Goal: Task Accomplishment & Management: Manage account settings

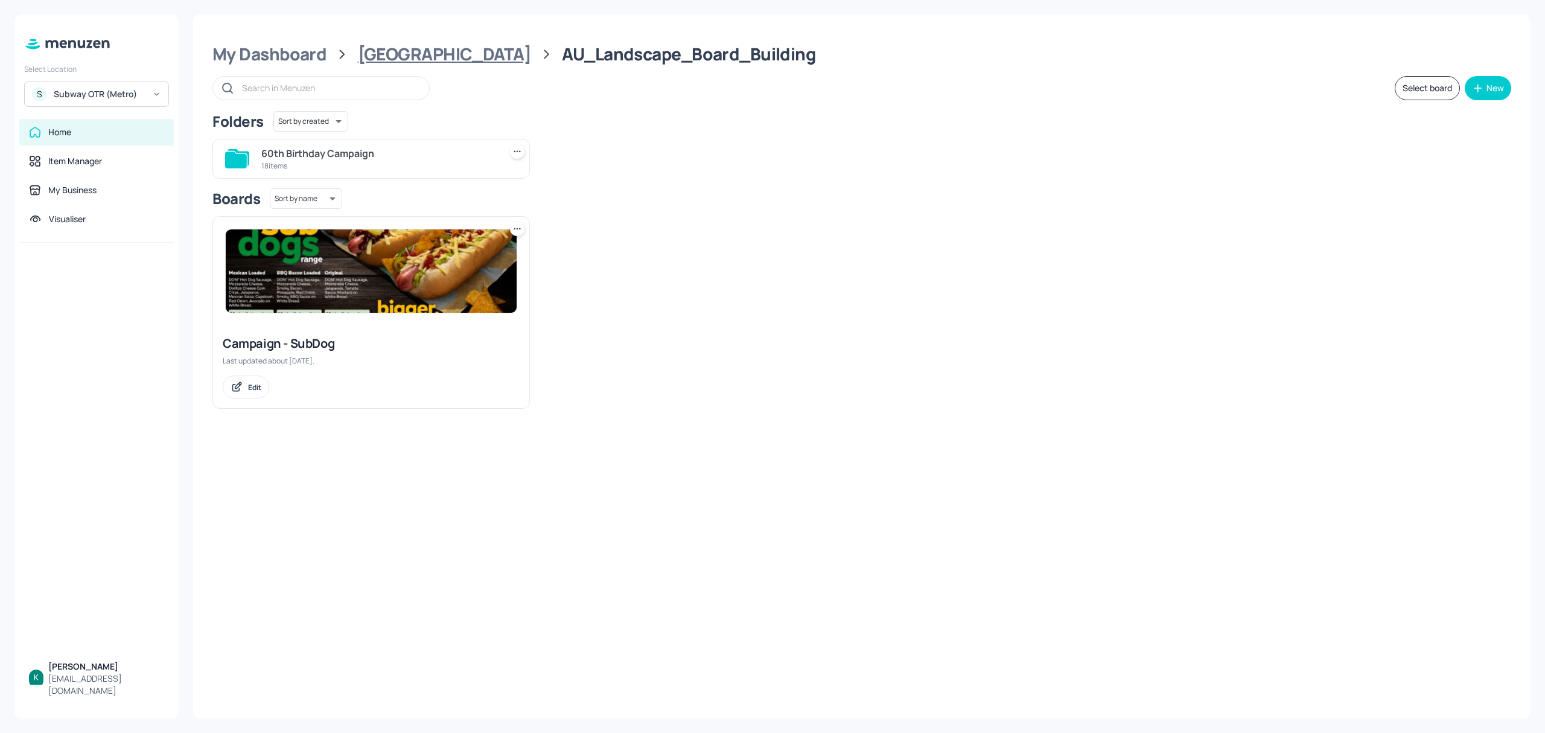
click at [396, 47] on div "[GEOGRAPHIC_DATA]" at bounding box center [444, 54] width 173 height 22
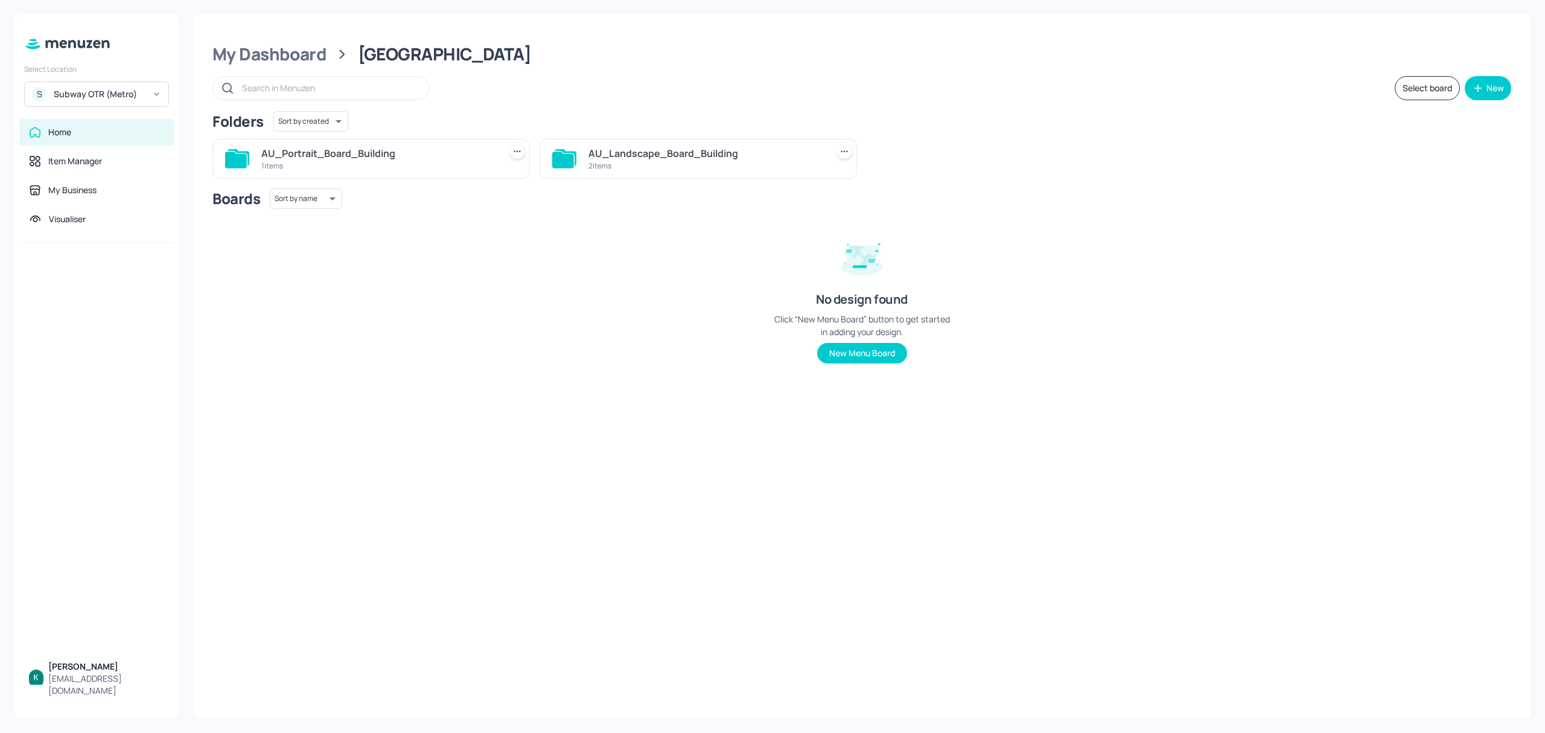
click at [634, 158] on div "AU_Landscape_Board_Building" at bounding box center [705, 153] width 234 height 14
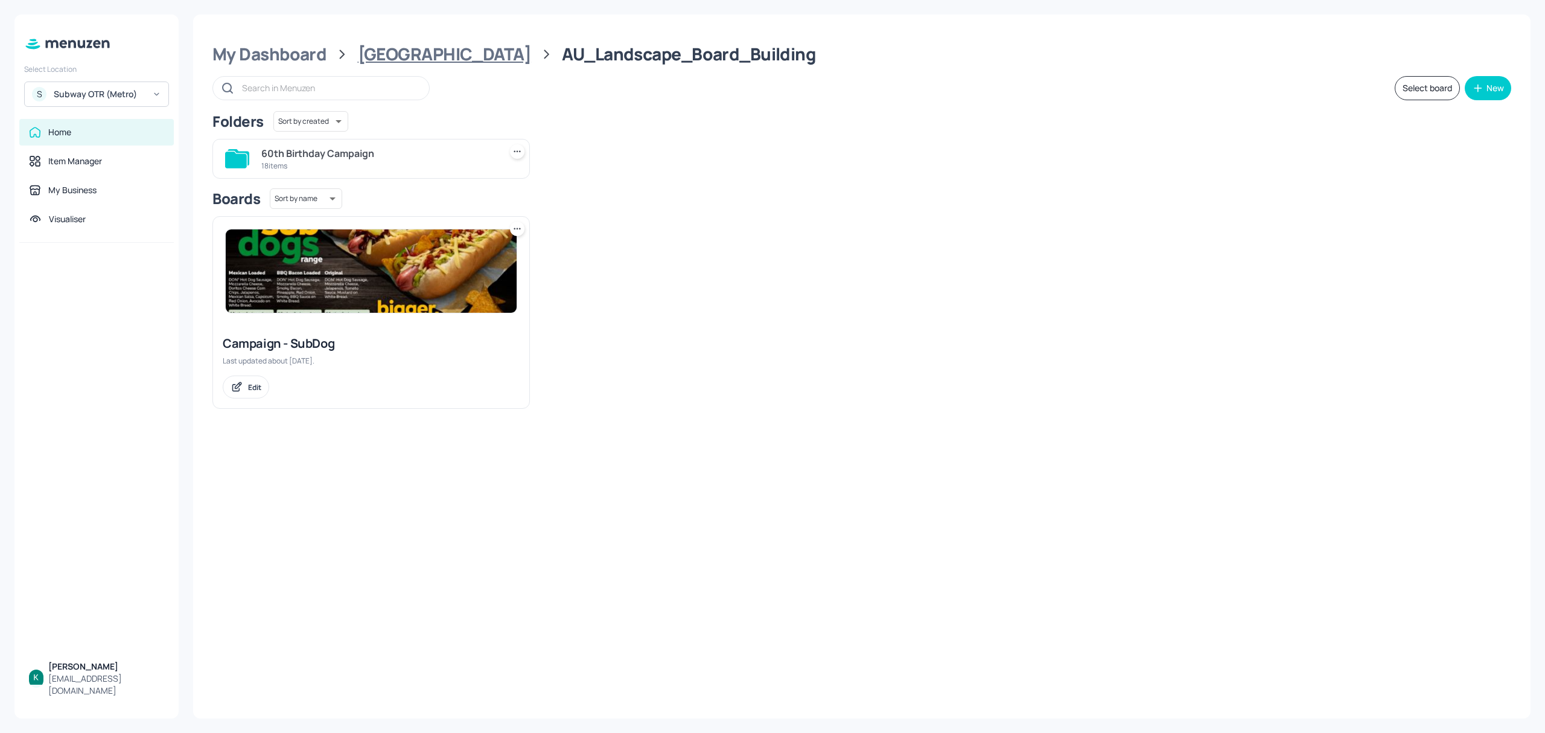
click at [372, 46] on div "[GEOGRAPHIC_DATA]" at bounding box center [444, 54] width 173 height 22
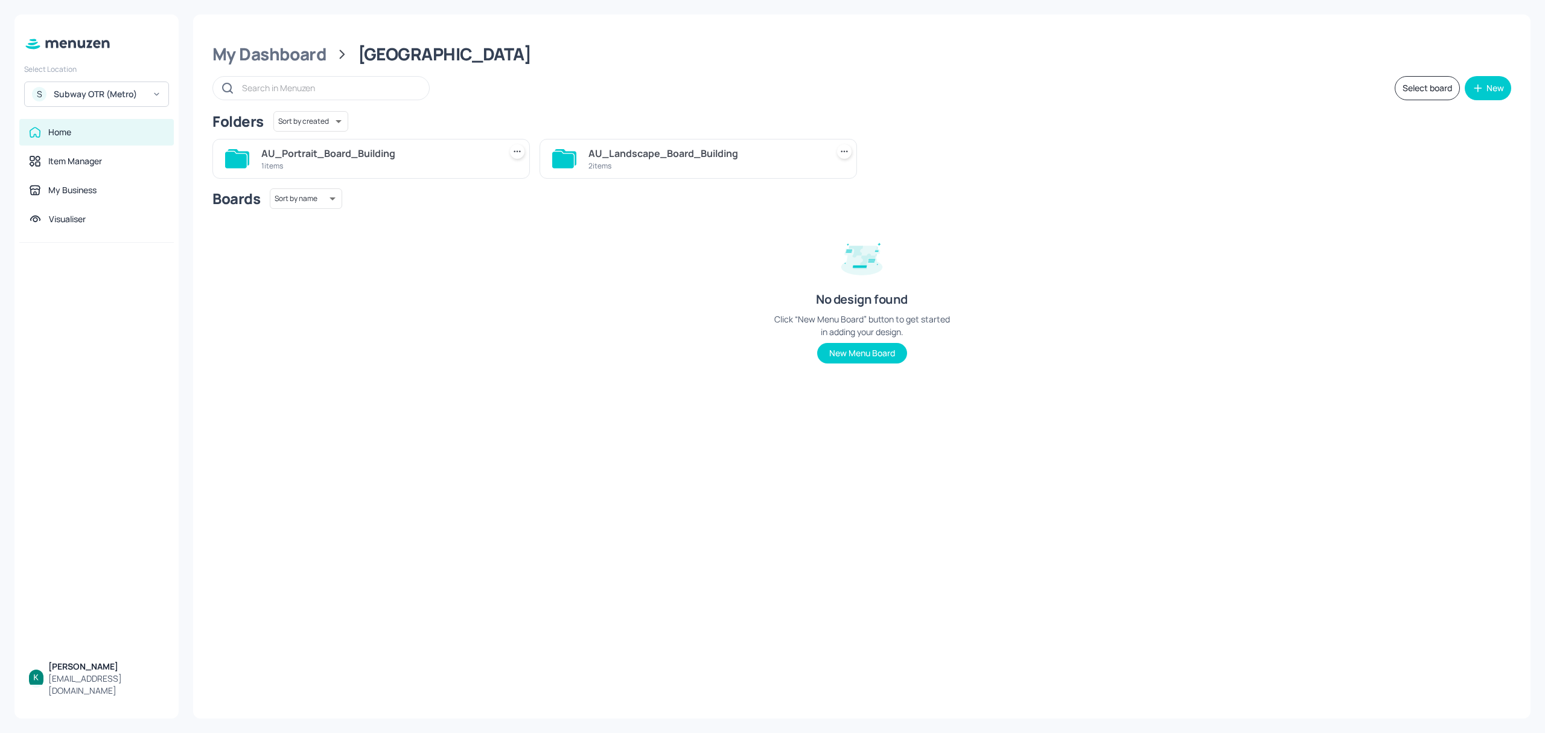
click at [590, 162] on div "2 items" at bounding box center [705, 166] width 234 height 10
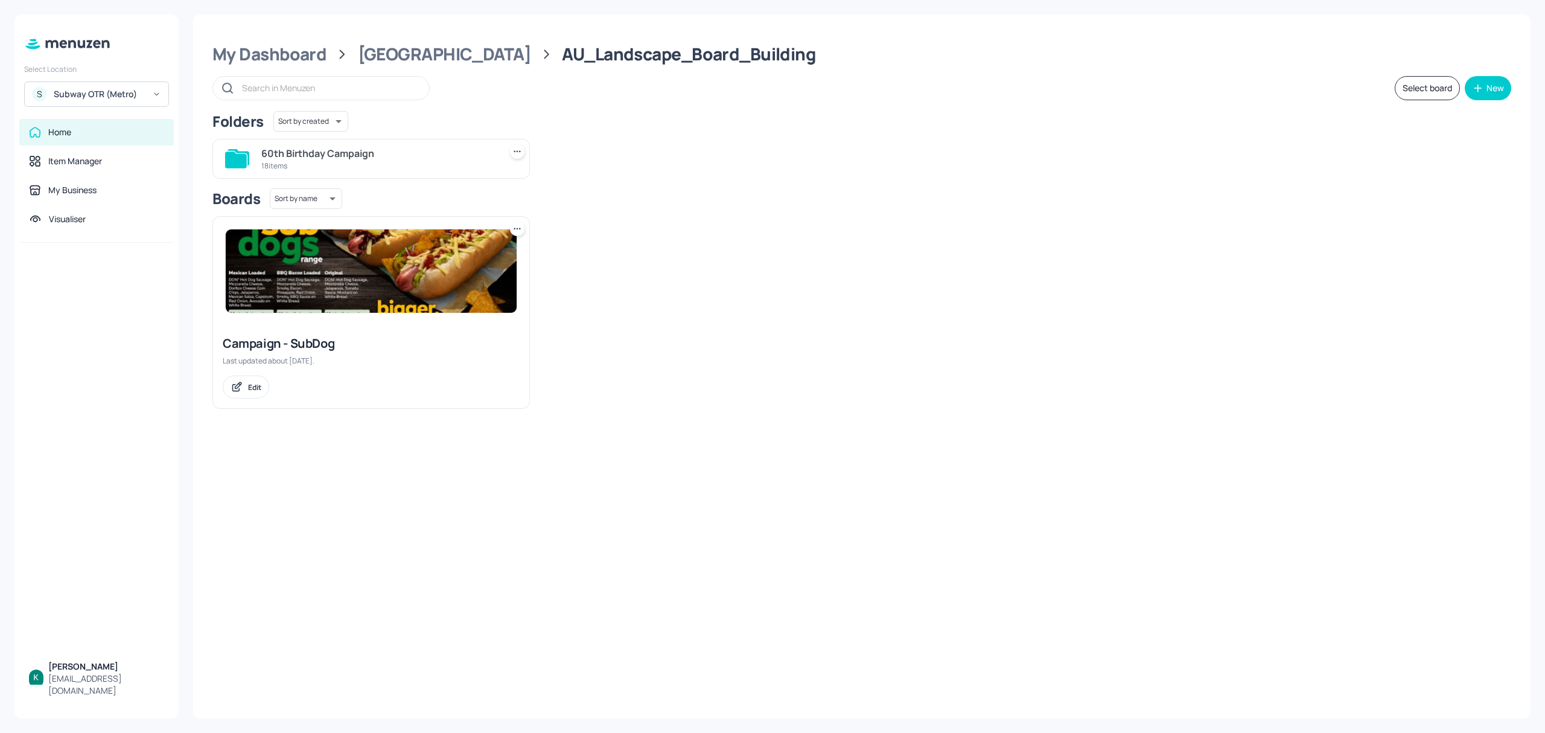
click at [412, 168] on div "18 items" at bounding box center [378, 166] width 234 height 10
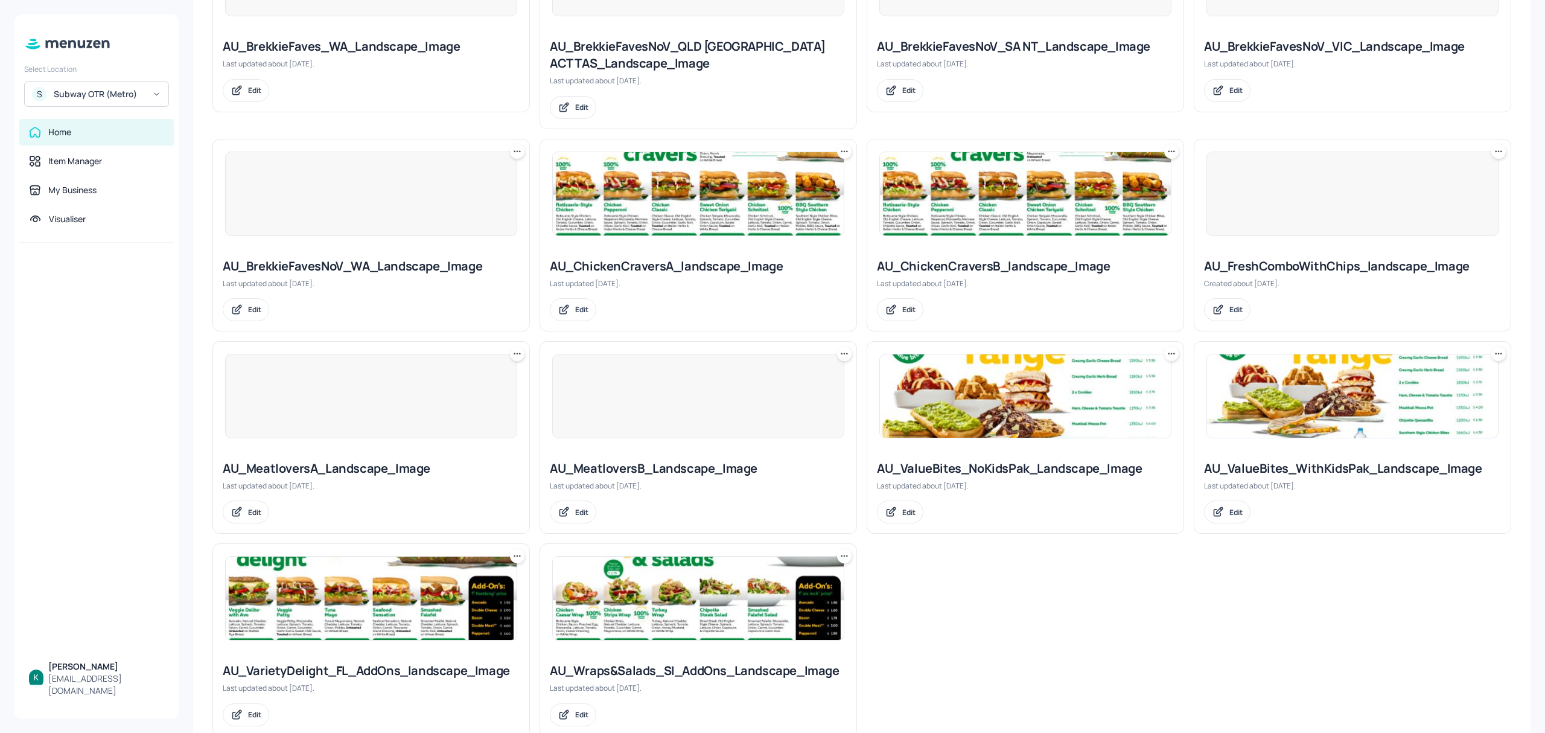
scroll to position [643, 0]
click at [1365, 475] on div "AU_ValueBites_WithKidsPak_Landscape_Image" at bounding box center [1352, 467] width 297 height 17
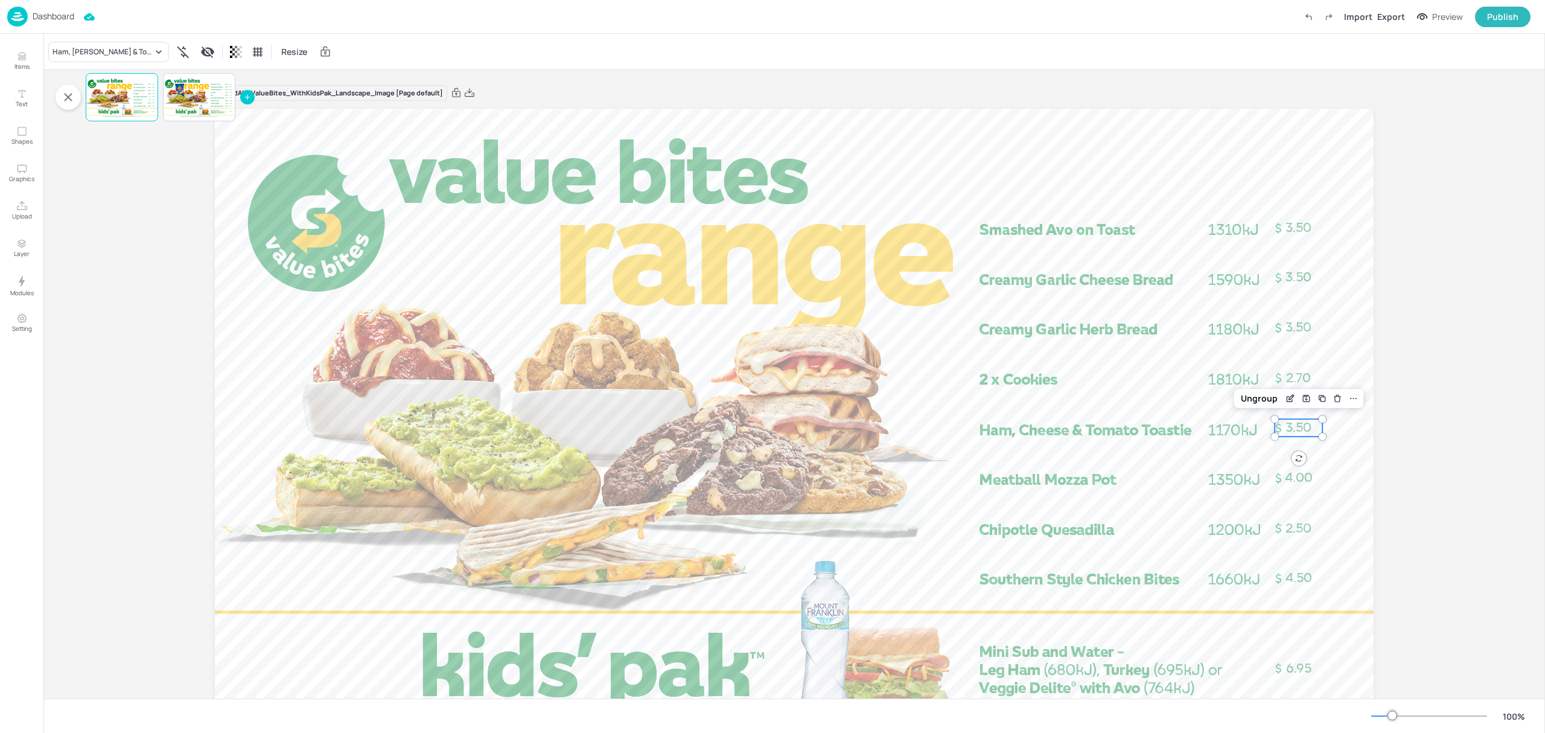
click at [1297, 426] on span "3.50" at bounding box center [1298, 427] width 26 height 16
click at [1297, 430] on span "3.50" at bounding box center [1298, 427] width 26 height 16
click at [1285, 398] on icon "Edit Item" at bounding box center [1290, 398] width 10 height 10
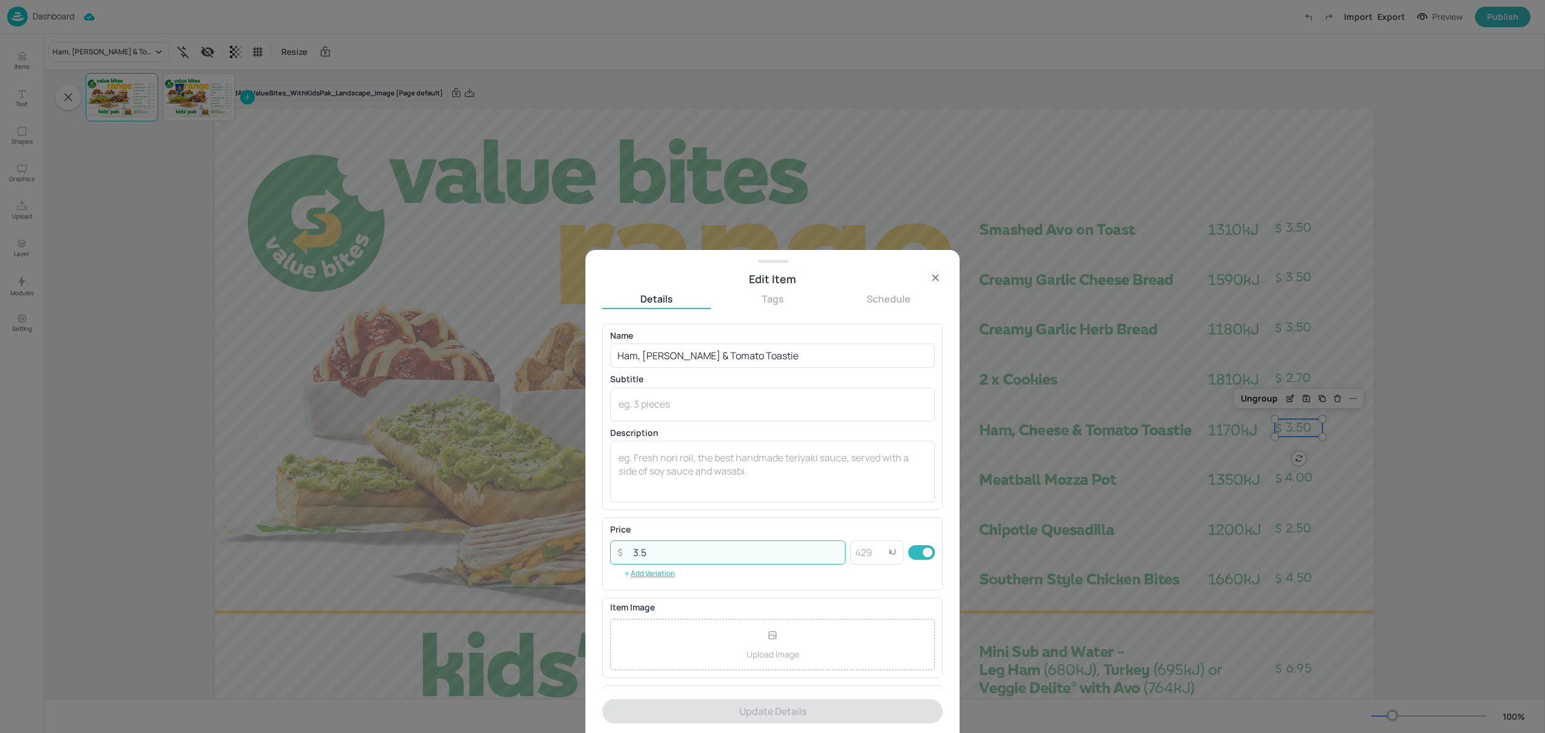
drag, startPoint x: 657, startPoint y: 553, endPoint x: 620, endPoint y: 553, distance: 36.8
click at [620, 553] on div "​ 3.5 ​" at bounding box center [727, 552] width 235 height 24
type input "4"
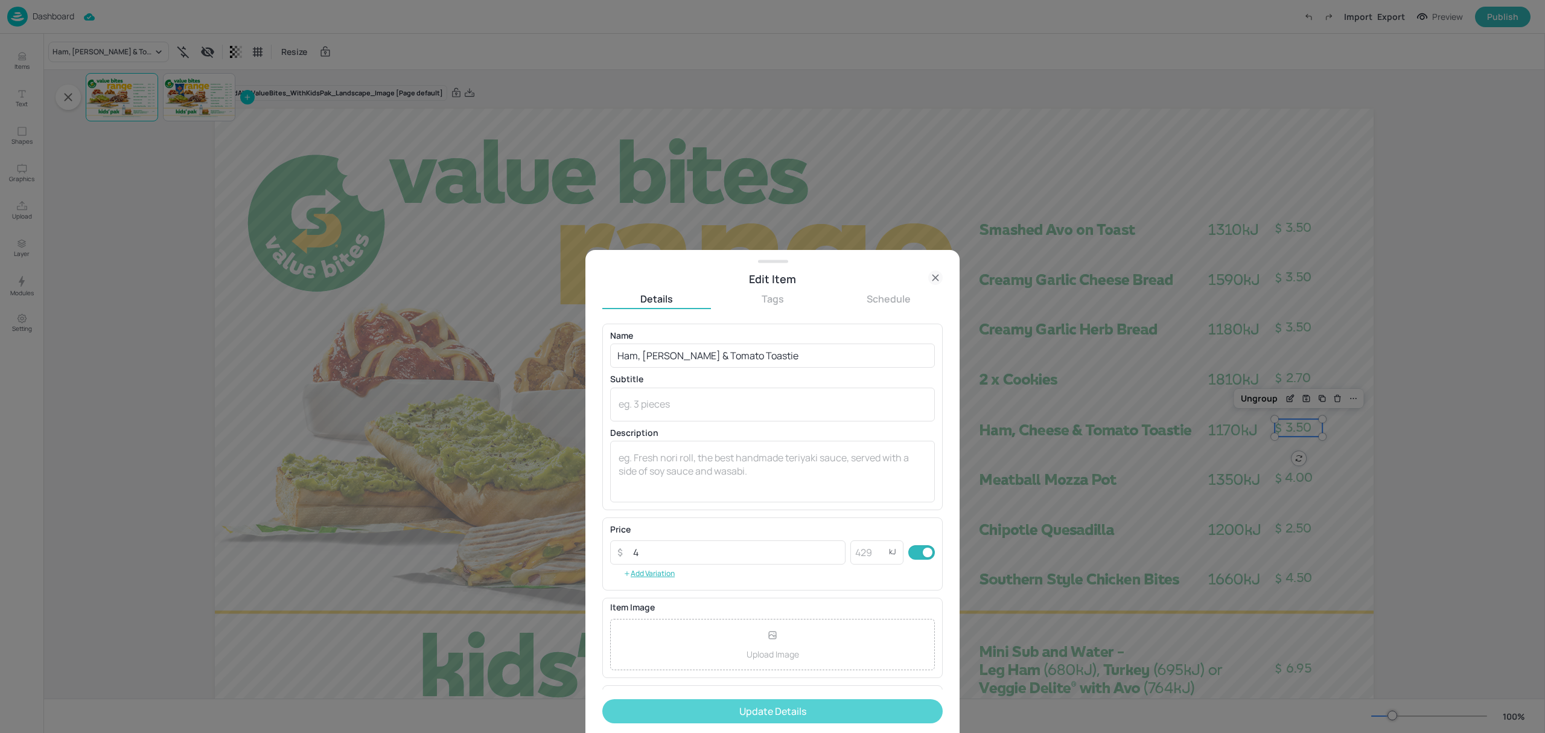
click at [730, 708] on button "Update Details" at bounding box center [772, 711] width 340 height 24
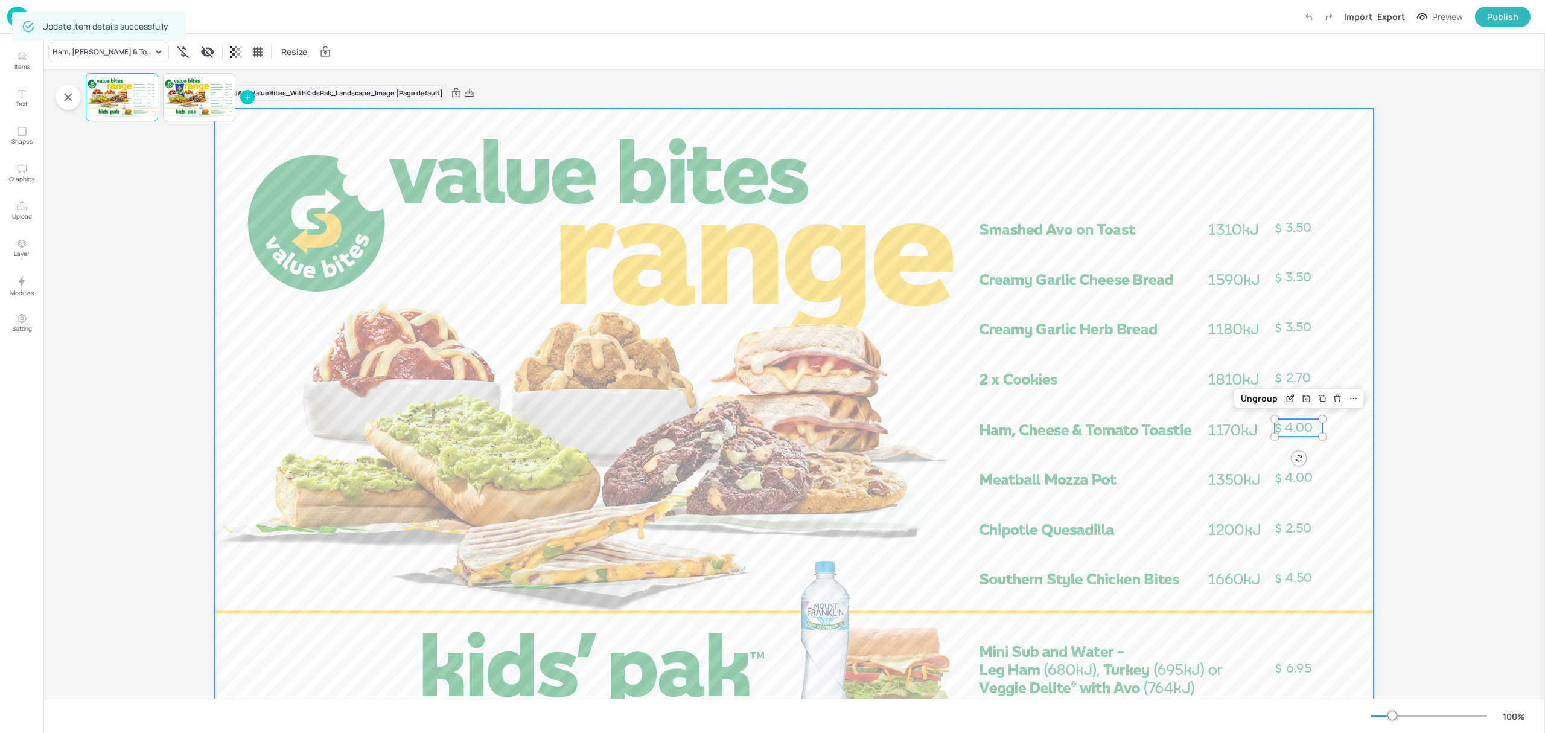
click at [1340, 493] on div at bounding box center [794, 435] width 1159 height 652
click at [179, 95] on div at bounding box center [199, 97] width 72 height 41
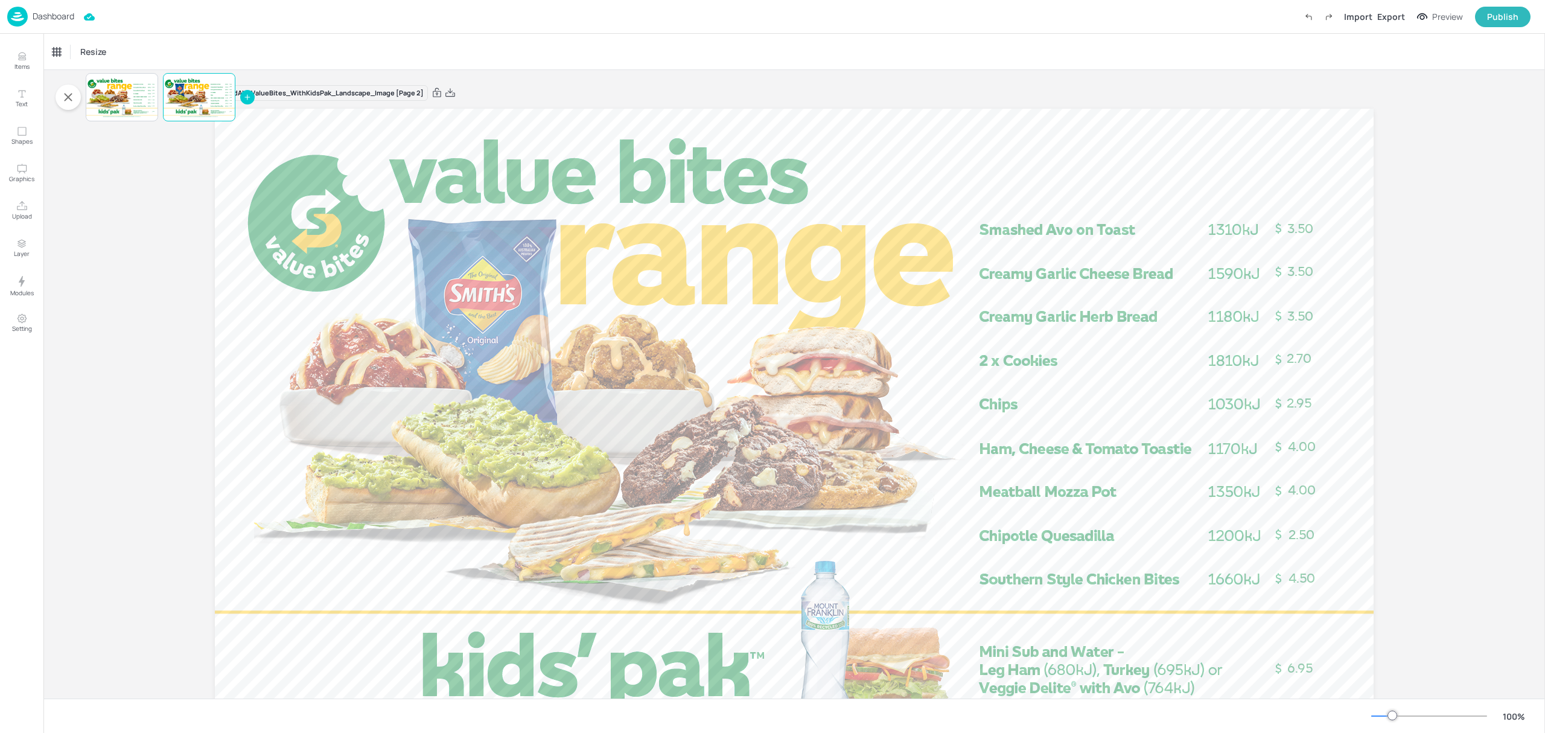
click at [66, 17] on p "Dashboard" at bounding box center [54, 16] width 42 height 8
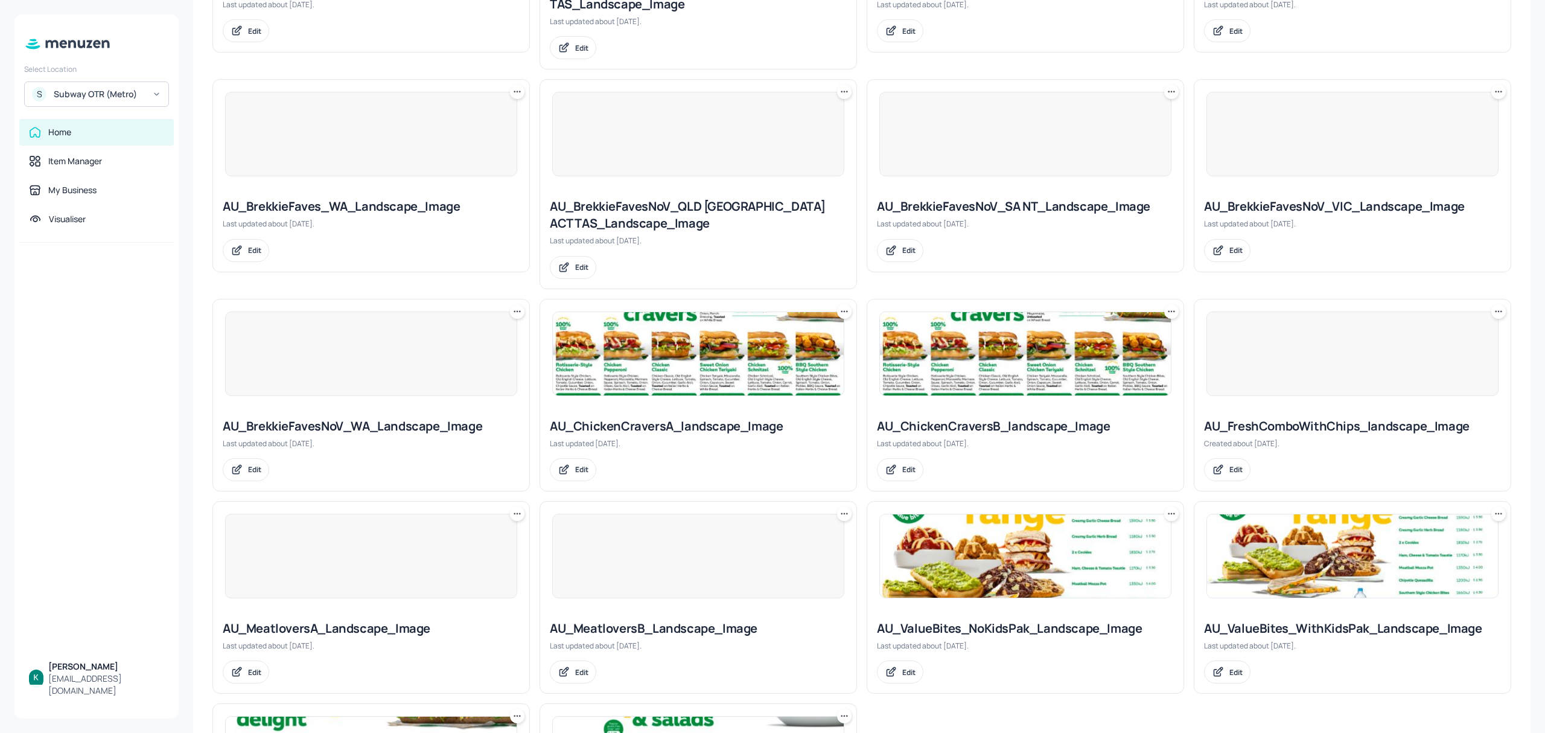
scroll to position [563, 0]
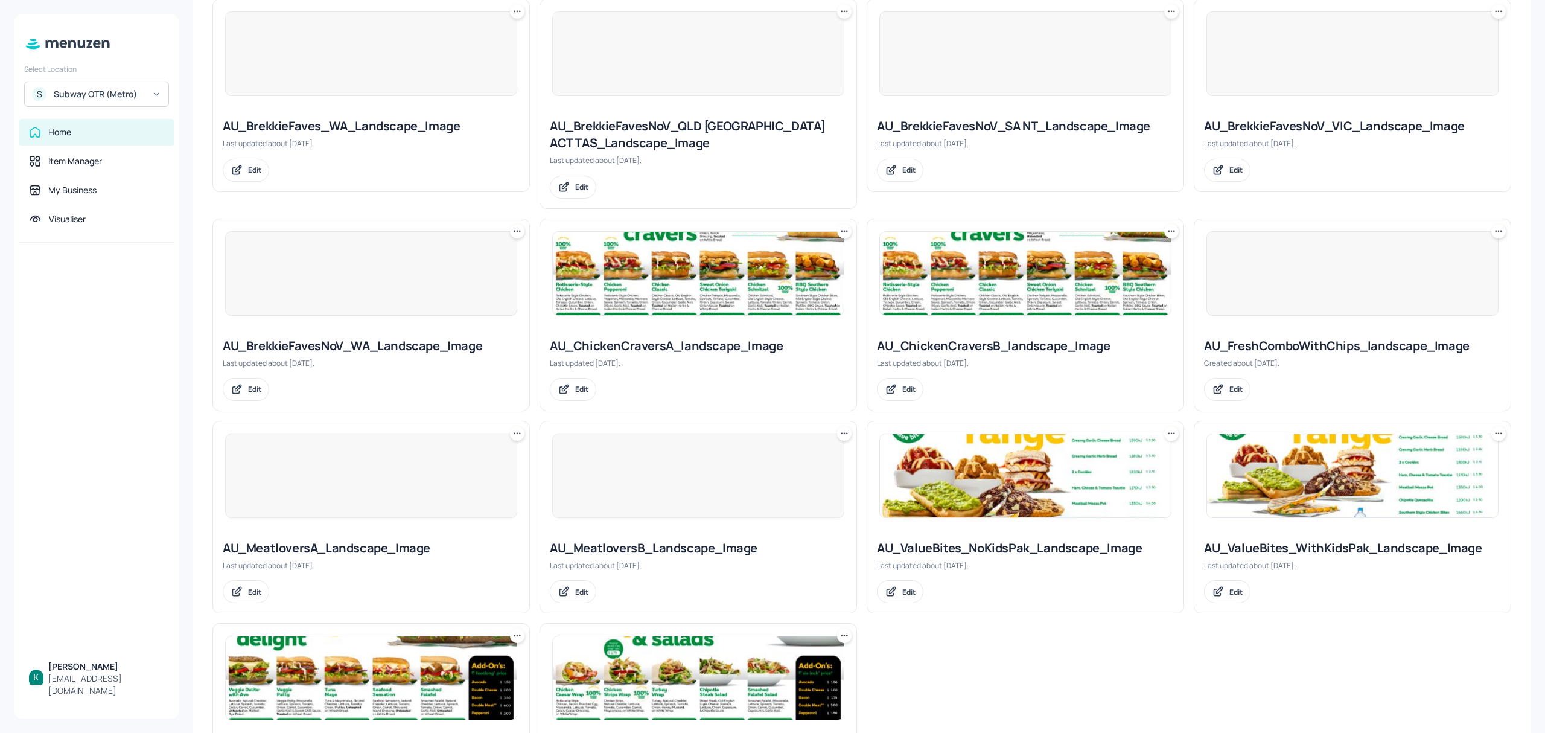
click at [1050, 556] on div "AU_ValueBites_NoKidsPak_Landscape_Image" at bounding box center [1025, 547] width 297 height 17
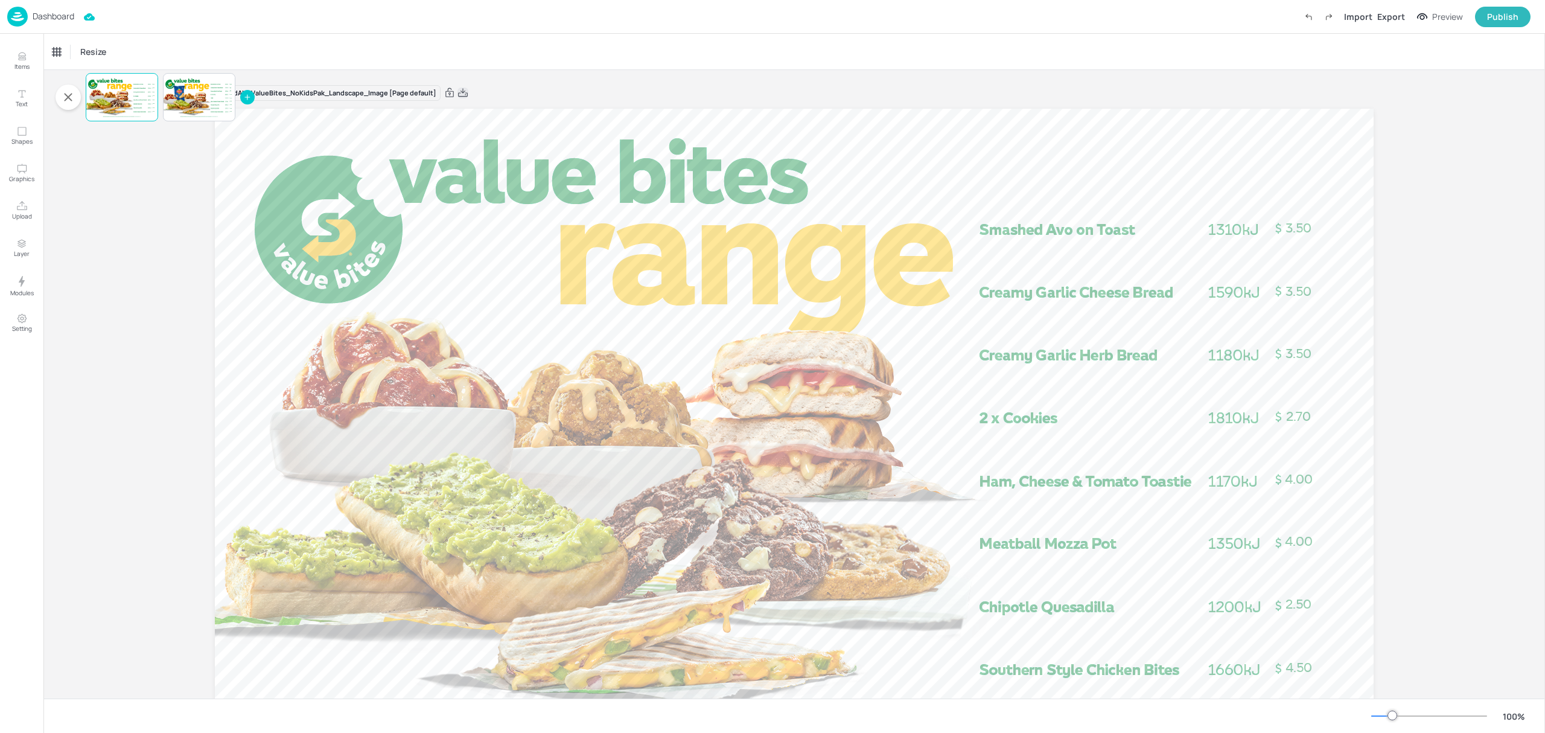
click at [466, 91] on icon at bounding box center [462, 93] width 11 height 12
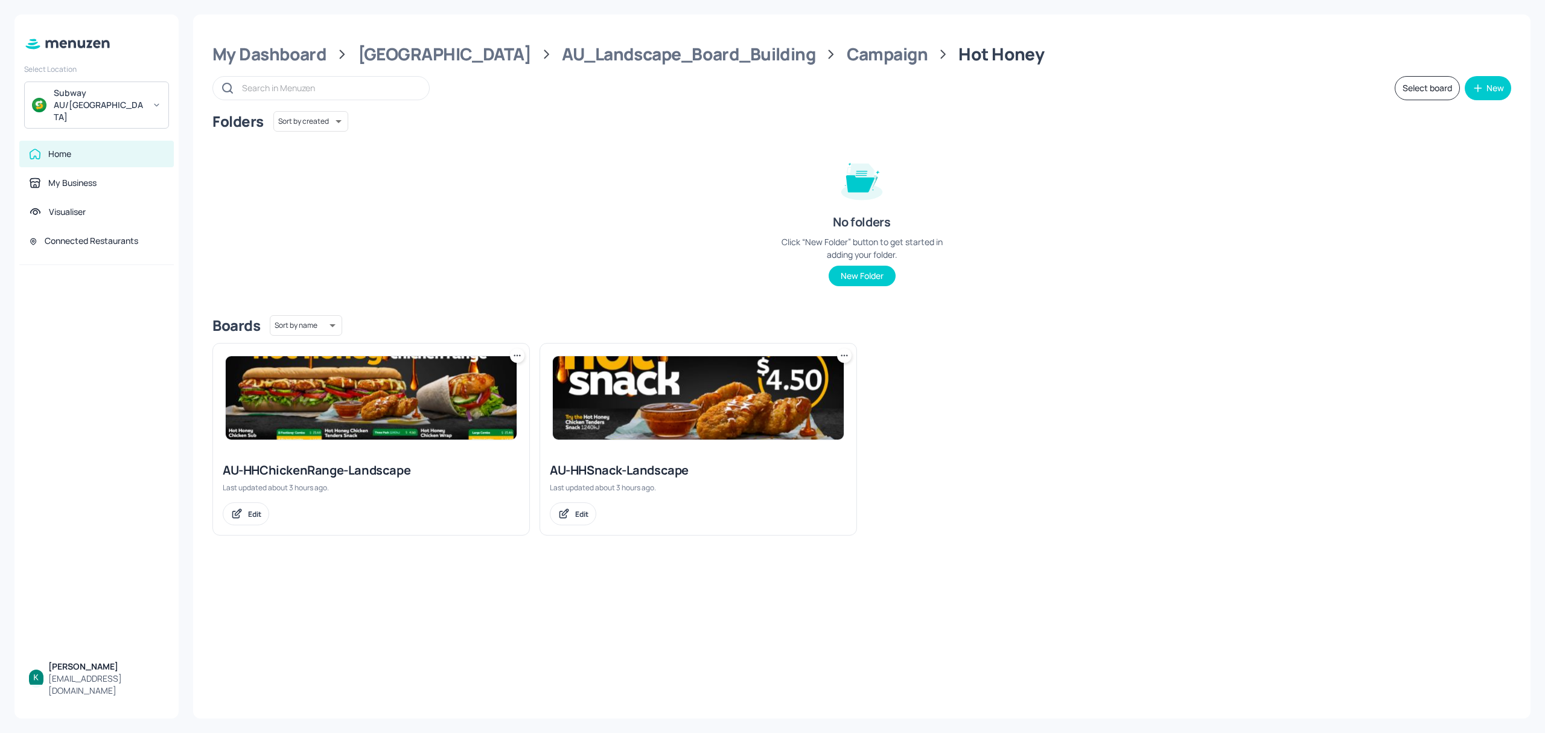
click at [358, 474] on div "AU-HHChickenRange-Landscape" at bounding box center [371, 470] width 297 height 17
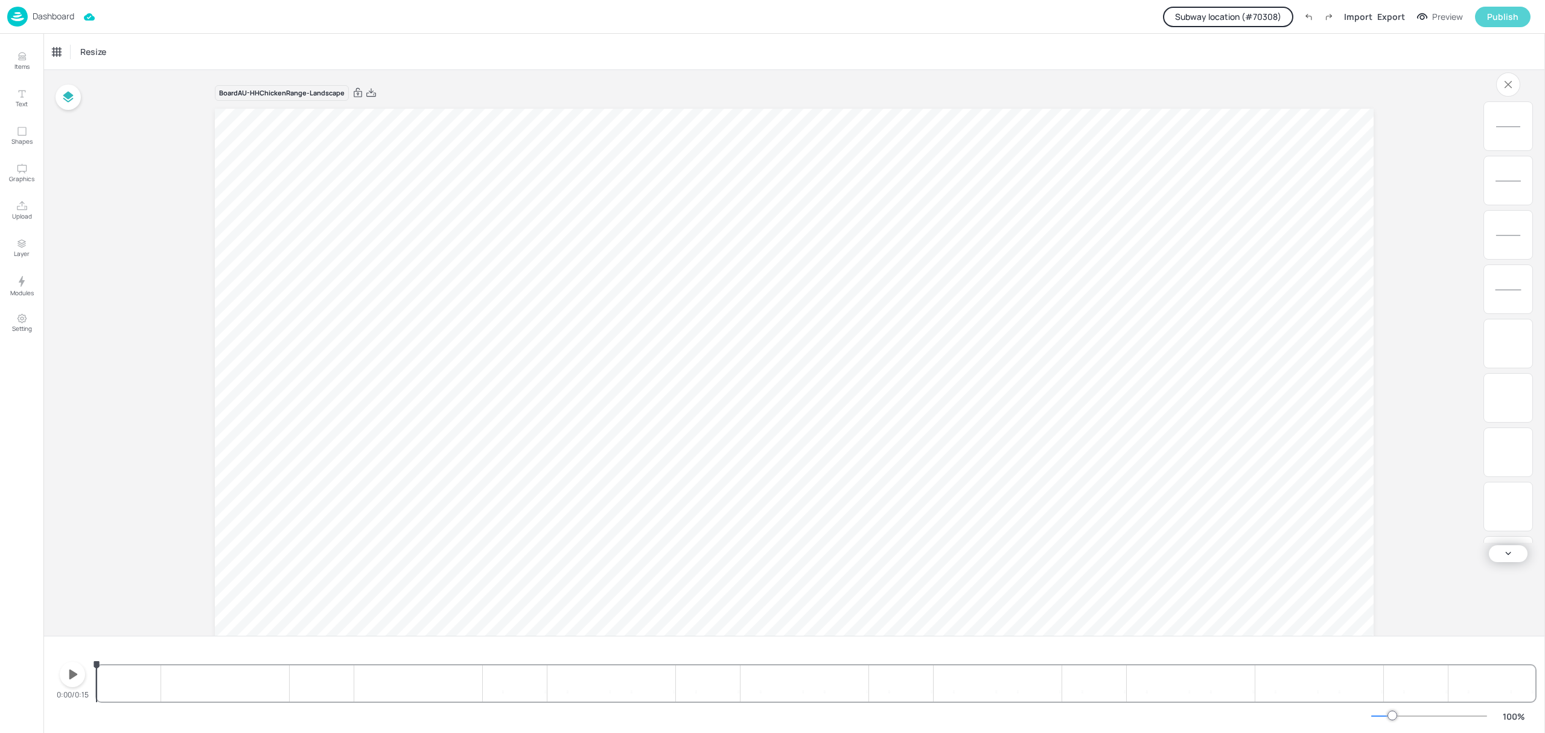
click at [1498, 17] on div "Publish" at bounding box center [1502, 16] width 31 height 13
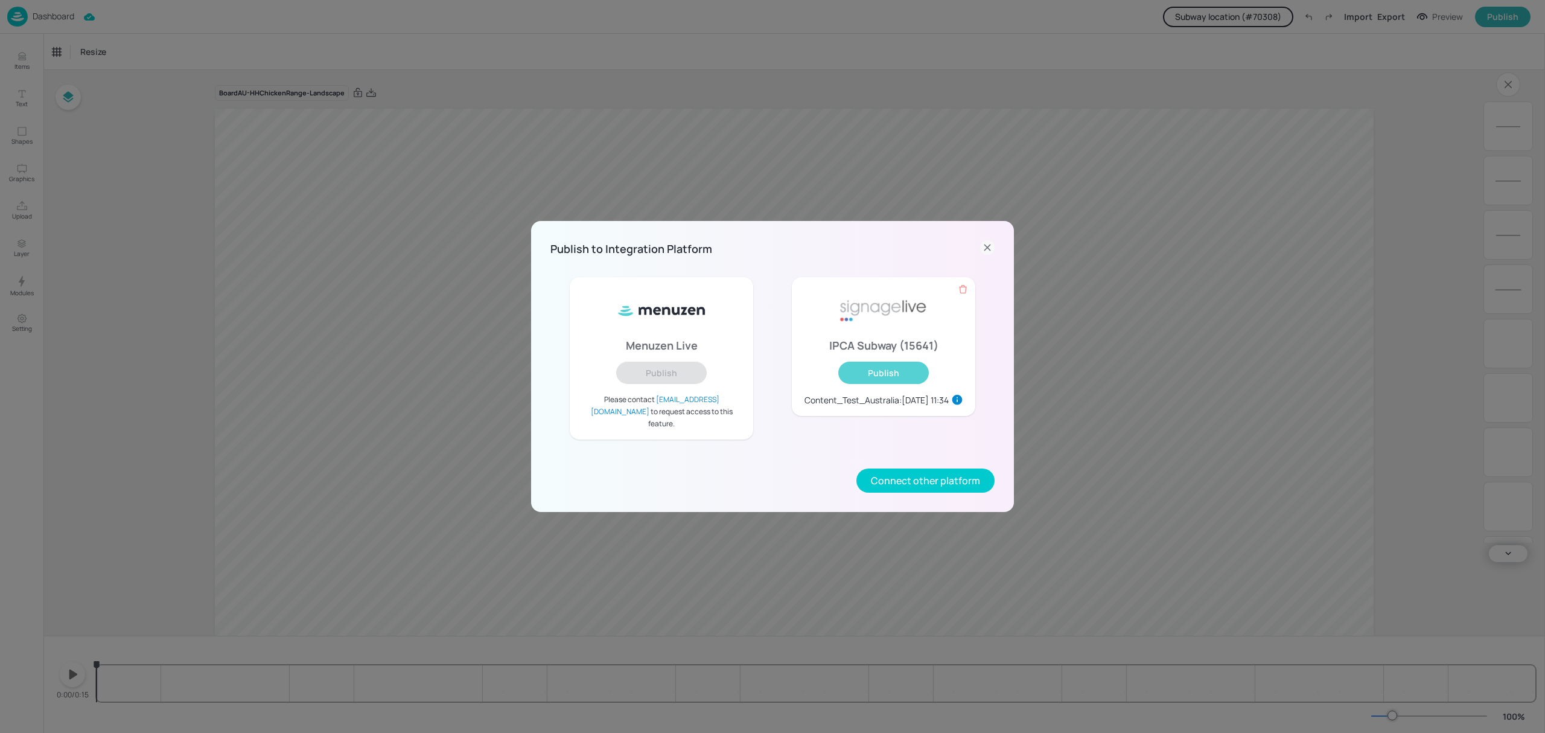
click at [885, 380] on button "Publish" at bounding box center [883, 372] width 91 height 22
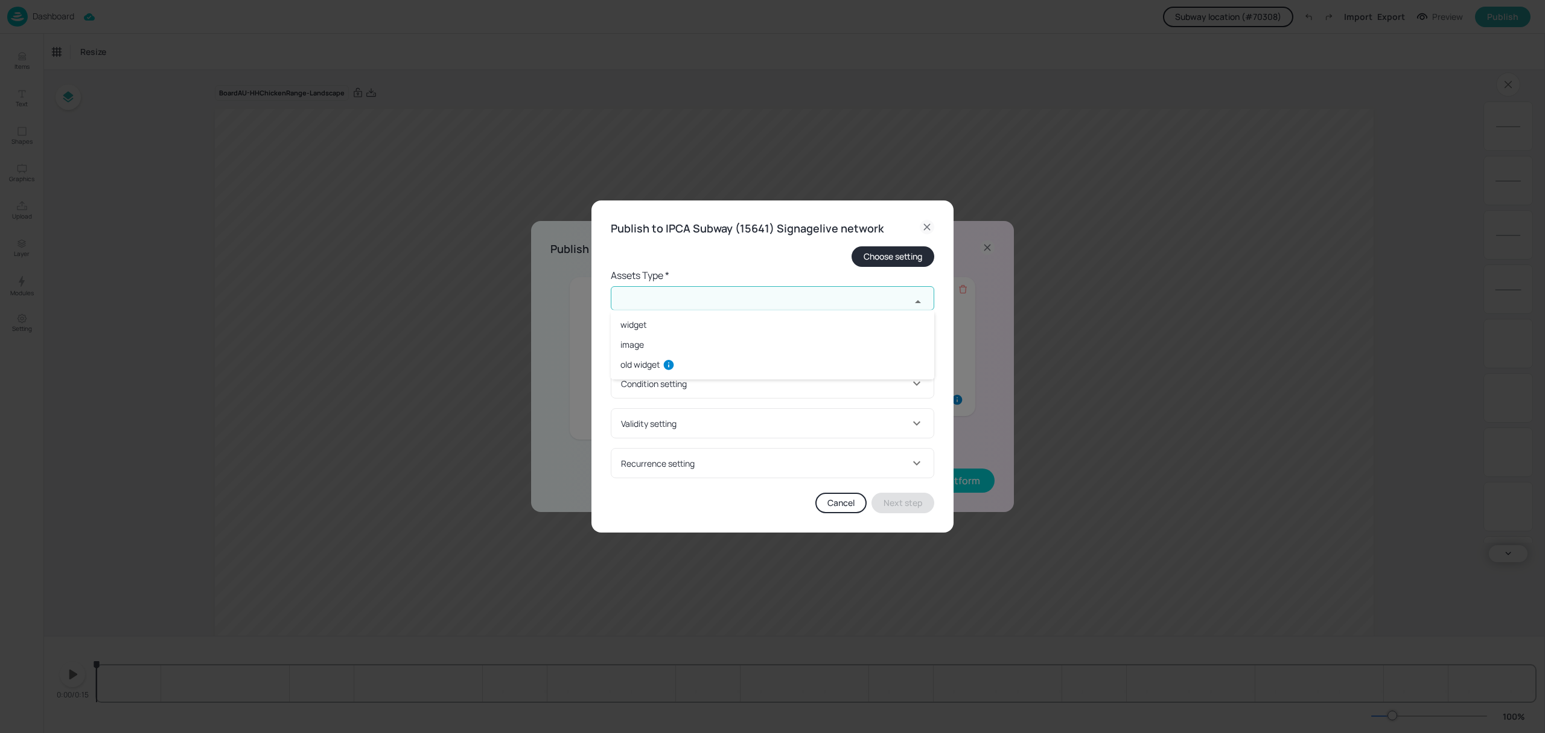
click at [795, 293] on input "text" at bounding box center [761, 298] width 300 height 24
click at [652, 328] on li "widget" at bounding box center [772, 324] width 323 height 20
type input "widget"
click at [652, 344] on input "text" at bounding box center [761, 346] width 300 height 24
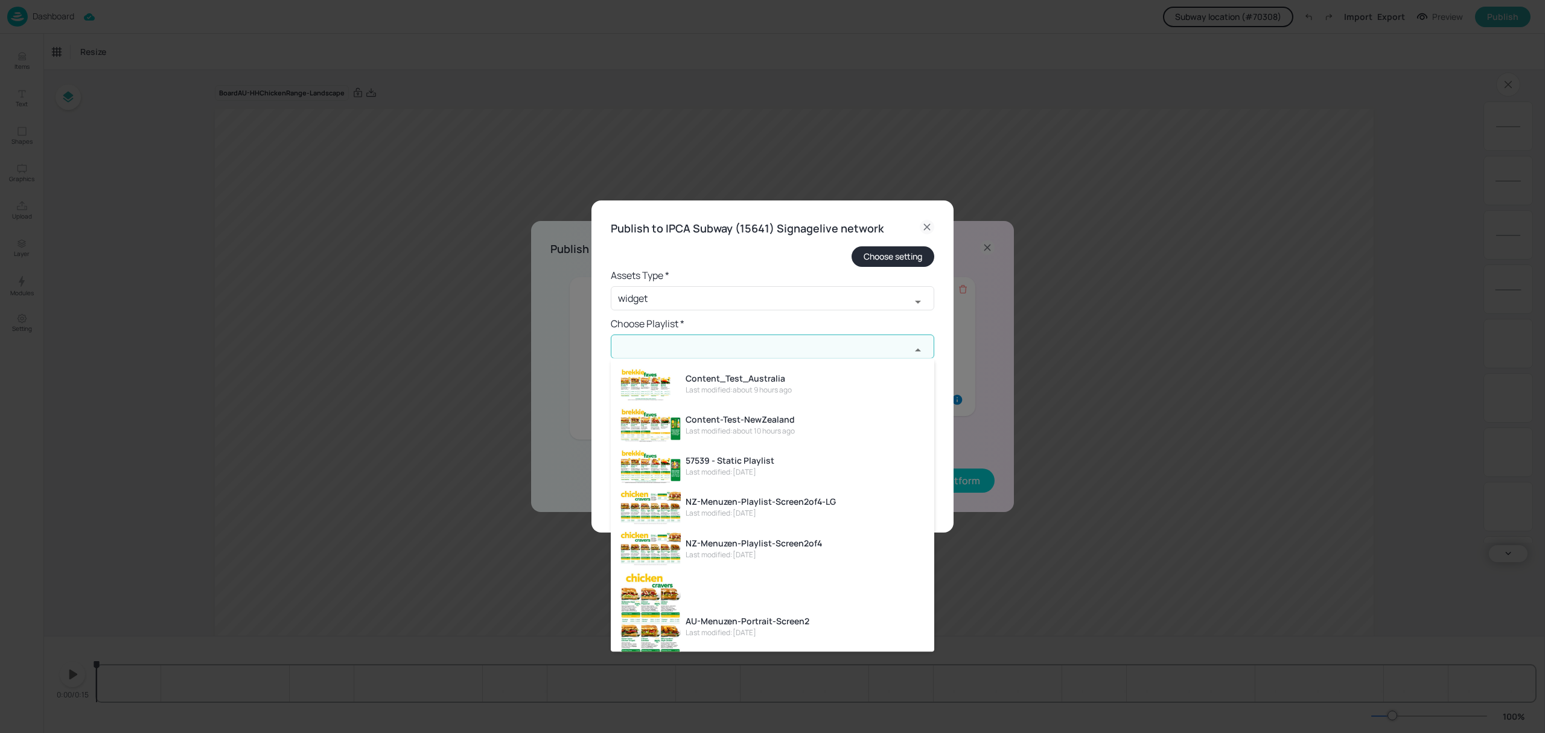
click at [710, 387] on div "Last modified: about 9 hours ago" at bounding box center [738, 389] width 106 height 11
type input "Content_Test_Australia"
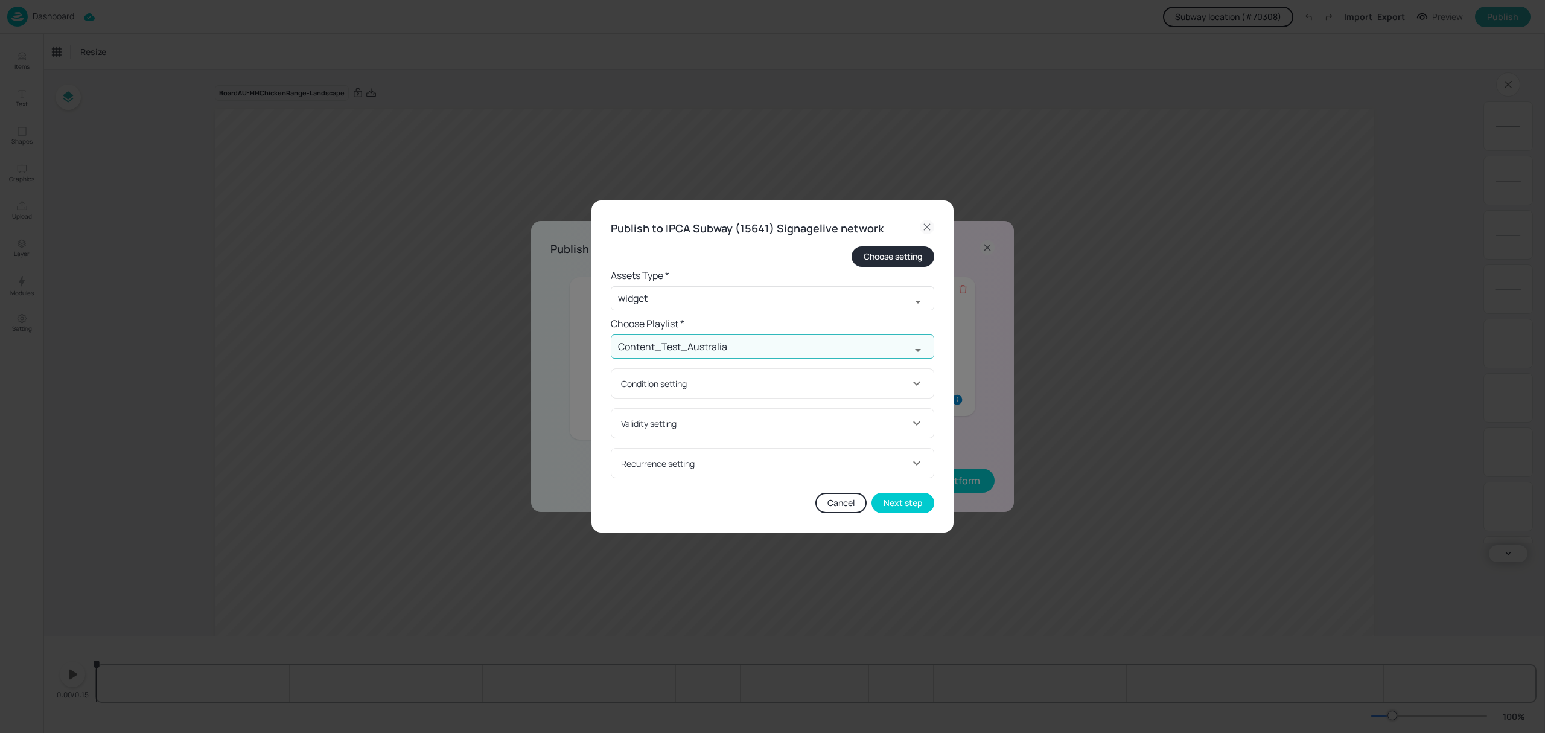
click at [719, 380] on div "Condition setting" at bounding box center [765, 383] width 288 height 13
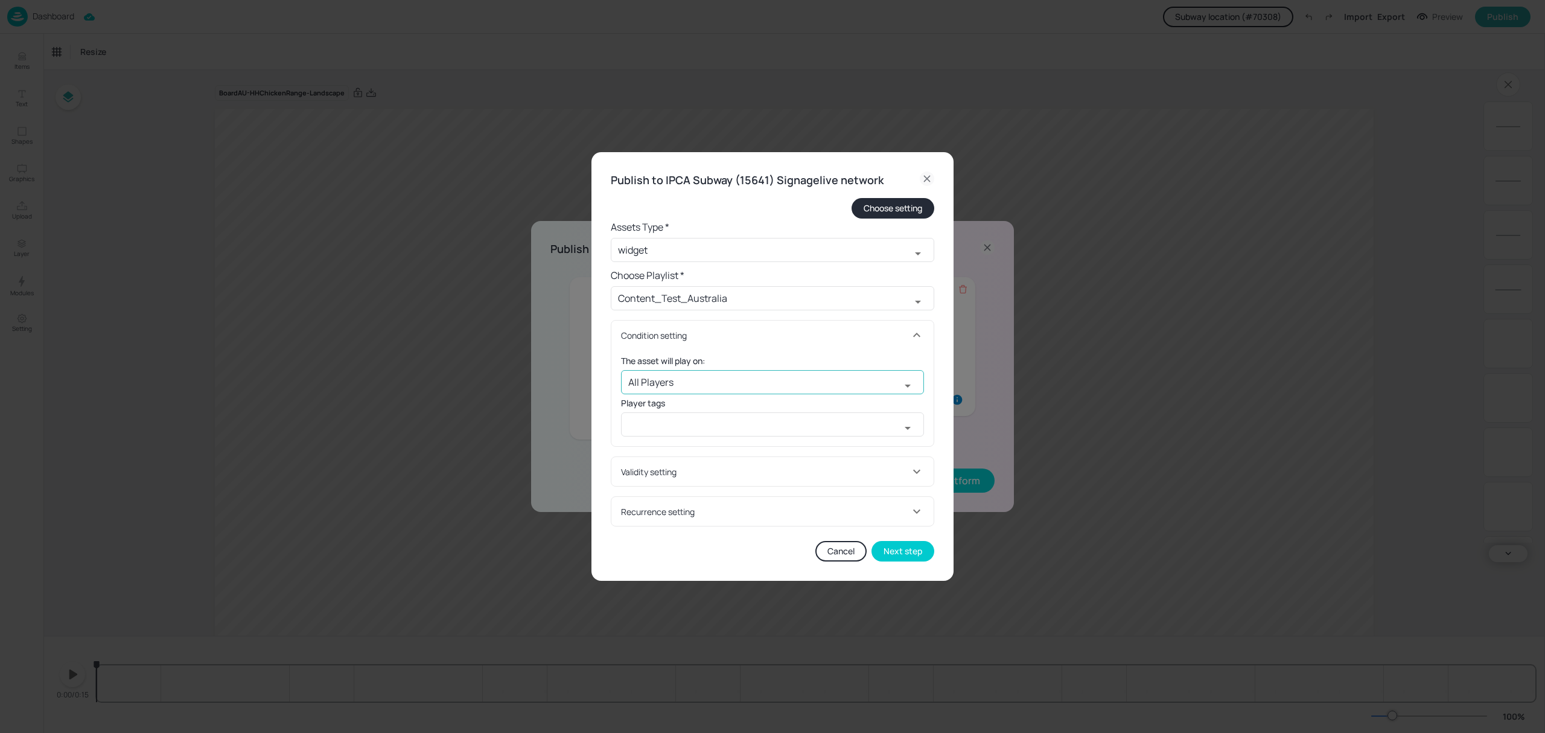
click at [703, 375] on input "All Players" at bounding box center [760, 382] width 279 height 24
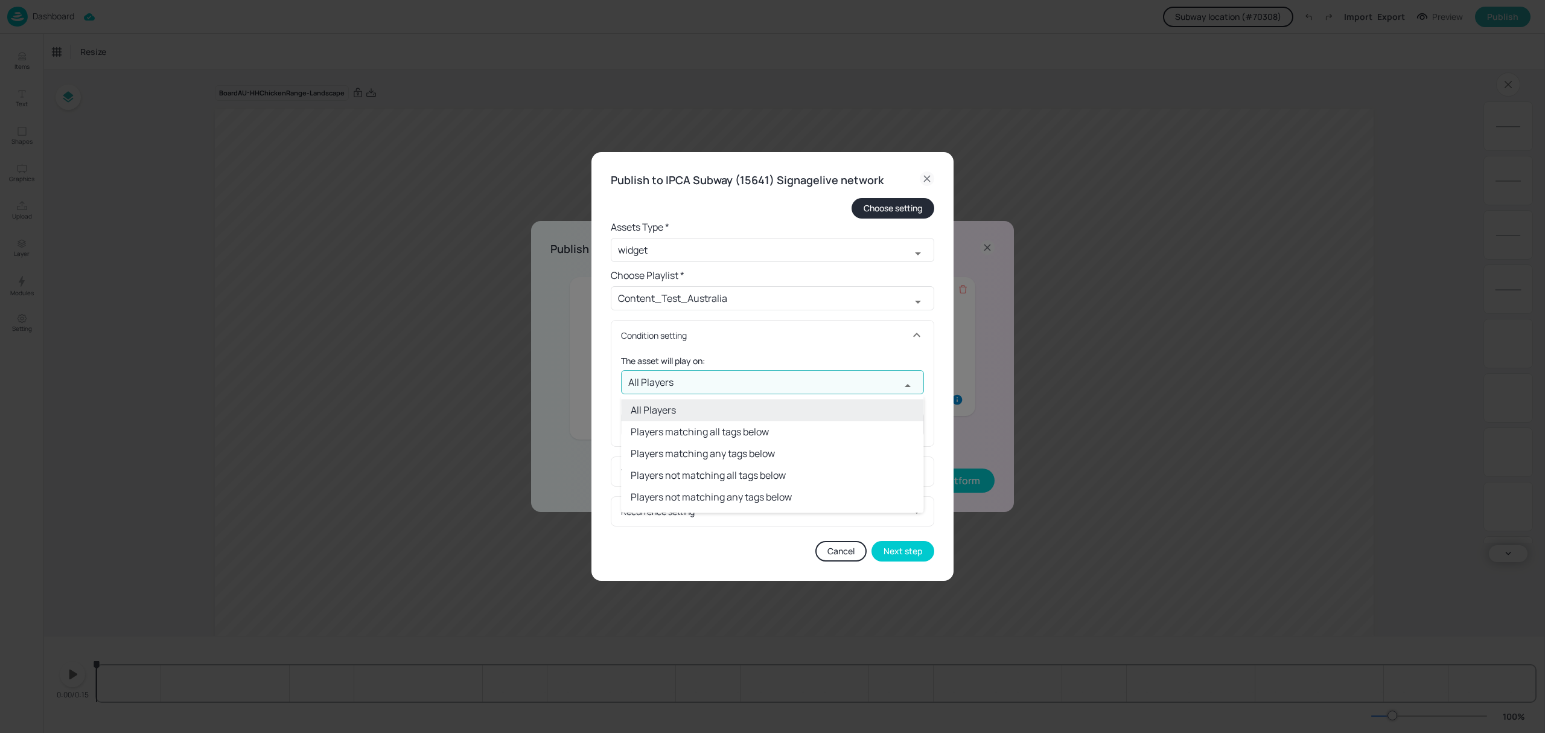
click at [705, 424] on li "Players matching all tags below" at bounding box center [772, 432] width 302 height 22
type input "Players matching all tags below"
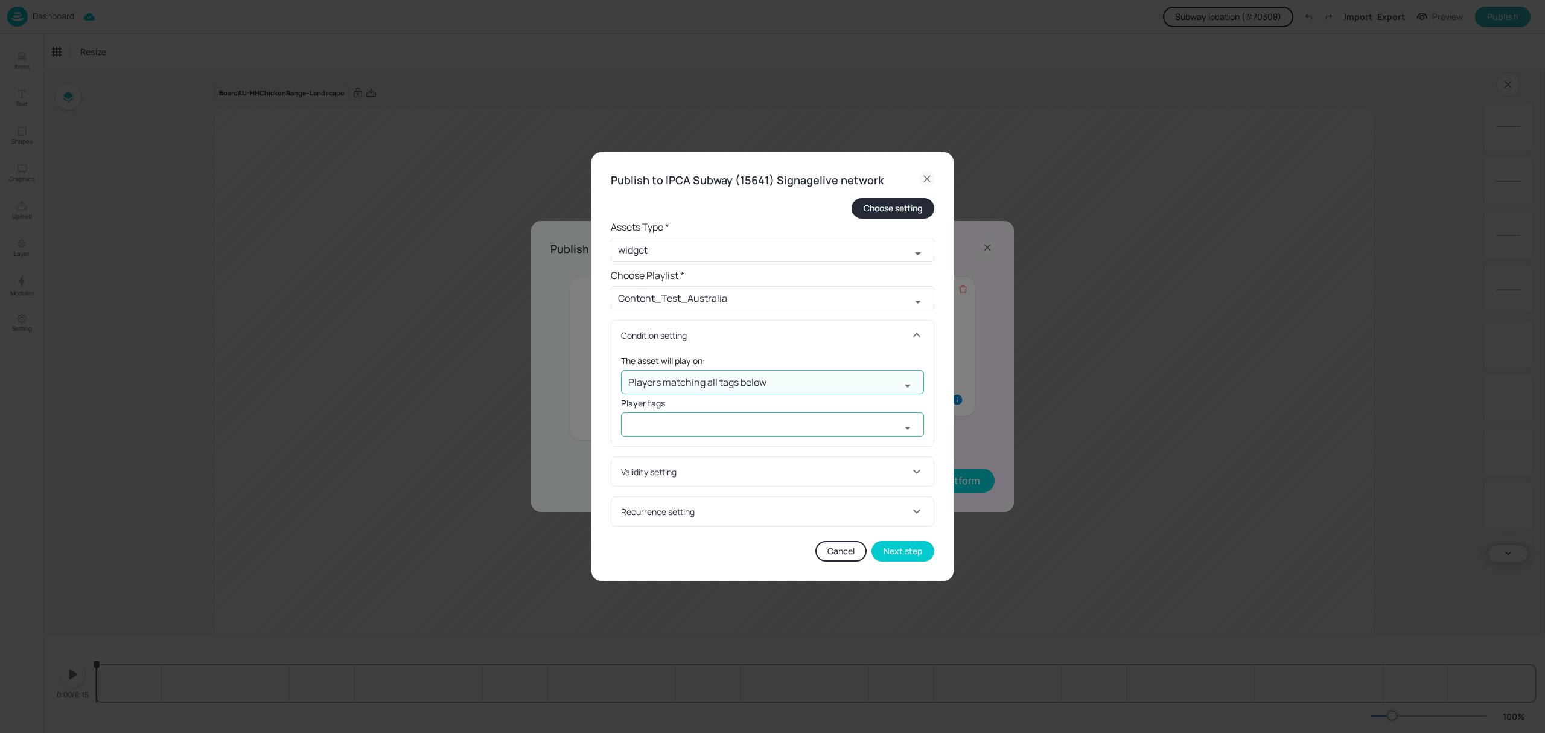
click at [705, 422] on input "text" at bounding box center [760, 424] width 279 height 24
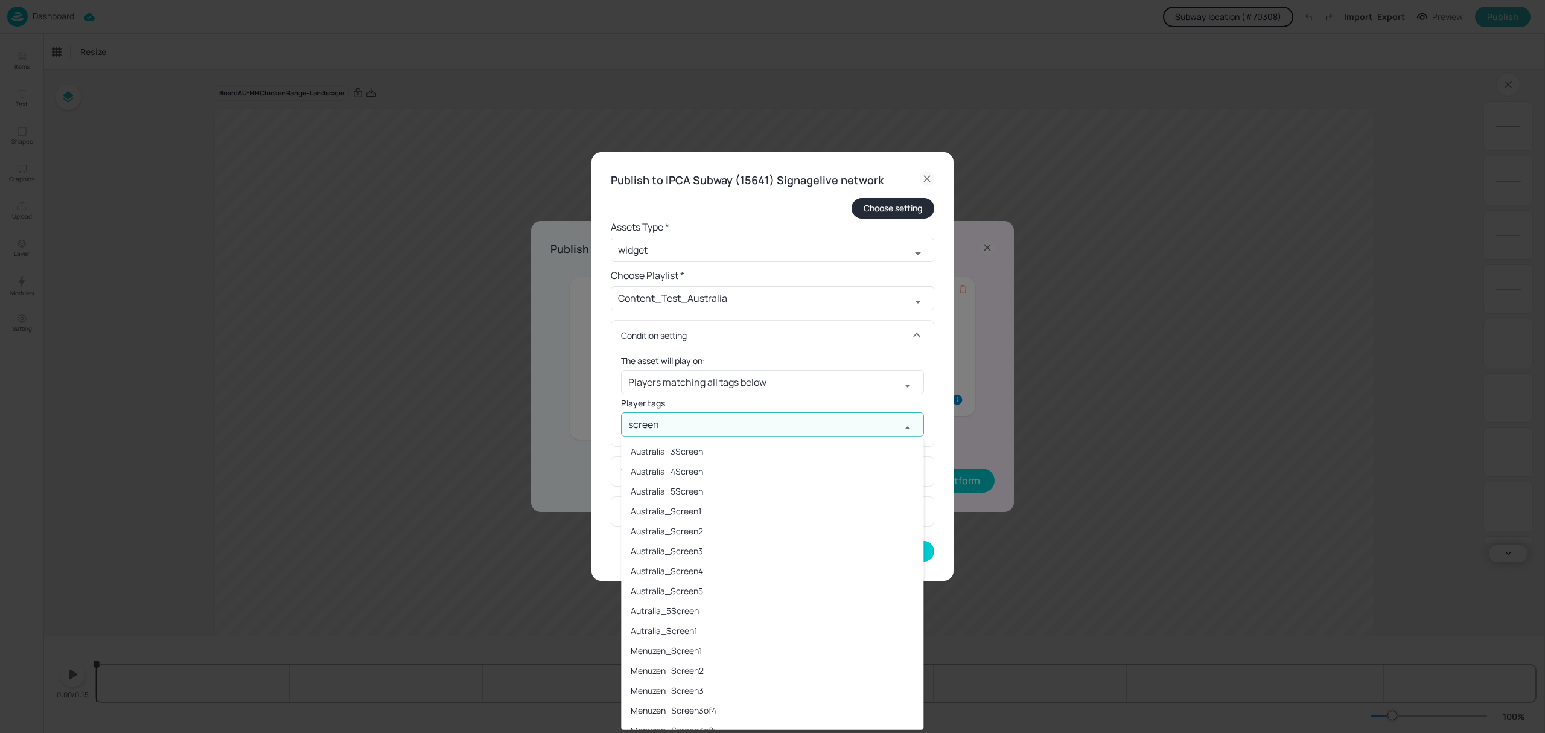
type input "screen1"
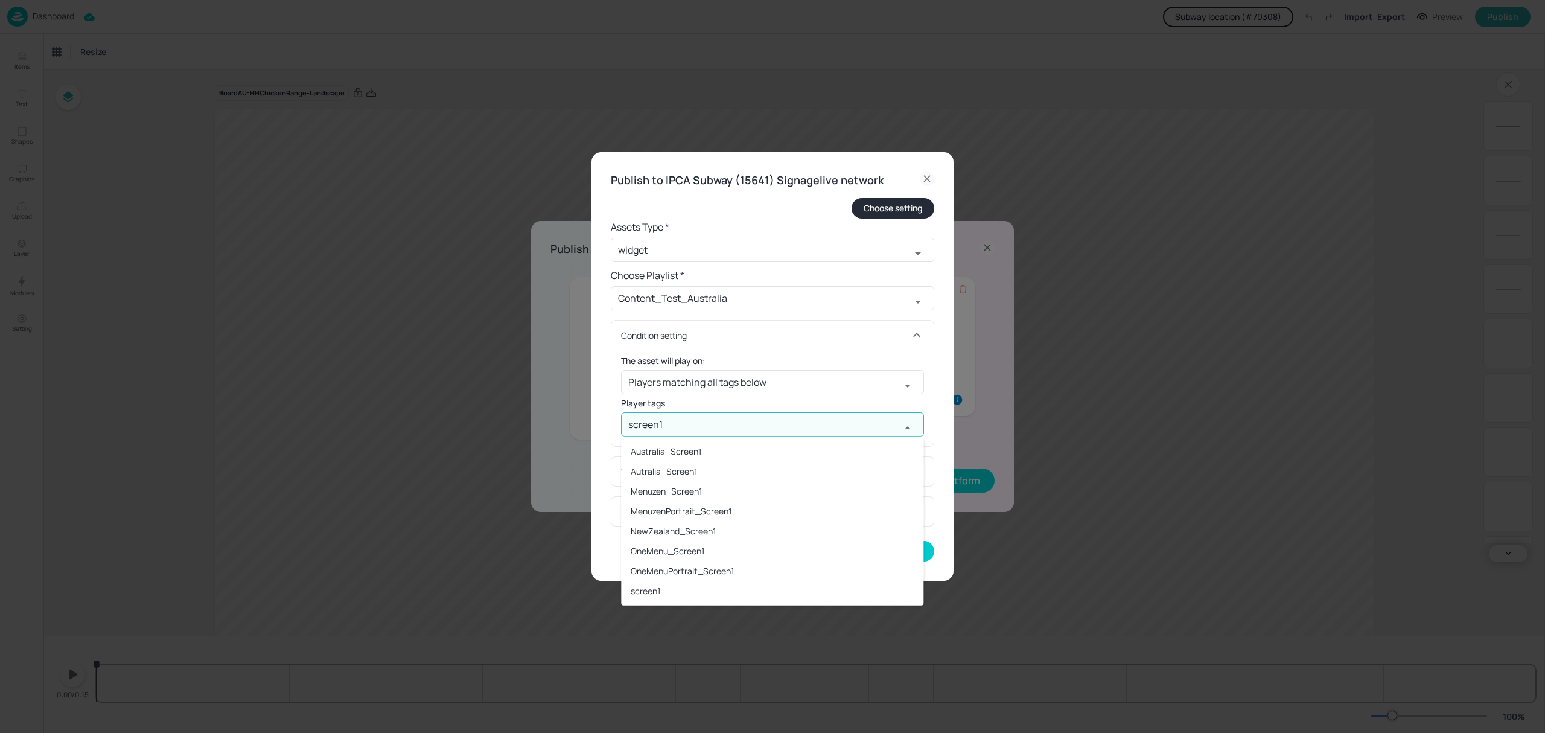
click at [683, 447] on li "Australia_Screen1" at bounding box center [772, 451] width 302 height 20
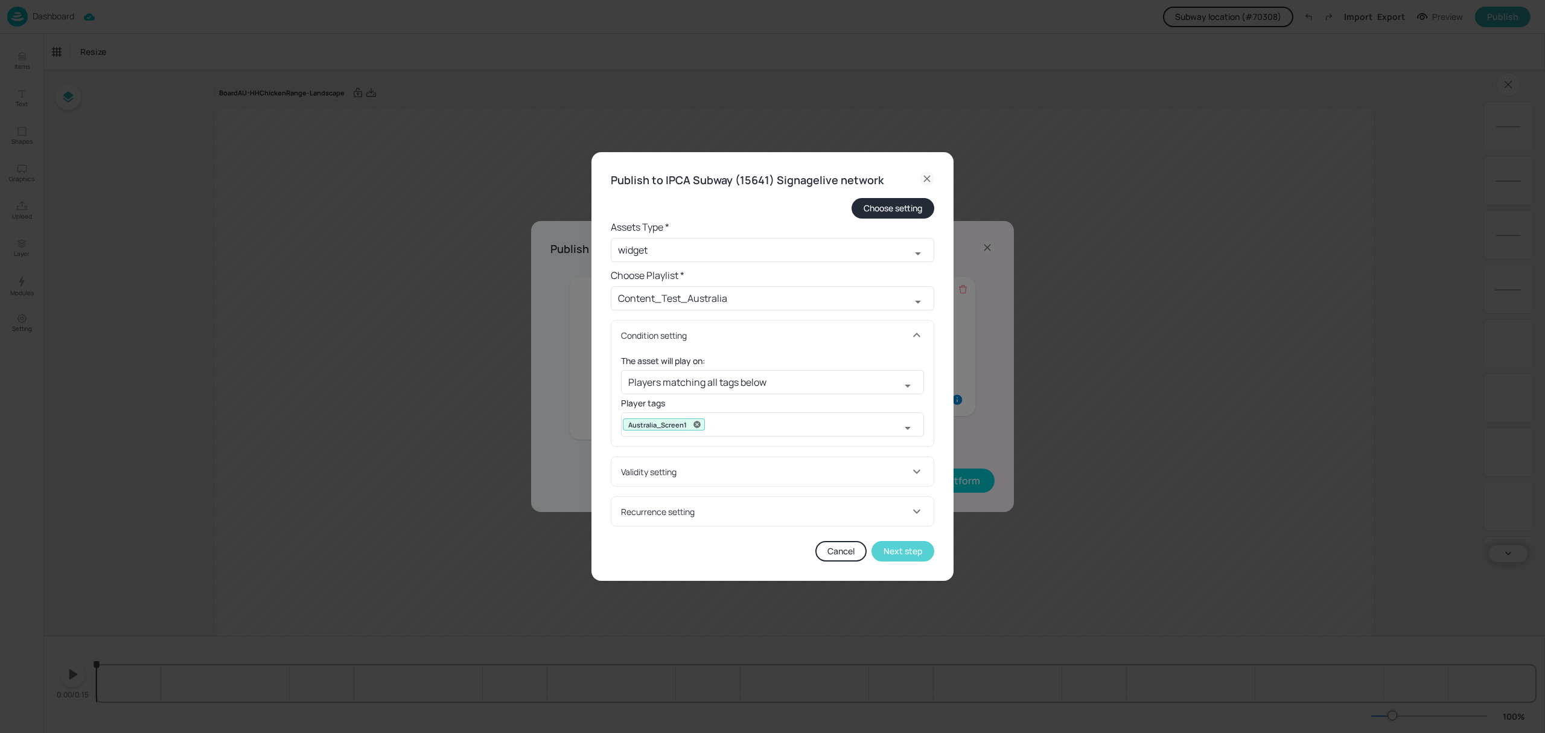
click at [920, 560] on button "Next step" at bounding box center [902, 551] width 63 height 21
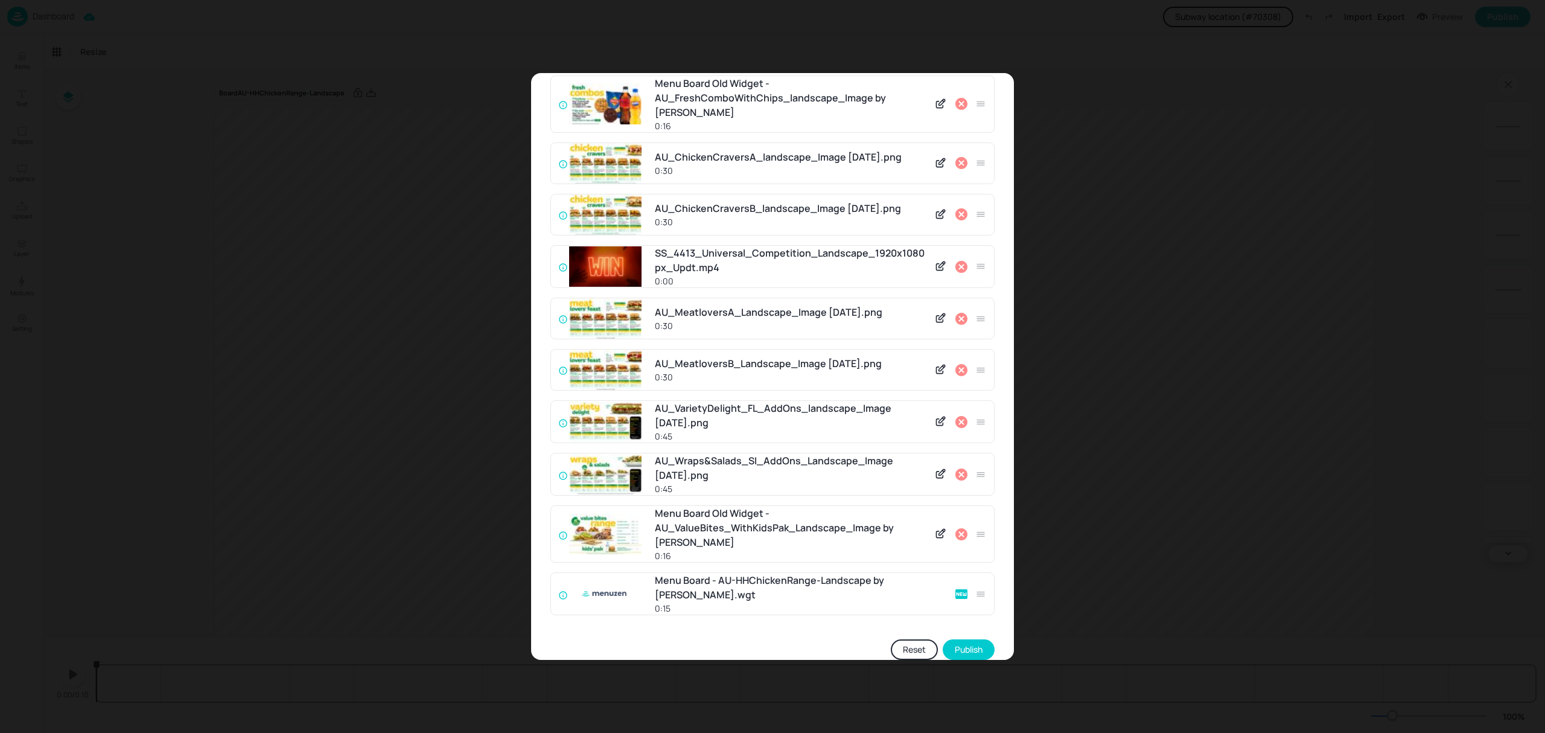
scroll to position [329, 0]
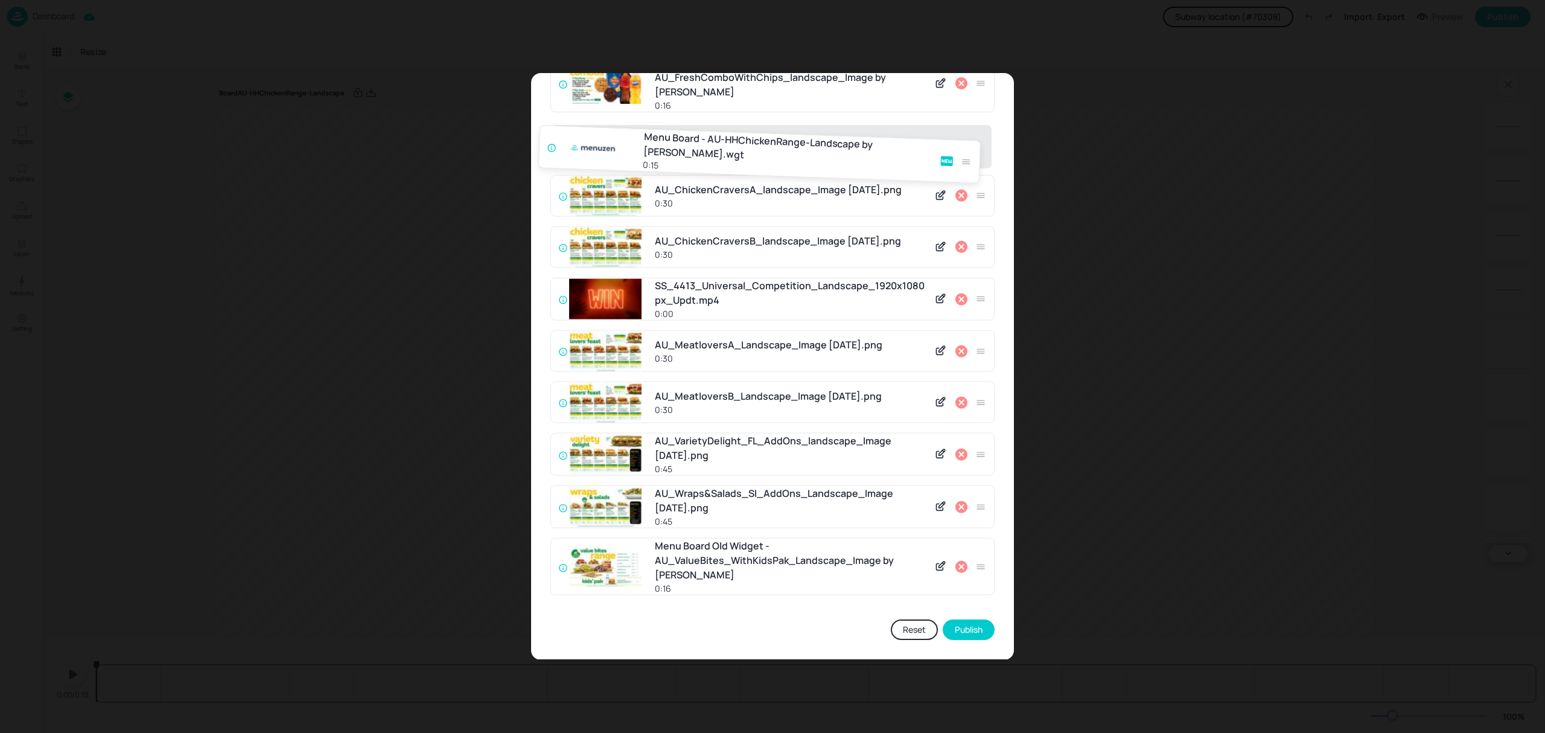
drag, startPoint x: 978, startPoint y: 575, endPoint x: 966, endPoint y: 148, distance: 426.8
click at [966, 148] on div "AU_BrekkieFaves_NoCombo_Landscape_Image 25-08-2025.png 0:45 Menu Board - AU-HHC…" at bounding box center [772, 199] width 444 height 810
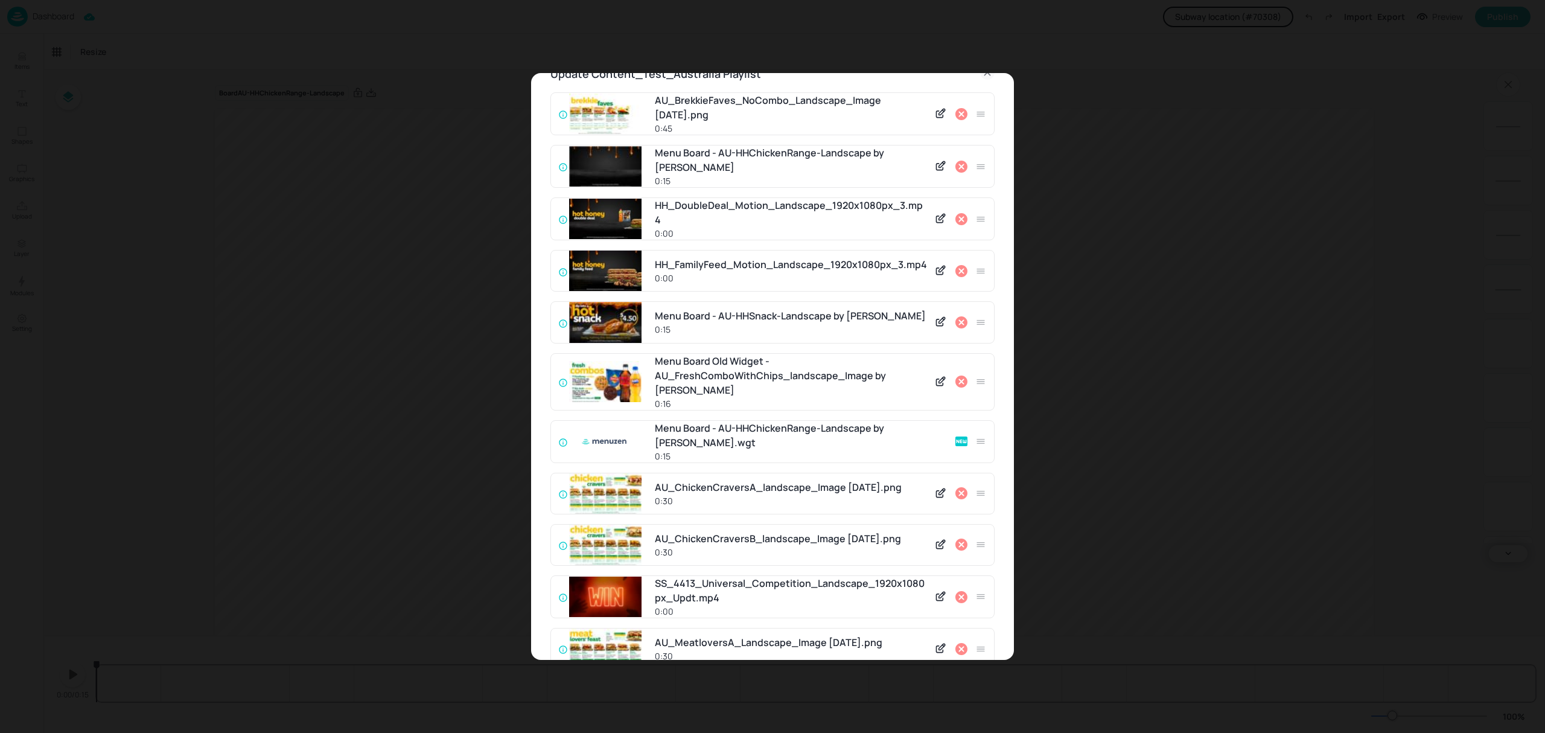
scroll to position [8, 0]
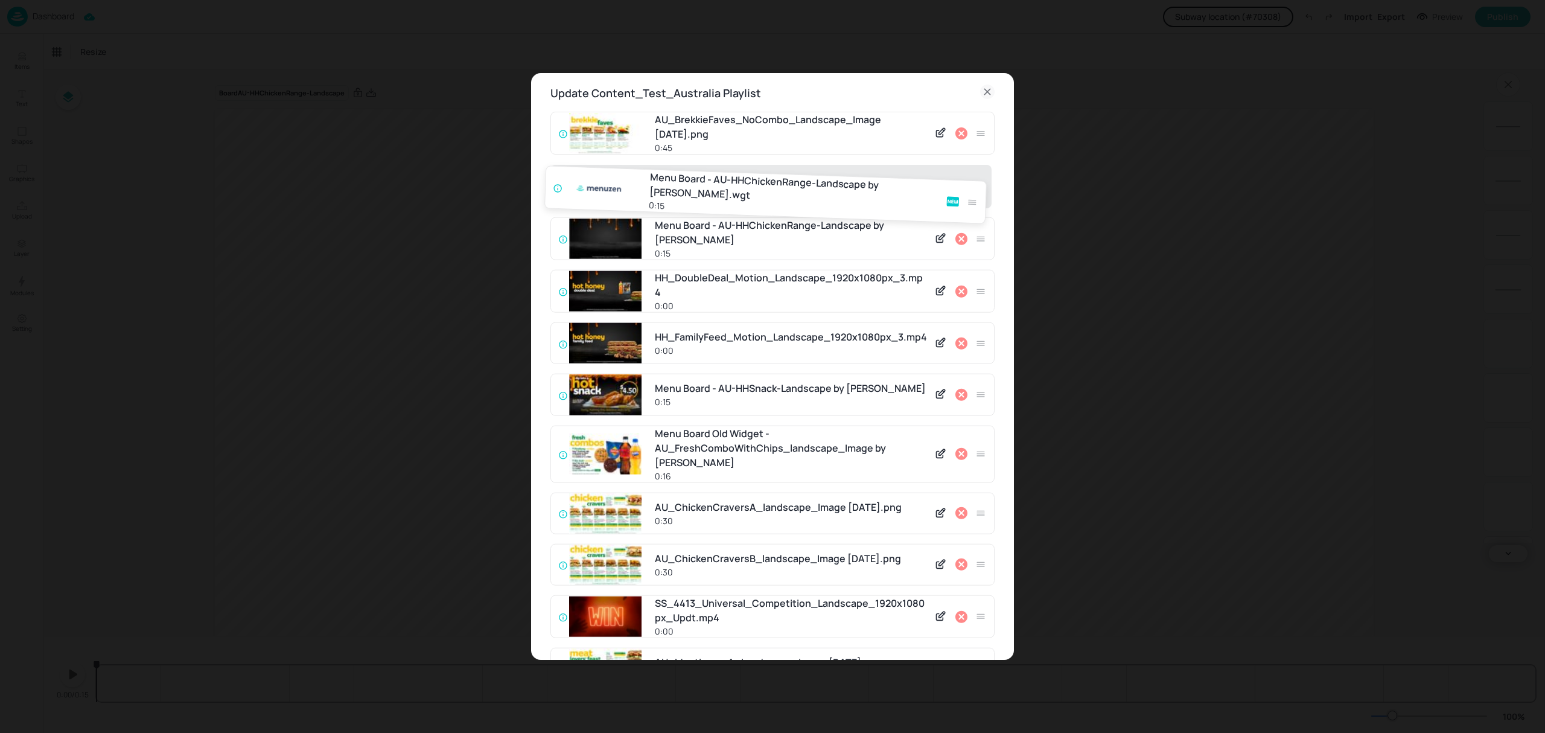
drag, startPoint x: 980, startPoint y: 459, endPoint x: 973, endPoint y: 184, distance: 275.2
click at [973, 184] on div "AU_BrekkieFaves_NoCombo_Landscape_Image 25-08-2025.png 0:45 Menu Board - AU-HHC…" at bounding box center [772, 517] width 444 height 810
click at [959, 235] on icon at bounding box center [961, 238] width 12 height 12
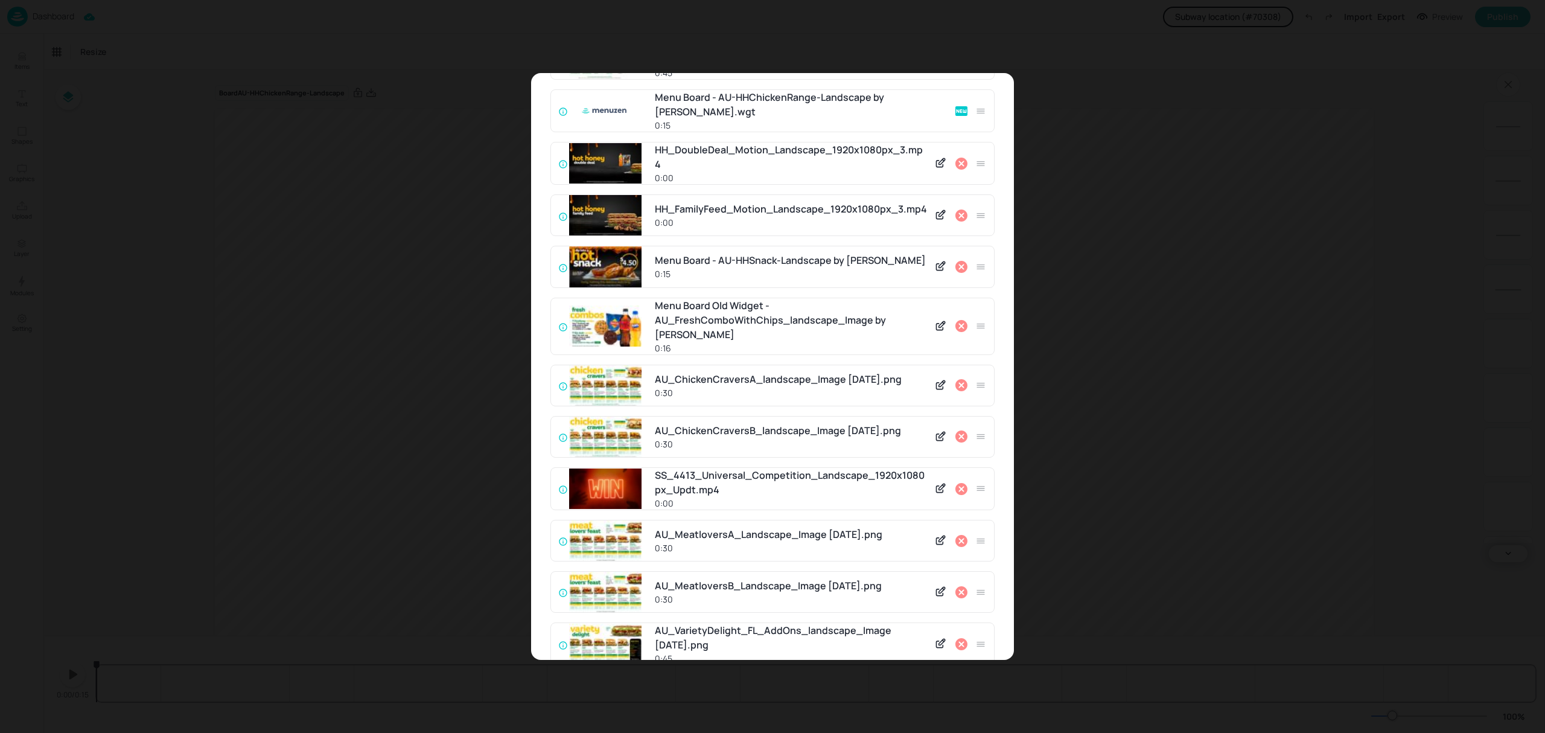
scroll to position [276, 0]
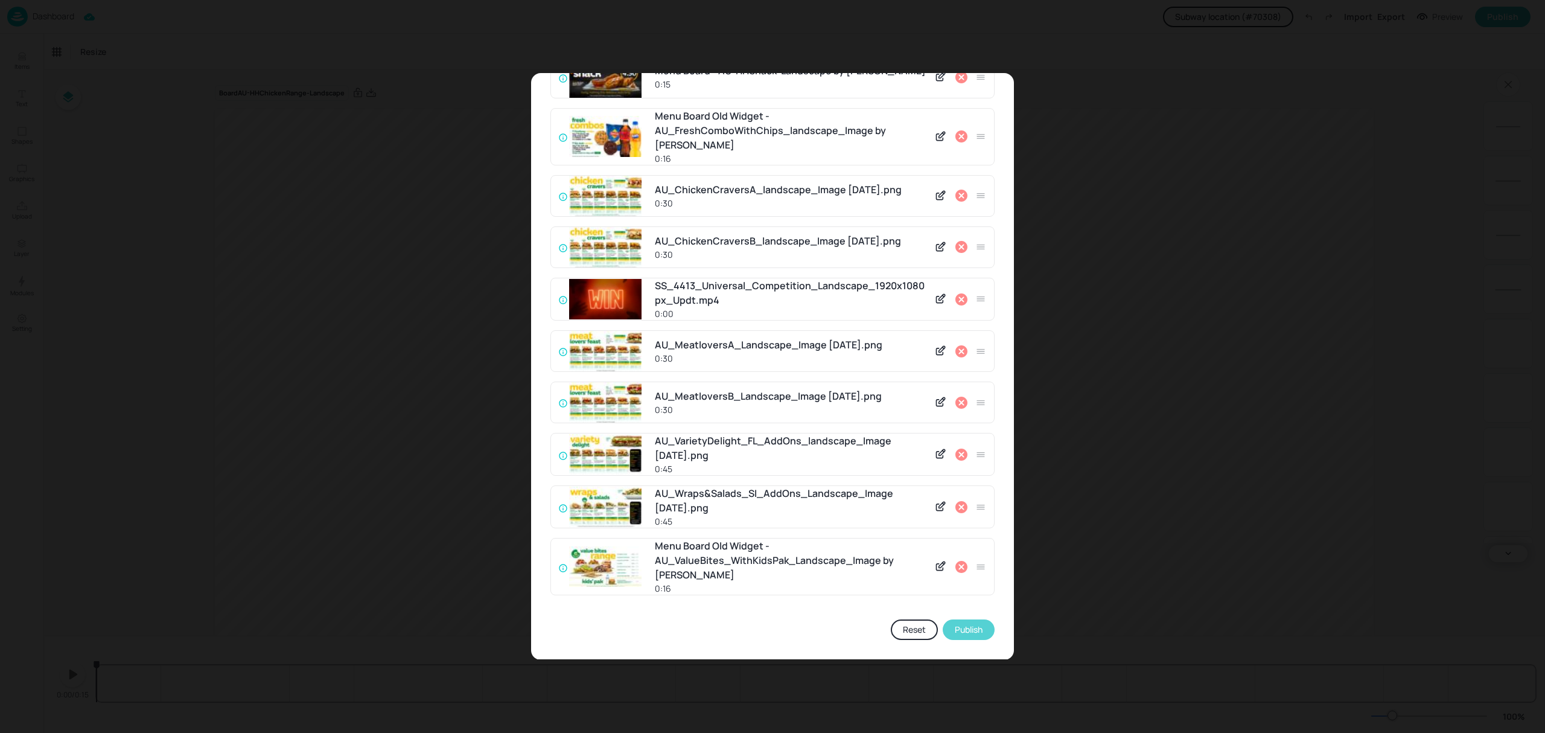
click at [961, 626] on button "Publish" at bounding box center [969, 629] width 52 height 21
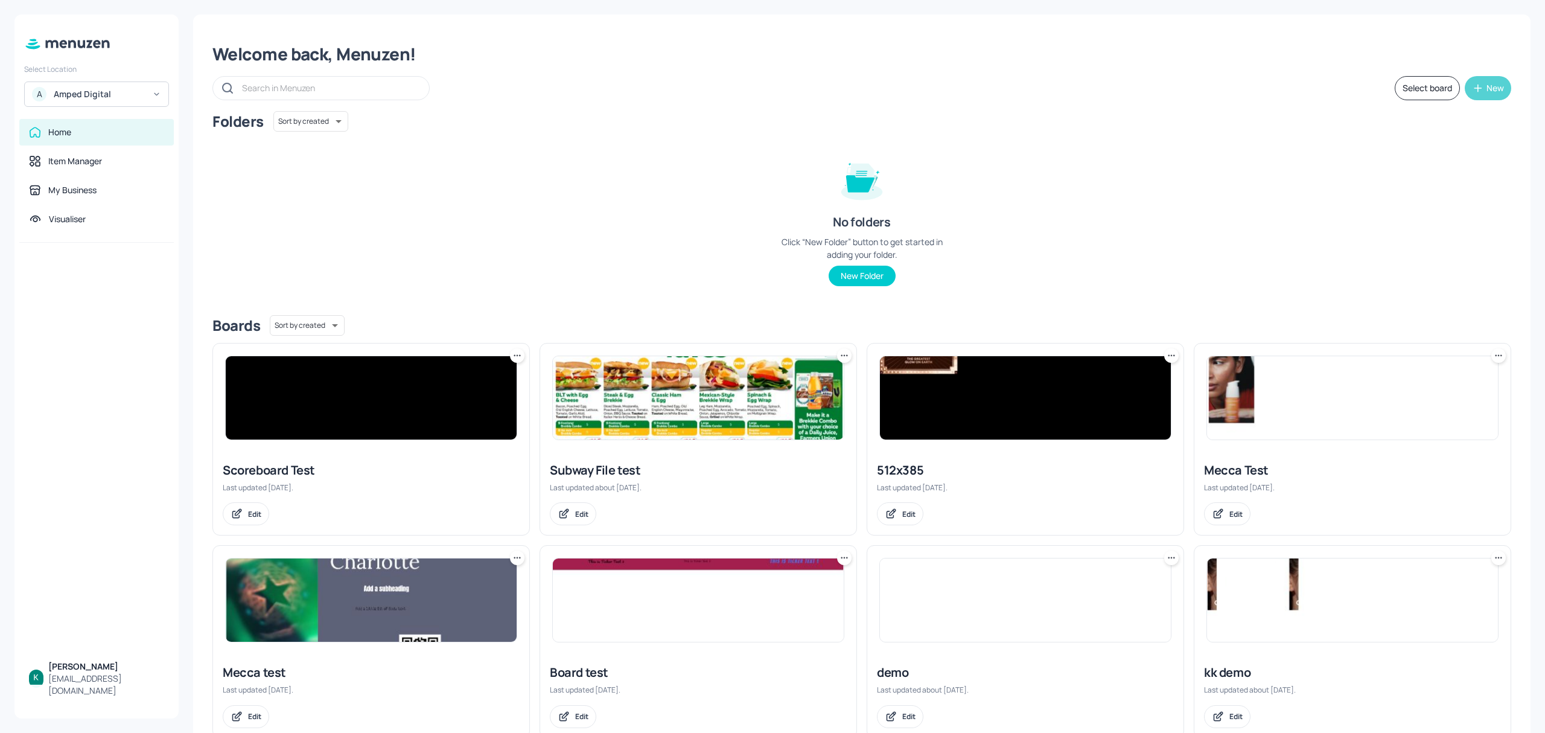
click at [1492, 85] on div "New" at bounding box center [1494, 88] width 17 height 8
click at [1453, 123] on div "Add new folder" at bounding box center [1447, 118] width 121 height 27
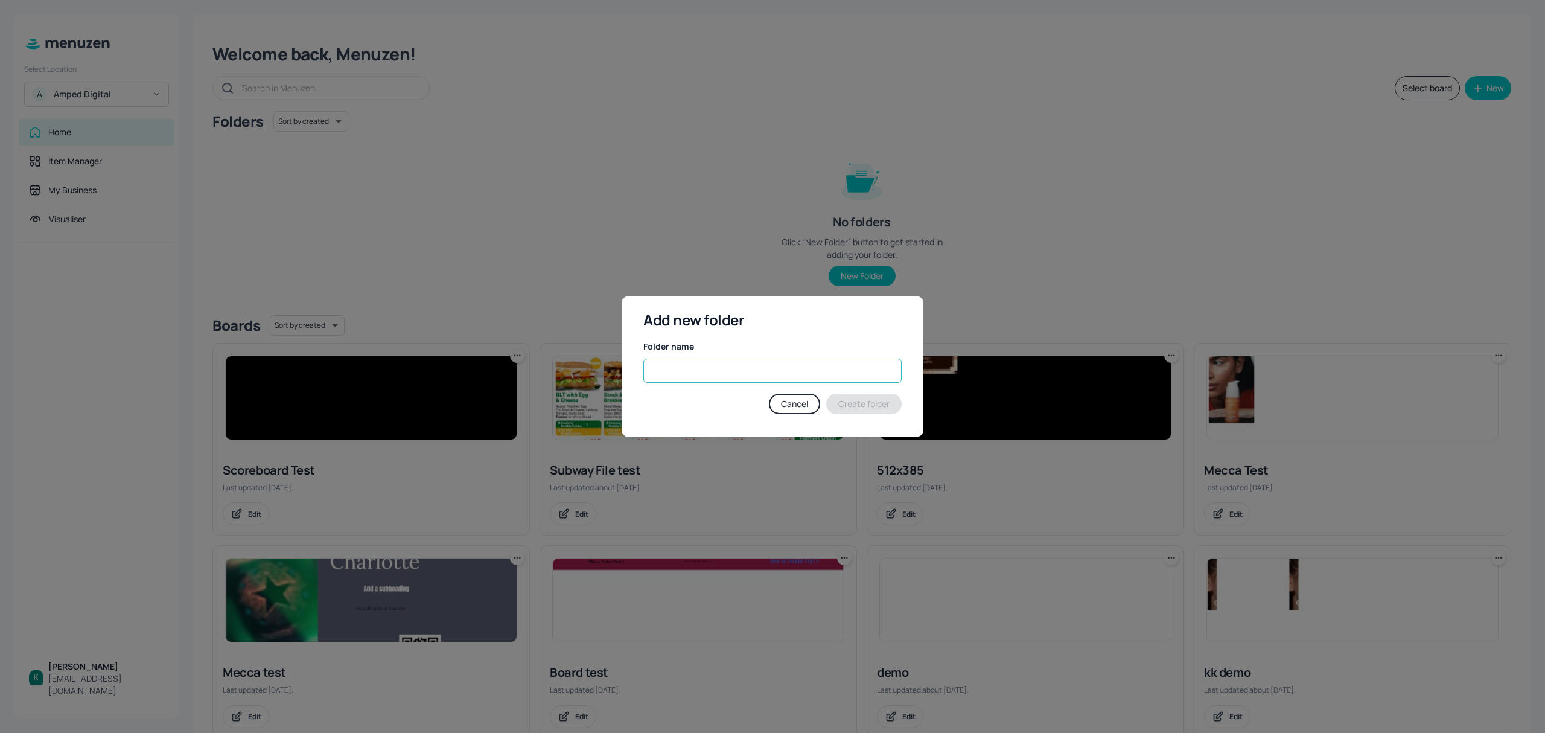
click at [763, 370] on input "text" at bounding box center [772, 370] width 258 height 24
type input "Kerise Test"
click at [887, 401] on button "Create folder" at bounding box center [863, 403] width 75 height 21
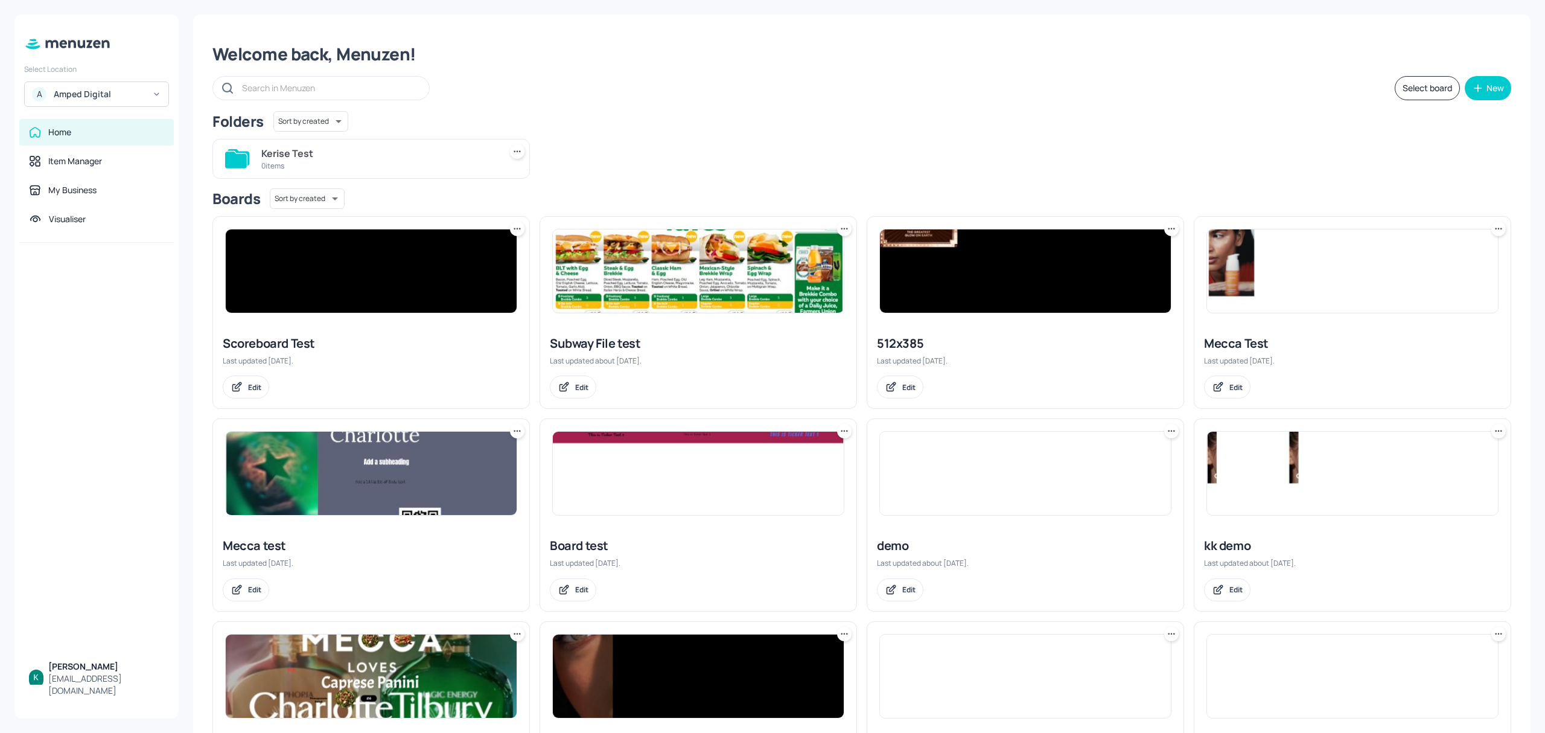
click at [451, 157] on div "Kerise Test" at bounding box center [378, 153] width 234 height 14
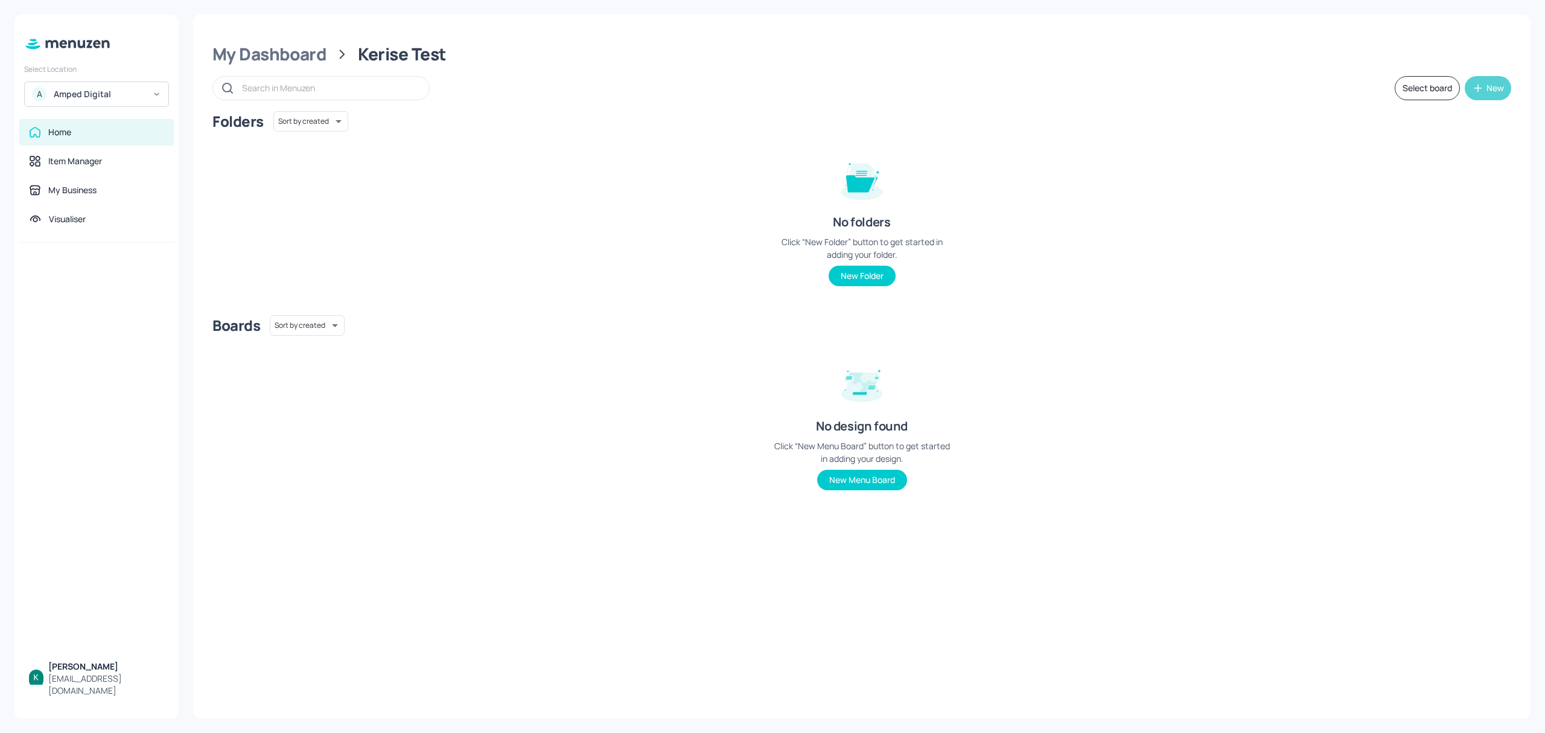
click at [1474, 88] on icon "button" at bounding box center [1478, 88] width 12 height 12
click at [1463, 148] on div "Add new board" at bounding box center [1450, 145] width 121 height 27
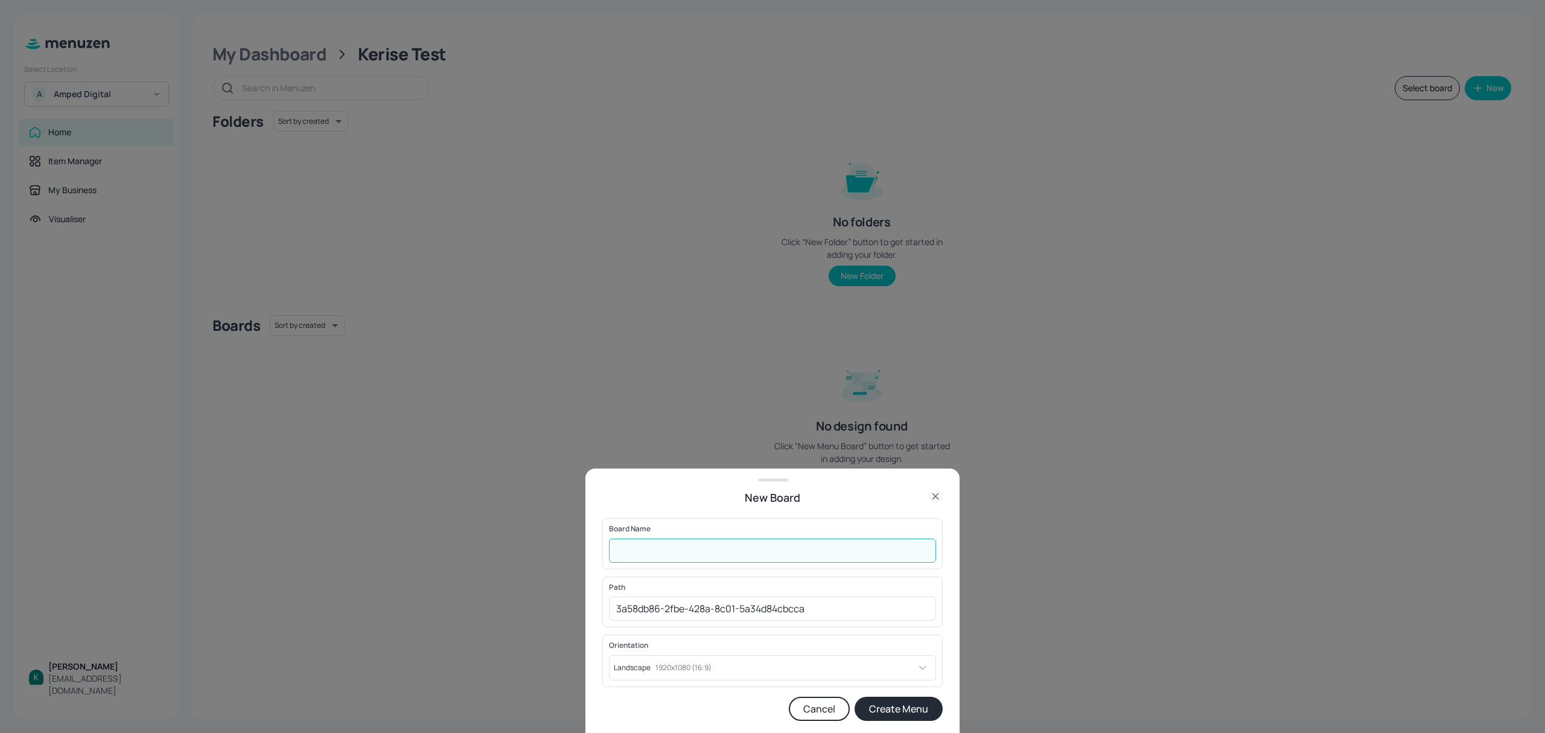
click at [677, 552] on input "text" at bounding box center [772, 550] width 327 height 24
type input "Hot Honey"
click at [854, 696] on button "Create Menu" at bounding box center [898, 708] width 88 height 24
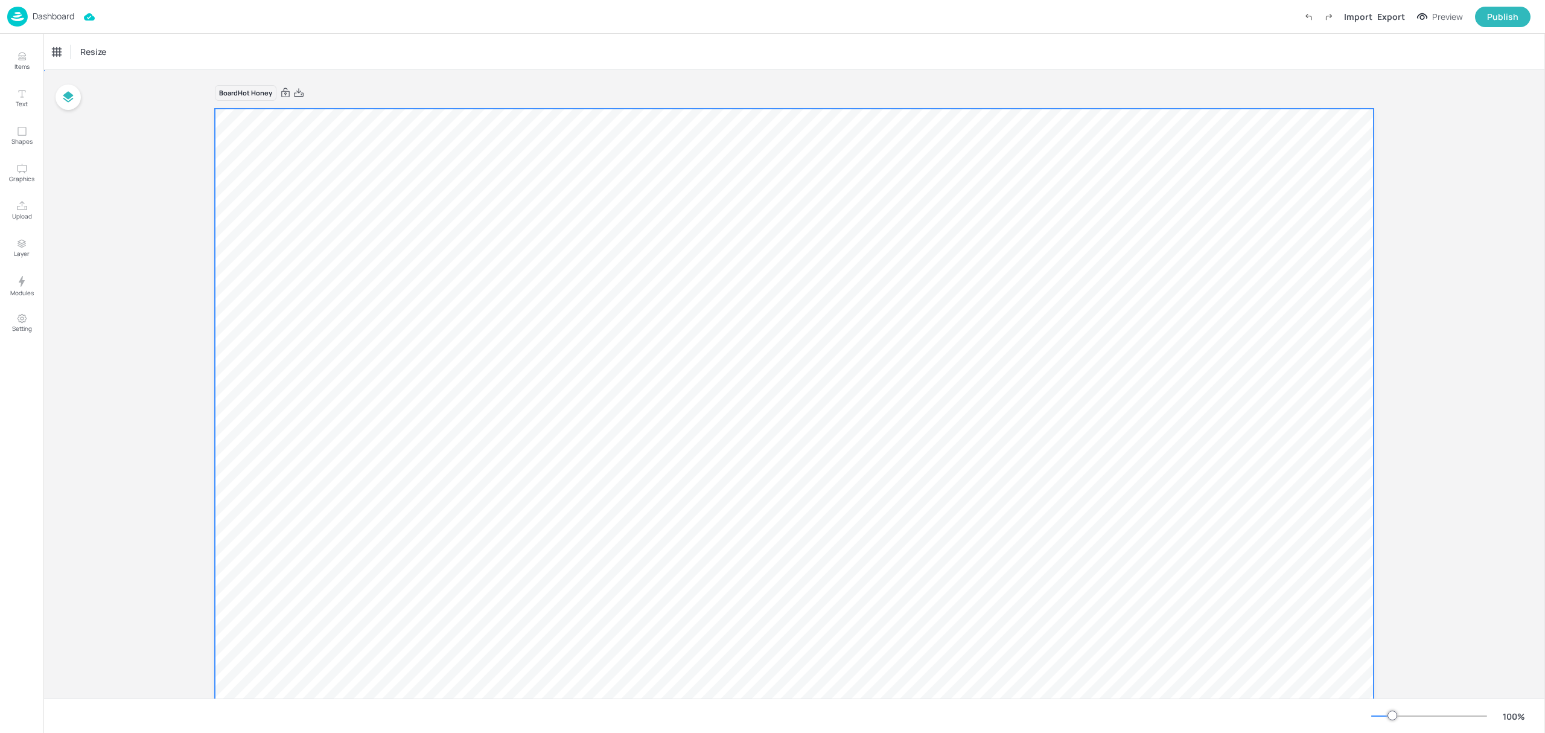
click at [421, 189] on div at bounding box center [794, 435] width 1159 height 652
click at [1365, 17] on div "Import" at bounding box center [1358, 16] width 28 height 13
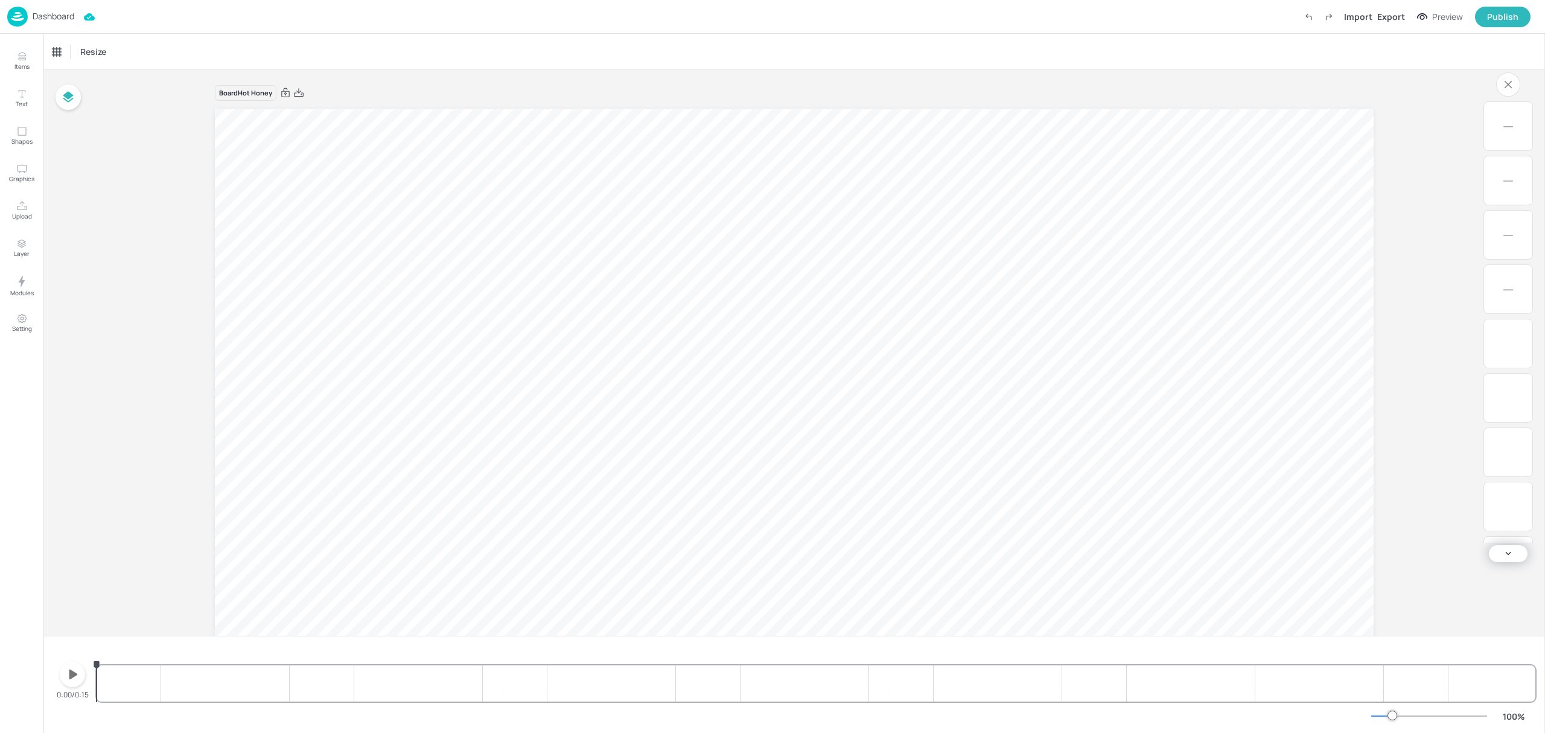
click at [76, 681] on icon "button" at bounding box center [72, 673] width 19 height 19
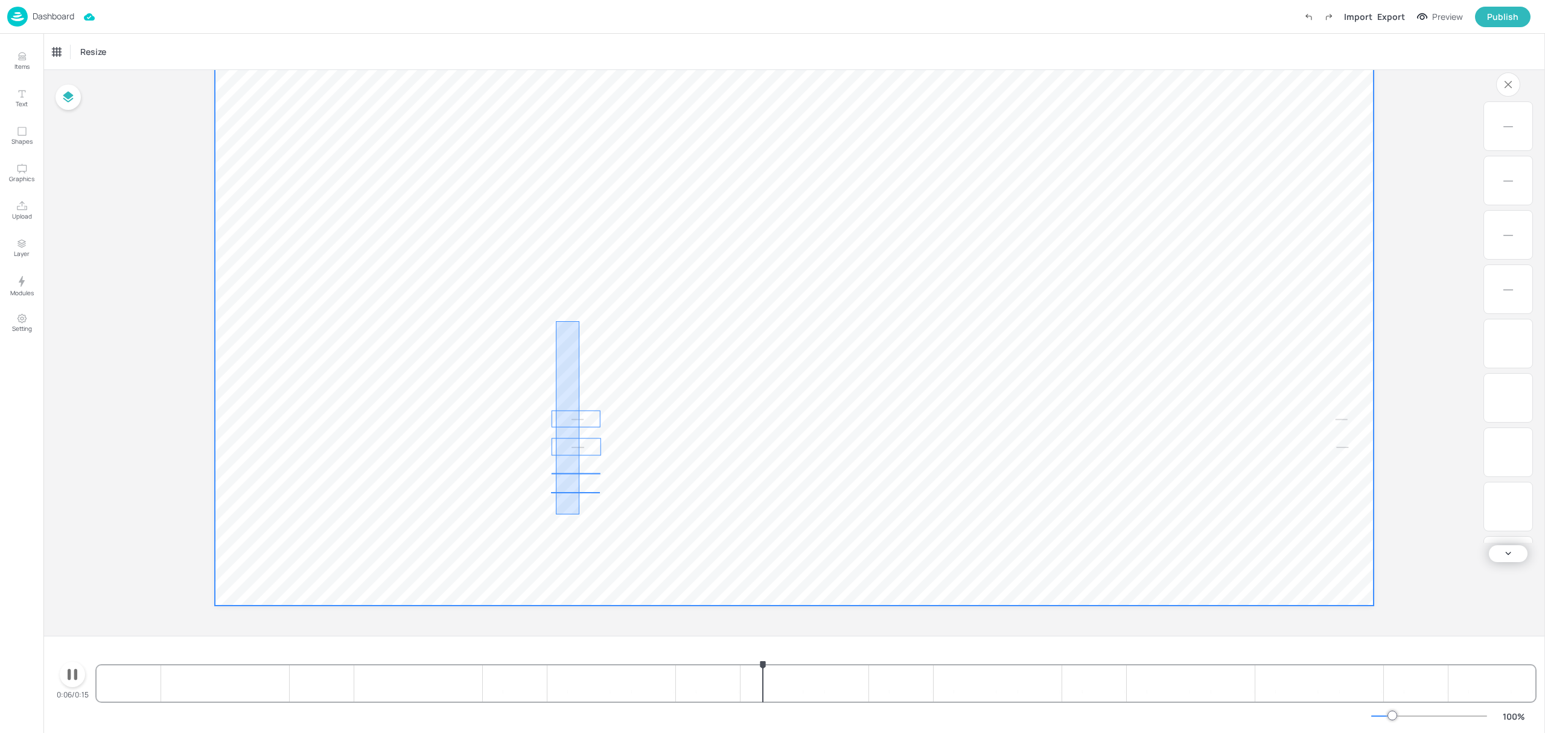
drag, startPoint x: 556, startPoint y: 321, endPoint x: 582, endPoint y: 515, distance: 196.0
click at [582, 515] on video at bounding box center [794, 280] width 1159 height 652
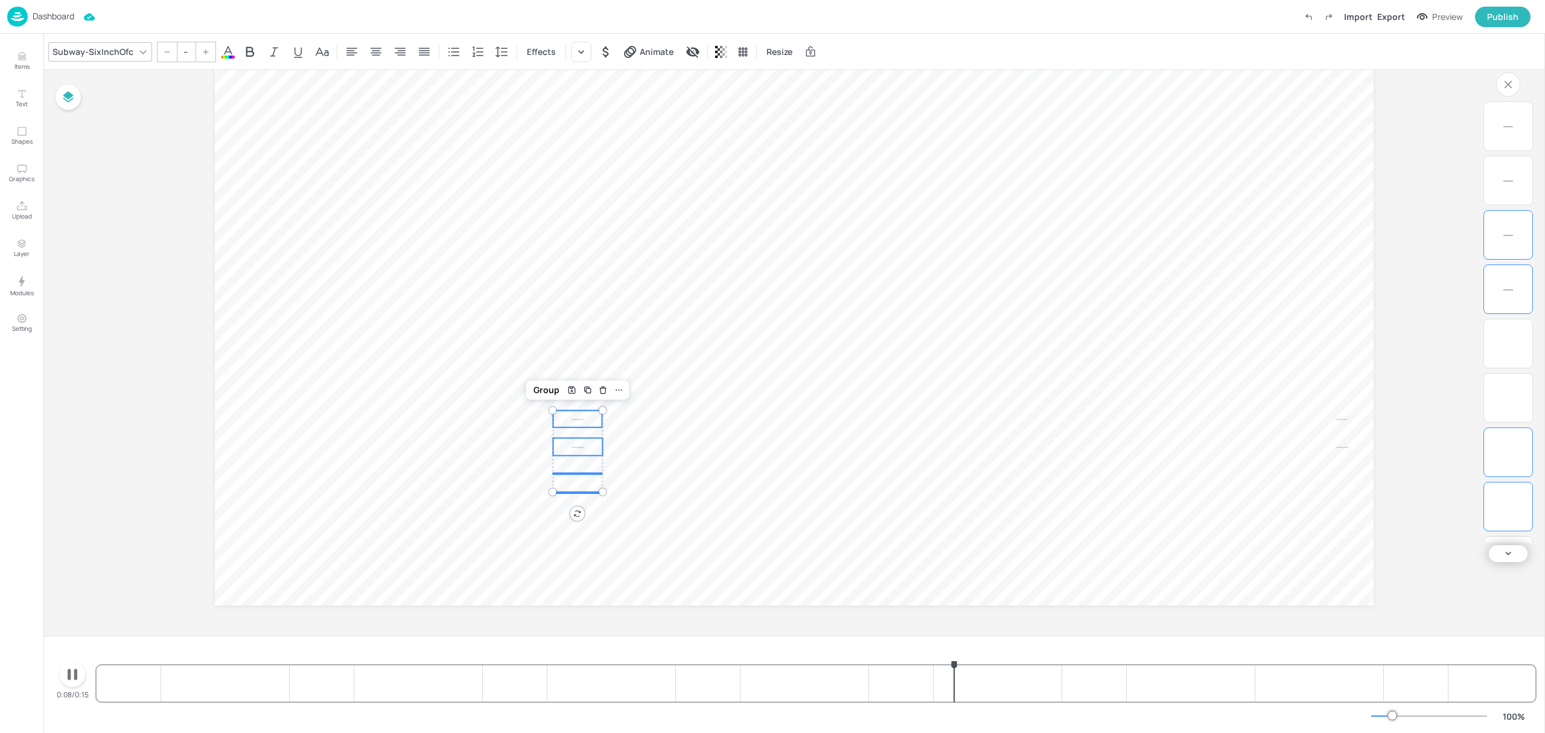
click at [78, 669] on icon "button" at bounding box center [72, 673] width 19 height 19
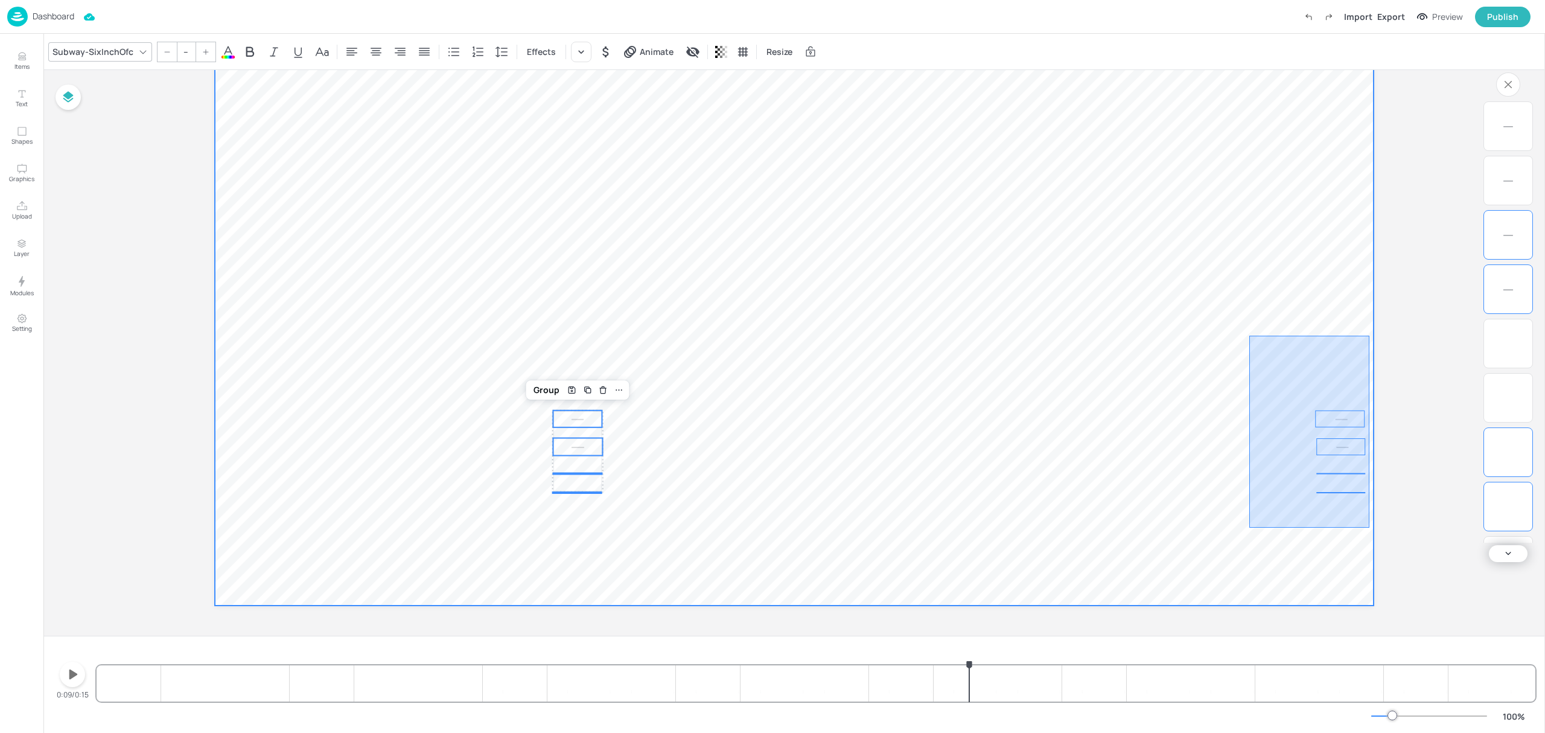
drag, startPoint x: 1260, startPoint y: 345, endPoint x: 1369, endPoint y: 527, distance: 212.4
click at [1369, 527] on video at bounding box center [794, 280] width 1159 height 652
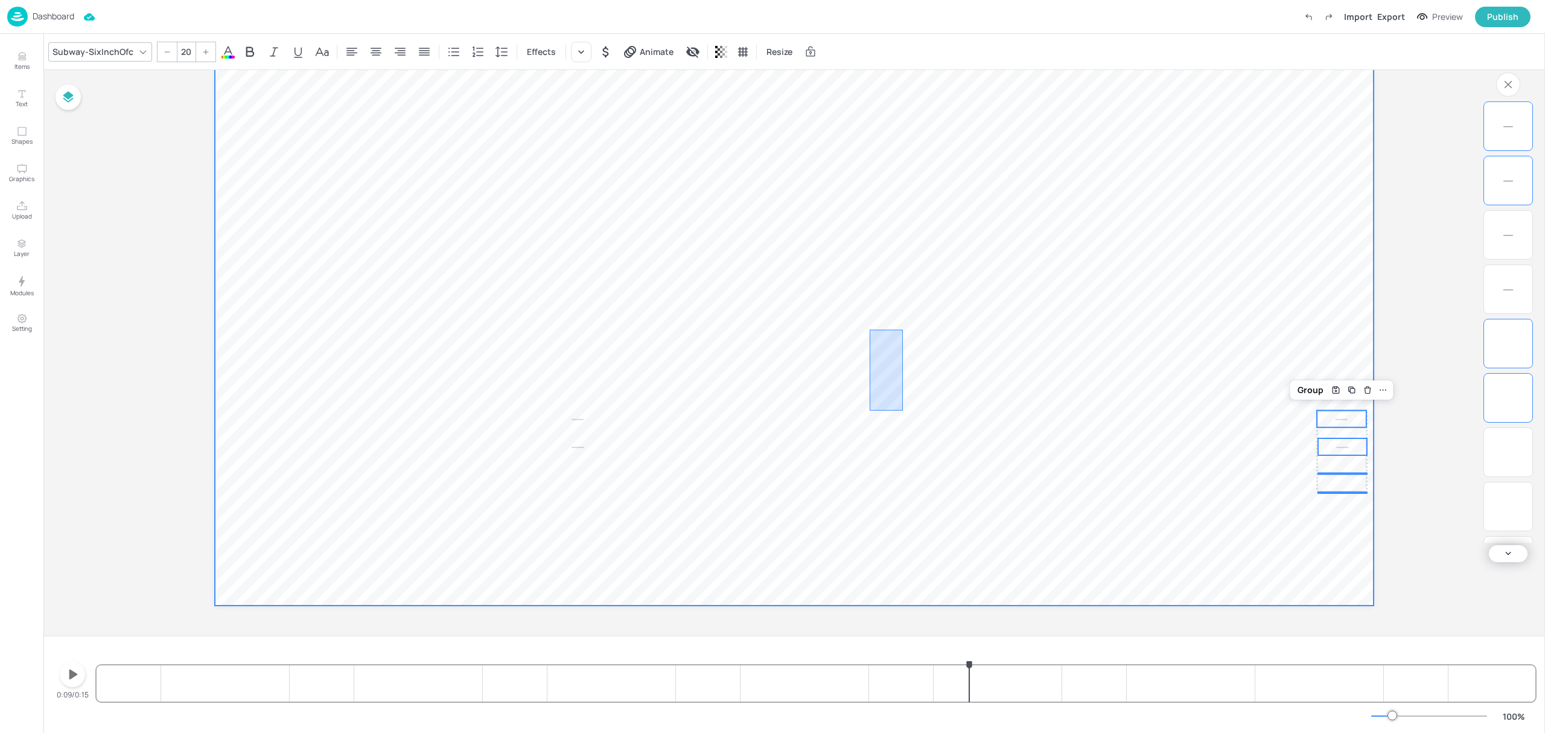
drag, startPoint x: 869, startPoint y: 329, endPoint x: 981, endPoint y: 483, distance: 189.6
click at [981, 483] on video at bounding box center [794, 280] width 1159 height 652
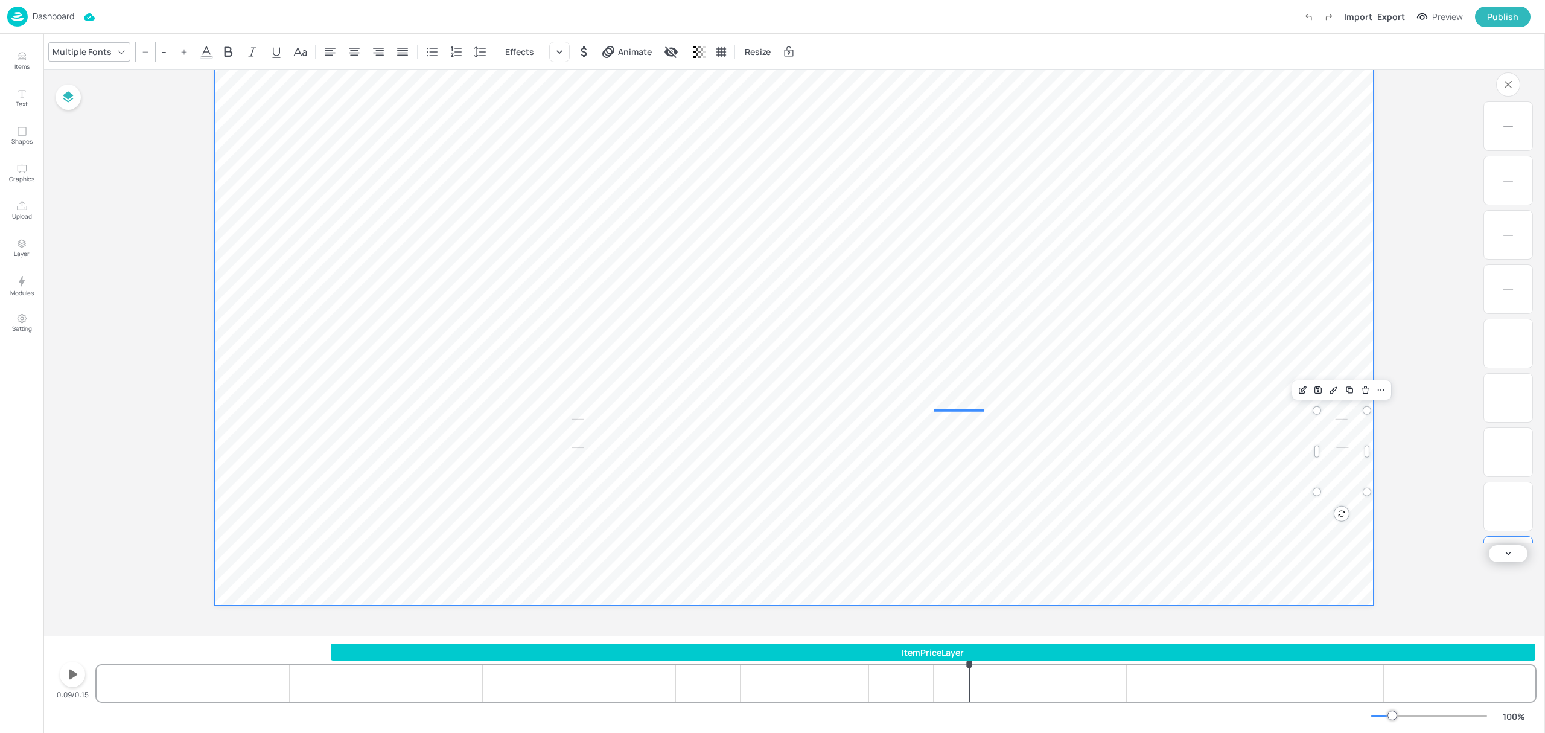
type input "20"
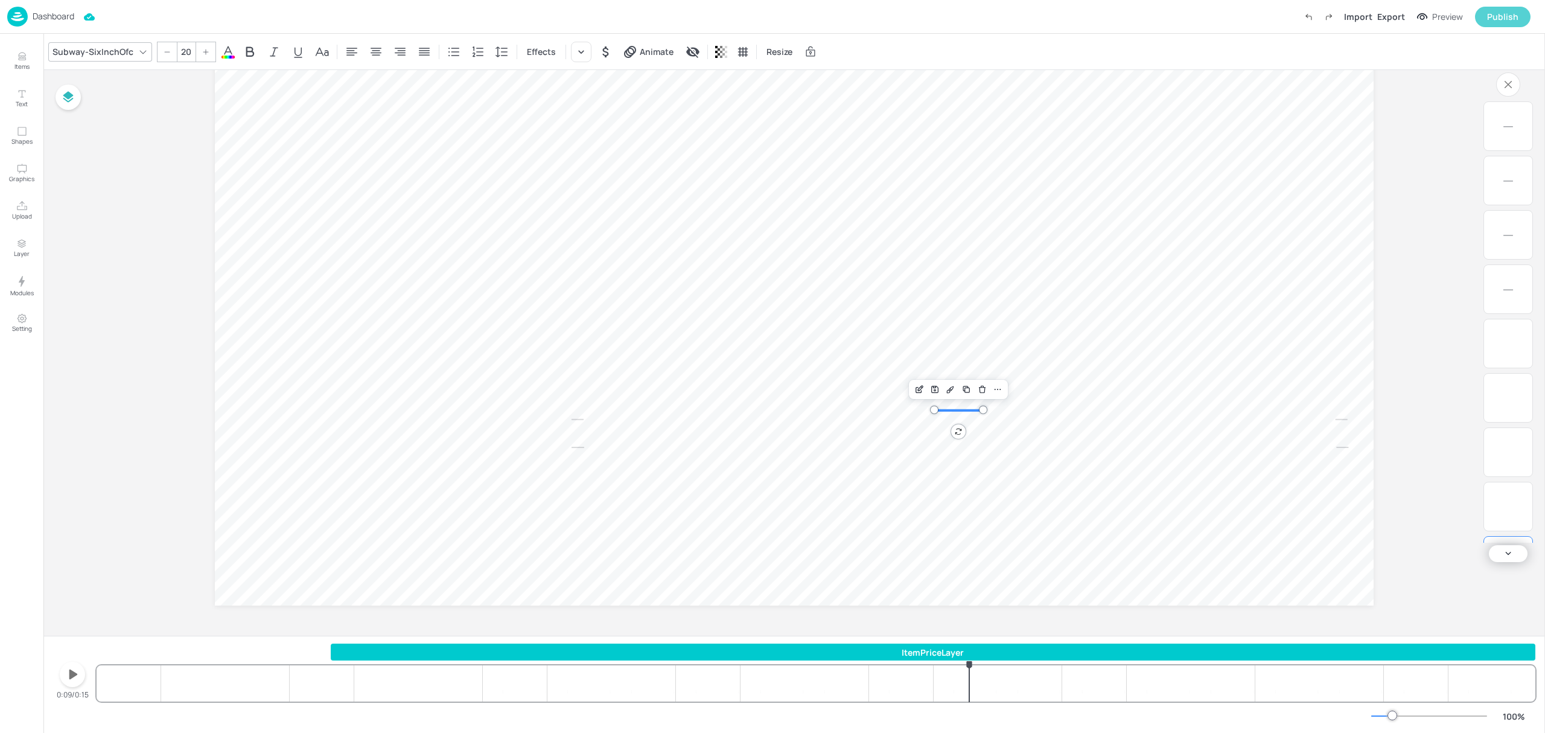
click at [1504, 16] on div "Publish" at bounding box center [1502, 16] width 31 height 13
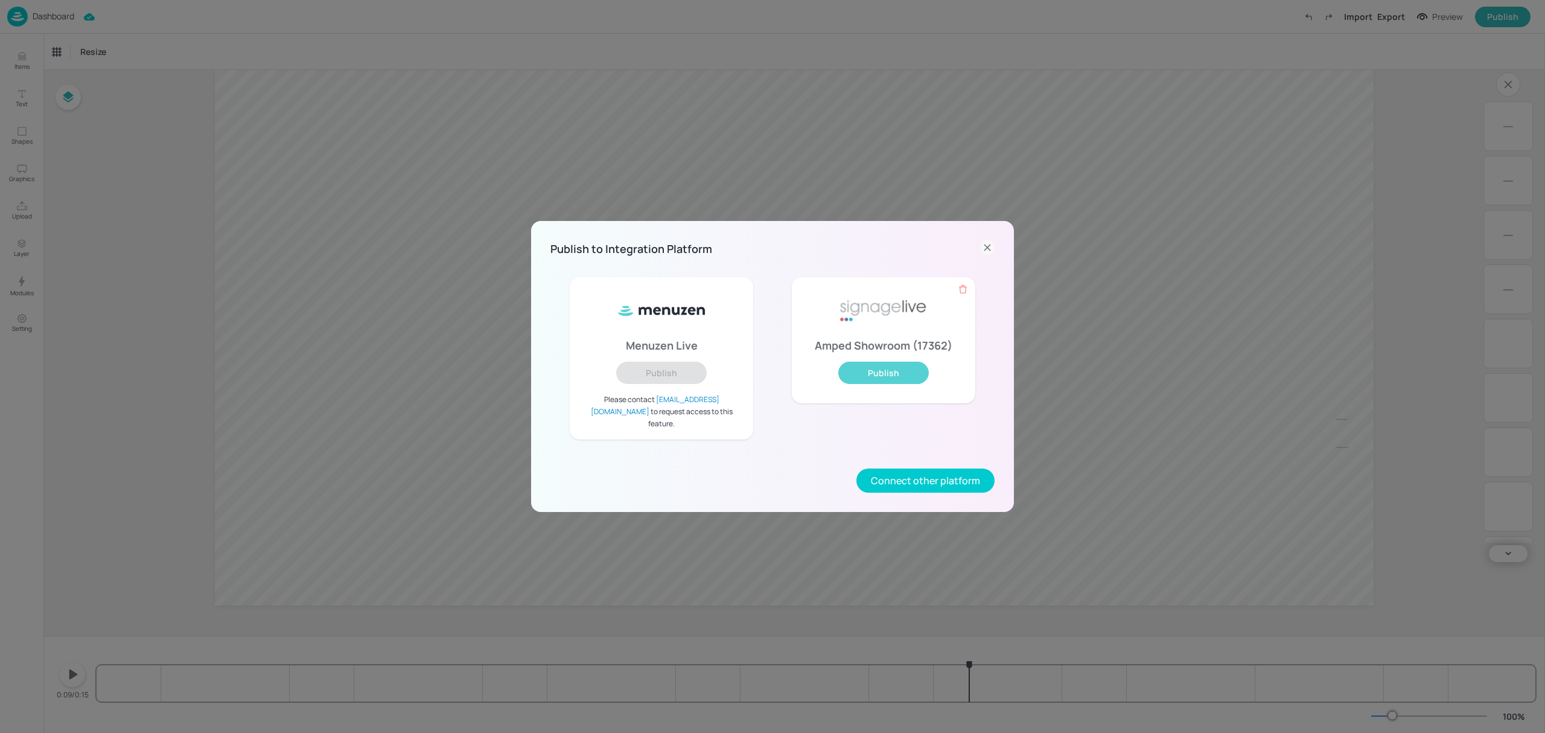
click at [898, 377] on button "Publish" at bounding box center [883, 372] width 91 height 22
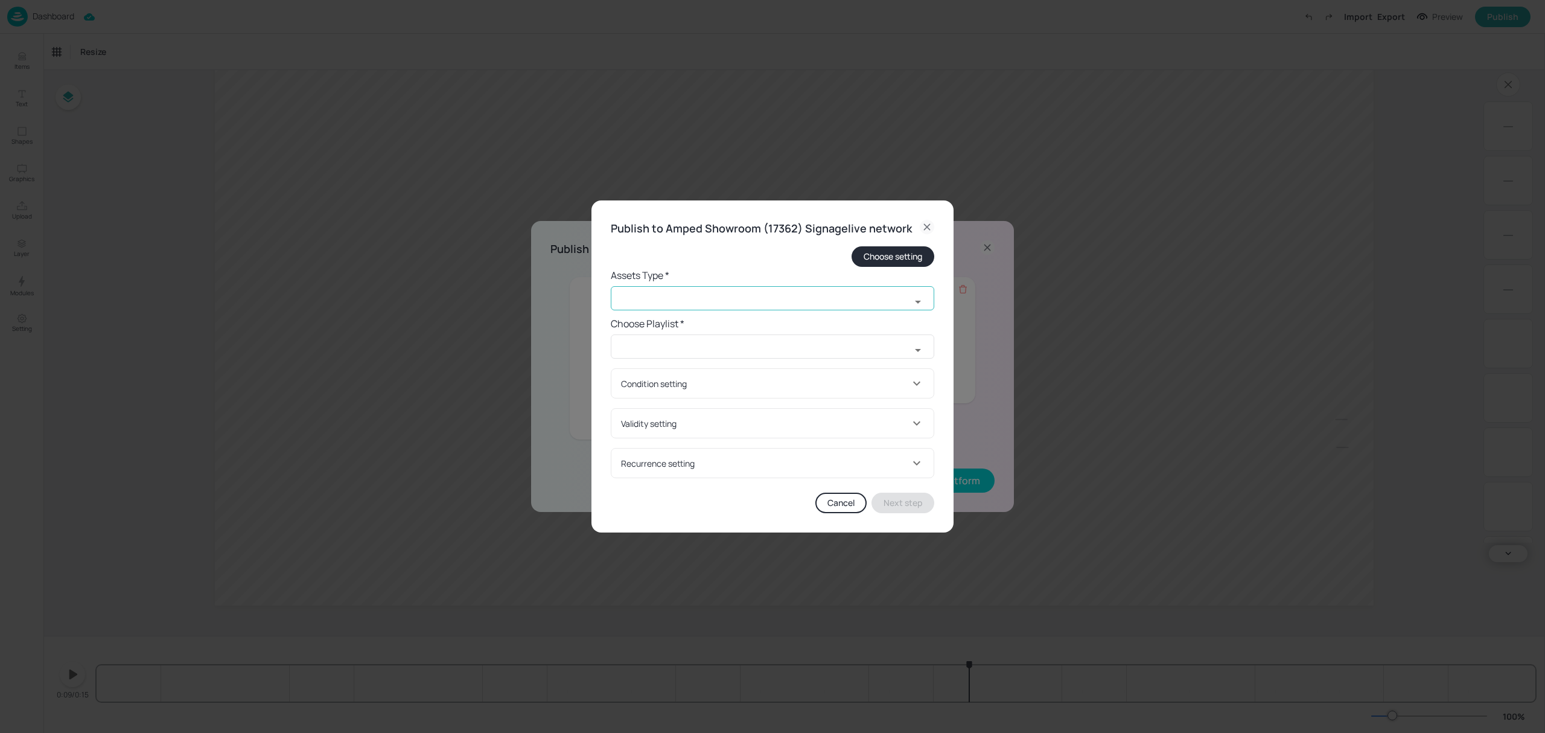
click at [717, 293] on input "text" at bounding box center [761, 298] width 300 height 24
drag, startPoint x: 660, startPoint y: 329, endPoint x: 653, endPoint y: 372, distance: 42.8
click at [653, 372] on ul "widget image old widget" at bounding box center [772, 344] width 323 height 69
click at [652, 370] on li "old widget" at bounding box center [772, 364] width 323 height 20
type input "old widget"
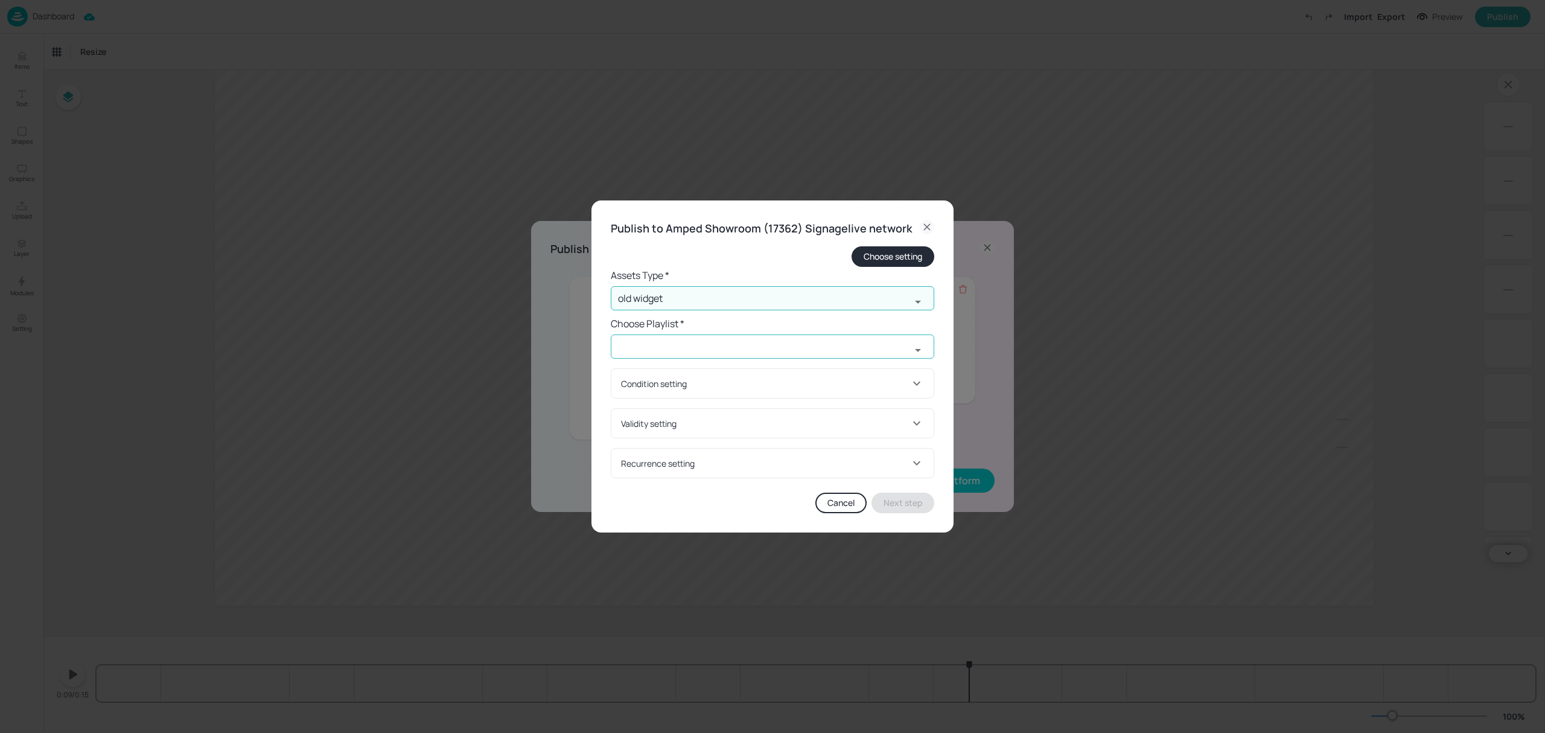
click at [658, 351] on input "text" at bounding box center [761, 346] width 300 height 24
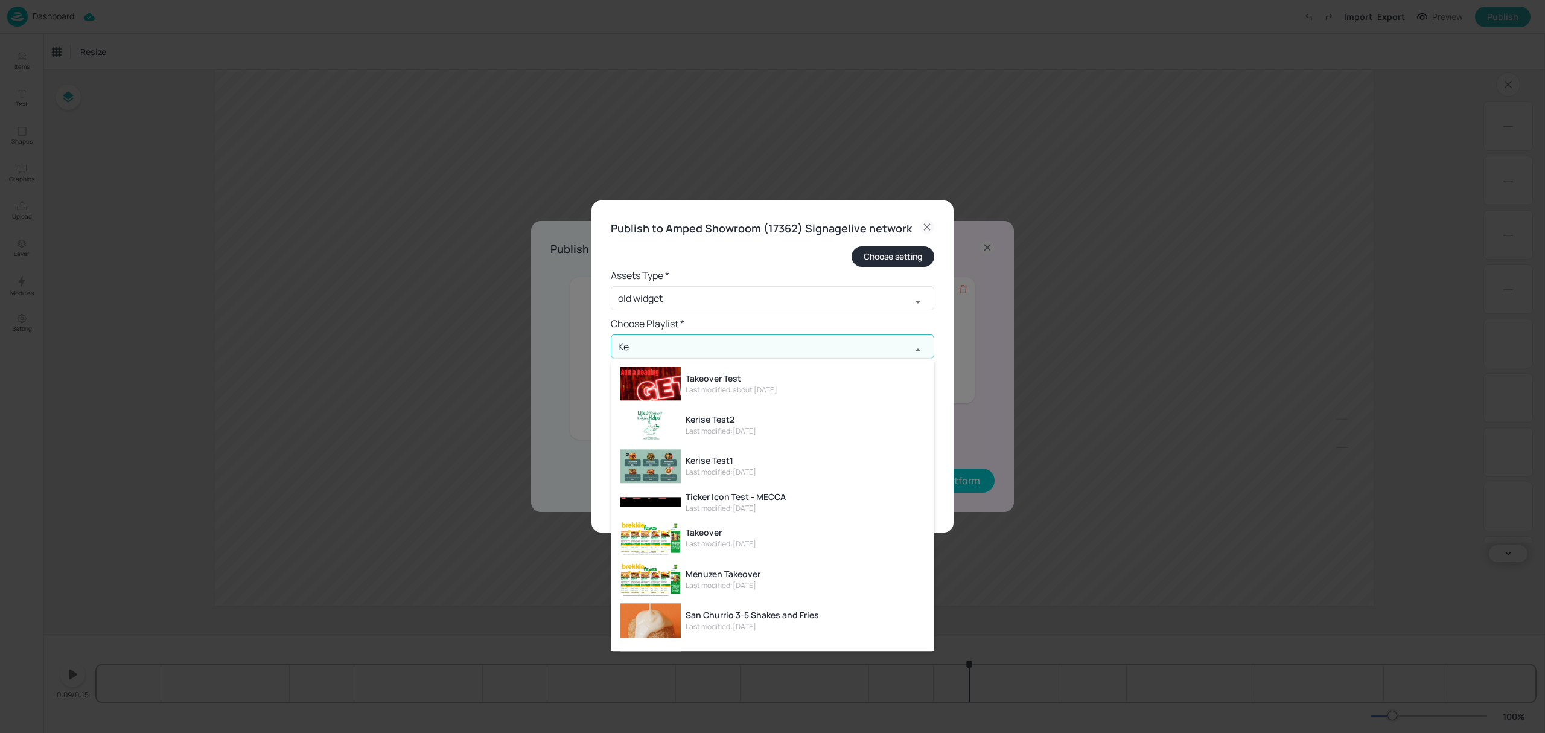
type input "K"
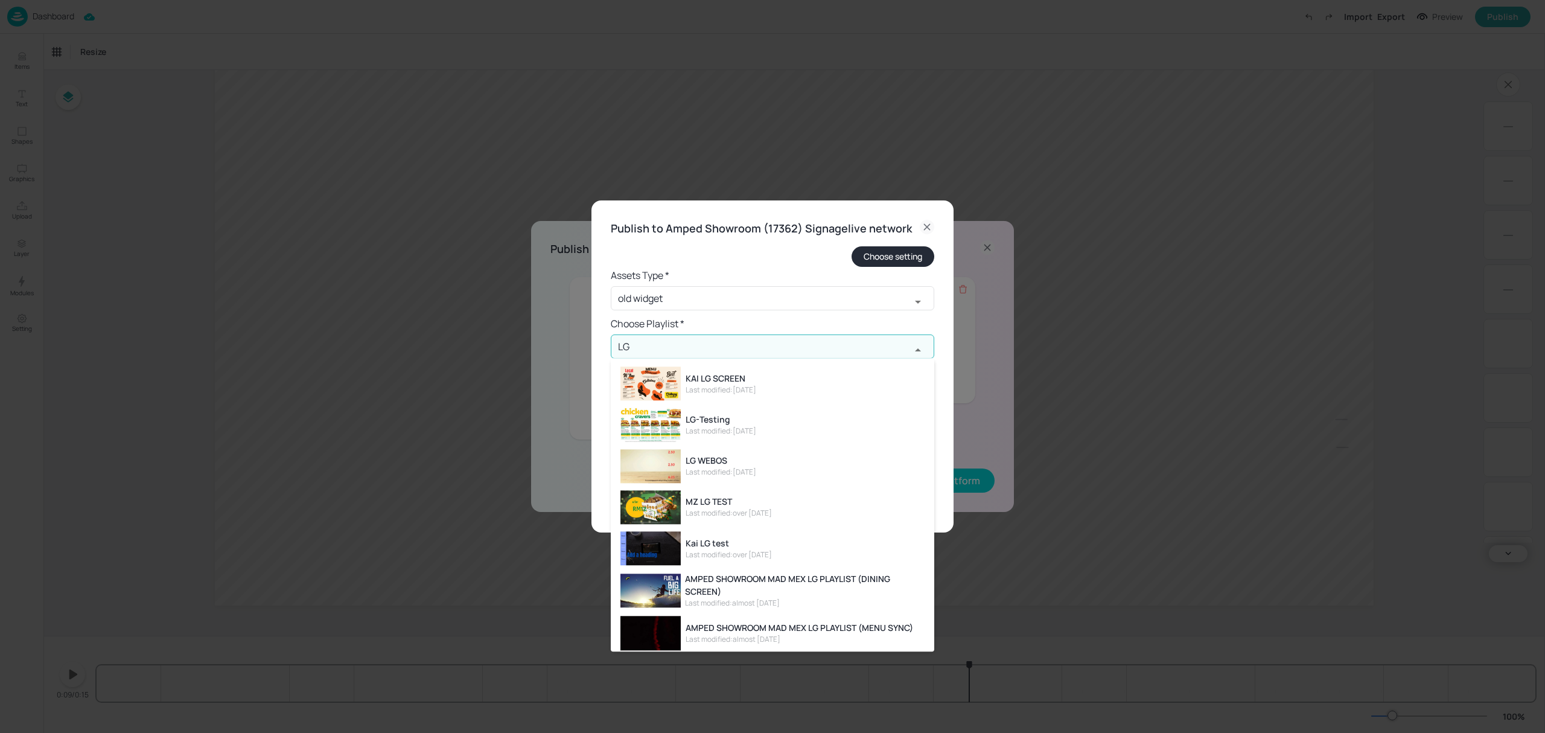
click at [746, 425] on div "Last modified: 8 days ago" at bounding box center [720, 430] width 71 height 11
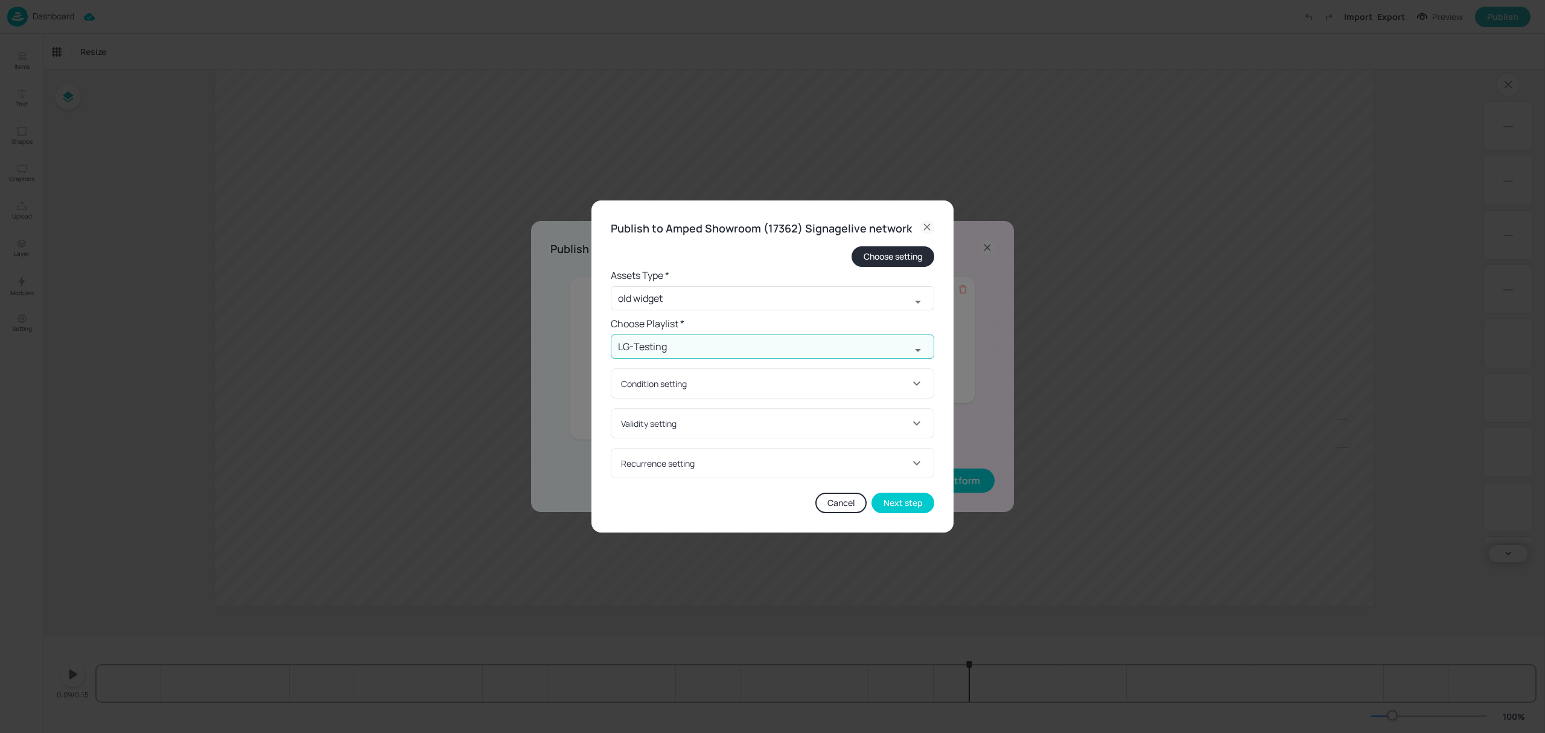
type input "LG-Testing"
click at [760, 380] on div "Condition setting" at bounding box center [765, 383] width 288 height 13
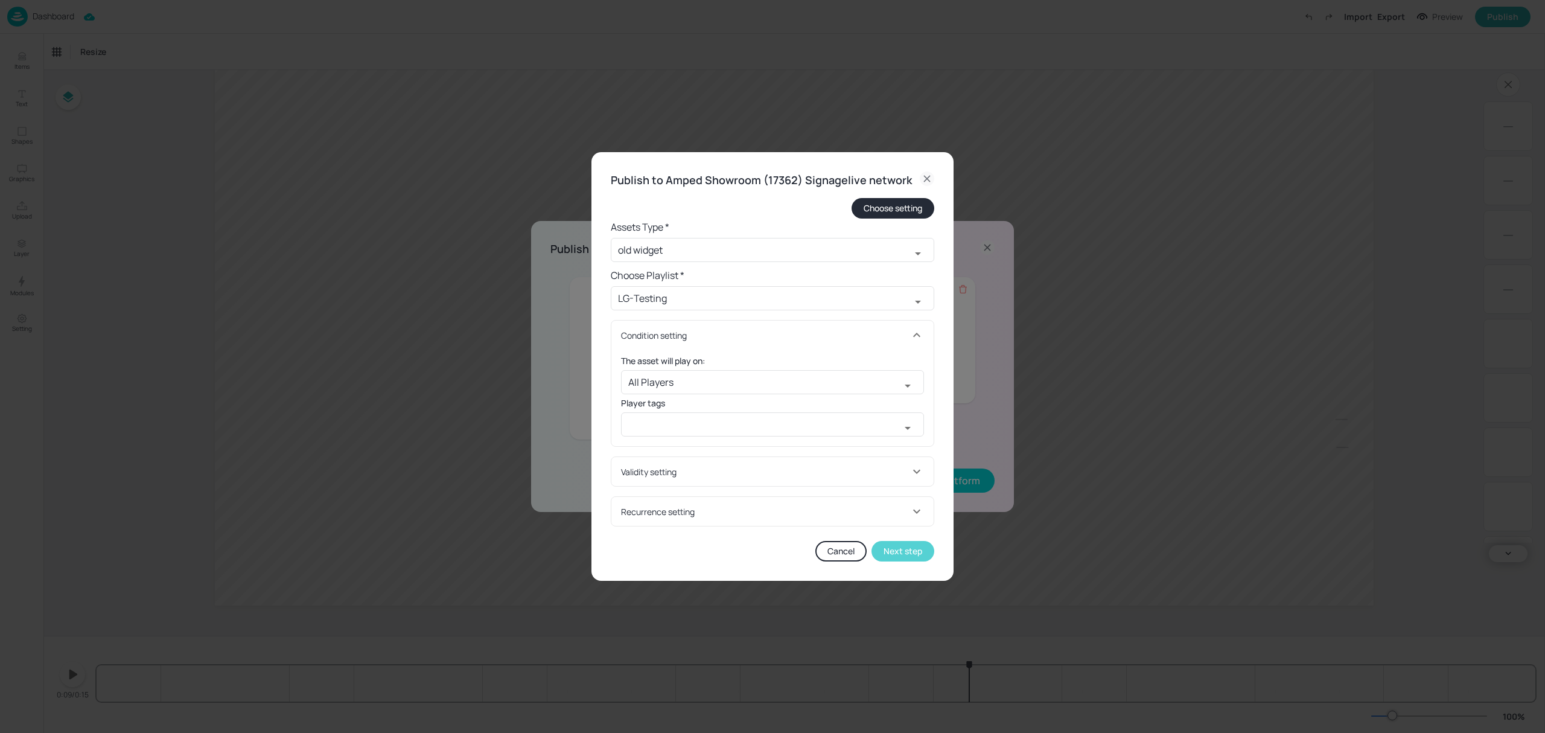
click at [899, 548] on button "Next step" at bounding box center [902, 551] width 63 height 21
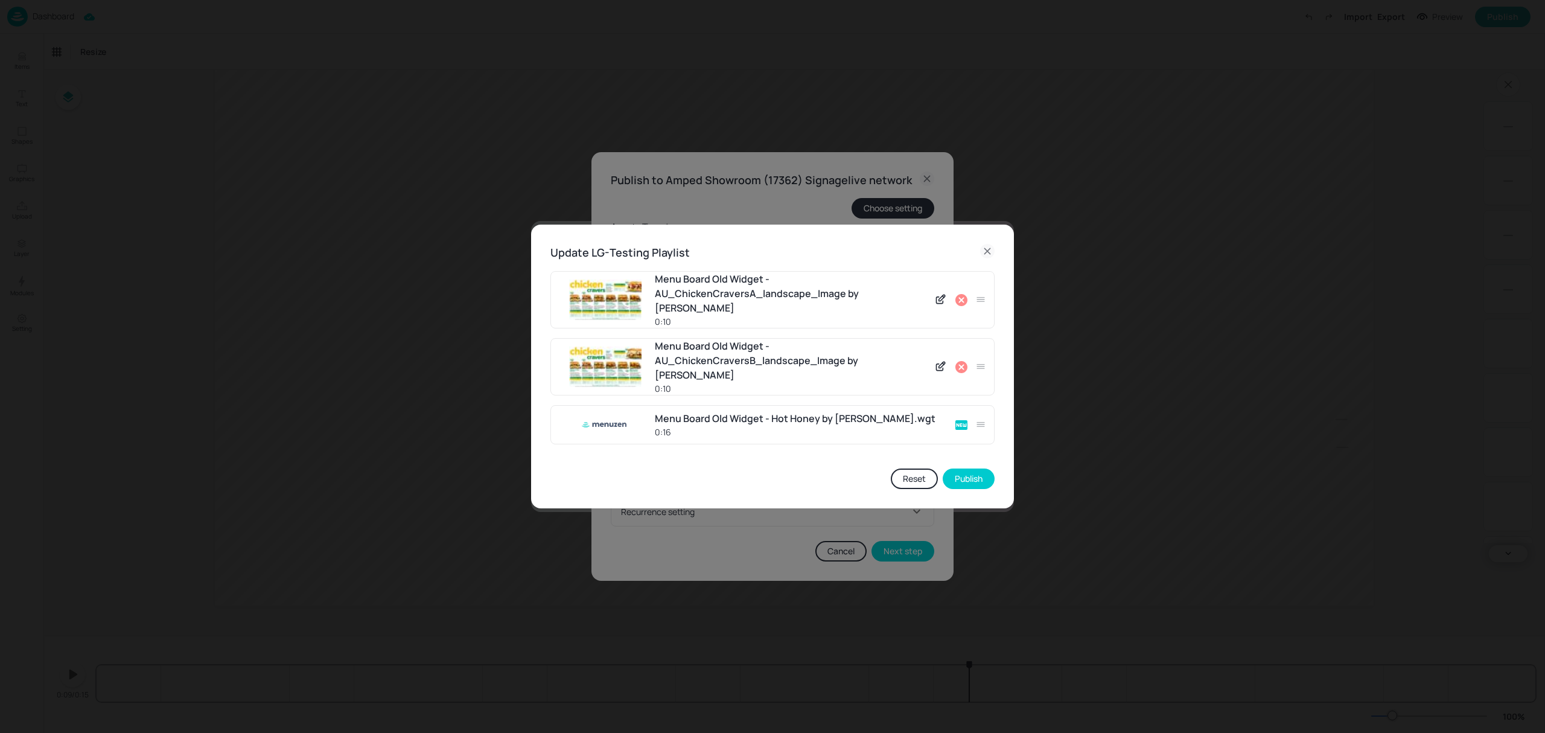
click at [958, 361] on icon at bounding box center [961, 367] width 12 height 12
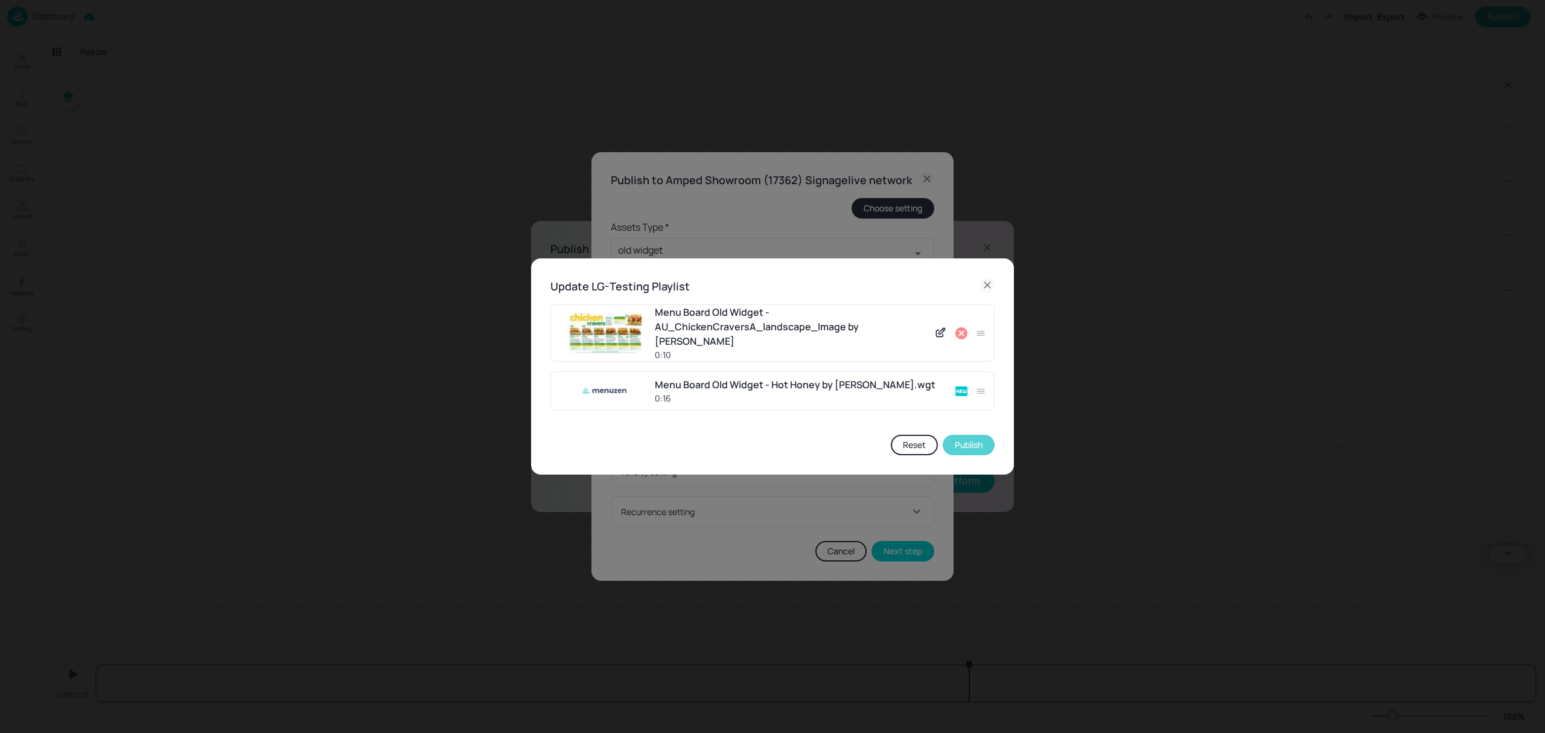
click at [959, 437] on button "Publish" at bounding box center [969, 444] width 52 height 21
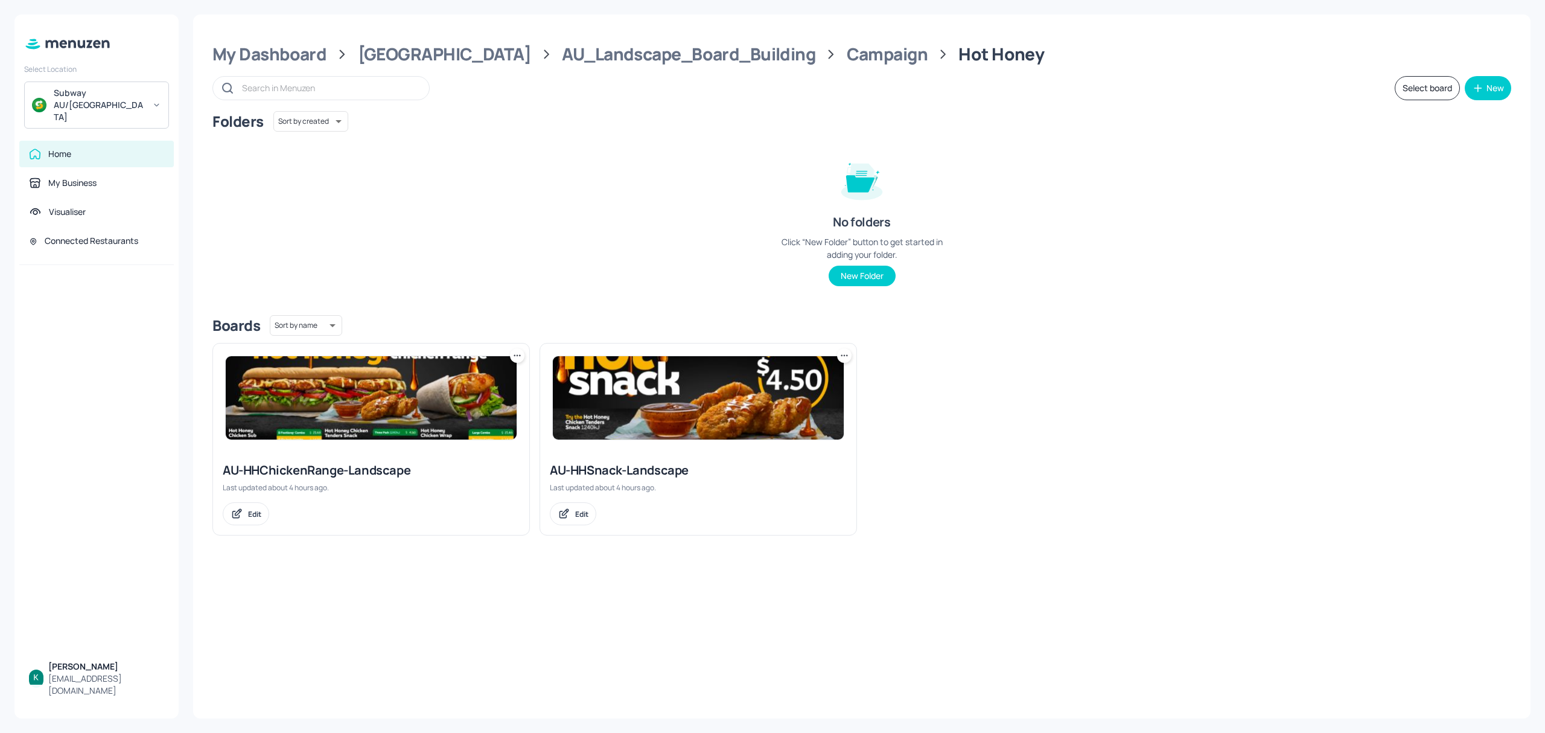
click at [367, 469] on div "AU-HHChickenRange-Landscape" at bounding box center [371, 470] width 297 height 17
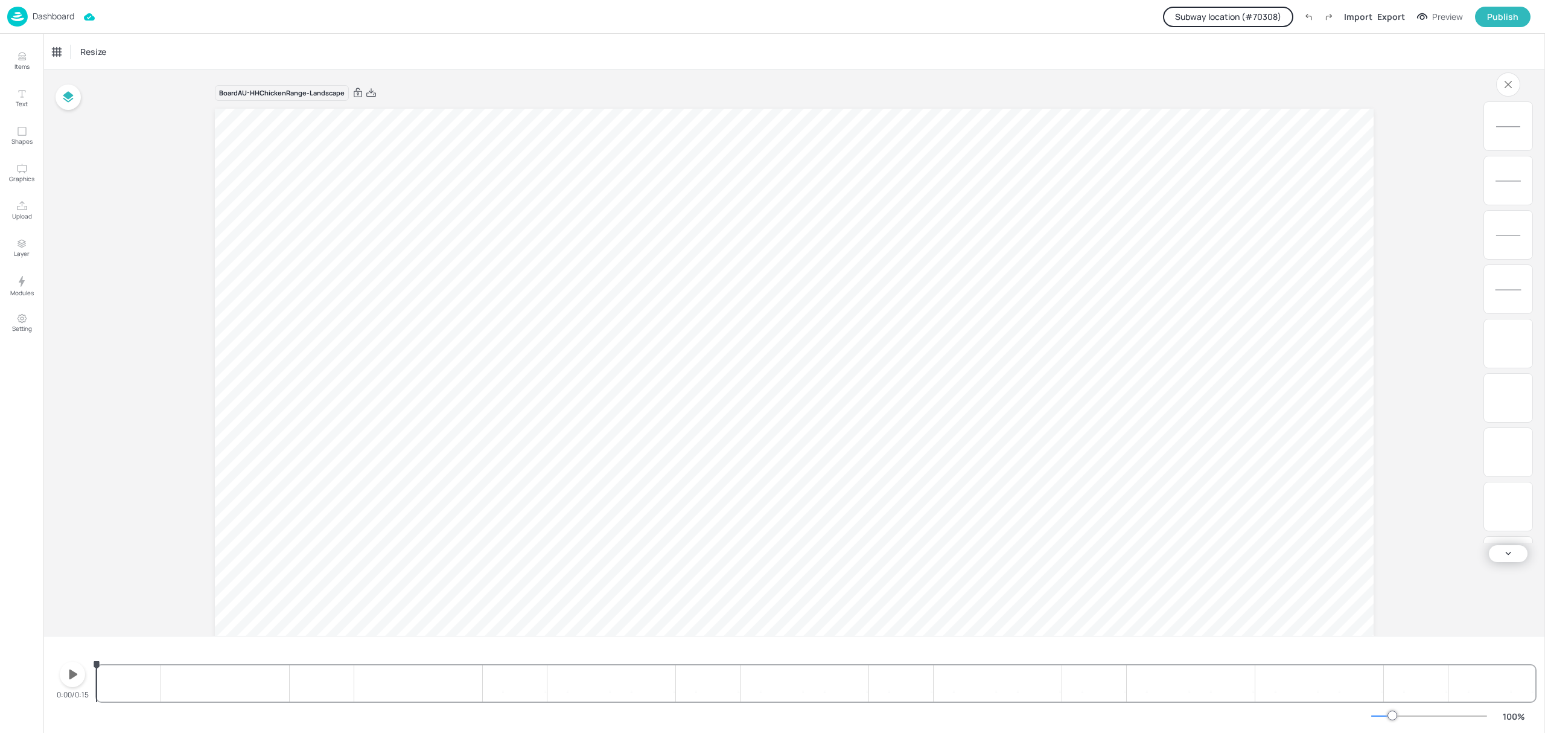
click at [1280, 17] on button "Subway location (# 70308 )" at bounding box center [1228, 17] width 130 height 21
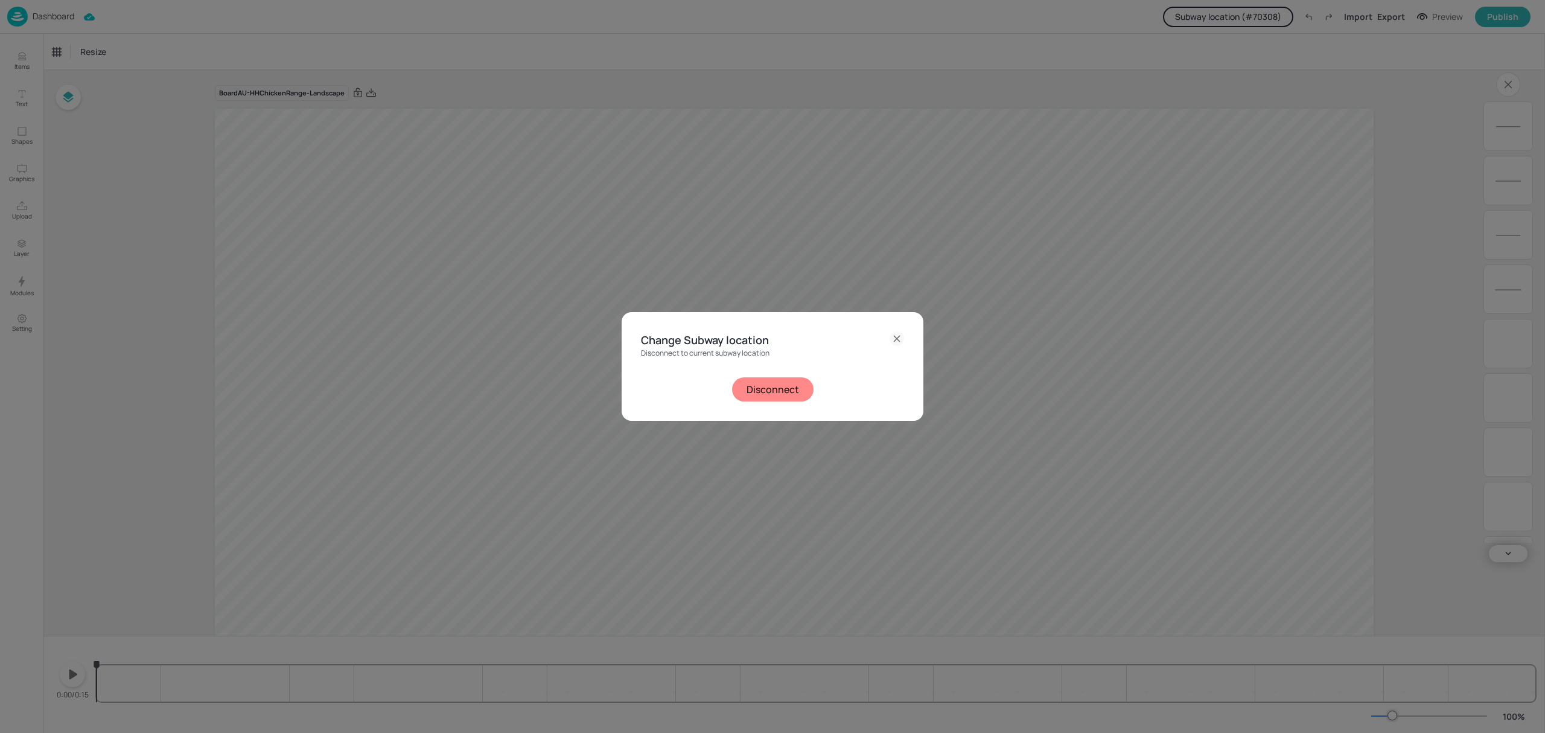
click at [805, 383] on button "Disconnect" at bounding box center [772, 389] width 81 height 24
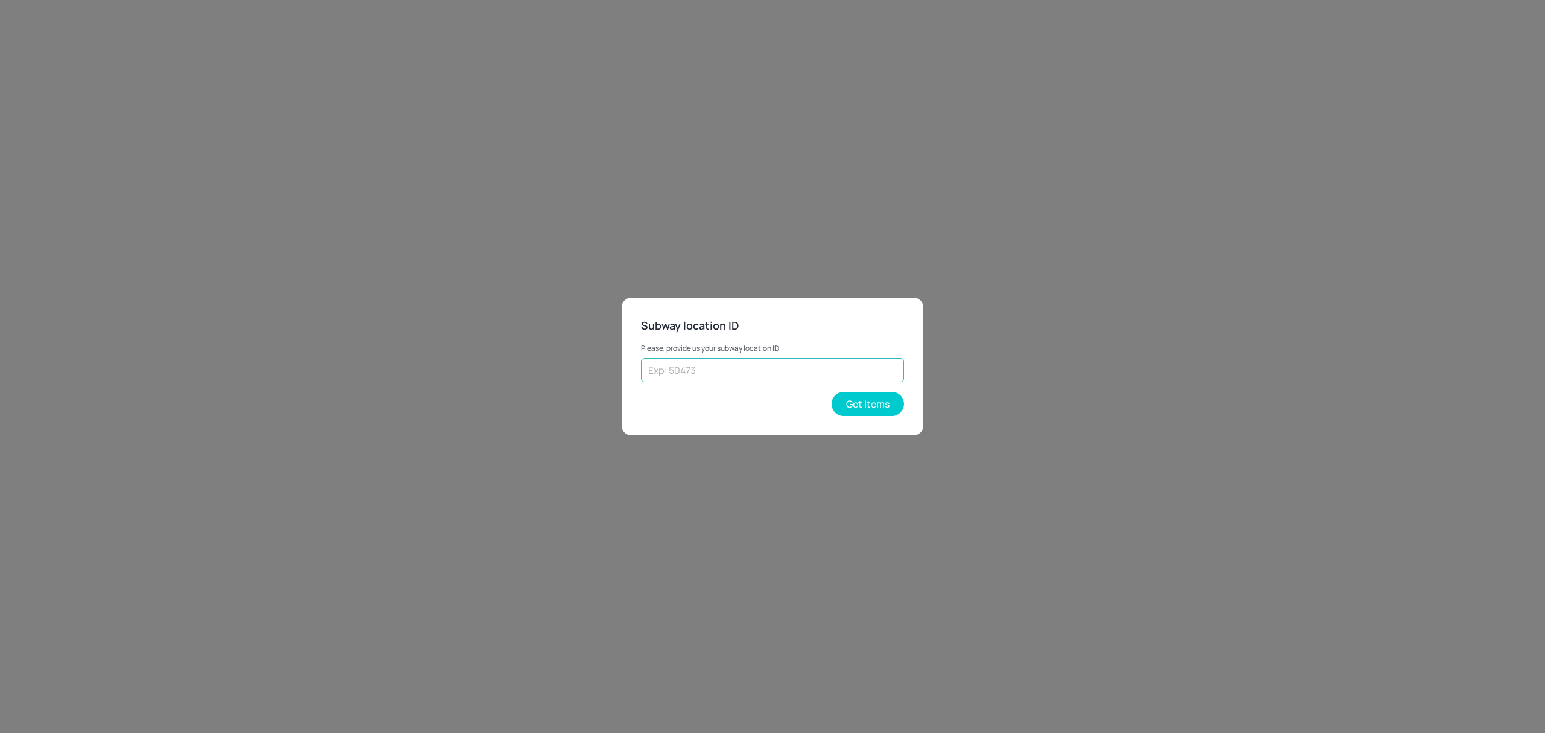
click at [810, 368] on input "text" at bounding box center [772, 370] width 263 height 24
type input "43262"
drag, startPoint x: 869, startPoint y: 396, endPoint x: 865, endPoint y: 392, distance: 6.4
click at [869, 397] on button "Get Items" at bounding box center [867, 404] width 72 height 24
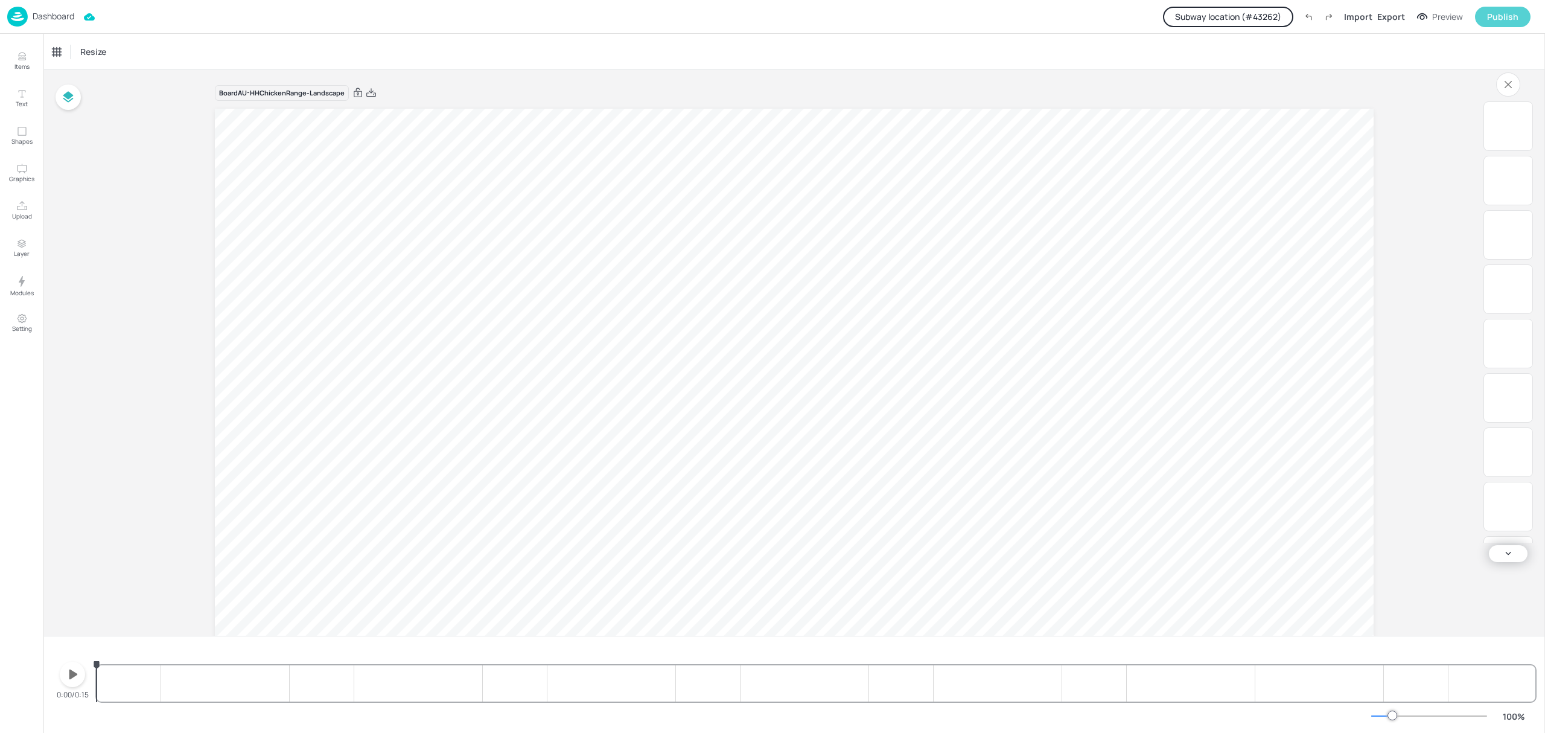
click at [1486, 20] on button "Publish" at bounding box center [1503, 17] width 56 height 21
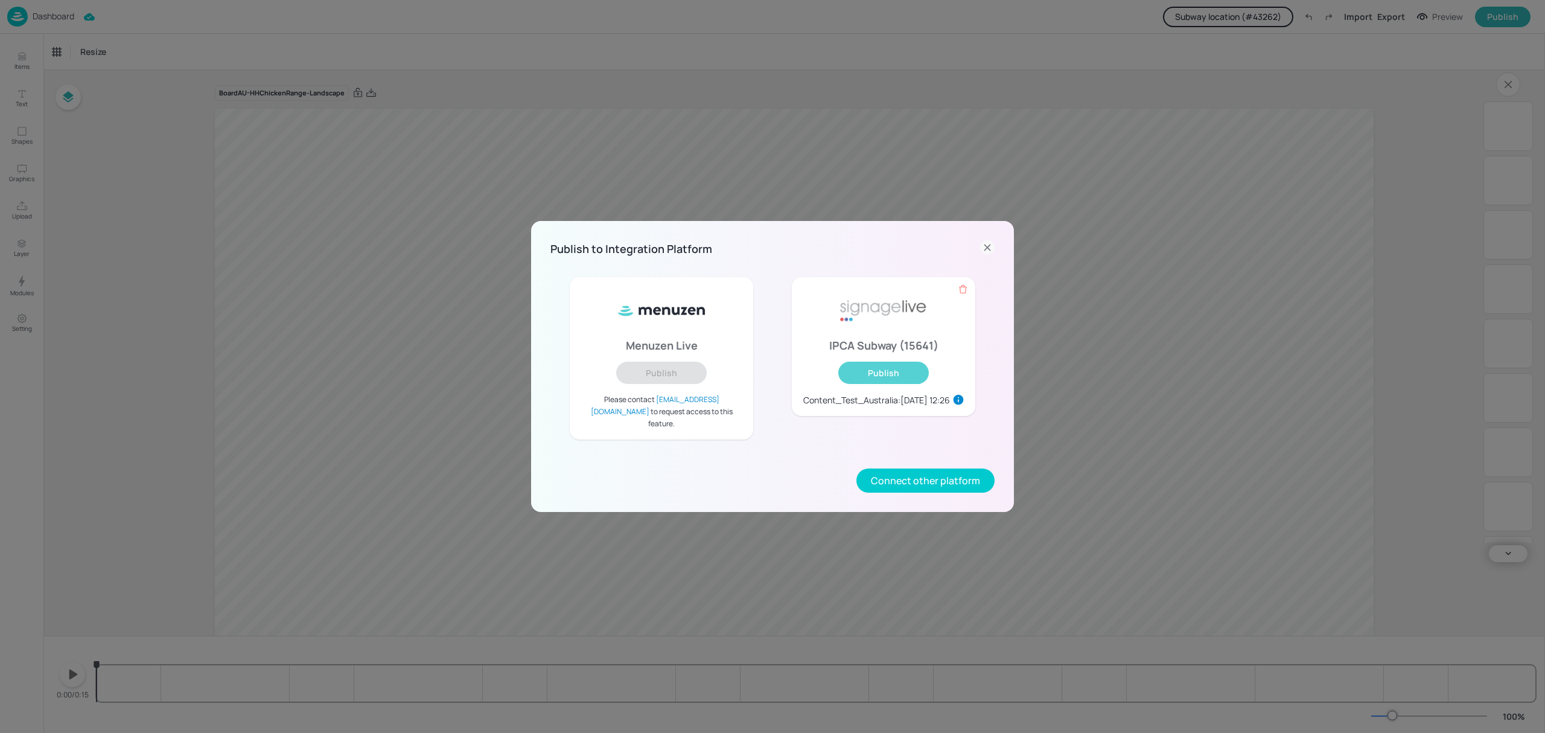
click at [874, 380] on button "Publish" at bounding box center [883, 372] width 91 height 22
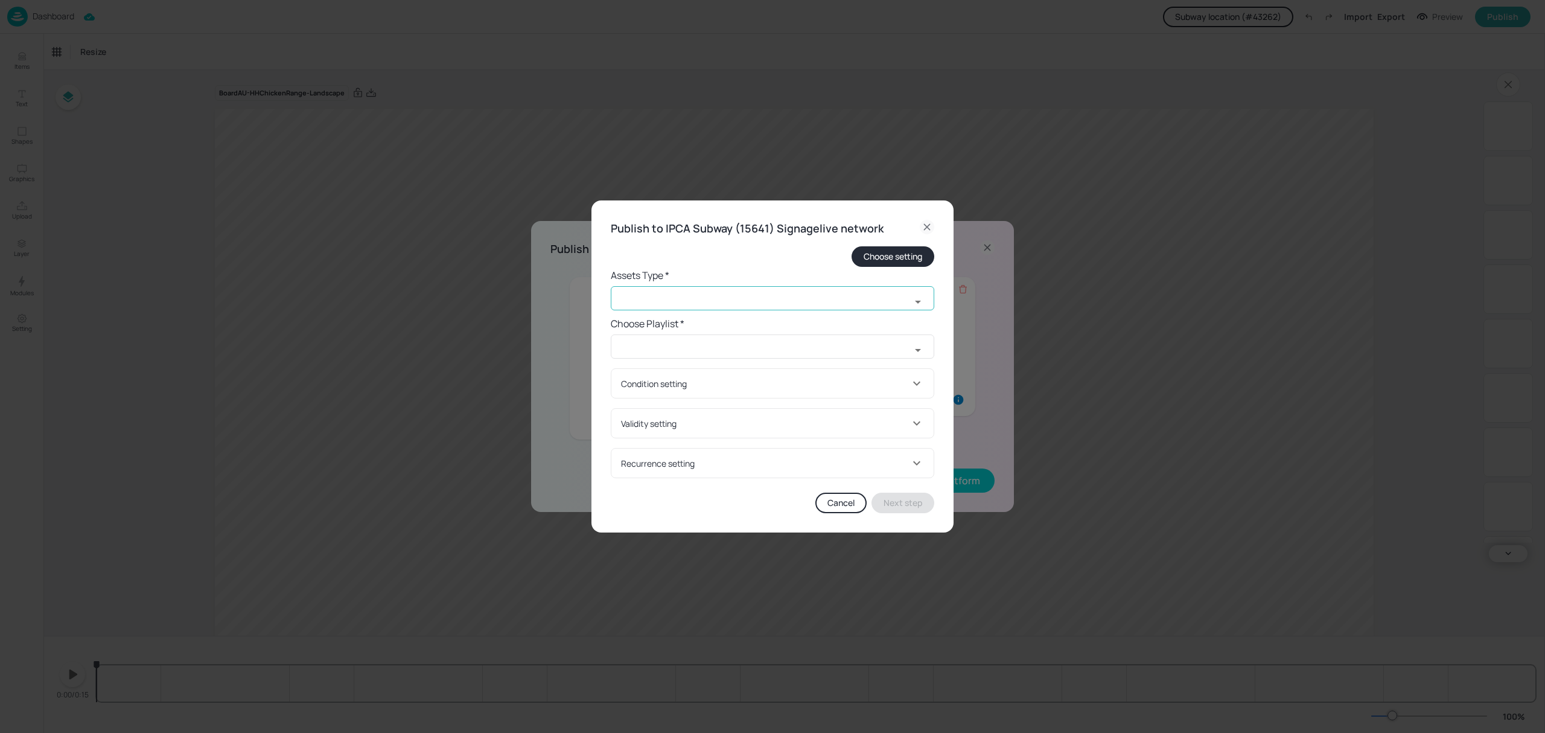
click at [862, 303] on input "text" at bounding box center [761, 298] width 300 height 24
click at [623, 326] on li "widget" at bounding box center [772, 324] width 323 height 20
type input "widget"
click at [654, 351] on input "text" at bounding box center [761, 346] width 300 height 24
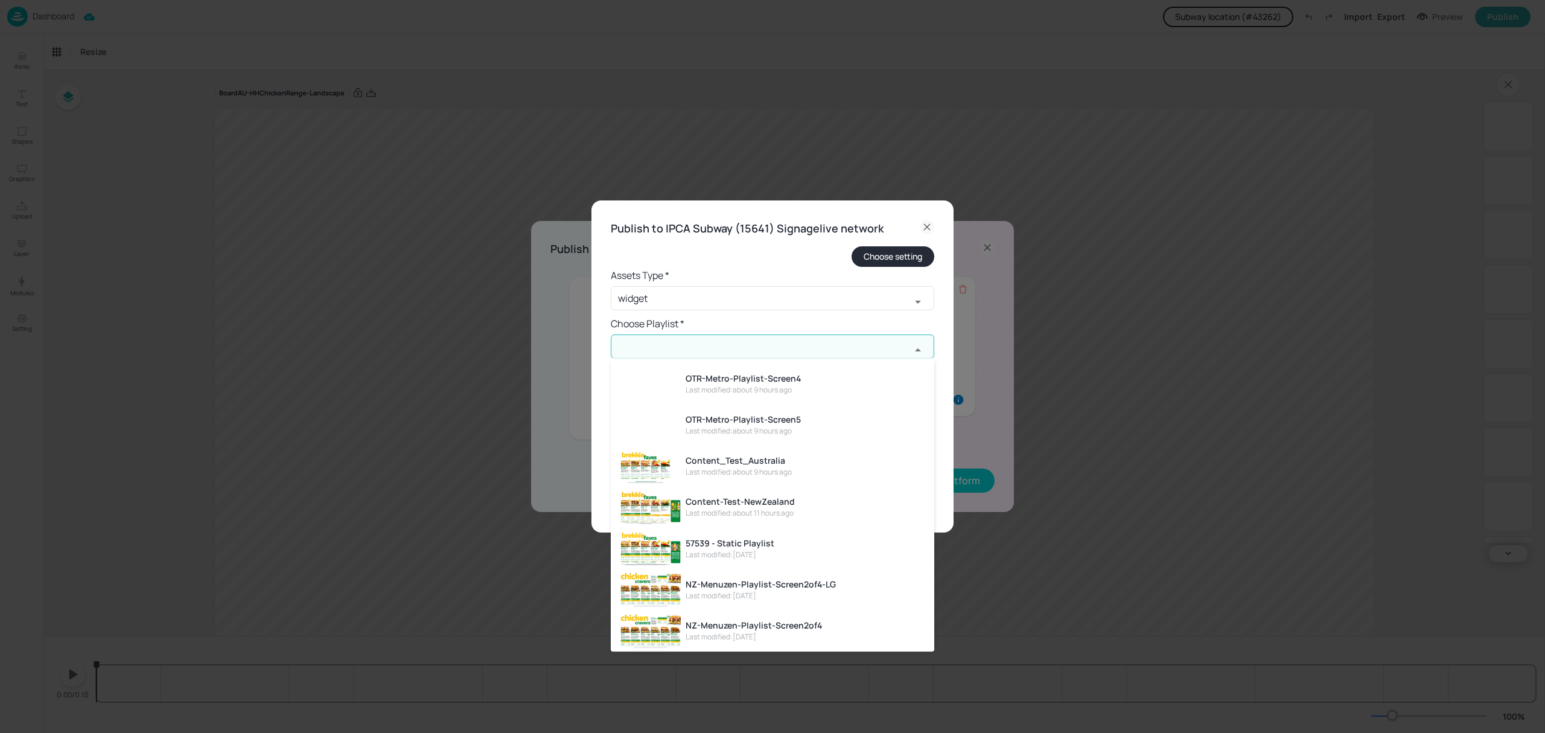
click at [679, 459] on img at bounding box center [650, 466] width 60 height 34
type input "Content_Test_Australia"
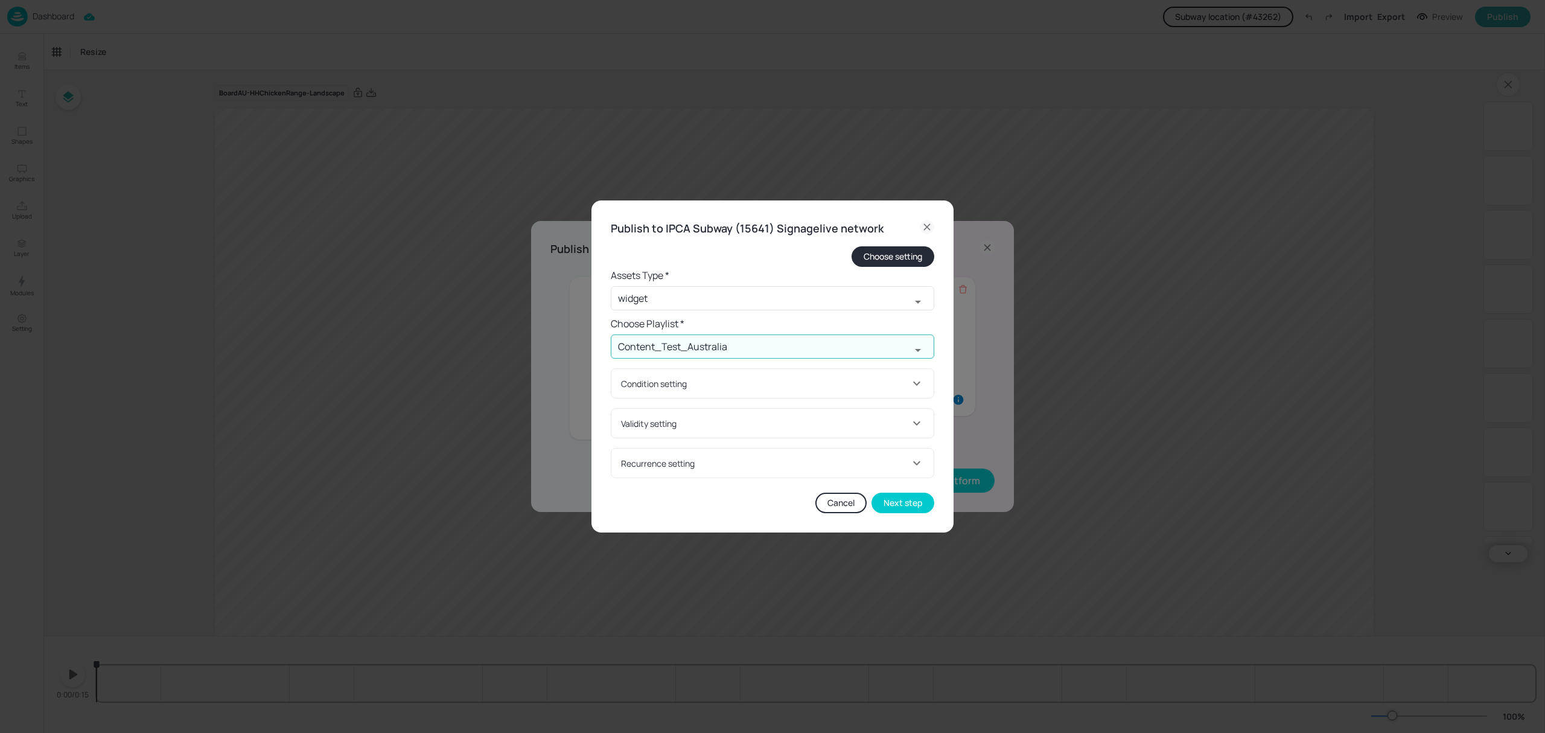
click at [700, 384] on div "Condition setting" at bounding box center [765, 383] width 288 height 13
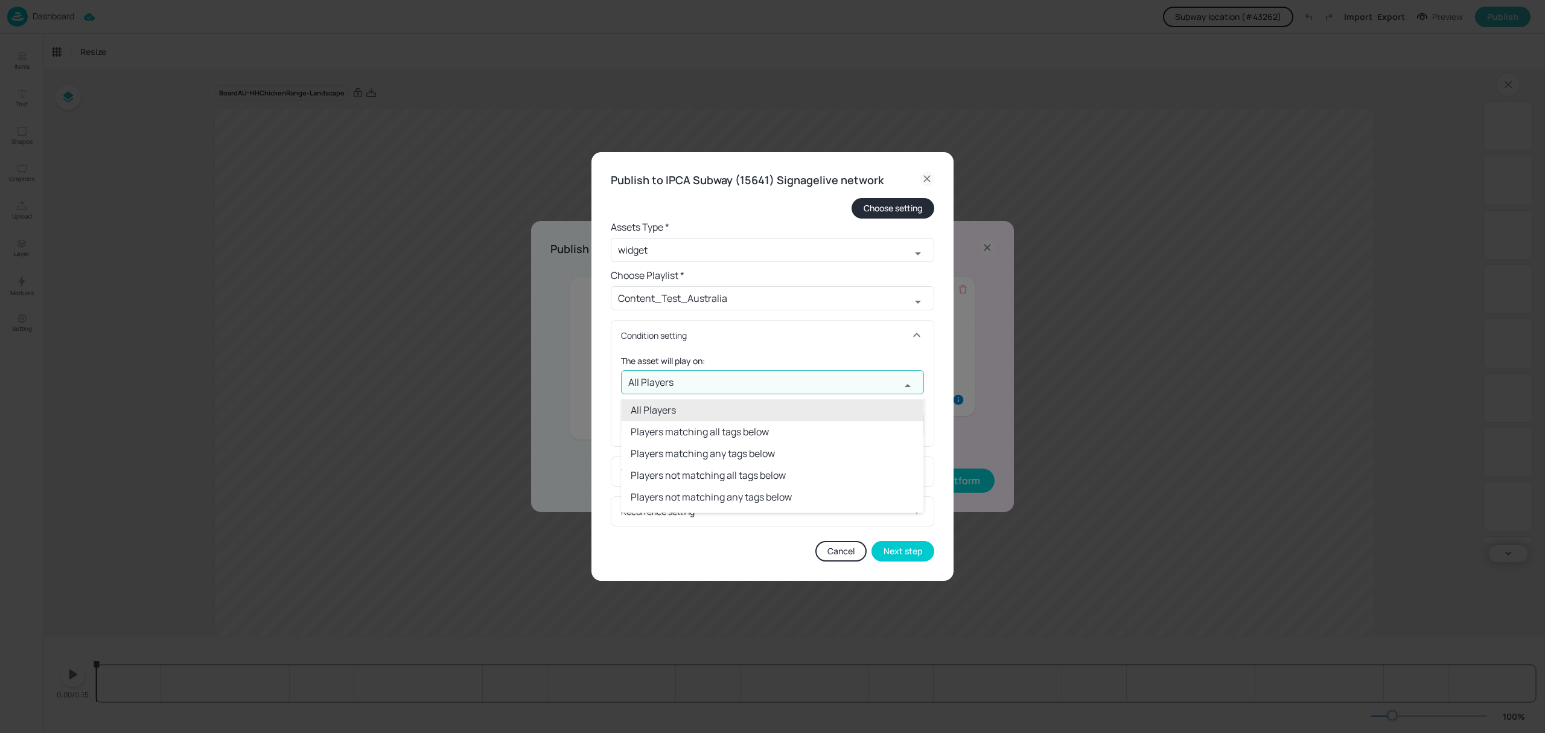
click at [713, 387] on input "All Players" at bounding box center [760, 382] width 279 height 24
click at [699, 430] on li "Players matching all tags below" at bounding box center [772, 432] width 302 height 22
type input "Players matching all tags below"
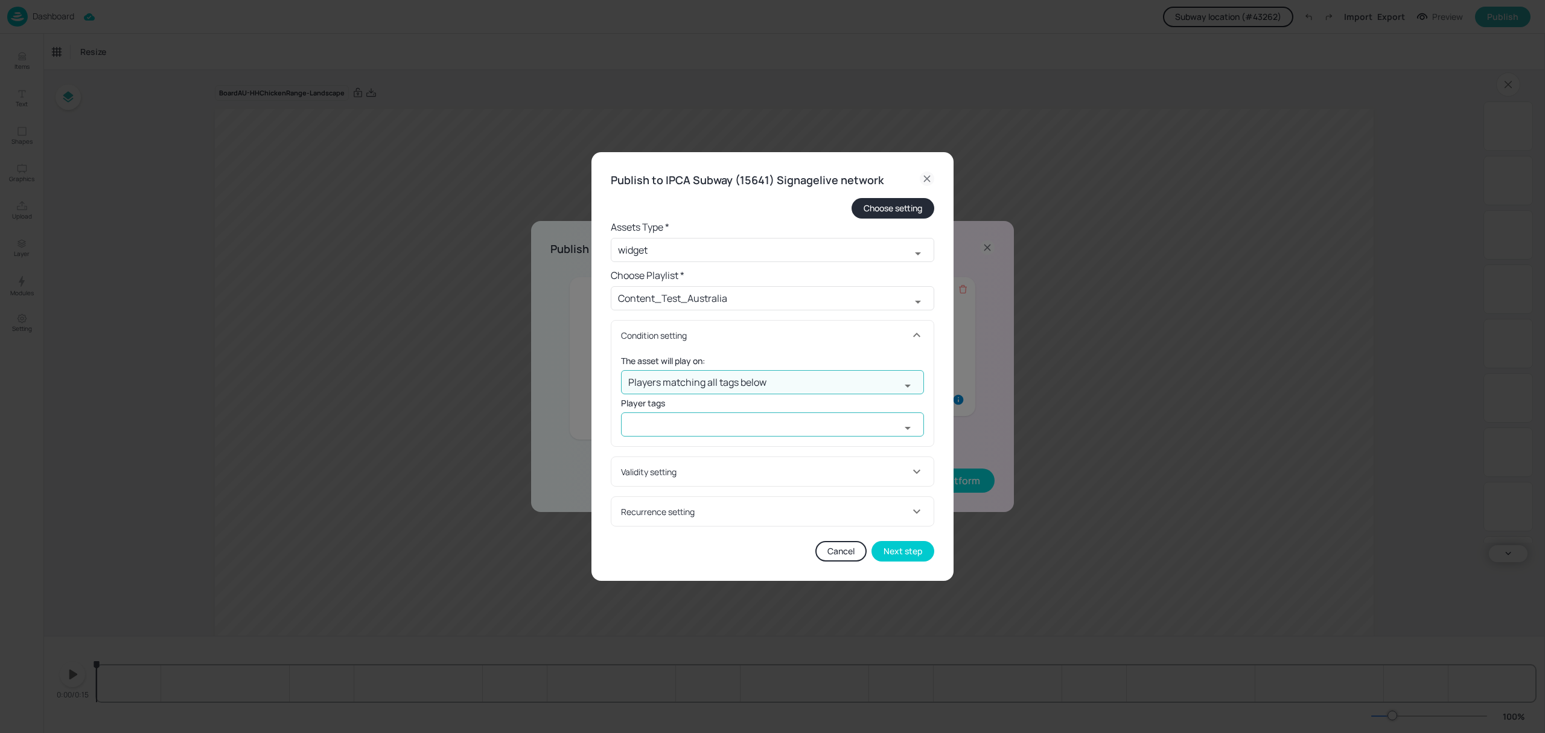
click at [698, 425] on input "text" at bounding box center [760, 424] width 279 height 24
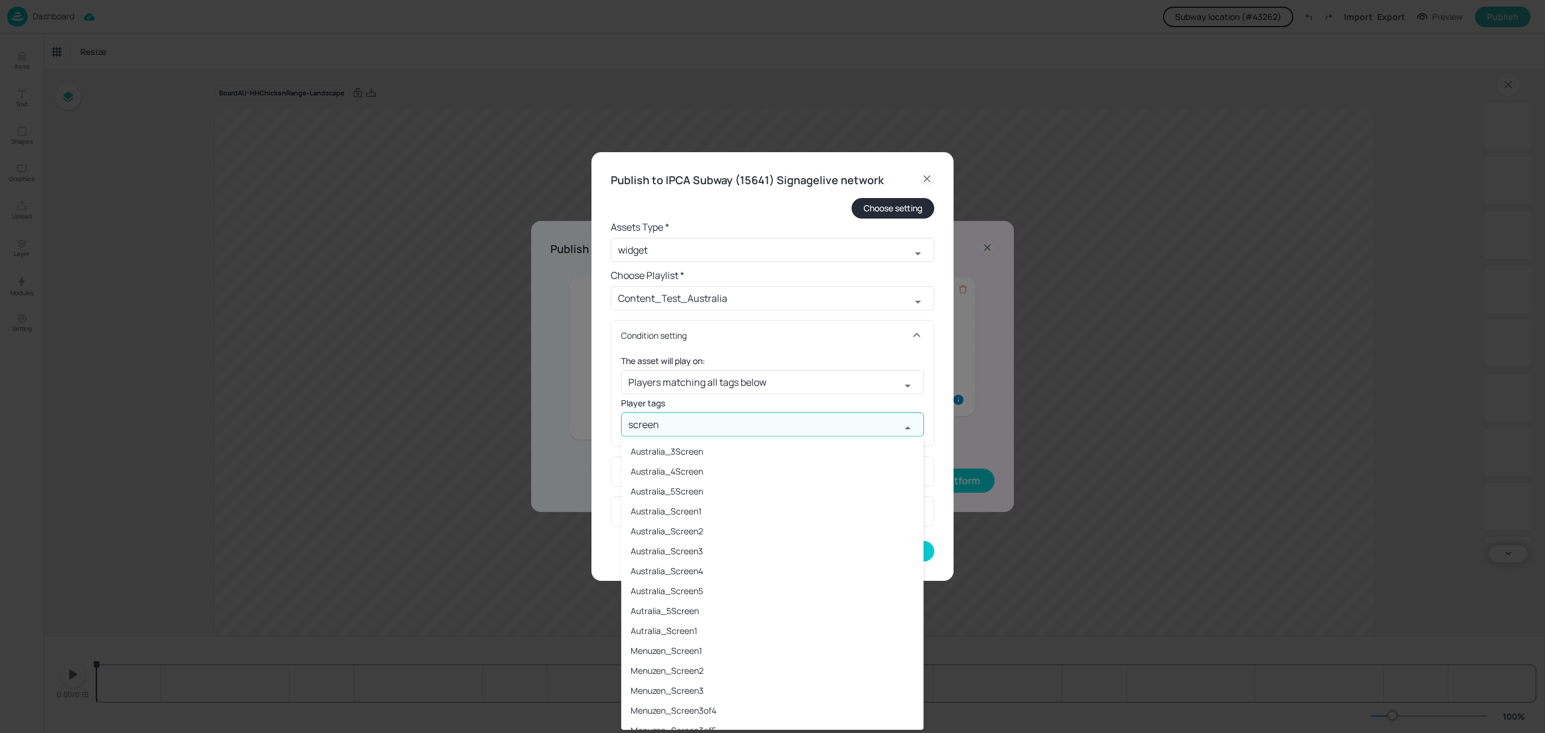
type input "screen1"
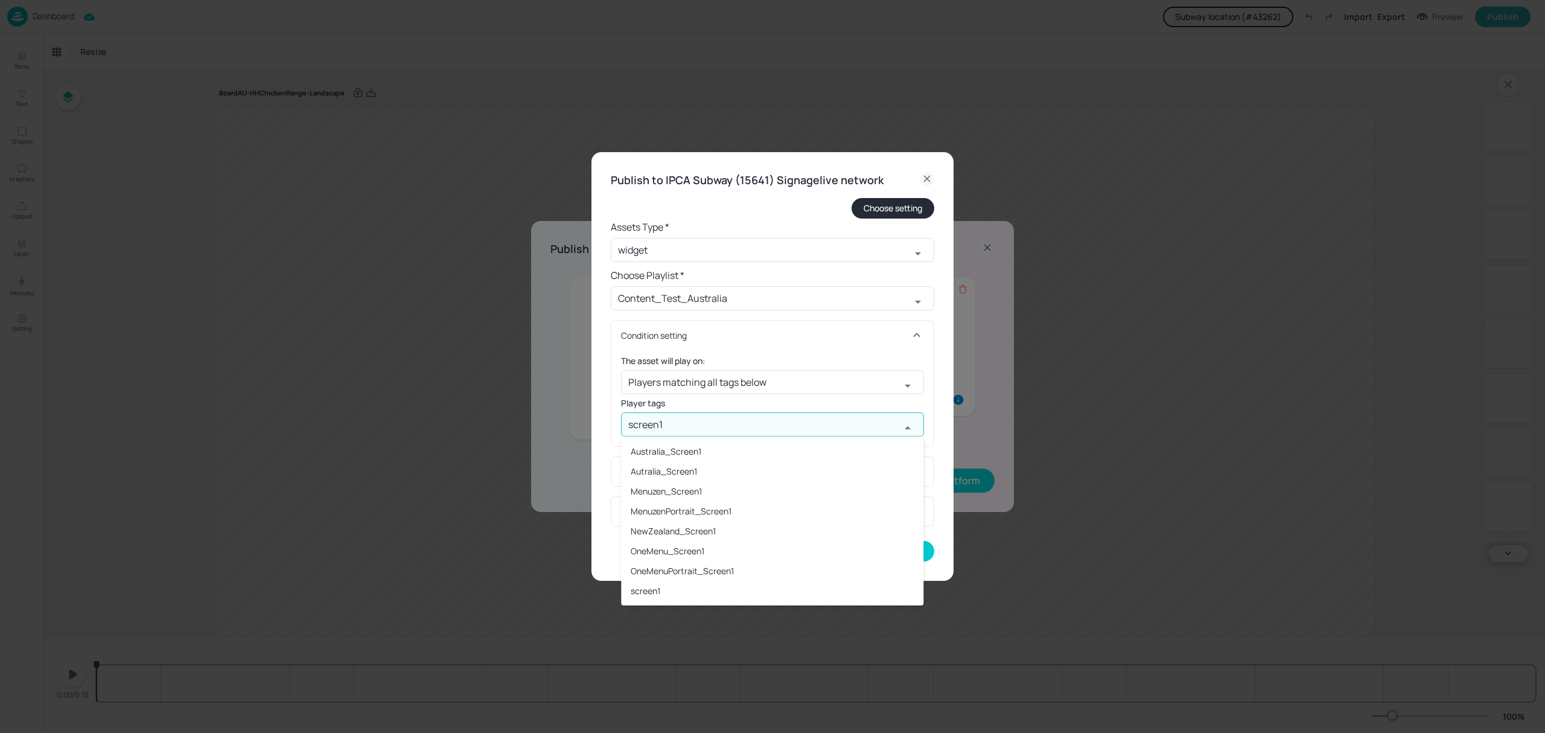
click at [664, 457] on li "Australia_Screen1" at bounding box center [772, 451] width 302 height 20
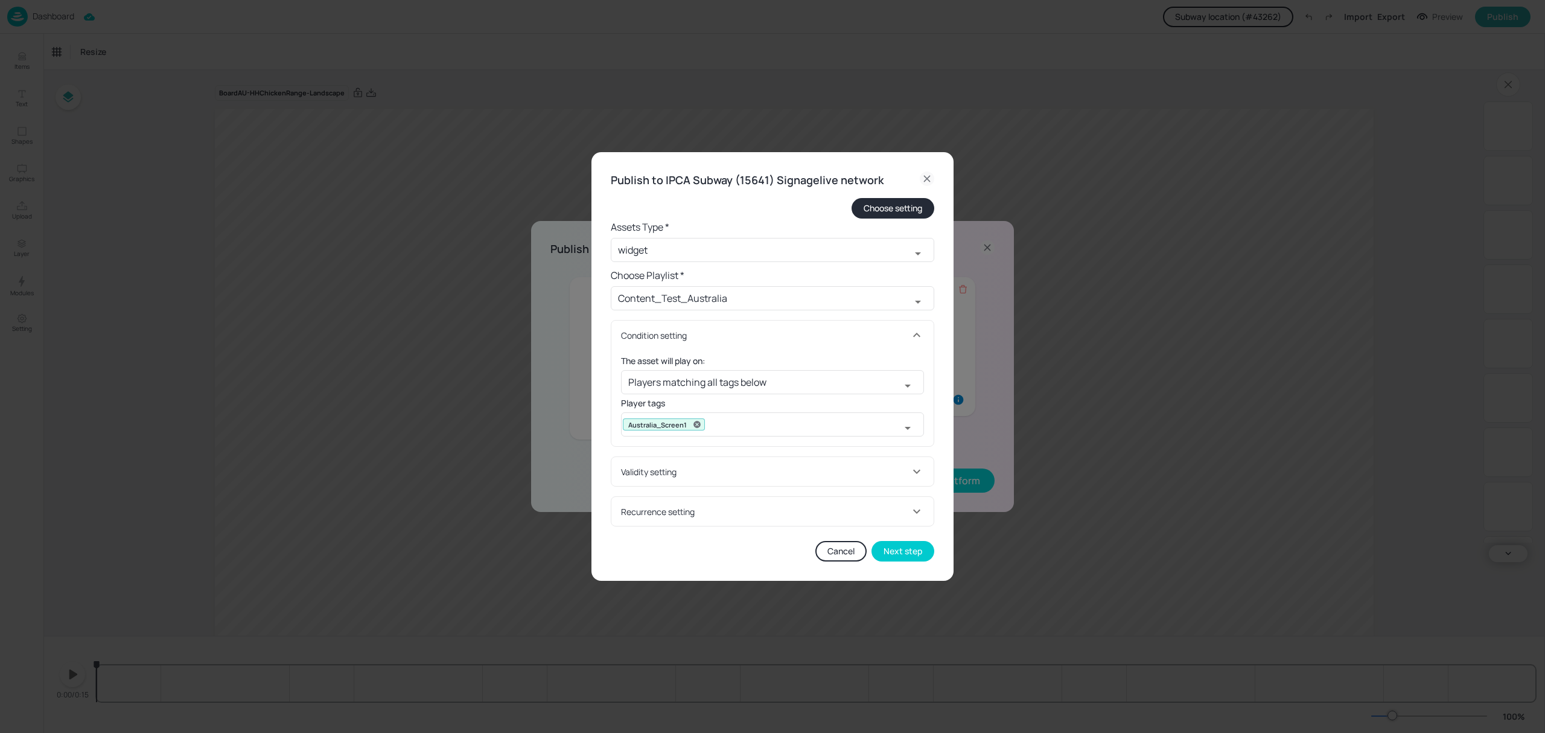
drag, startPoint x: 926, startPoint y: 548, endPoint x: 943, endPoint y: 498, distance: 52.9
click at [943, 498] on div "Publish to IPCA Subway (15641) Signagelive network Choose setting Assets Type *…" at bounding box center [772, 366] width 362 height 429
click at [903, 475] on div "Validity setting" at bounding box center [765, 471] width 288 height 13
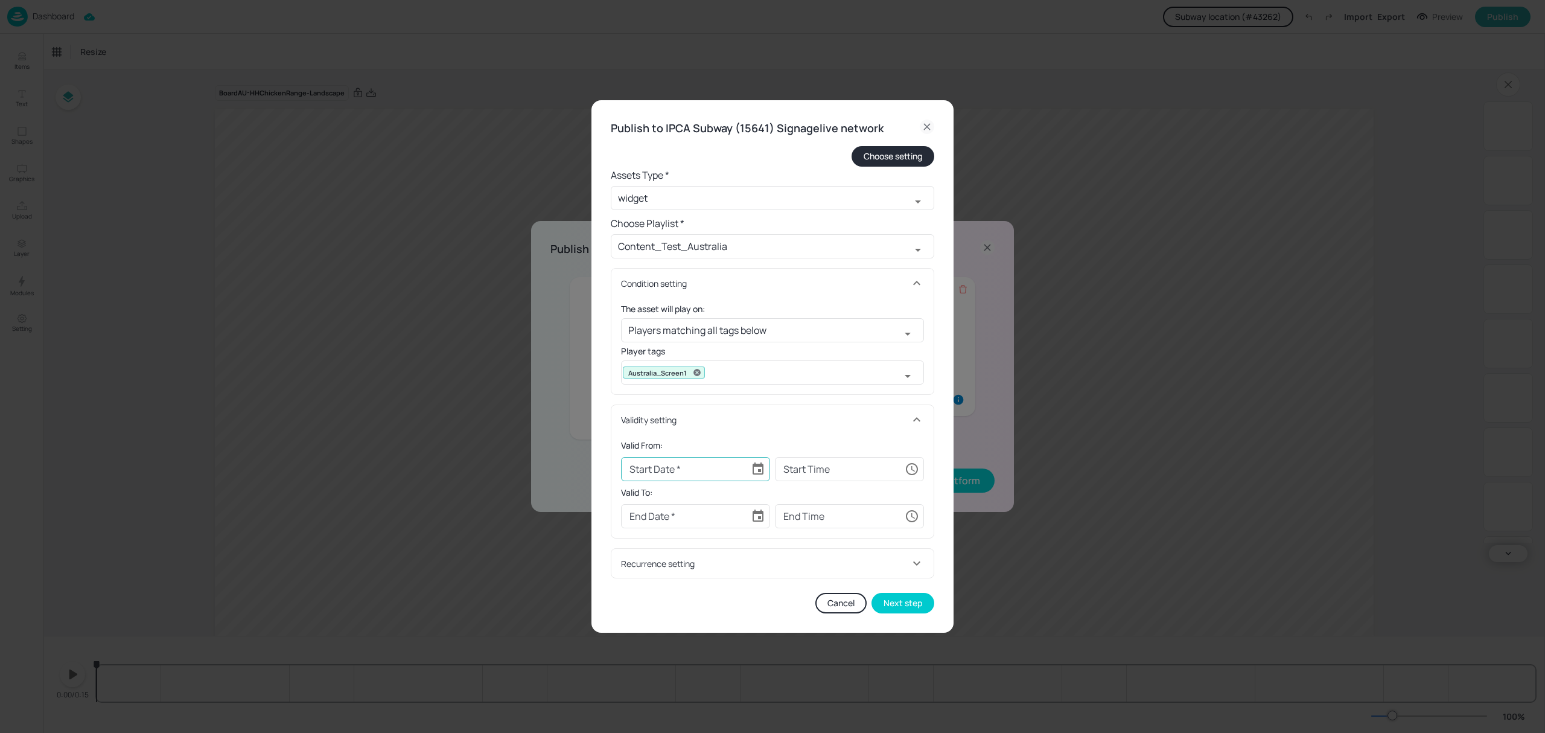
click at [763, 466] on icon "Choose date" at bounding box center [757, 468] width 11 height 12
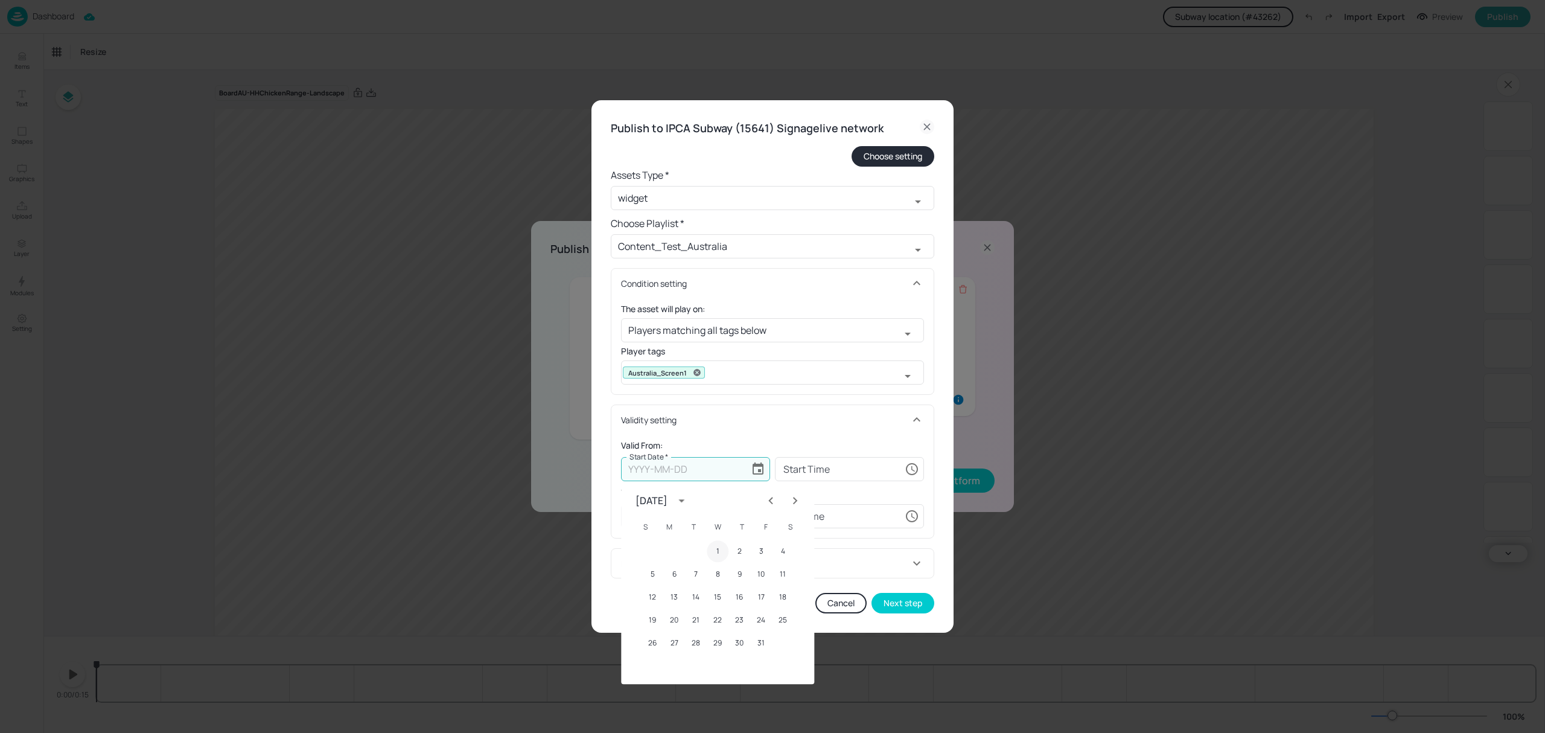
click at [722, 548] on button "1" at bounding box center [718, 551] width 22 height 22
type input "2025-10-01"
type input "00:00:00"
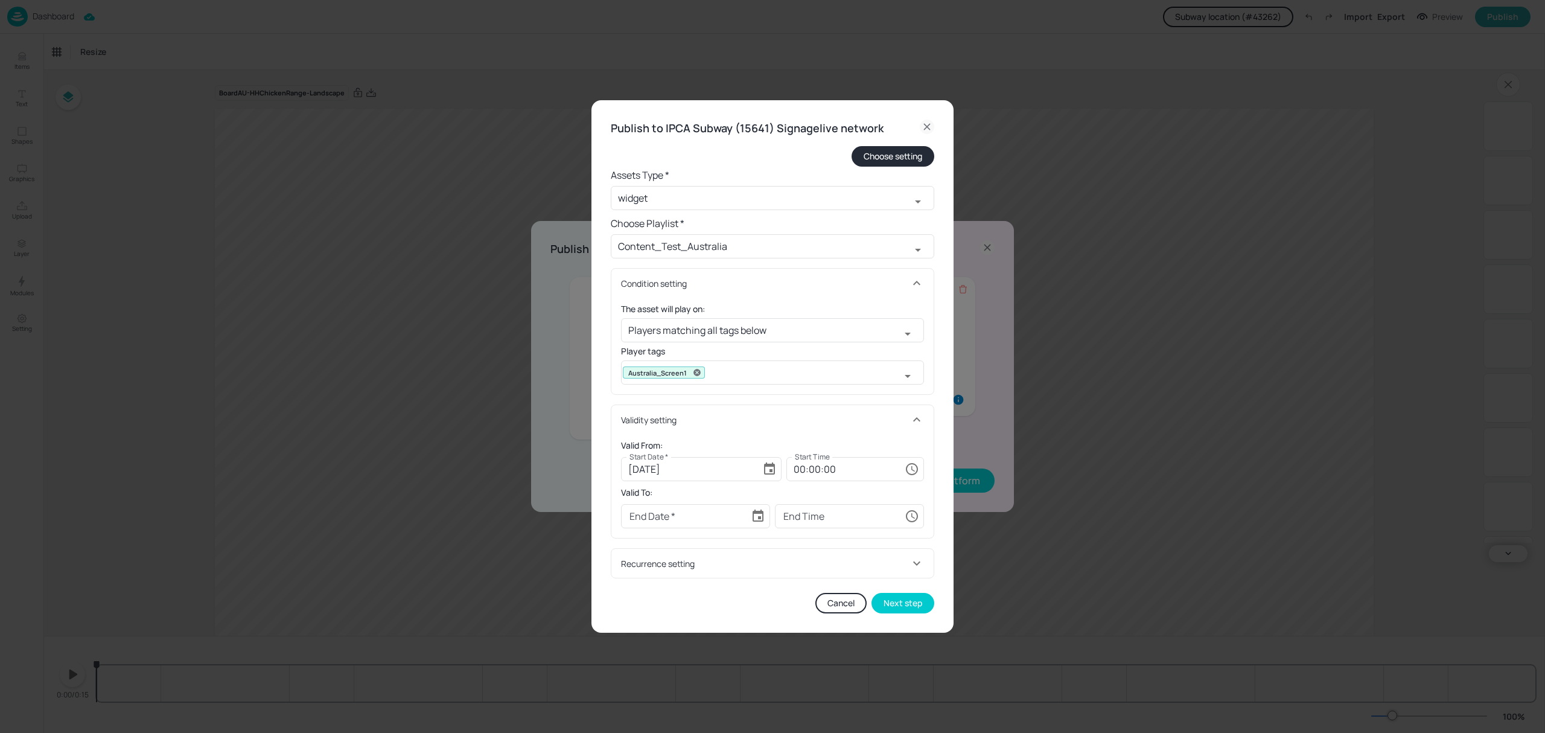
click at [943, 548] on div "Publish to IPCA Subway (15641) Signagelive network Choose setting Assets Type *…" at bounding box center [772, 366] width 362 height 533
click at [900, 600] on button "Next step" at bounding box center [902, 603] width 63 height 21
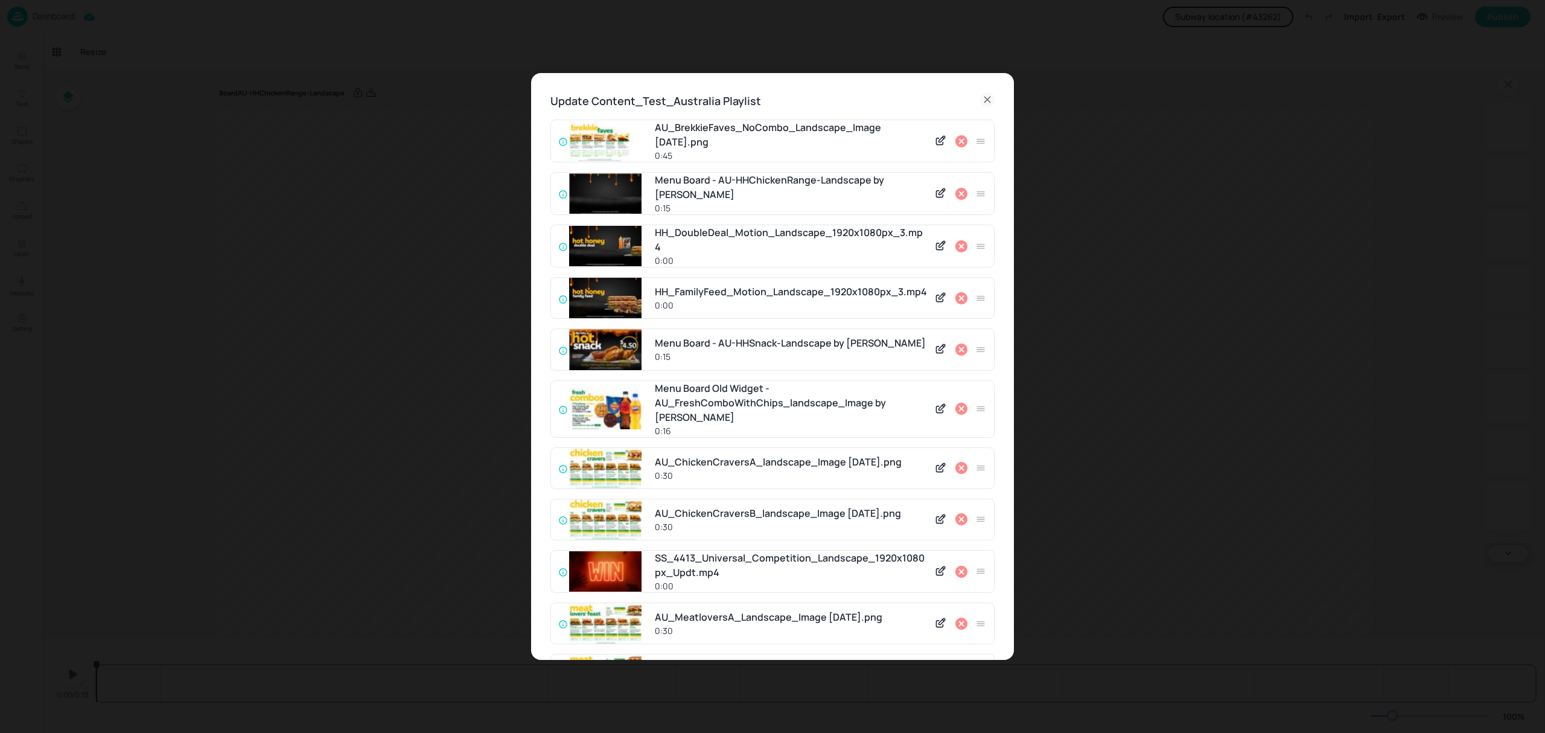
click at [963, 194] on icon at bounding box center [961, 194] width 12 height 12
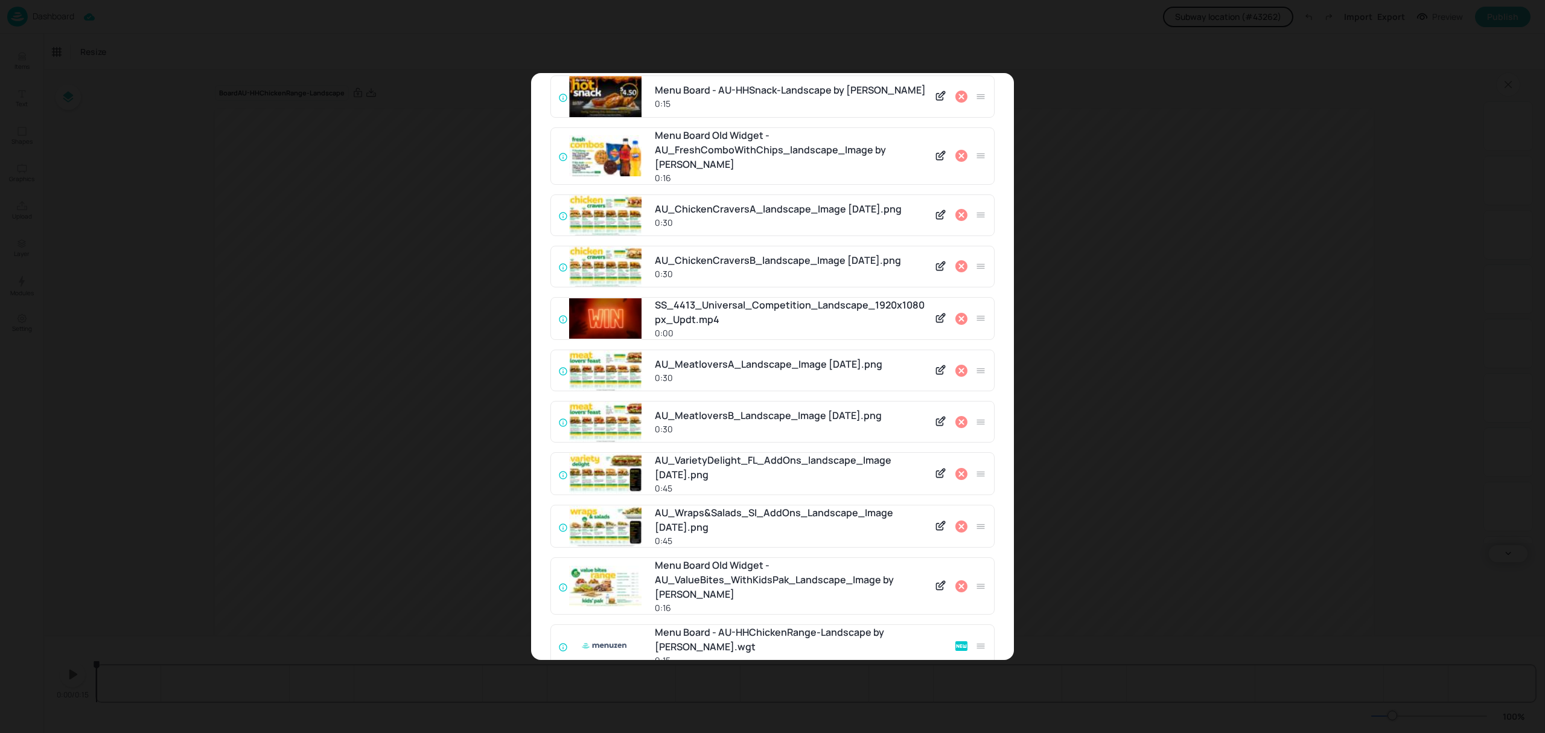
scroll to position [276, 0]
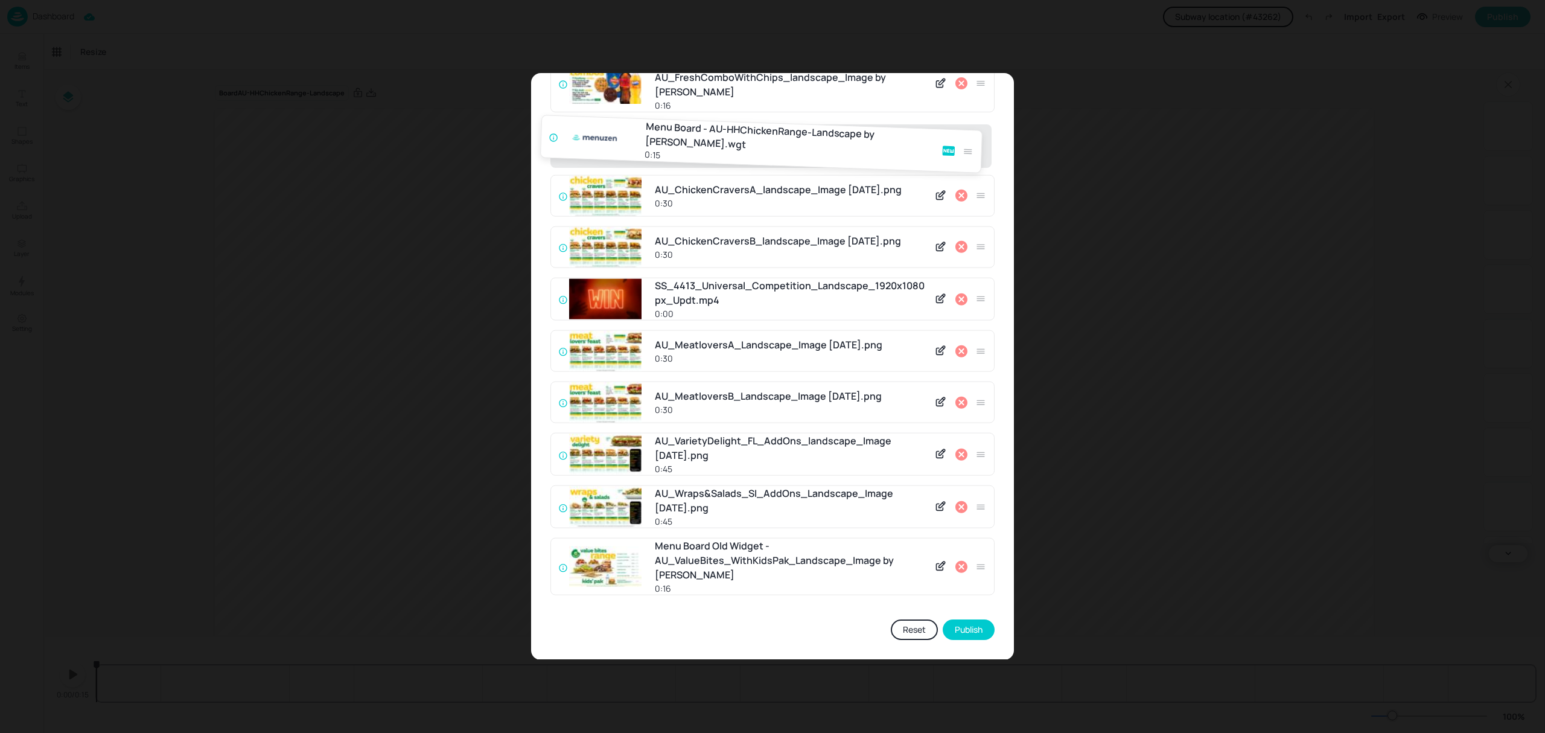
drag, startPoint x: 974, startPoint y: 578, endPoint x: 965, endPoint y: 141, distance: 437.5
click at [965, 141] on div "AU_BrekkieFaves_NoCombo_Landscape_Image 25-08-2025.png 0:45 HH_DoubleDeal_Motio…" at bounding box center [772, 226] width 444 height 758
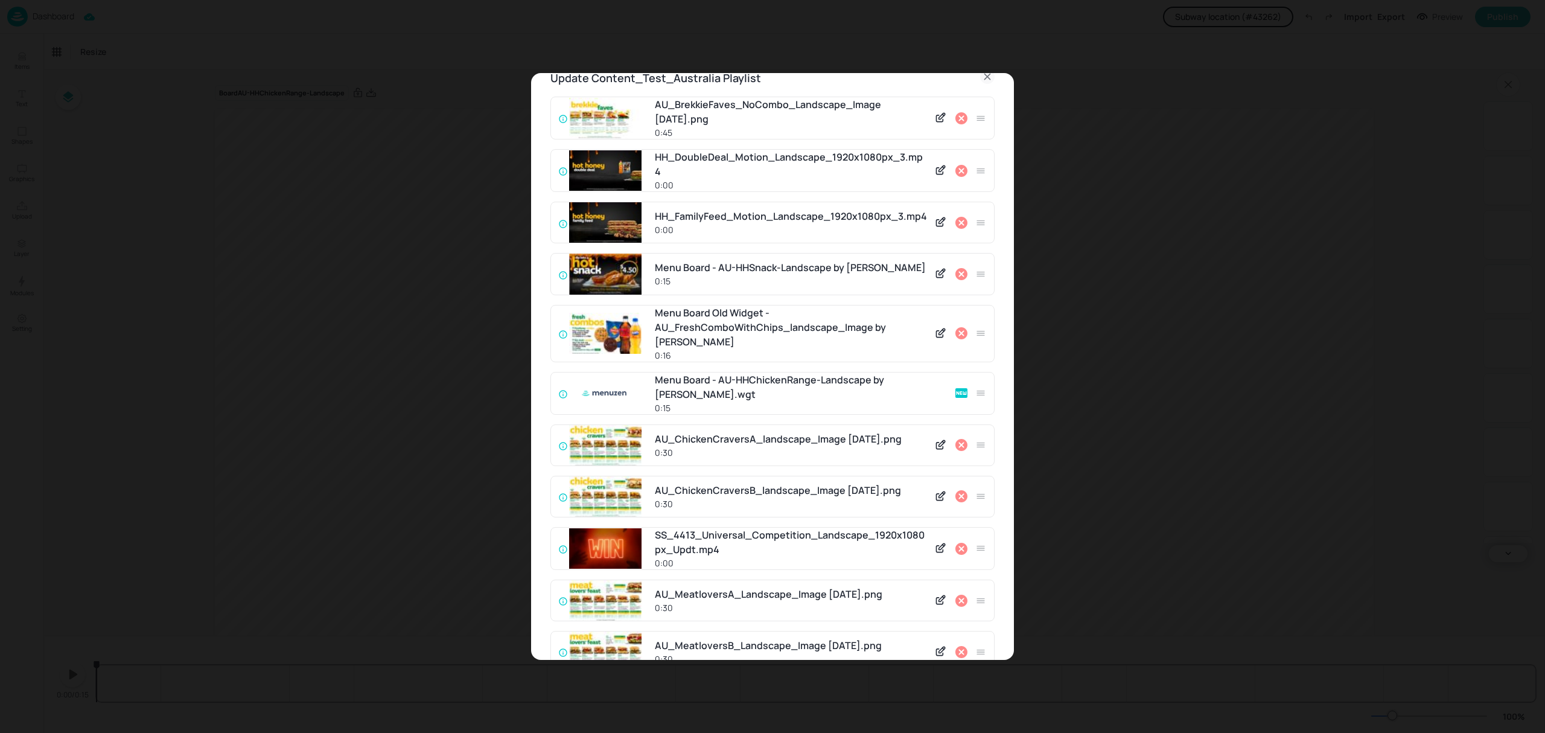
scroll to position [0, 0]
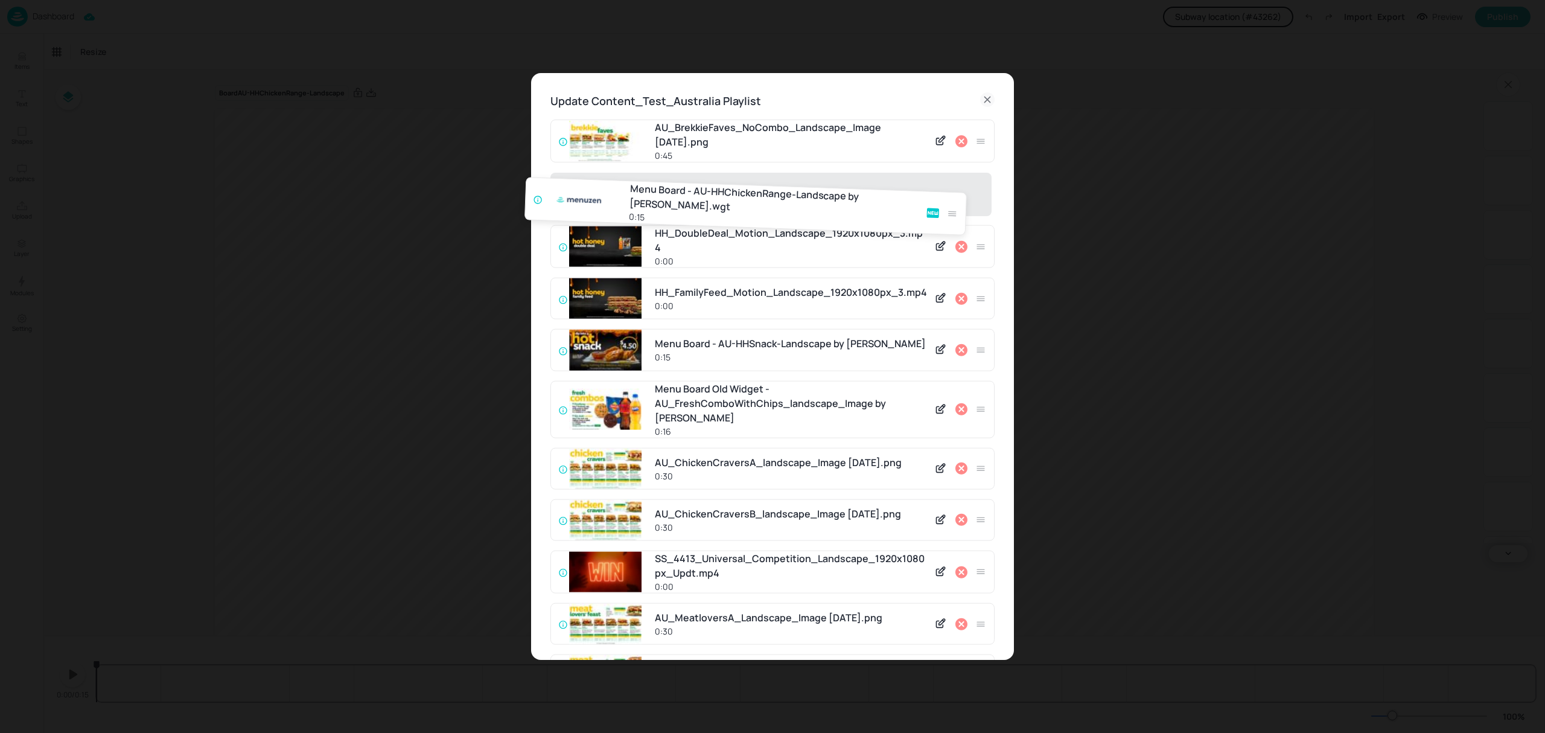
drag, startPoint x: 976, startPoint y: 418, endPoint x: 949, endPoint y: 189, distance: 231.0
click at [949, 189] on div "AU_BrekkieFaves_NoCombo_Landscape_Image 25-08-2025.png 0:45 HH_DoubleDeal_Motio…" at bounding box center [772, 498] width 444 height 758
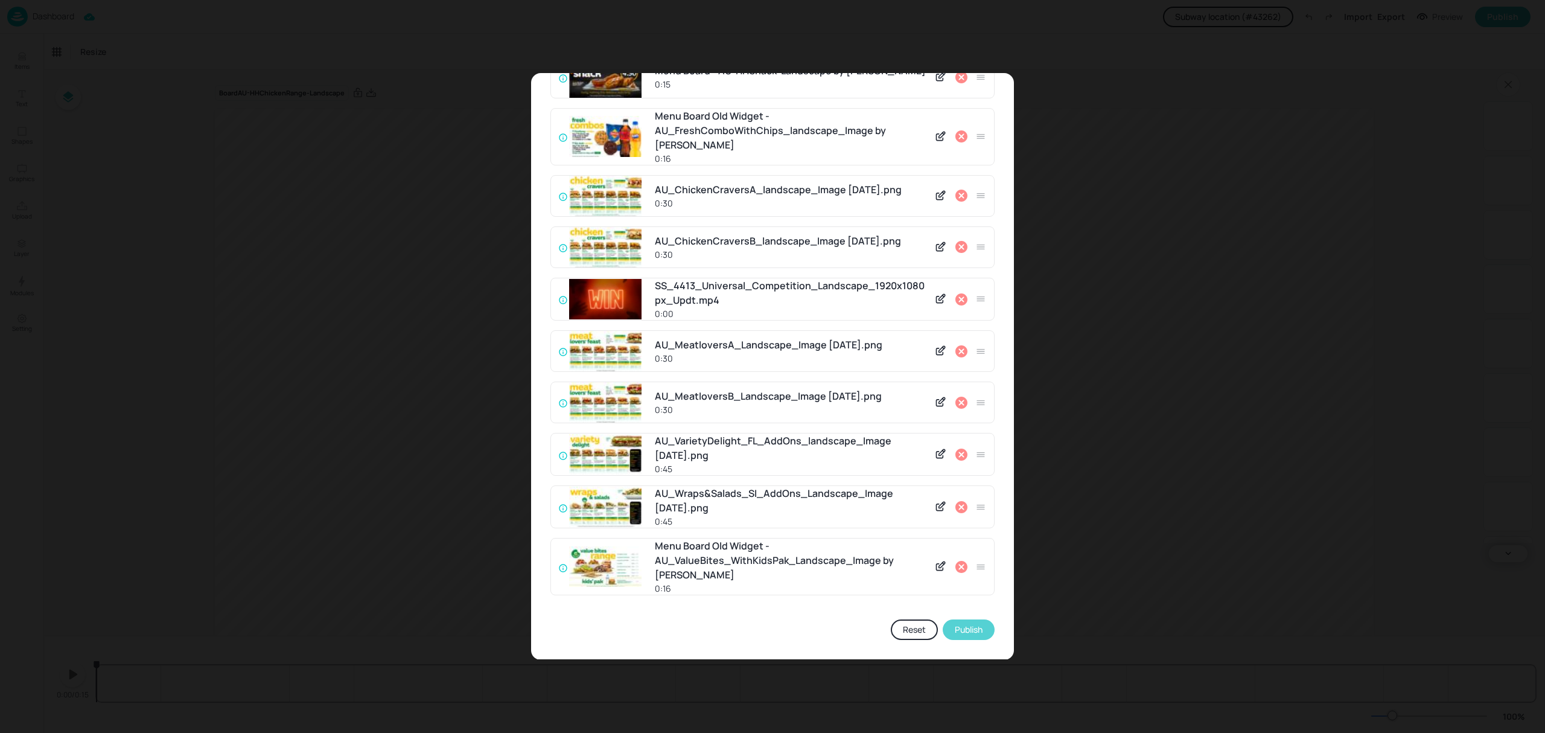
click at [970, 631] on button "Publish" at bounding box center [969, 629] width 52 height 21
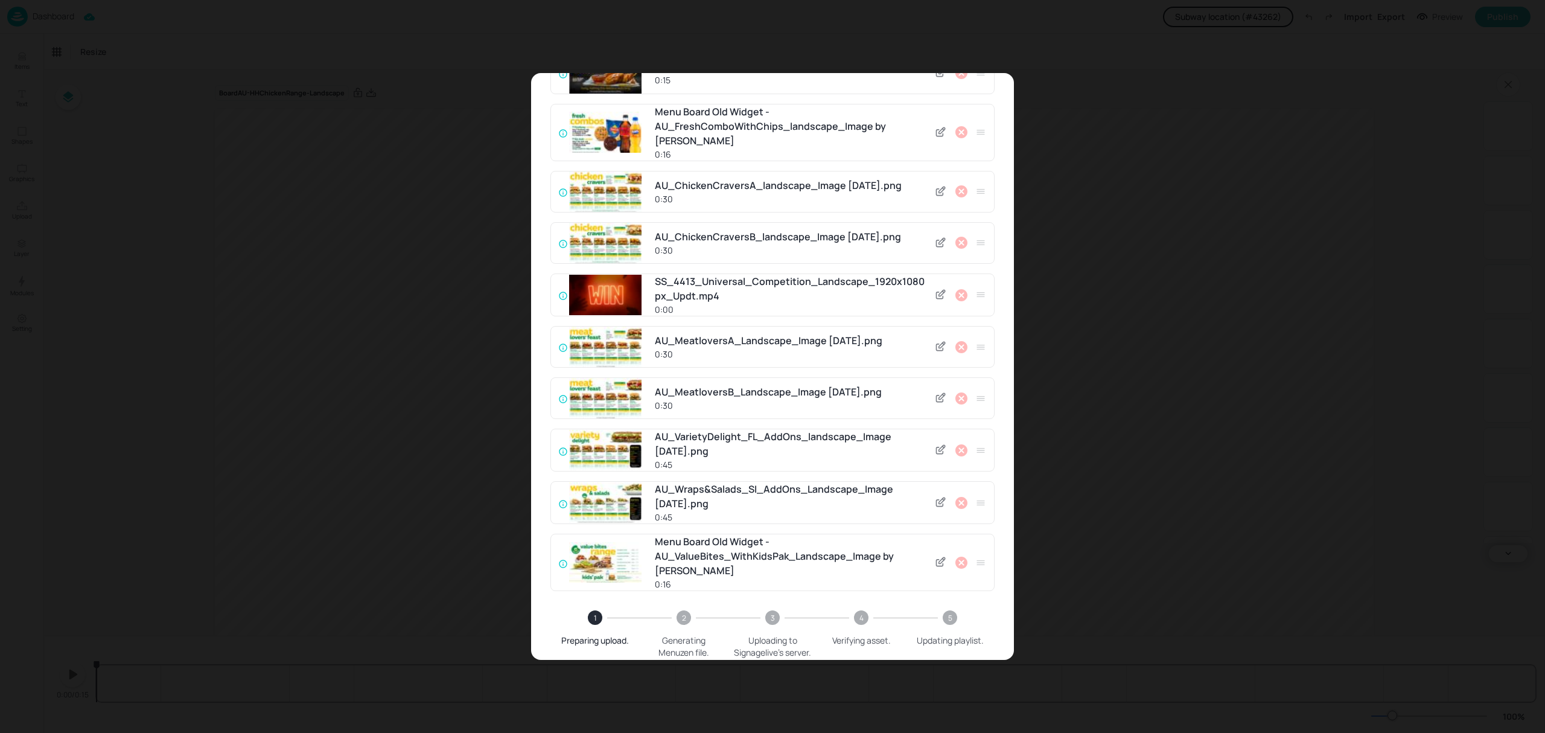
scroll to position [334, 0]
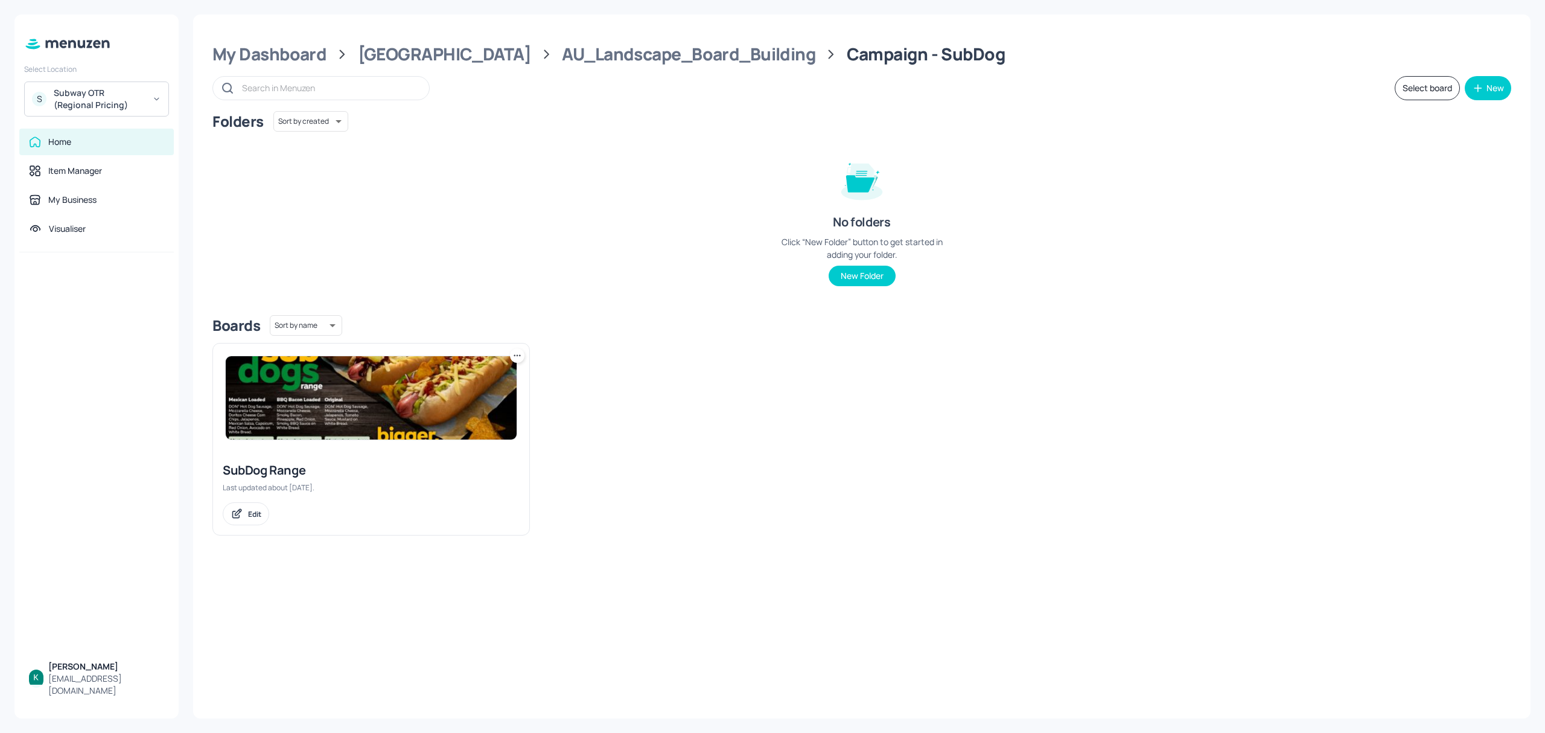
click at [247, 490] on div "Last updated about [DATE]." at bounding box center [371, 487] width 297 height 10
click at [655, 51] on div "AU_Landscape_Board_Building" at bounding box center [688, 54] width 253 height 22
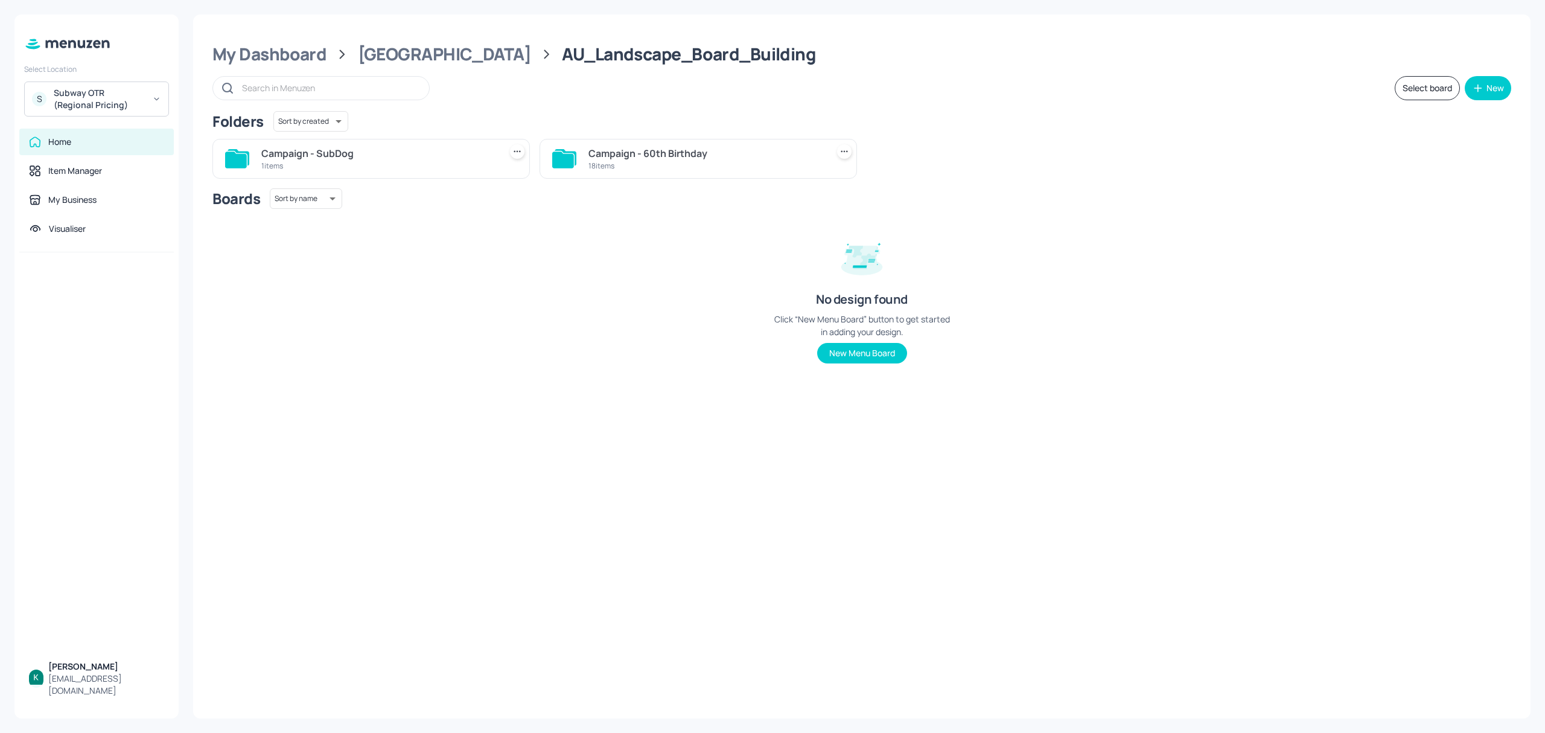
click at [679, 163] on div "18 items" at bounding box center [705, 166] width 234 height 10
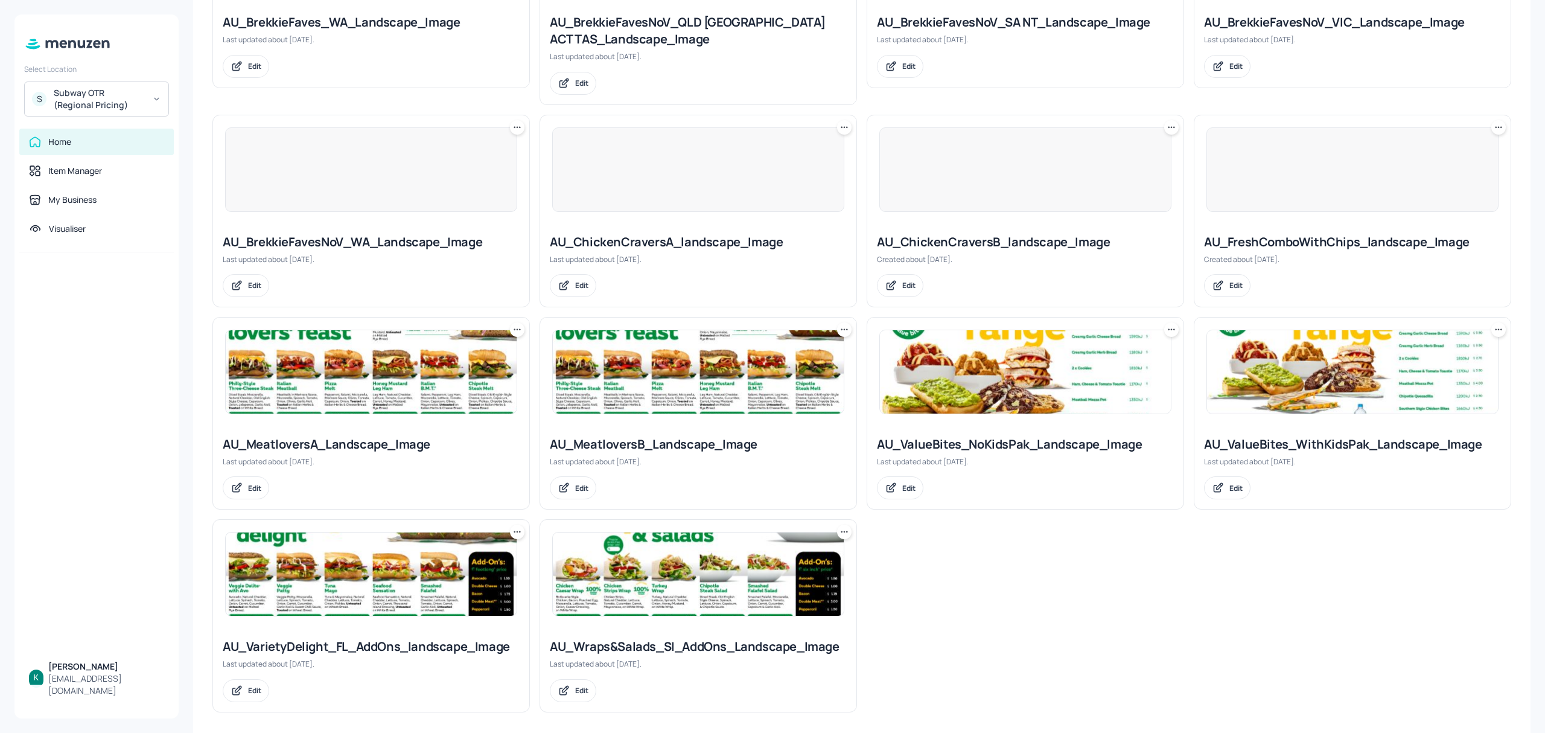
scroll to position [679, 0]
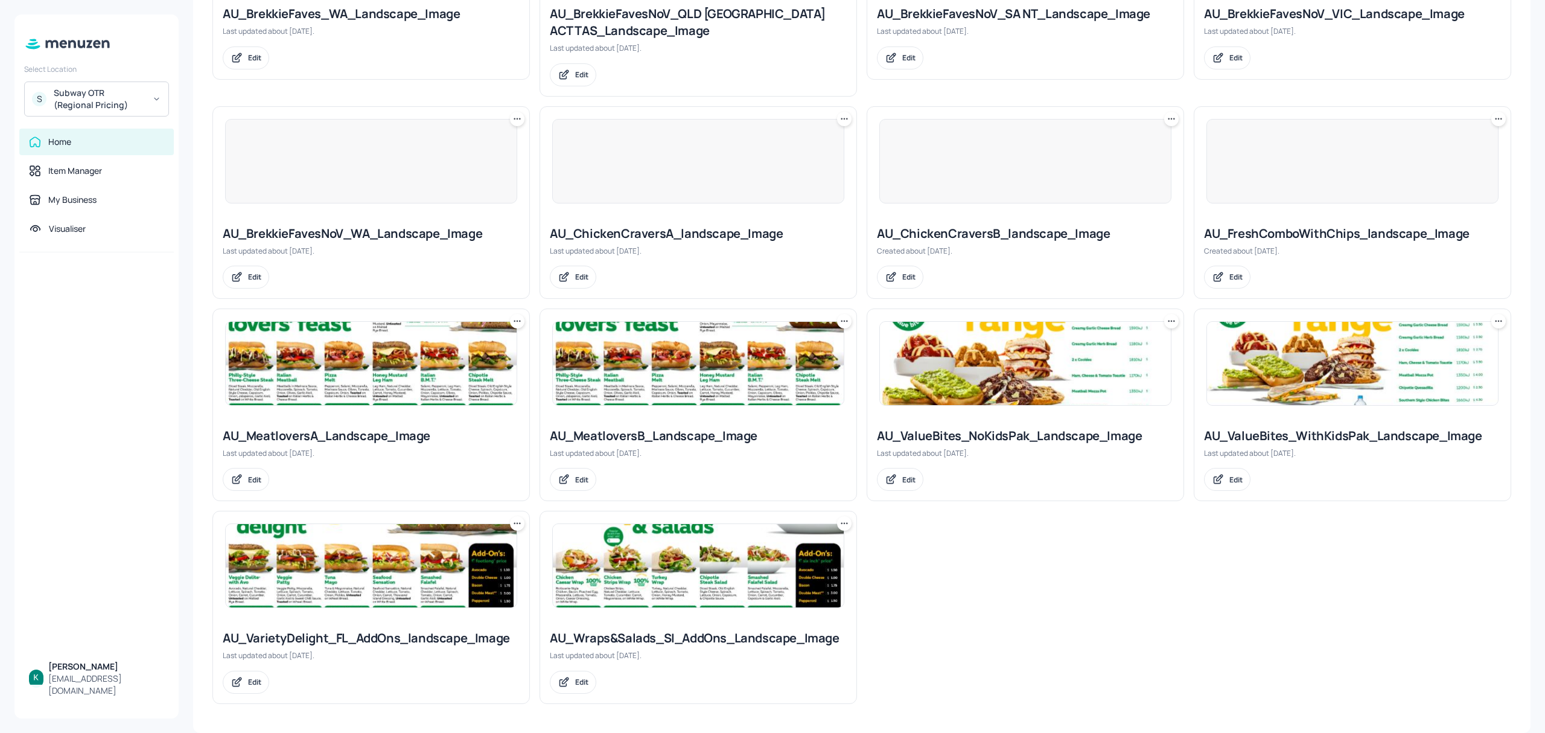
click at [1048, 436] on div "AU_ValueBites_NoKidsPak_Landscape_Image" at bounding box center [1025, 435] width 297 height 17
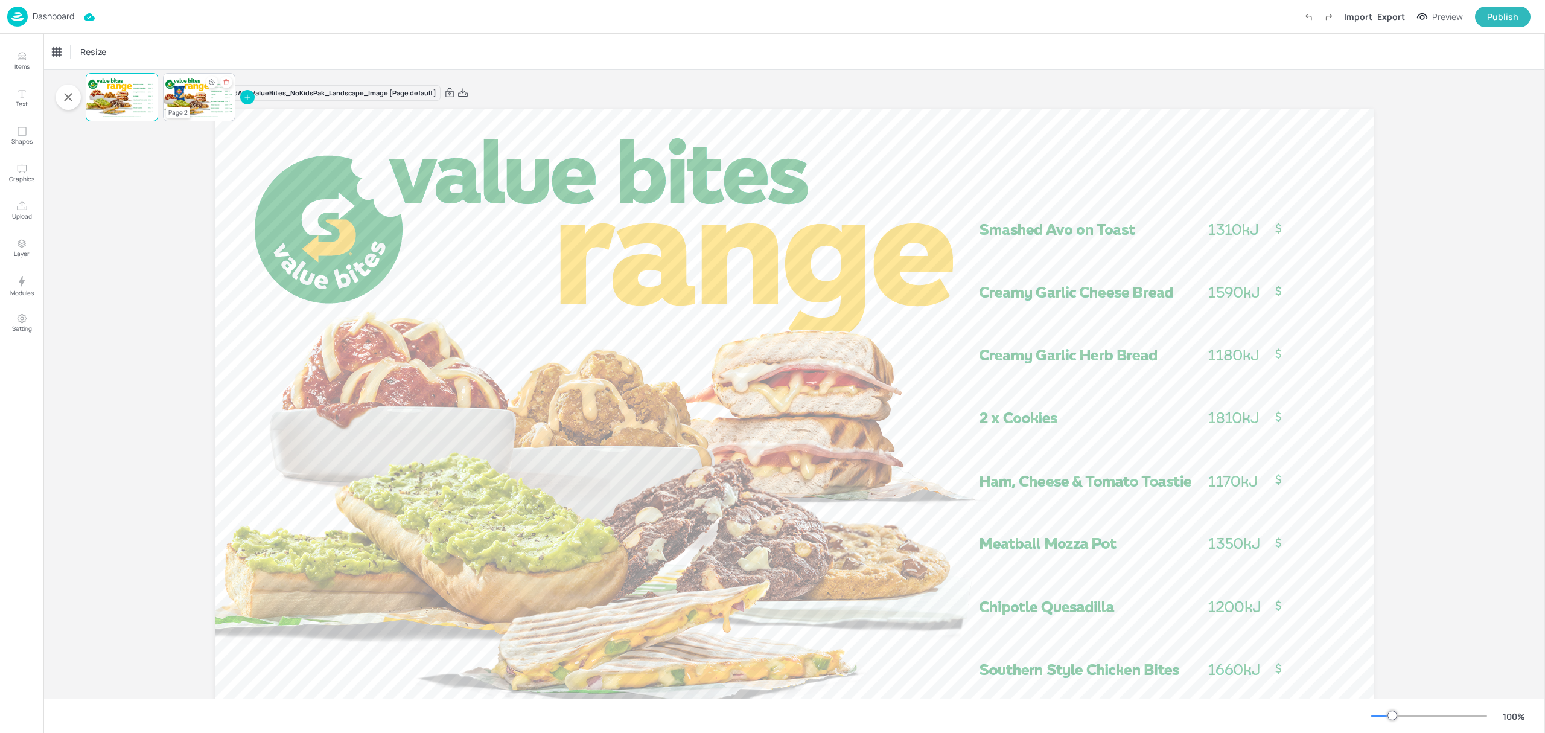
click at [181, 102] on div at bounding box center [199, 97] width 72 height 41
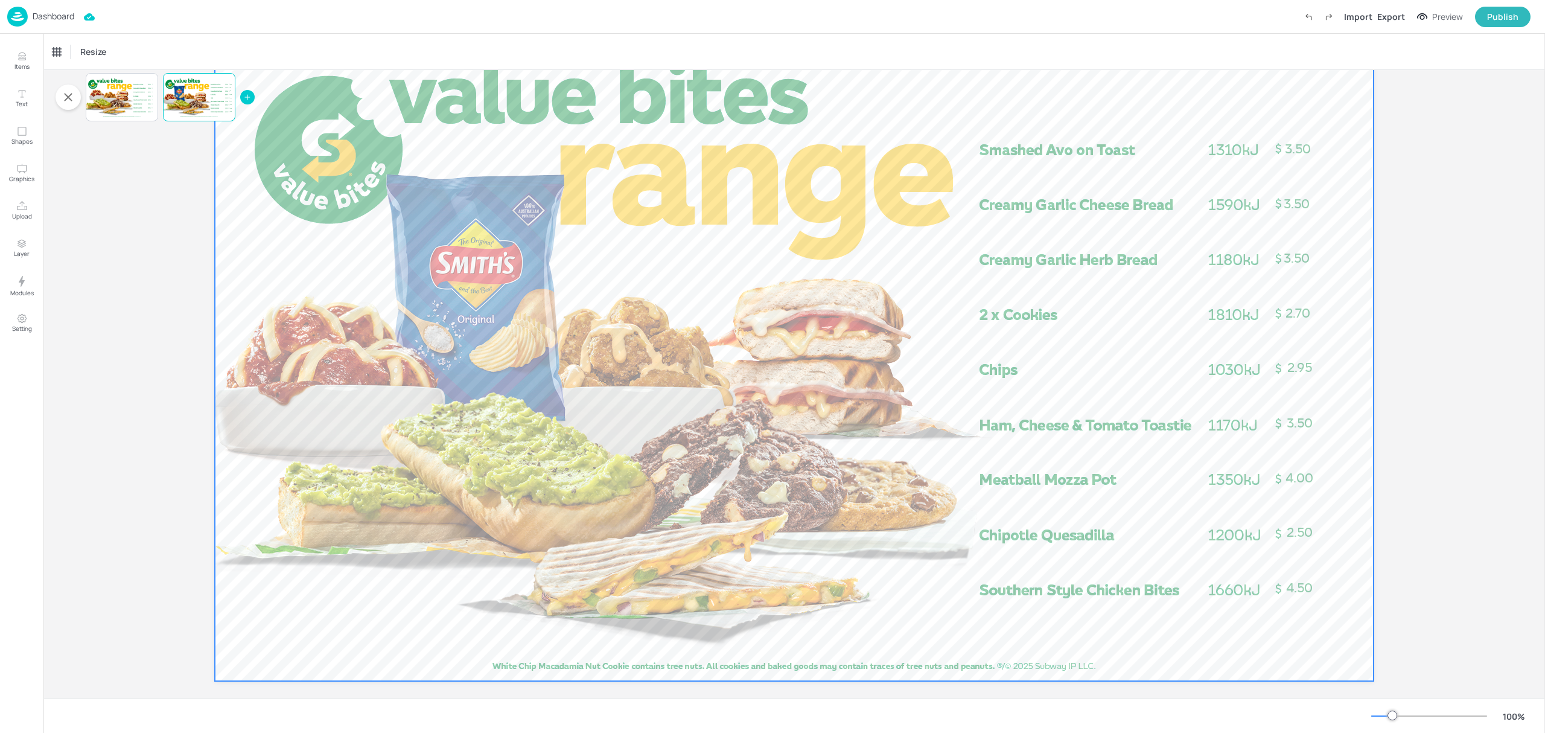
scroll to position [80, 0]
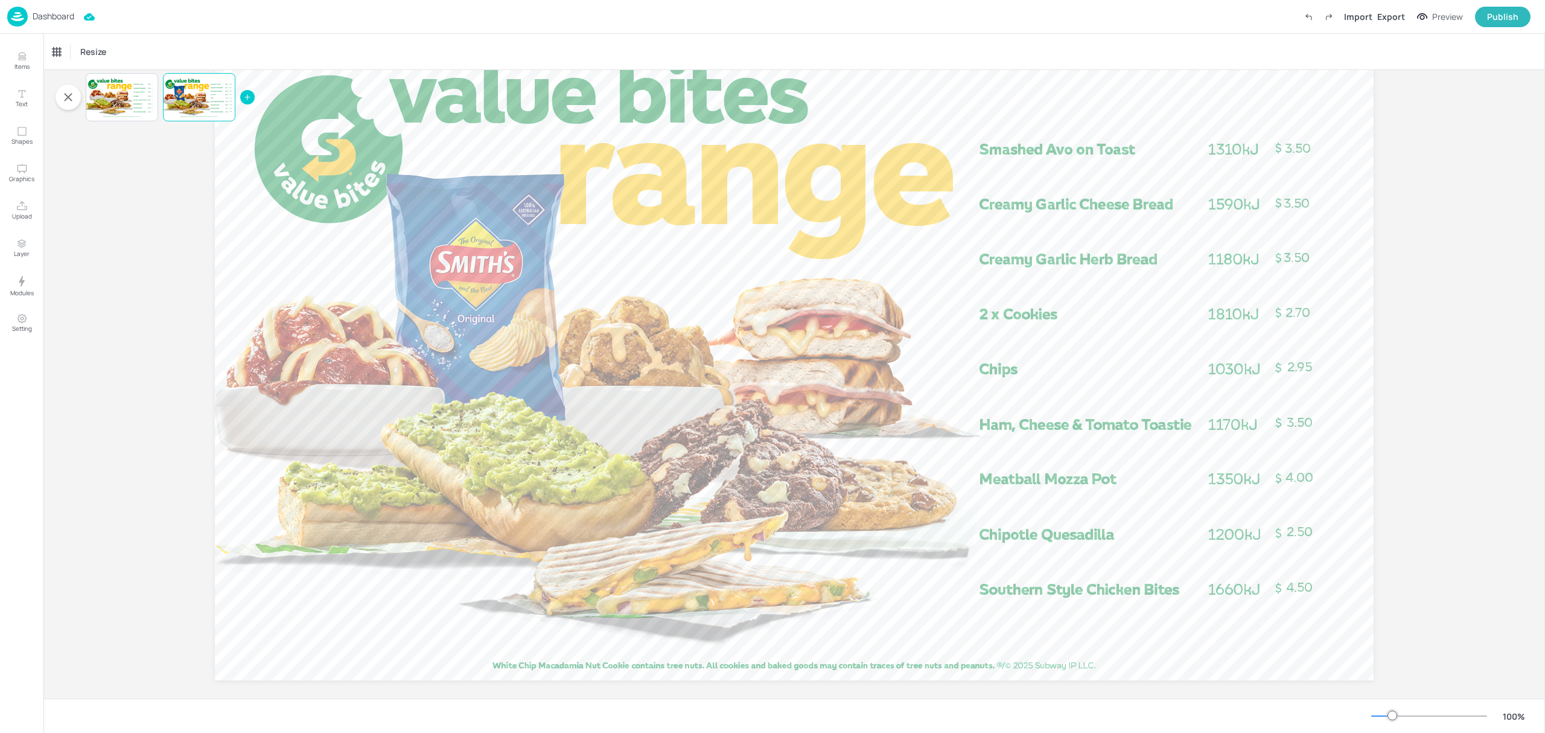
click at [49, 18] on p "Dashboard" at bounding box center [54, 16] width 42 height 8
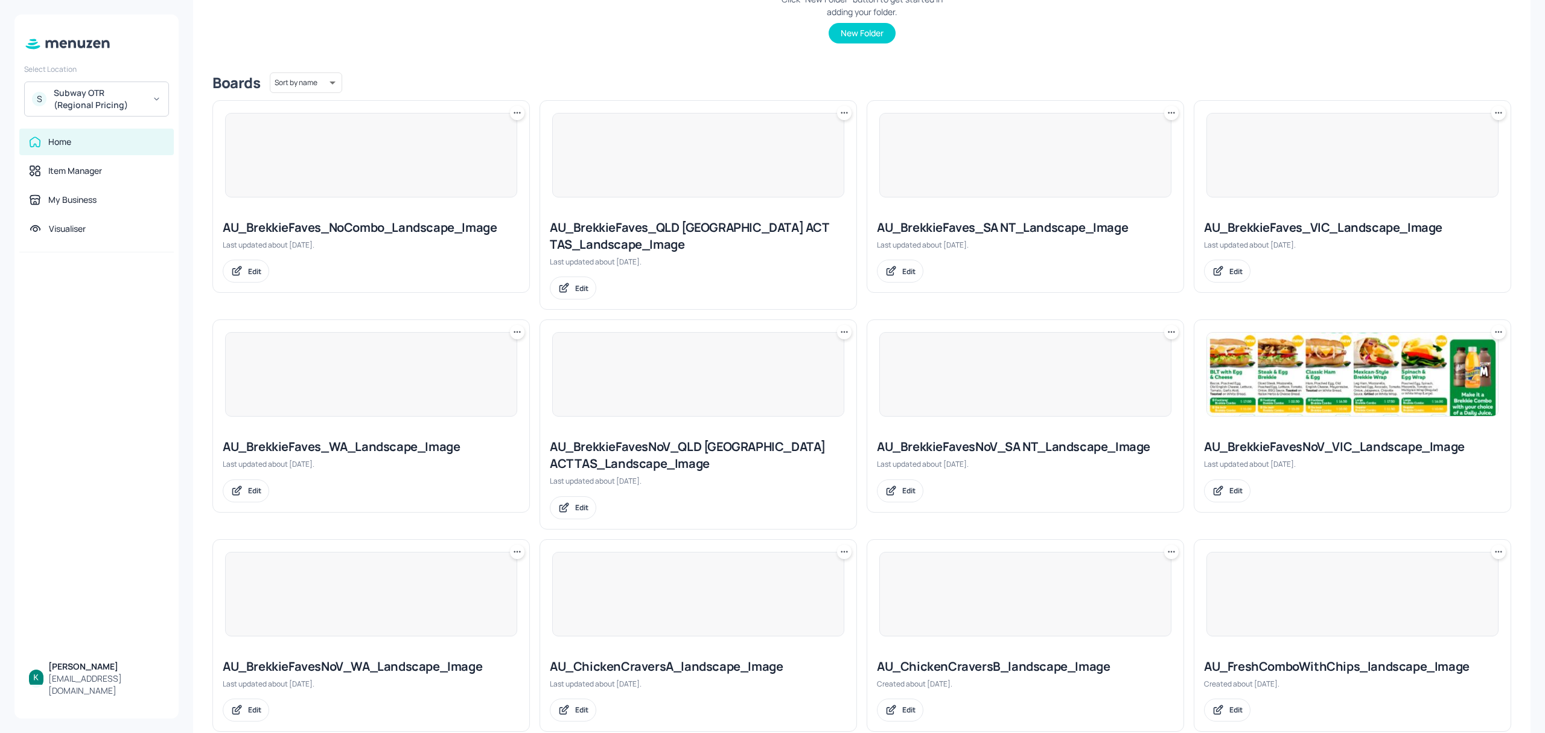
scroll to position [563, 0]
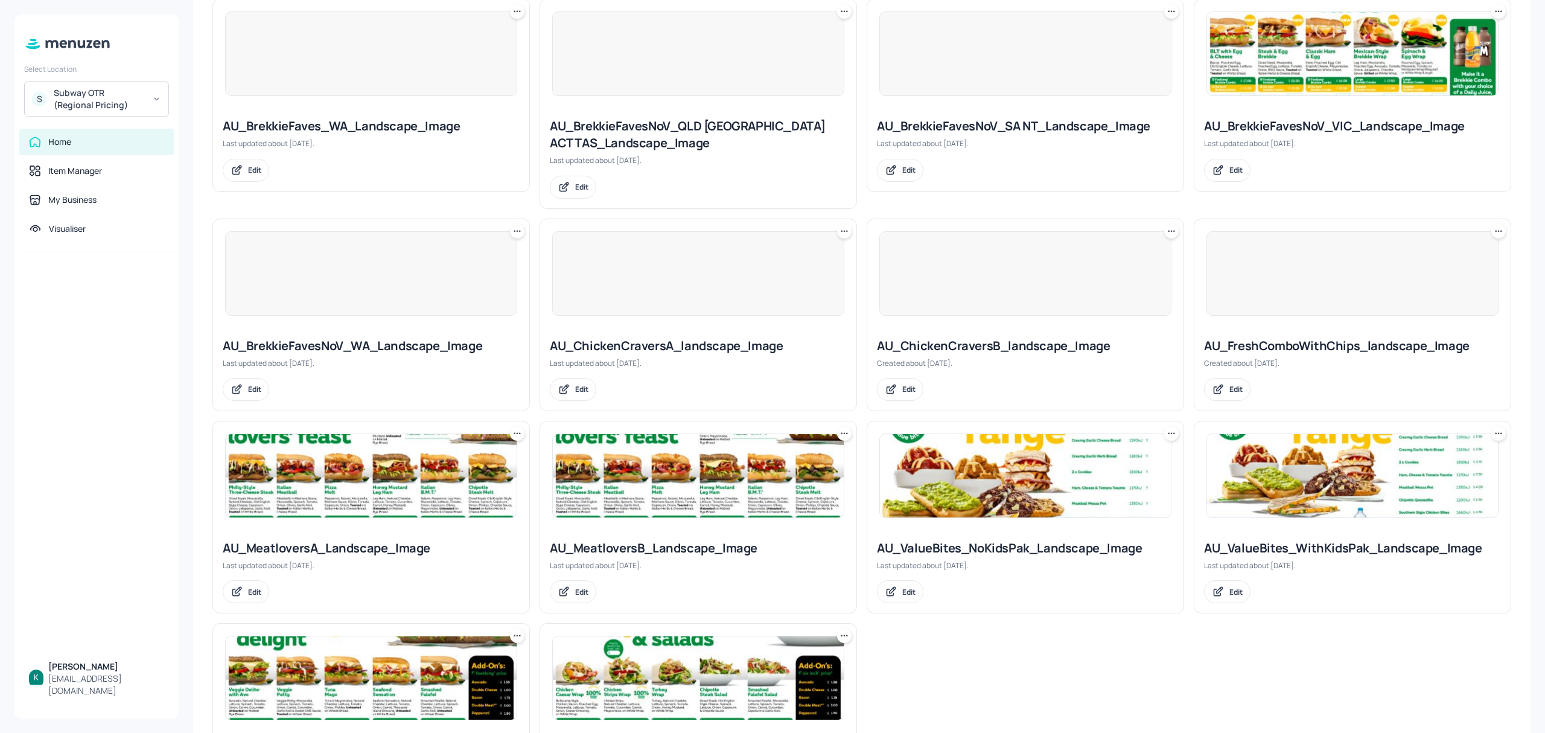
click at [696, 542] on div "AU_MeatloversB_Landscape_Image" at bounding box center [698, 547] width 297 height 17
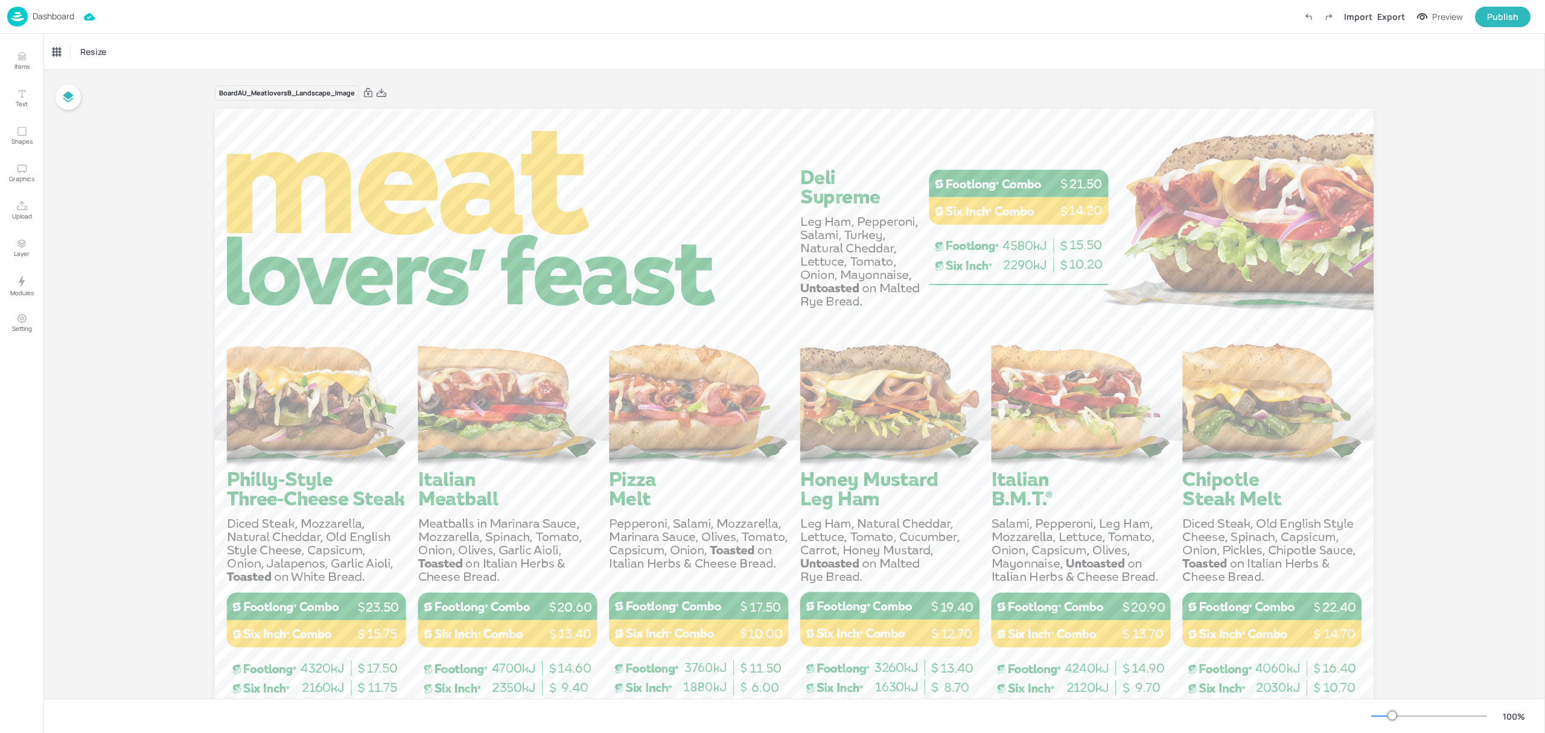
click at [46, 17] on p "Dashboard" at bounding box center [54, 16] width 42 height 8
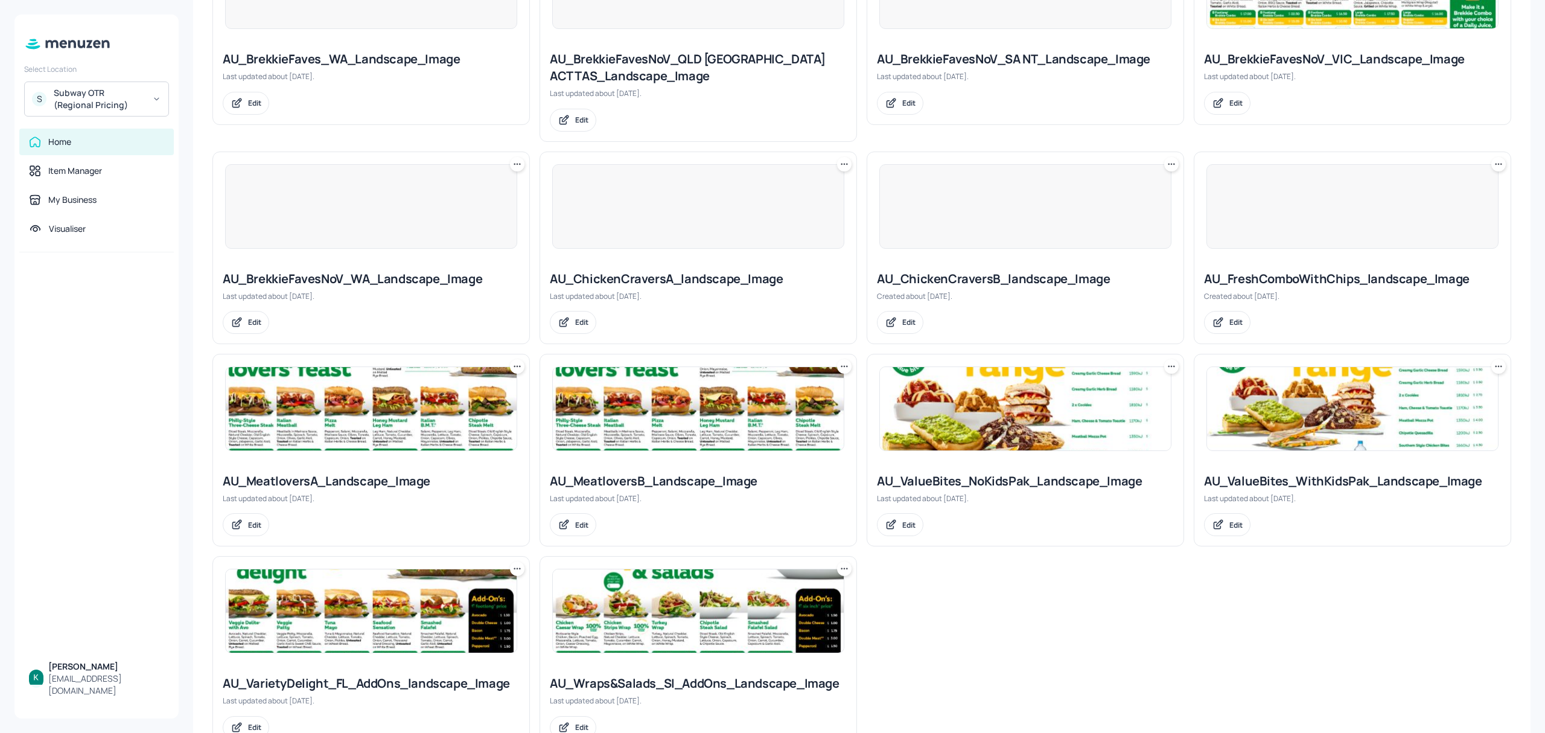
scroll to position [679, 0]
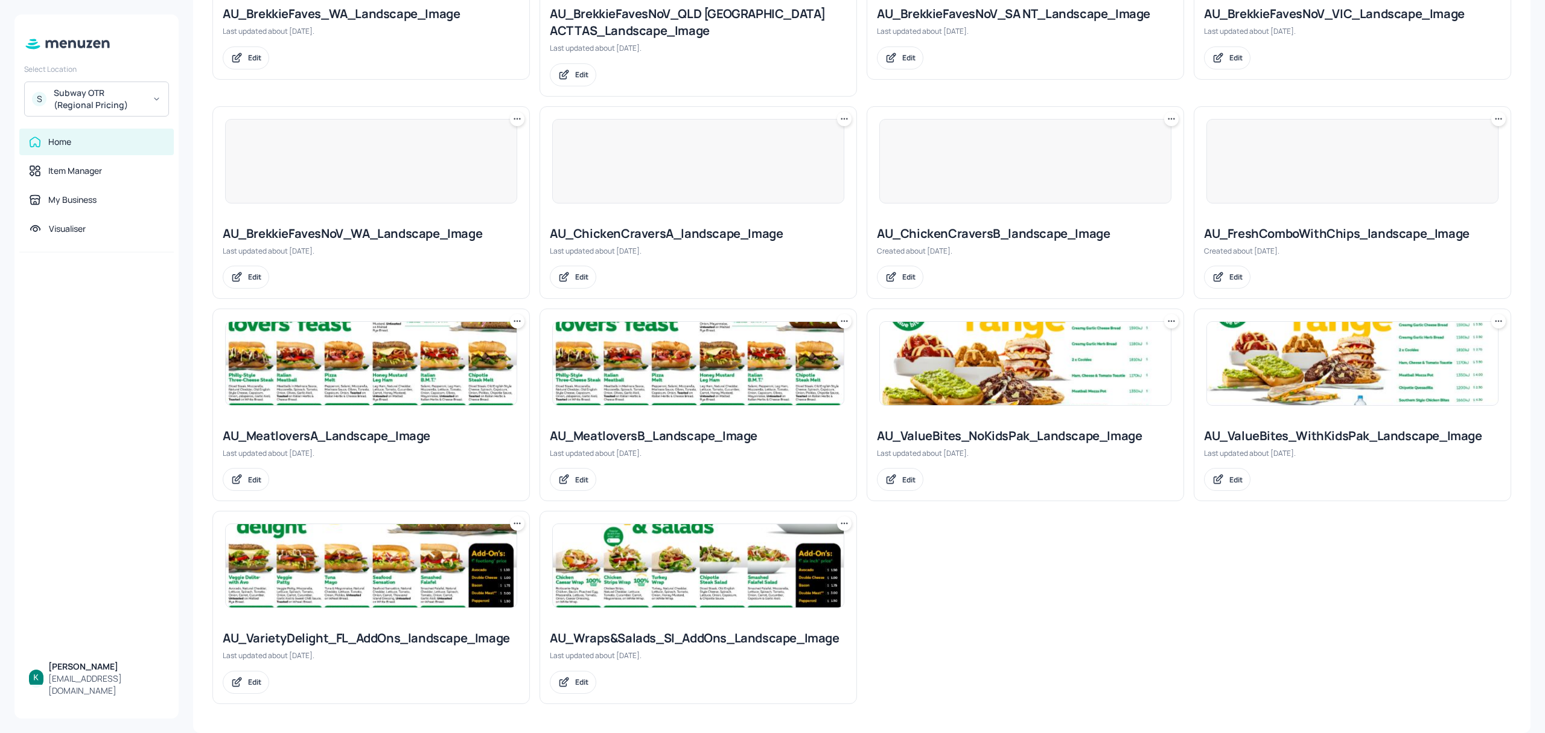
click at [1067, 442] on div "AU_ValueBites_NoKidsPak_Landscape_Image" at bounding box center [1025, 435] width 297 height 17
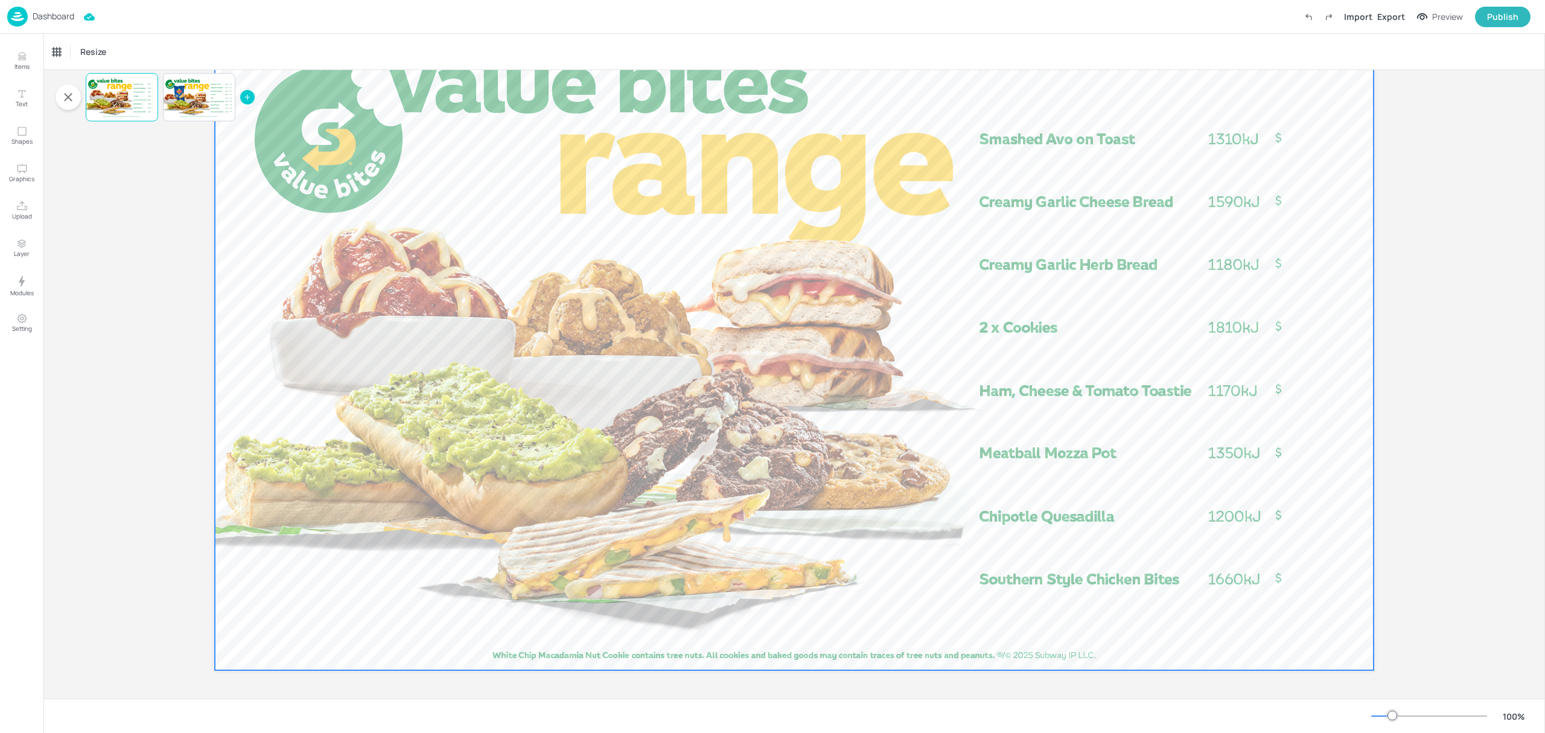
scroll to position [92, 0]
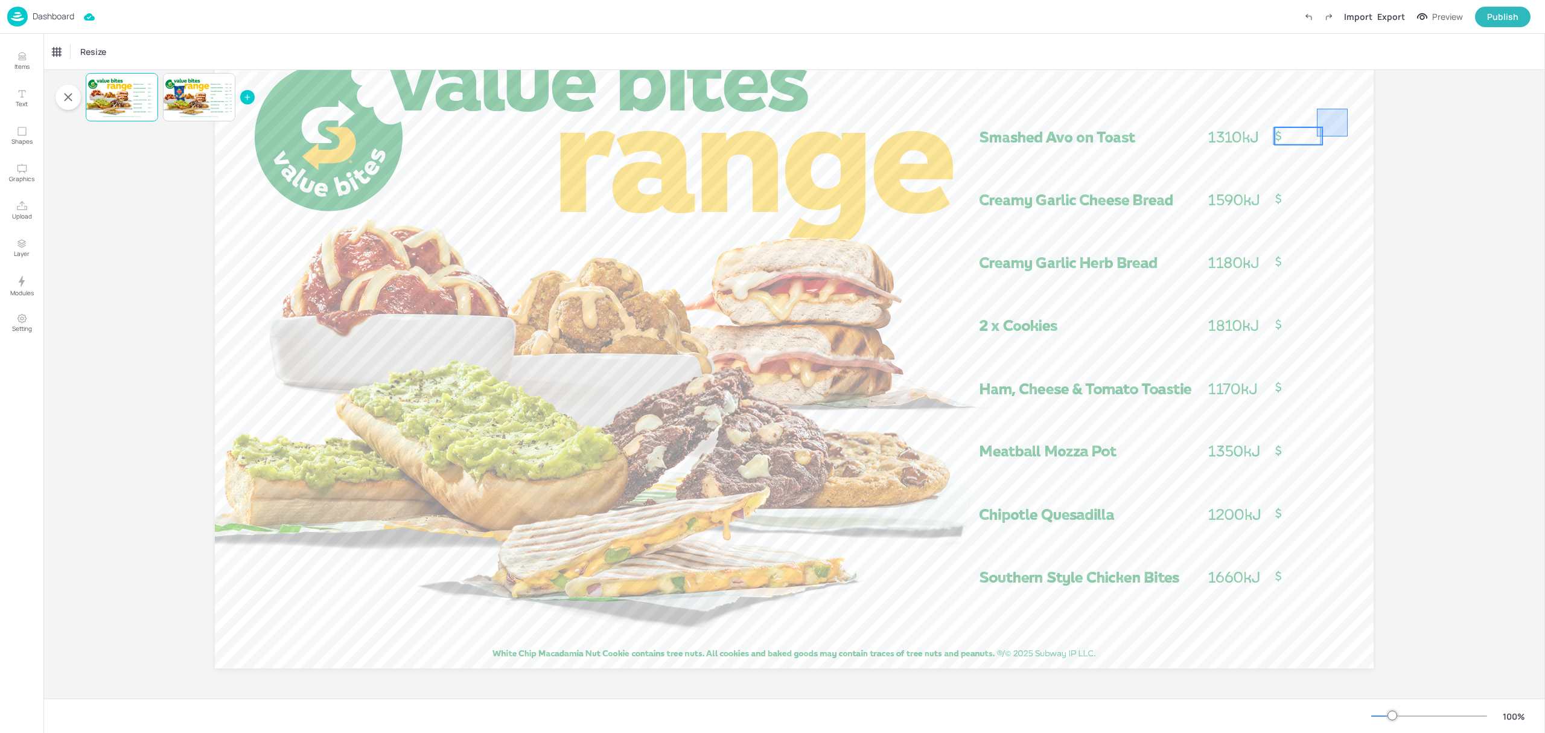
drag, startPoint x: 1347, startPoint y: 109, endPoint x: 1314, endPoint y: 142, distance: 47.4
click at [1314, 16] on div at bounding box center [794, 16] width 1159 height 0
click at [1372, 148] on div "Board AU_ValueBites_NoKidsPak_Landscape_Image [Page default] Ungroup" at bounding box center [794, 338] width 1226 height 720
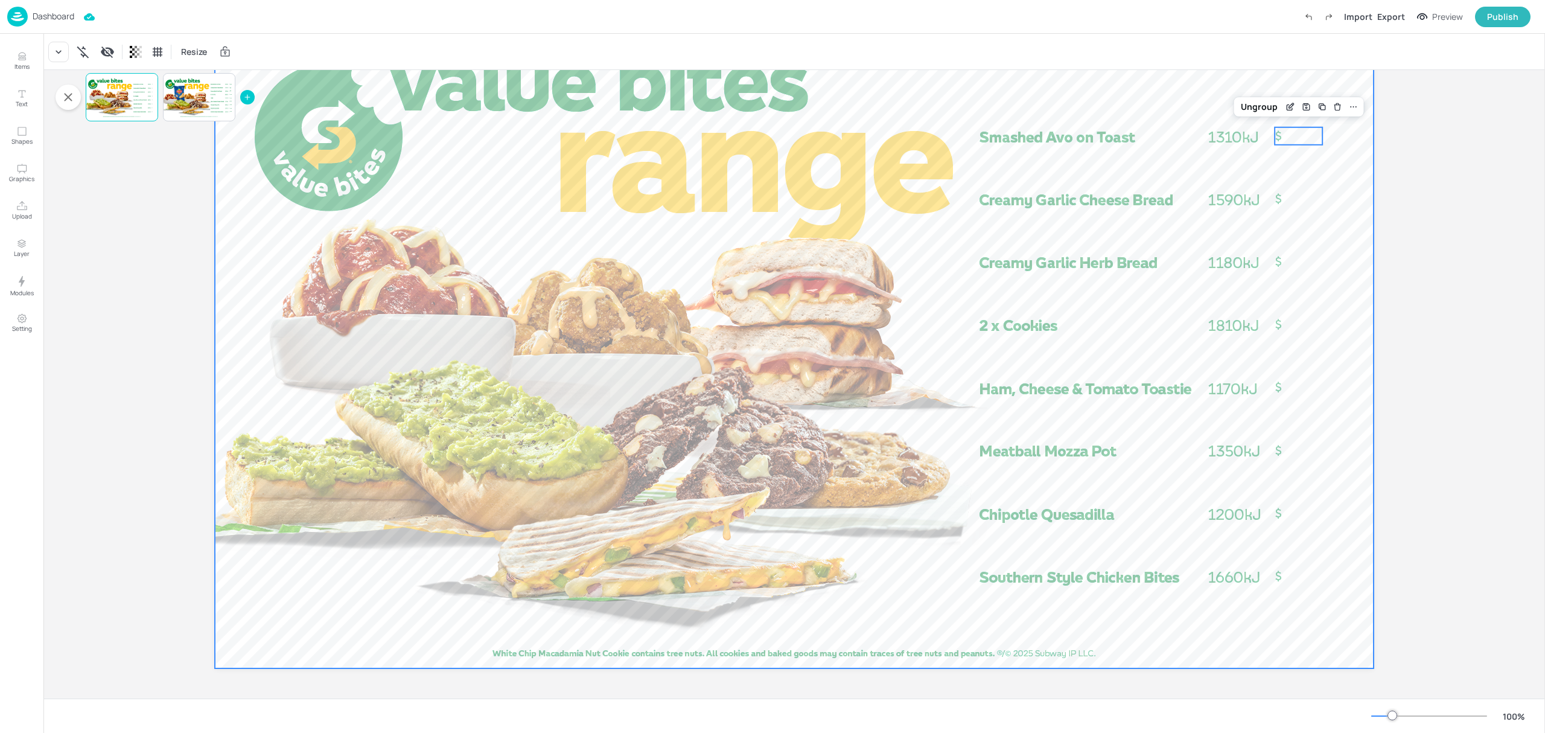
click at [1336, 131] on div at bounding box center [794, 342] width 1159 height 652
click at [1314, 133] on div at bounding box center [1298, 135] width 48 height 17
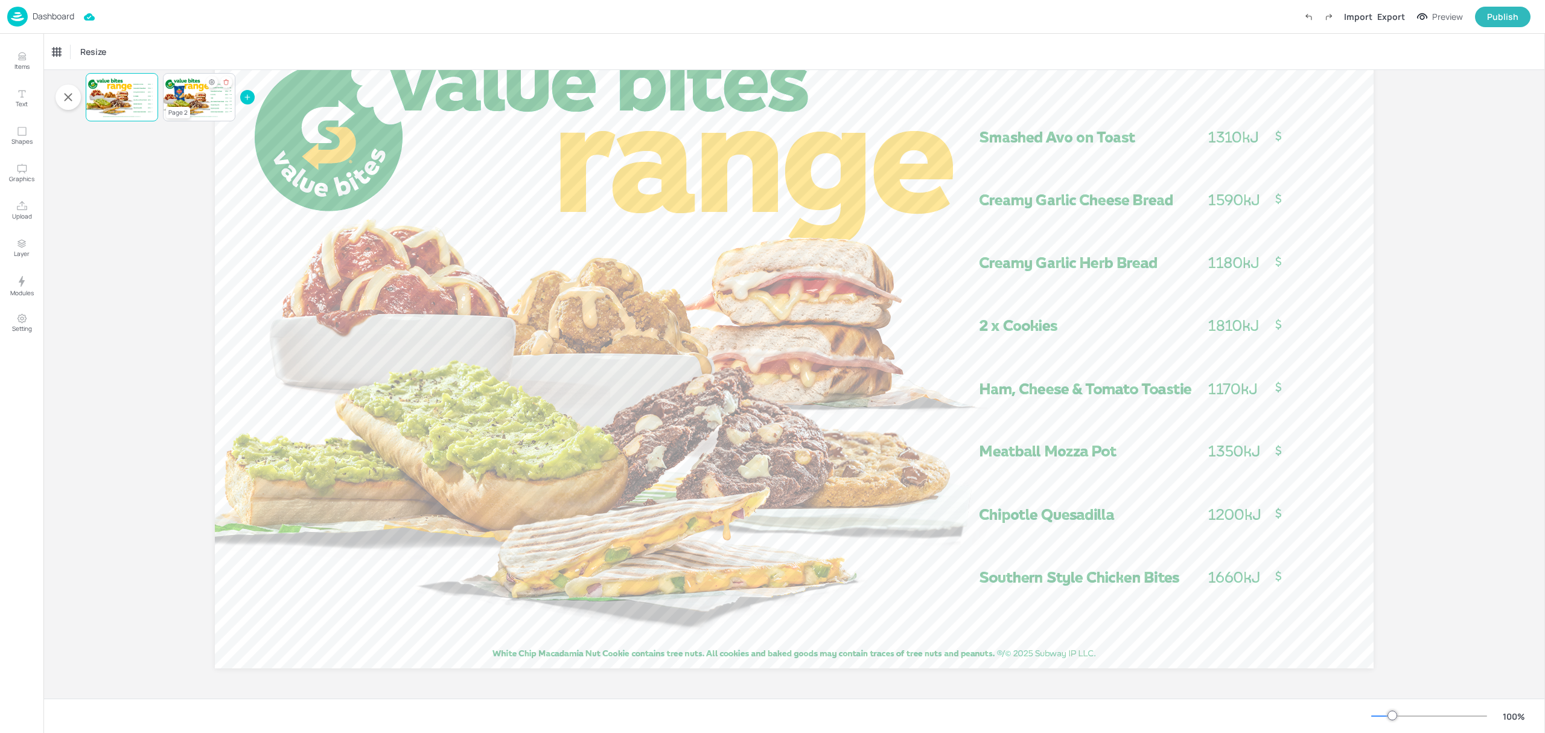
click at [177, 101] on div at bounding box center [199, 97] width 72 height 41
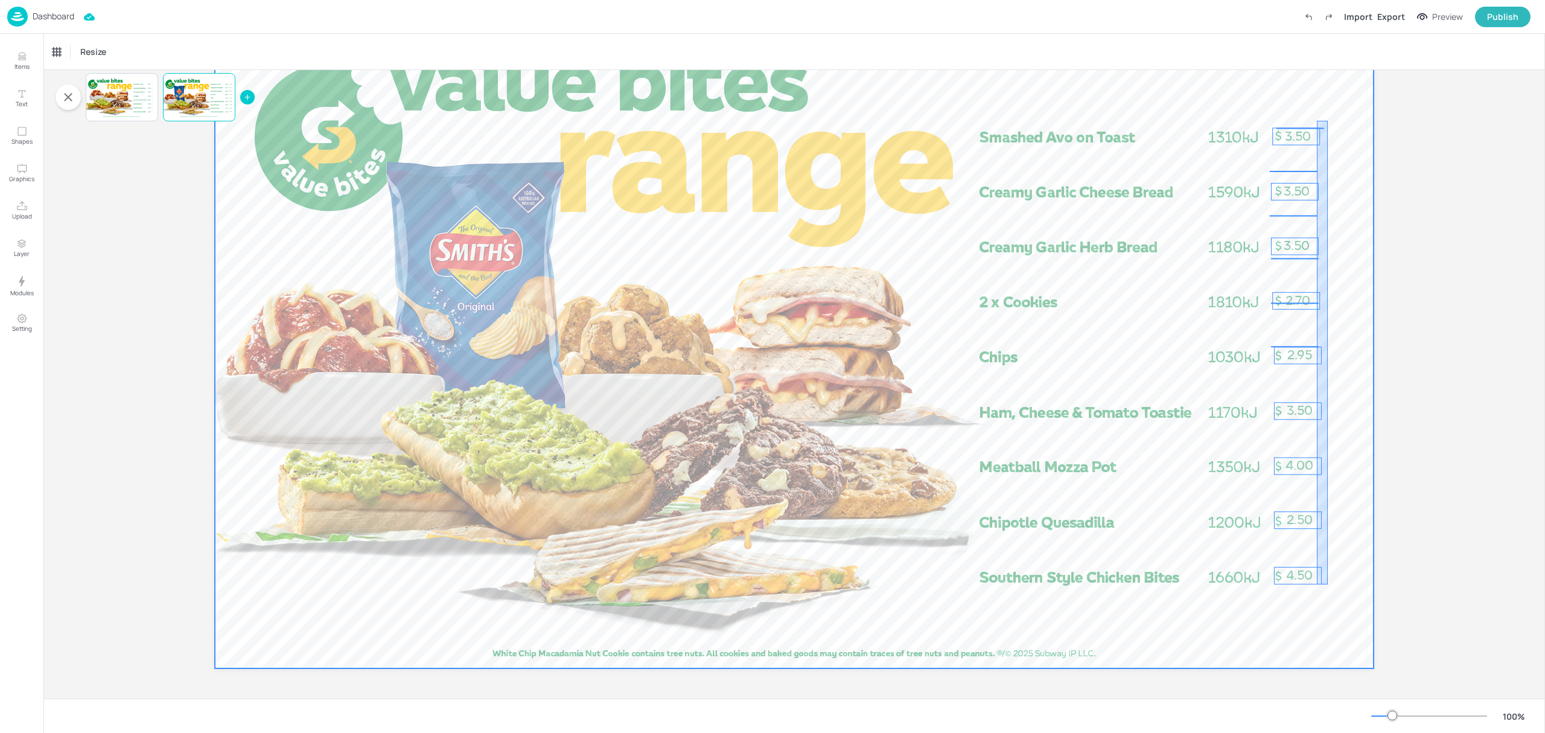
drag, startPoint x: 1318, startPoint y: 148, endPoint x: 1317, endPoint y: 584, distance: 435.7
click at [1317, 584] on div at bounding box center [794, 342] width 1159 height 652
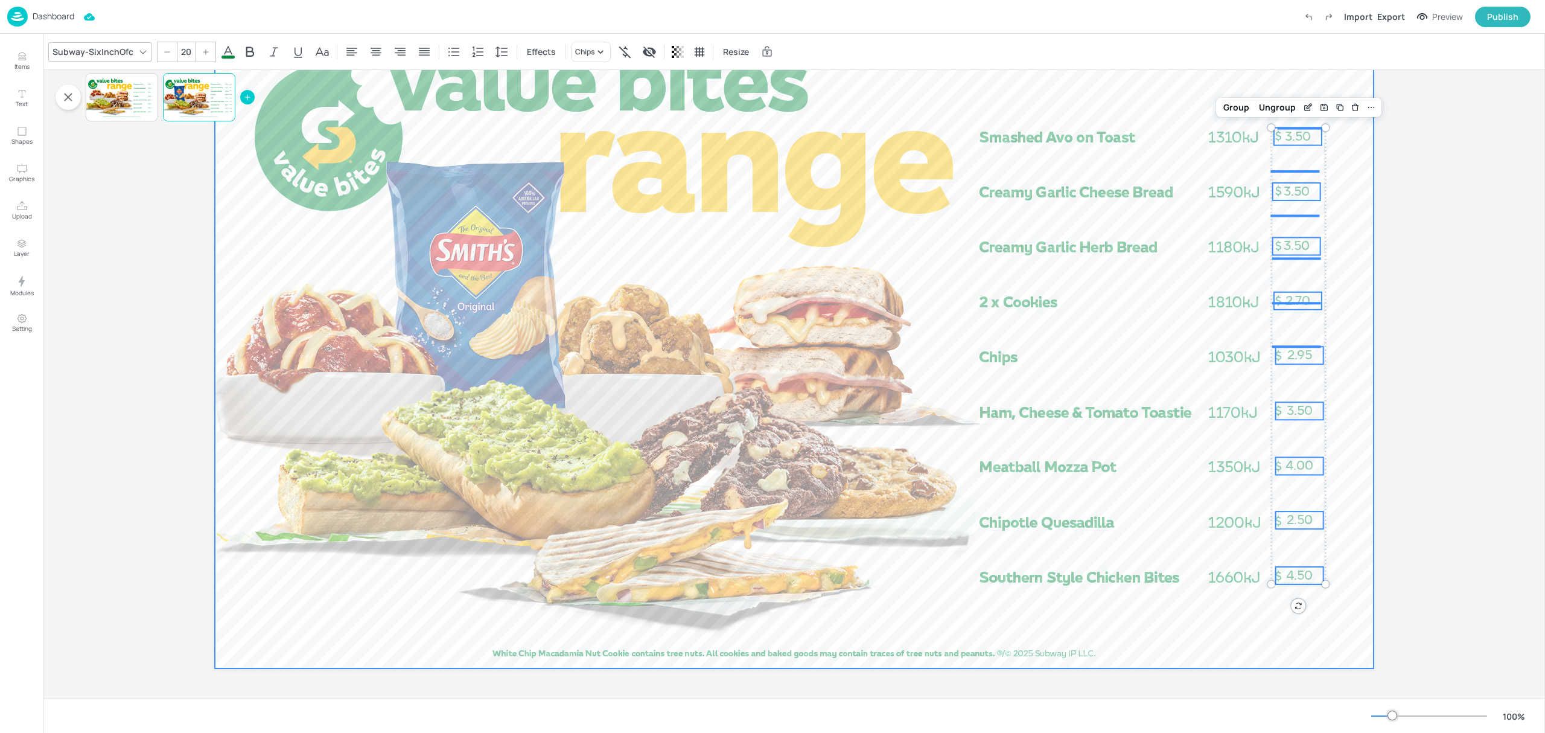
click at [1353, 242] on div at bounding box center [794, 342] width 1159 height 652
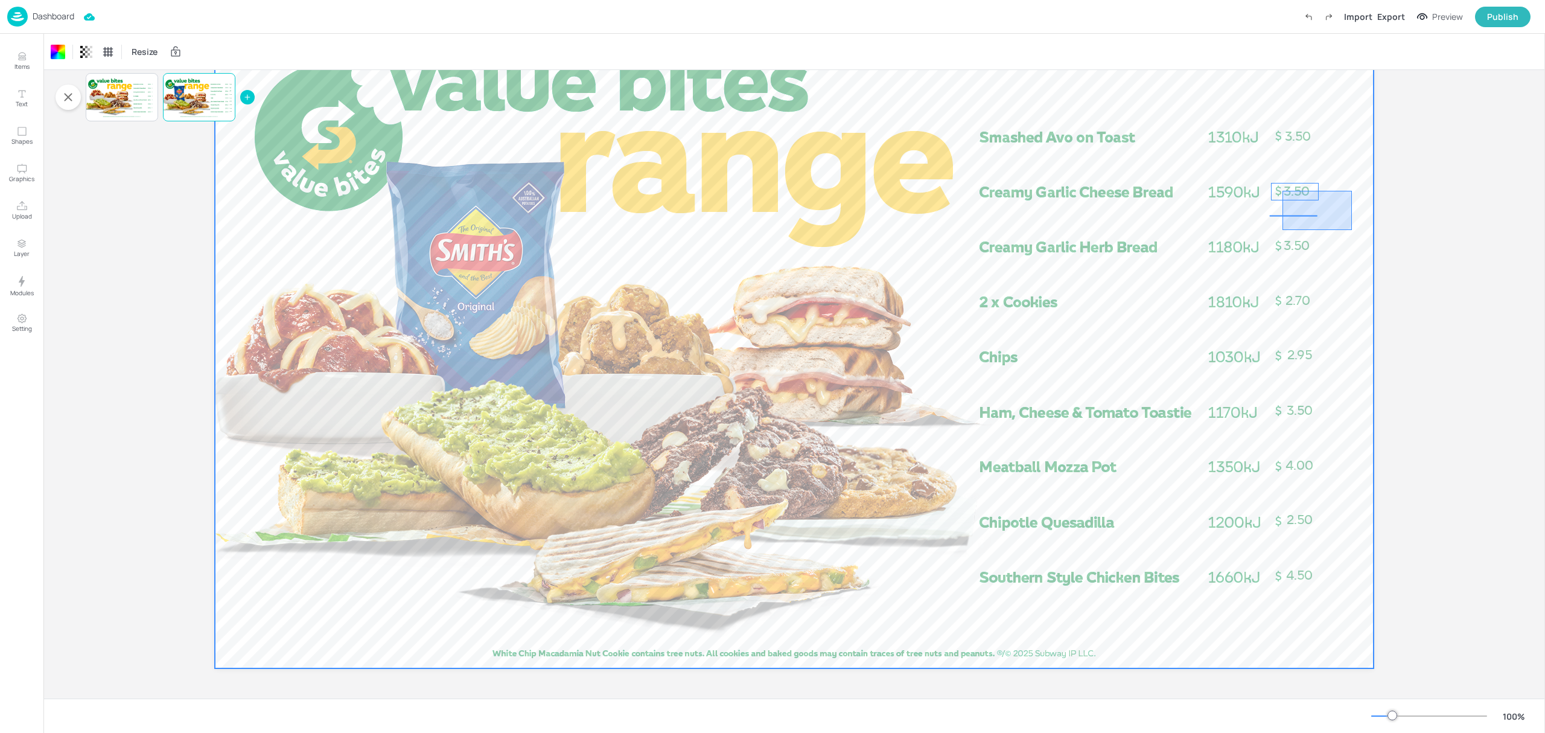
drag, startPoint x: 1352, startPoint y: 191, endPoint x: 1300, endPoint y: 222, distance: 60.6
click at [1282, 229] on div at bounding box center [794, 342] width 1159 height 652
click at [1326, 216] on div at bounding box center [794, 342] width 1159 height 652
drag, startPoint x: 1333, startPoint y: 214, endPoint x: 1291, endPoint y: 223, distance: 42.6
click at [1291, 223] on div at bounding box center [794, 342] width 1159 height 652
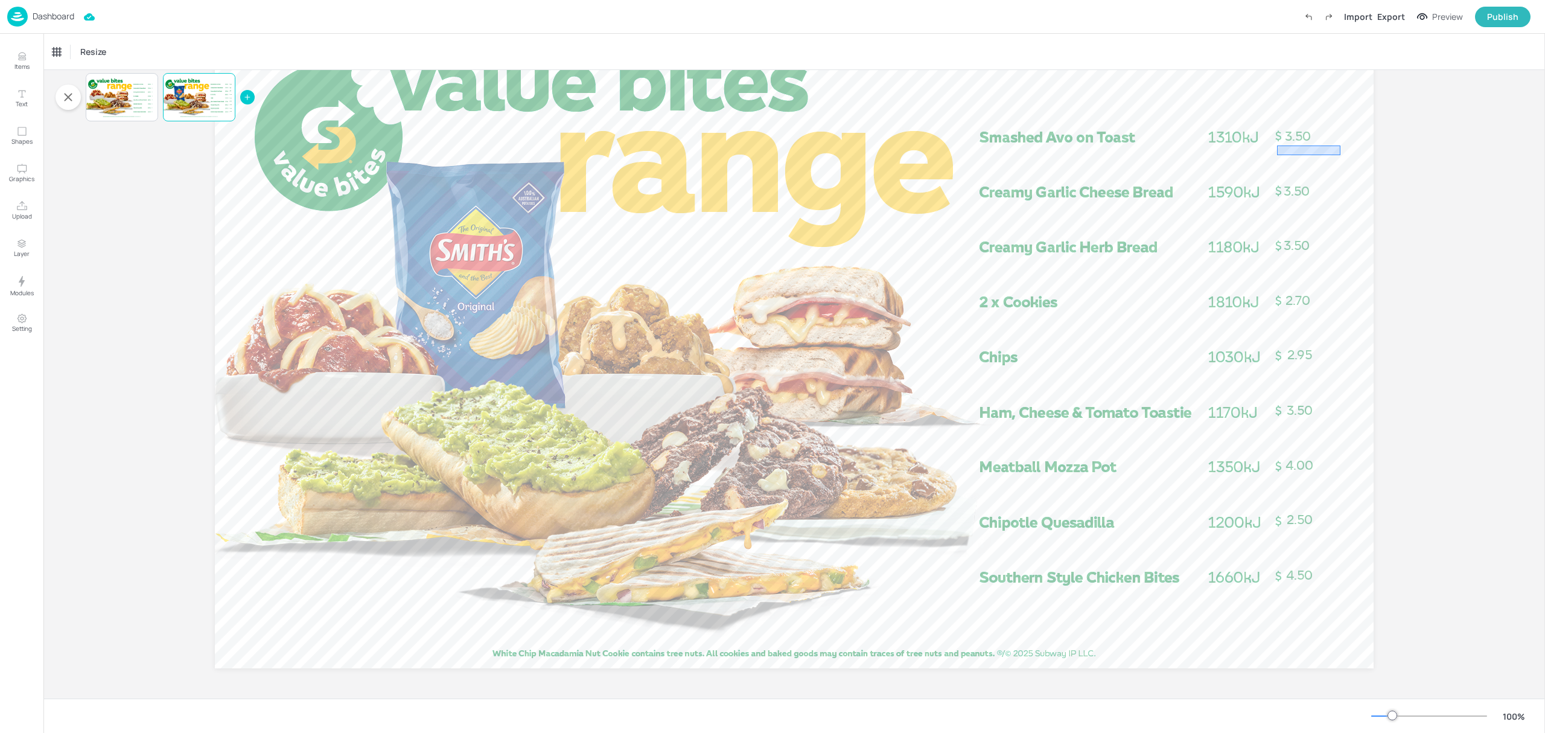
drag, startPoint x: 1321, startPoint y: 155, endPoint x: 1277, endPoint y: 145, distance: 45.7
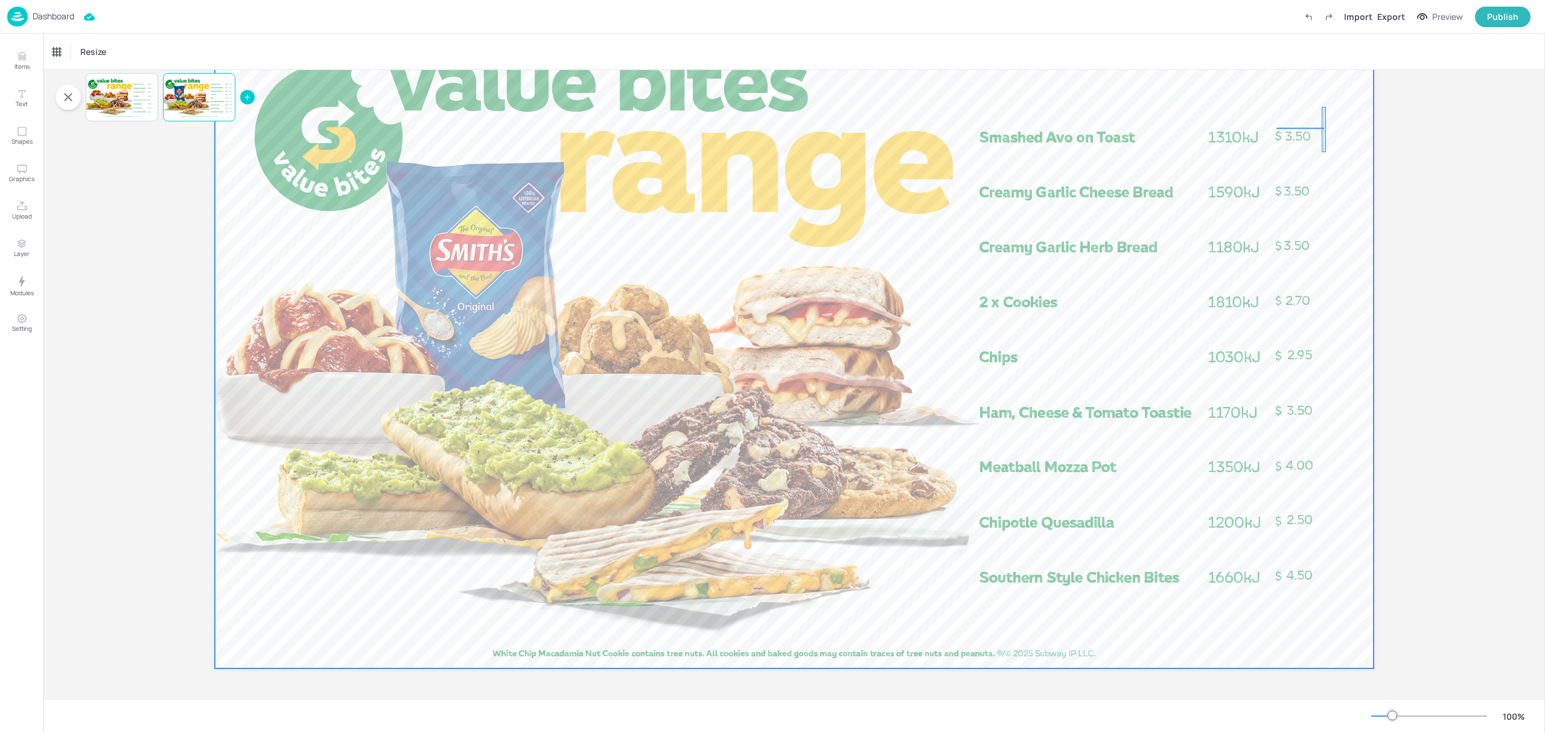
drag, startPoint x: 1285, startPoint y: 138, endPoint x: 1321, endPoint y: 152, distance: 38.8
click at [1321, 152] on div at bounding box center [794, 342] width 1159 height 652
drag, startPoint x: 1324, startPoint y: 162, endPoint x: 1309, endPoint y: 179, distance: 22.3
click at [1309, 179] on div at bounding box center [794, 342] width 1159 height 652
drag, startPoint x: 1324, startPoint y: 218, endPoint x: 1328, endPoint y: 254, distance: 35.9
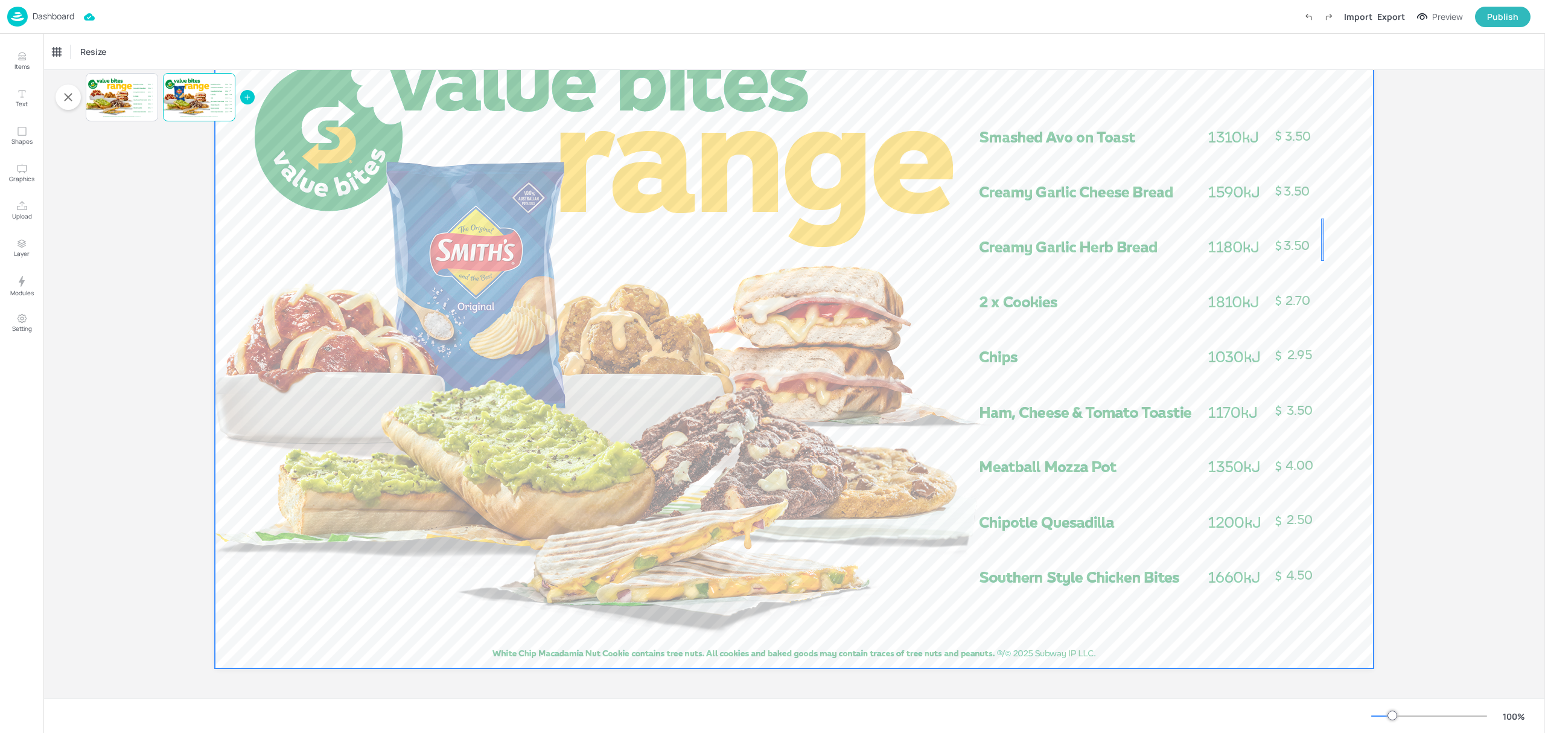
click at [1323, 259] on div at bounding box center [794, 342] width 1159 height 652
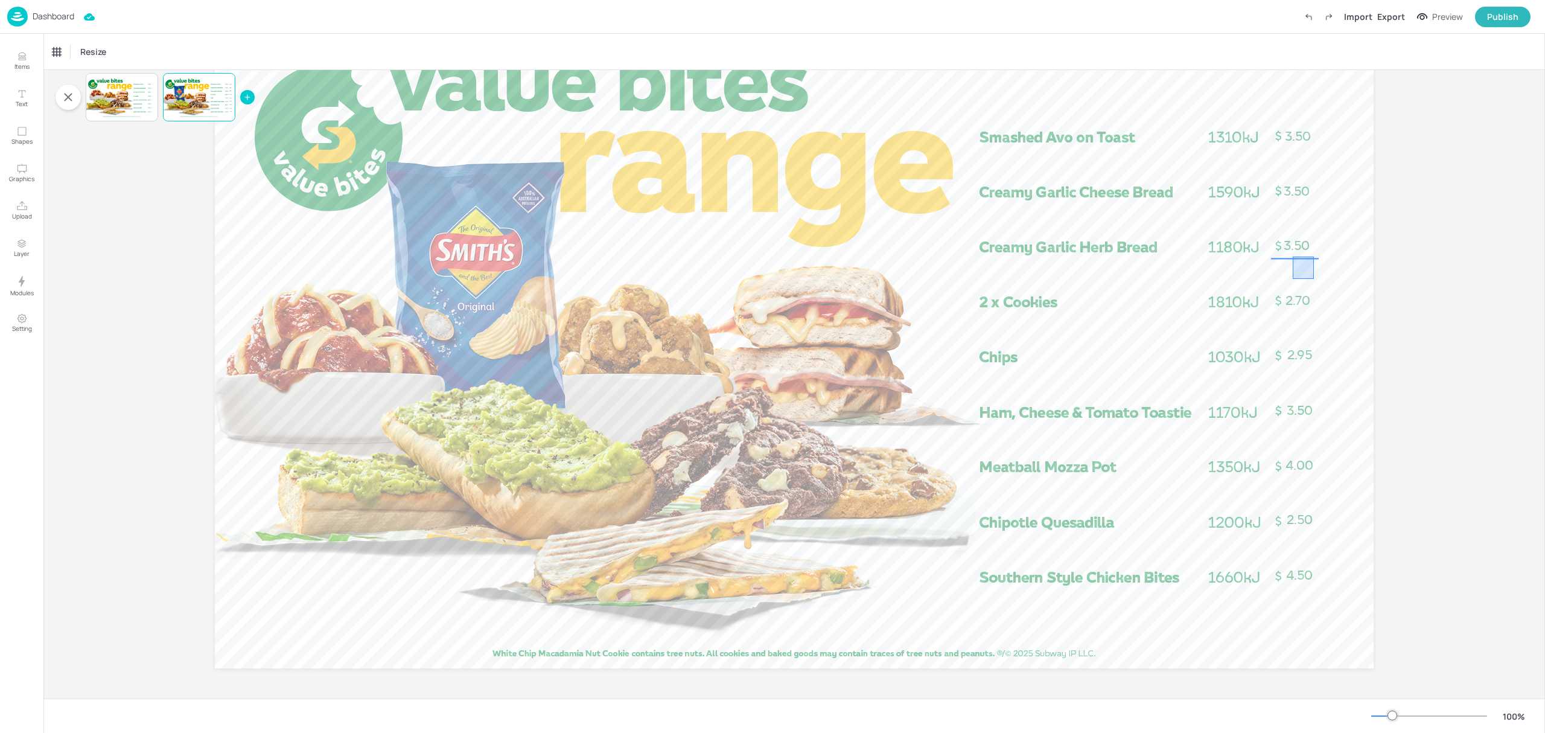
drag, startPoint x: 1314, startPoint y: 279, endPoint x: 1292, endPoint y: 256, distance: 30.7
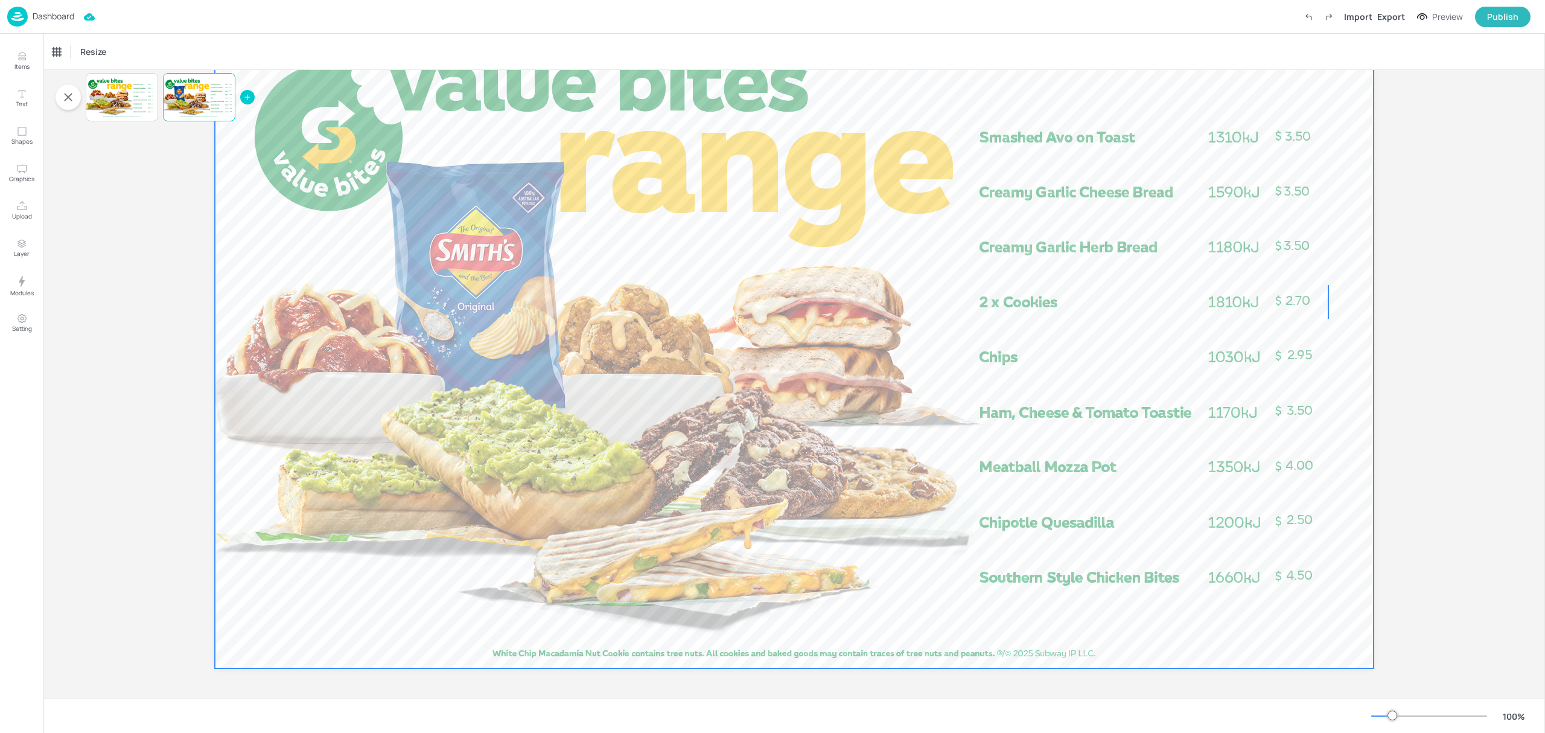
drag, startPoint x: 1327, startPoint y: 285, endPoint x: 1330, endPoint y: 317, distance: 32.7
click at [1330, 317] on div at bounding box center [794, 342] width 1159 height 652
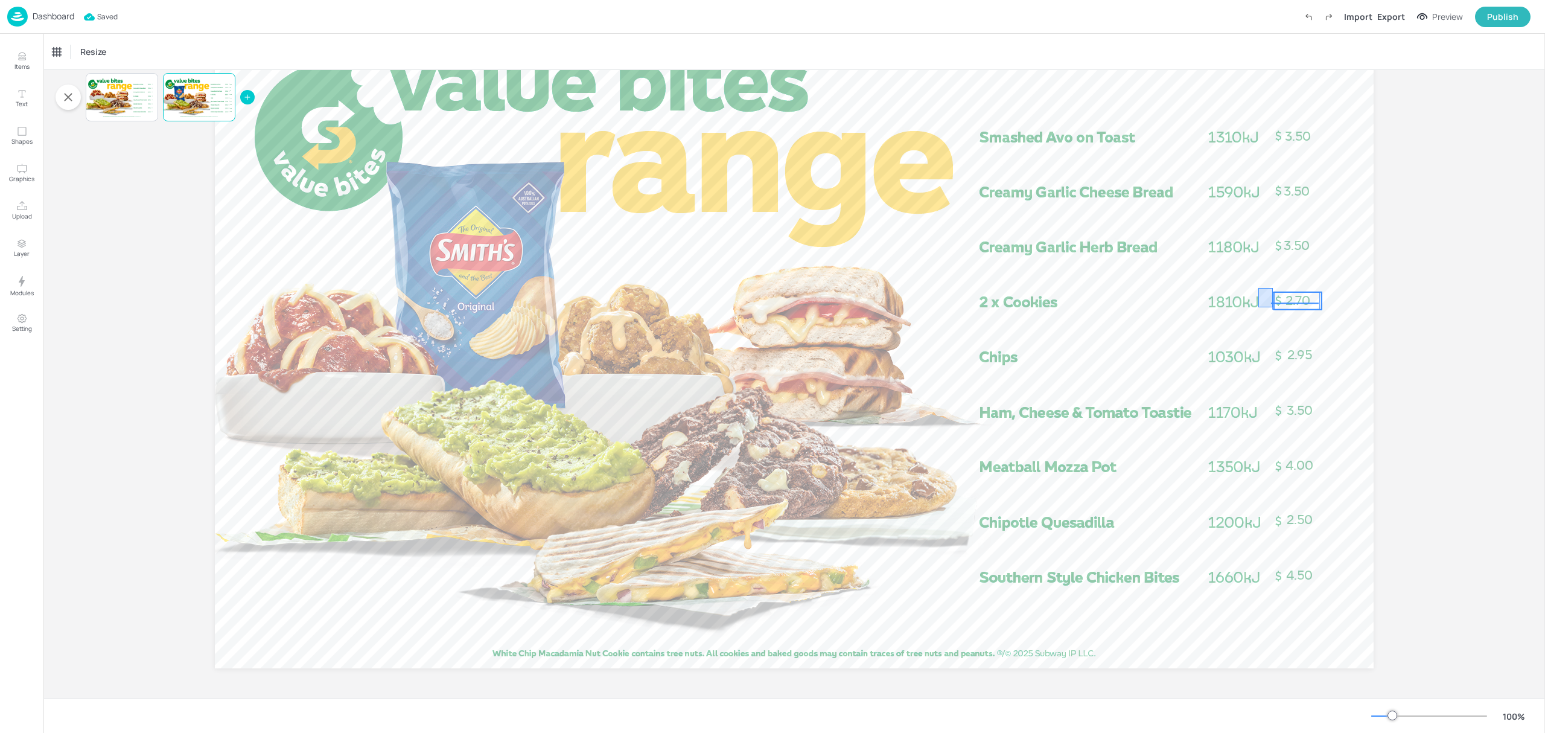
drag, startPoint x: 1261, startPoint y: 293, endPoint x: 1273, endPoint y: 307, distance: 18.5
click at [1273, 16] on div "4.50 4.00 3.50 3.50 3.50 2.70 2.50 3.50 2.95" at bounding box center [794, 16] width 1159 height 0
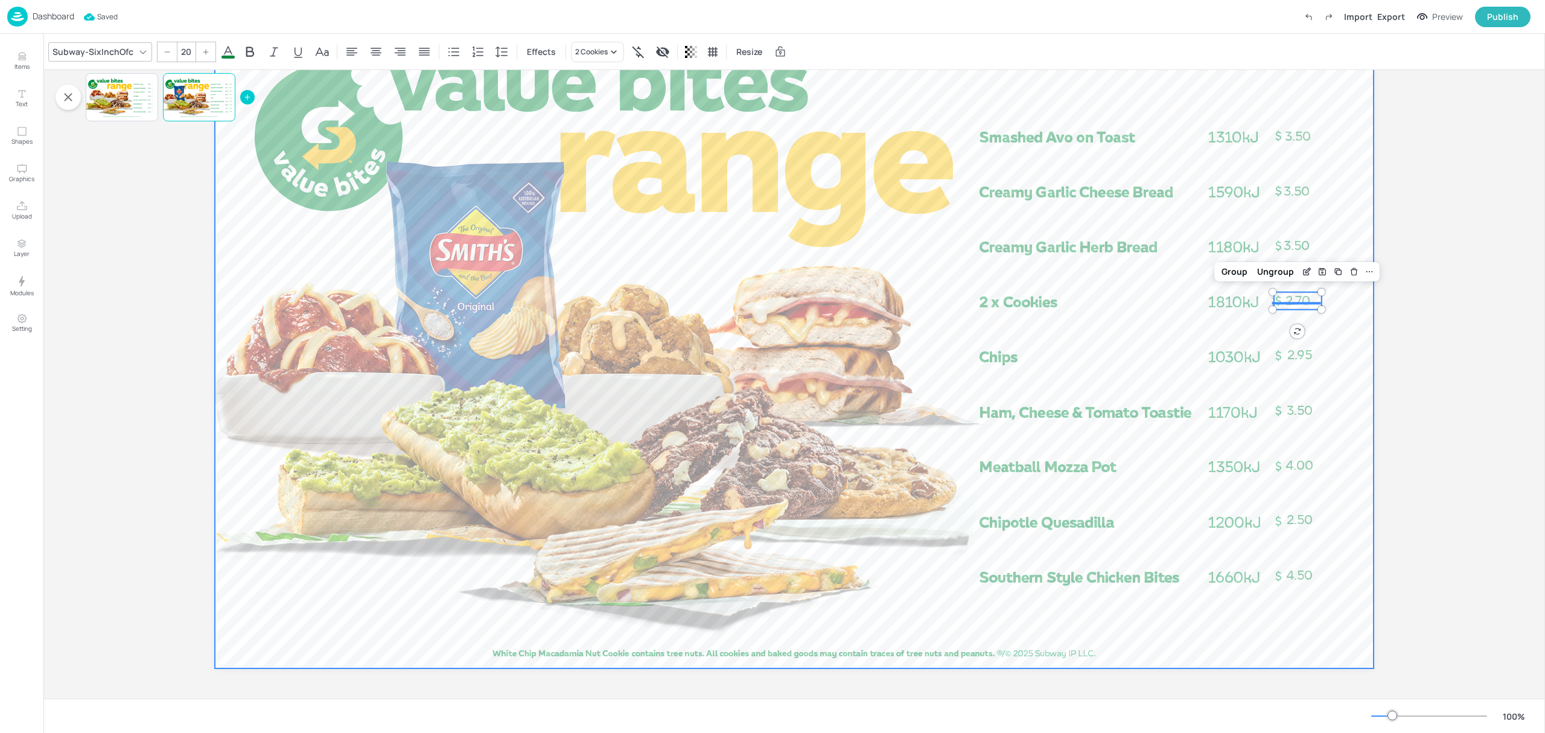
click at [1337, 302] on div at bounding box center [794, 342] width 1159 height 652
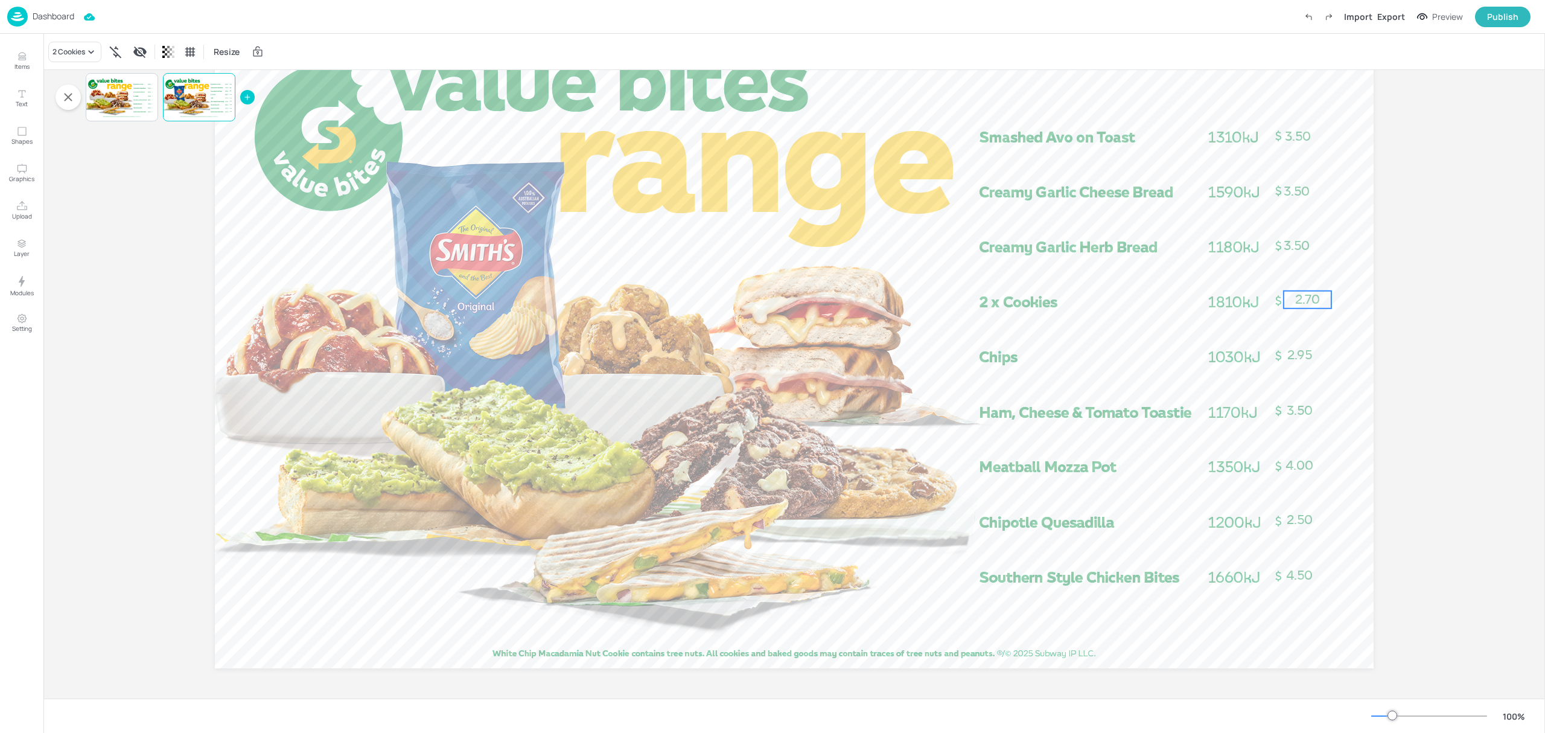
drag, startPoint x: 1308, startPoint y: 309, endPoint x: 1323, endPoint y: 308, distance: 14.5
click at [1323, 308] on p "2.70" at bounding box center [1307, 299] width 48 height 17
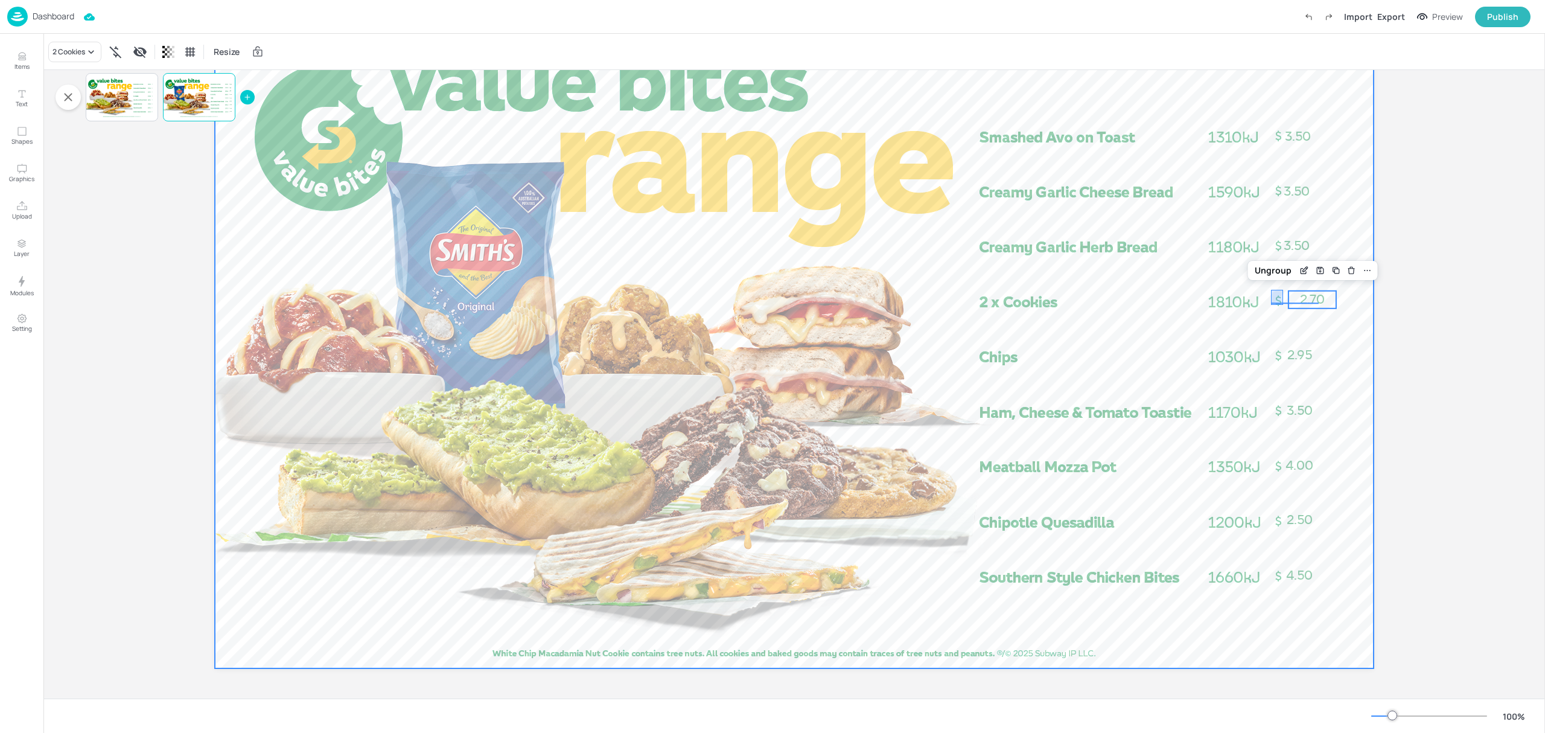
drag, startPoint x: 1271, startPoint y: 290, endPoint x: 1283, endPoint y: 305, distance: 19.3
click at [1283, 305] on div at bounding box center [794, 342] width 1159 height 652
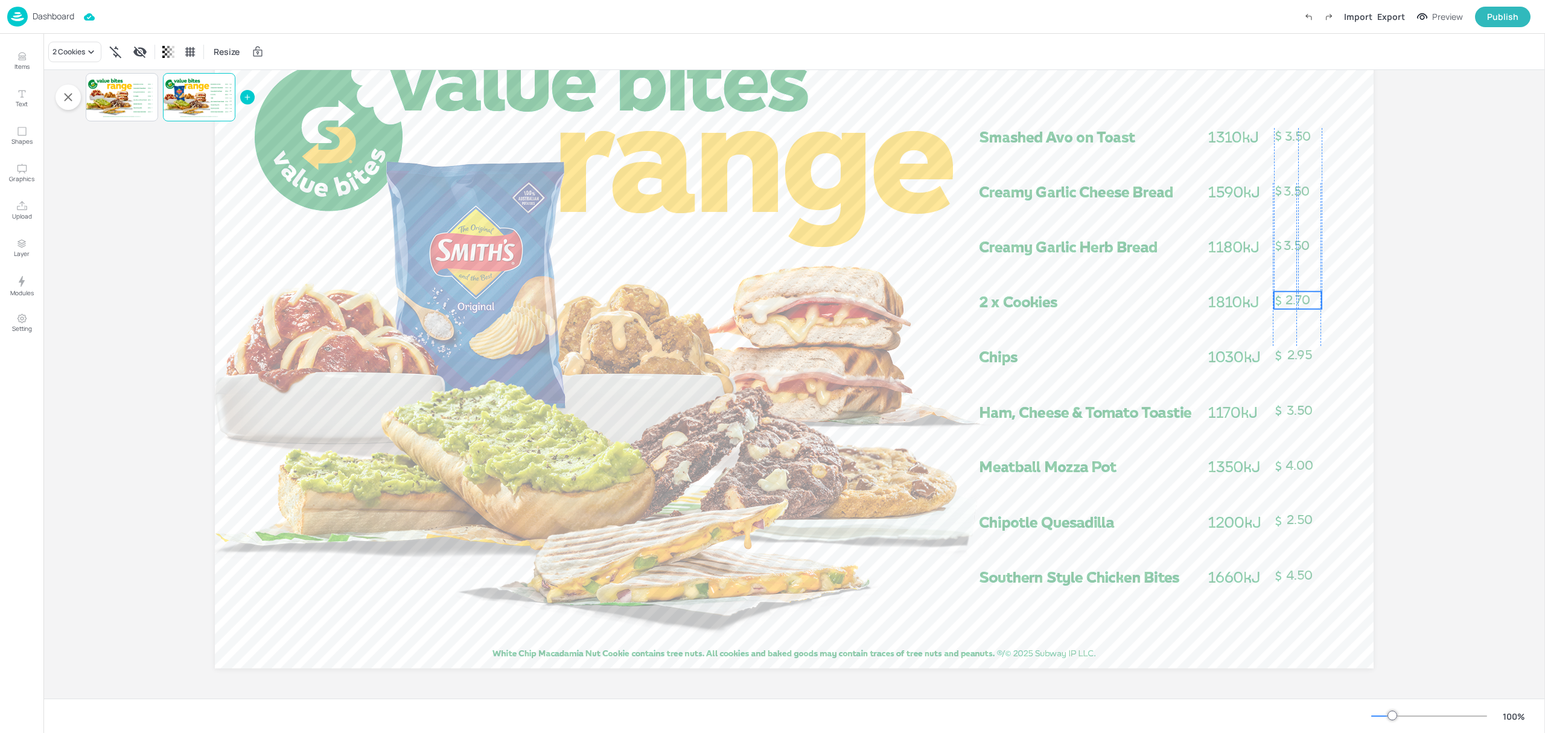
drag, startPoint x: 1309, startPoint y: 302, endPoint x: 1292, endPoint y: 303, distance: 16.3
click at [1292, 303] on span "2.70" at bounding box center [1297, 300] width 25 height 16
click at [1292, 305] on span "2.70" at bounding box center [1297, 300] width 25 height 16
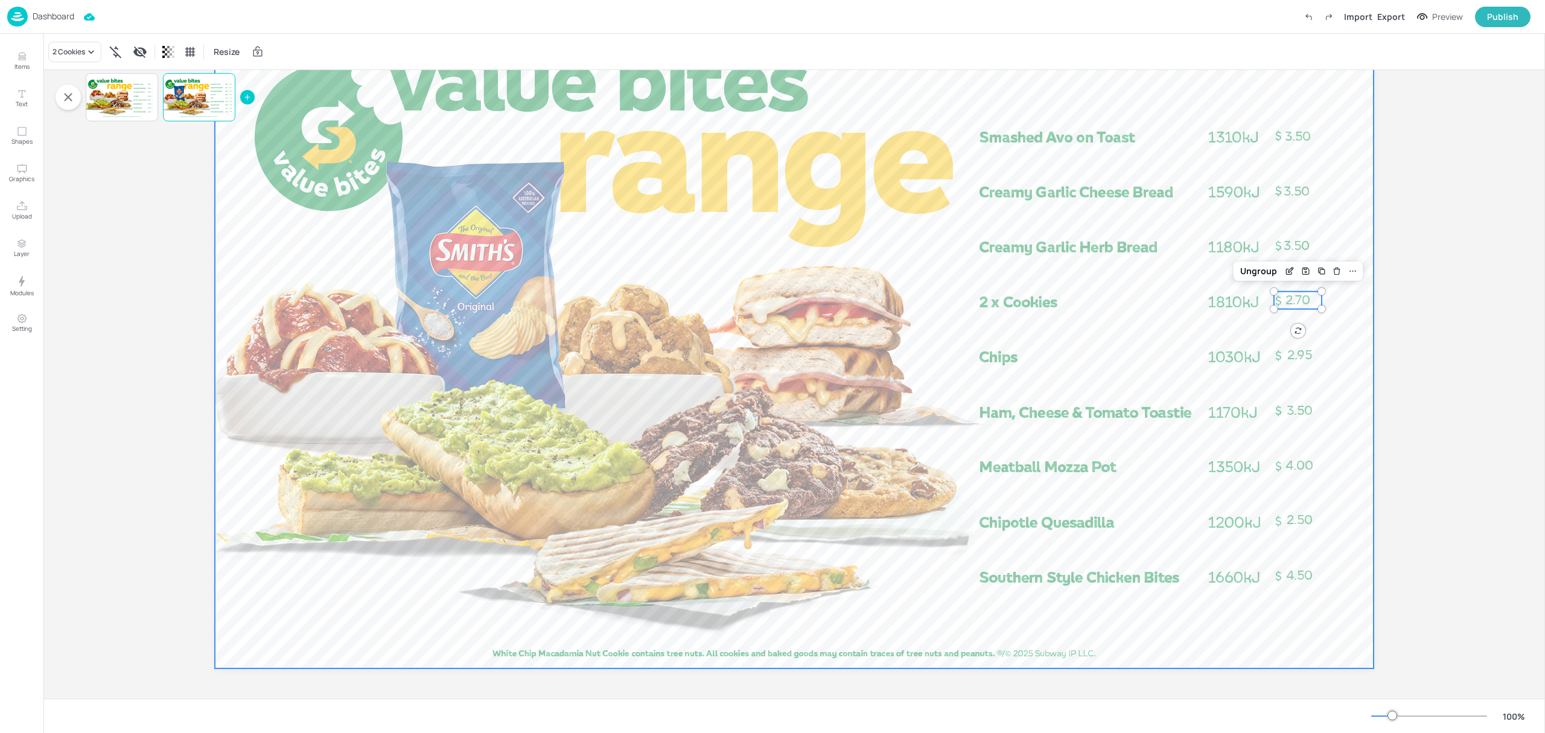
click at [1326, 341] on div at bounding box center [794, 342] width 1159 height 652
drag, startPoint x: 1323, startPoint y: 310, endPoint x: 1246, endPoint y: 345, distance: 84.8
click at [1246, 345] on div at bounding box center [794, 342] width 1159 height 652
drag, startPoint x: 1256, startPoint y: 348, endPoint x: 1273, endPoint y: 343, distance: 16.8
click at [1273, 343] on div at bounding box center [794, 342] width 1159 height 652
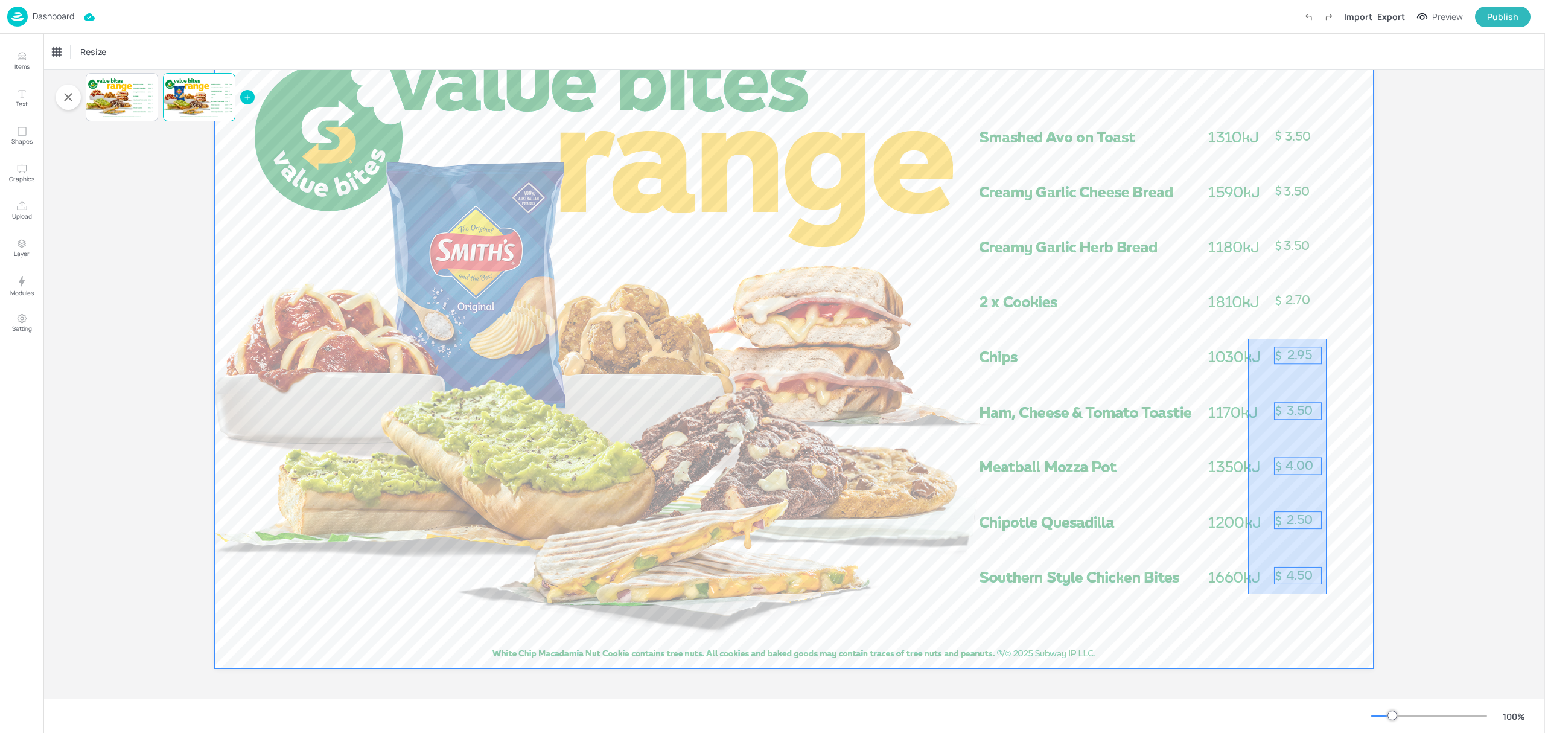
drag, startPoint x: 1326, startPoint y: 339, endPoint x: 1248, endPoint y: 594, distance: 267.6
click at [1248, 594] on div at bounding box center [794, 342] width 1159 height 652
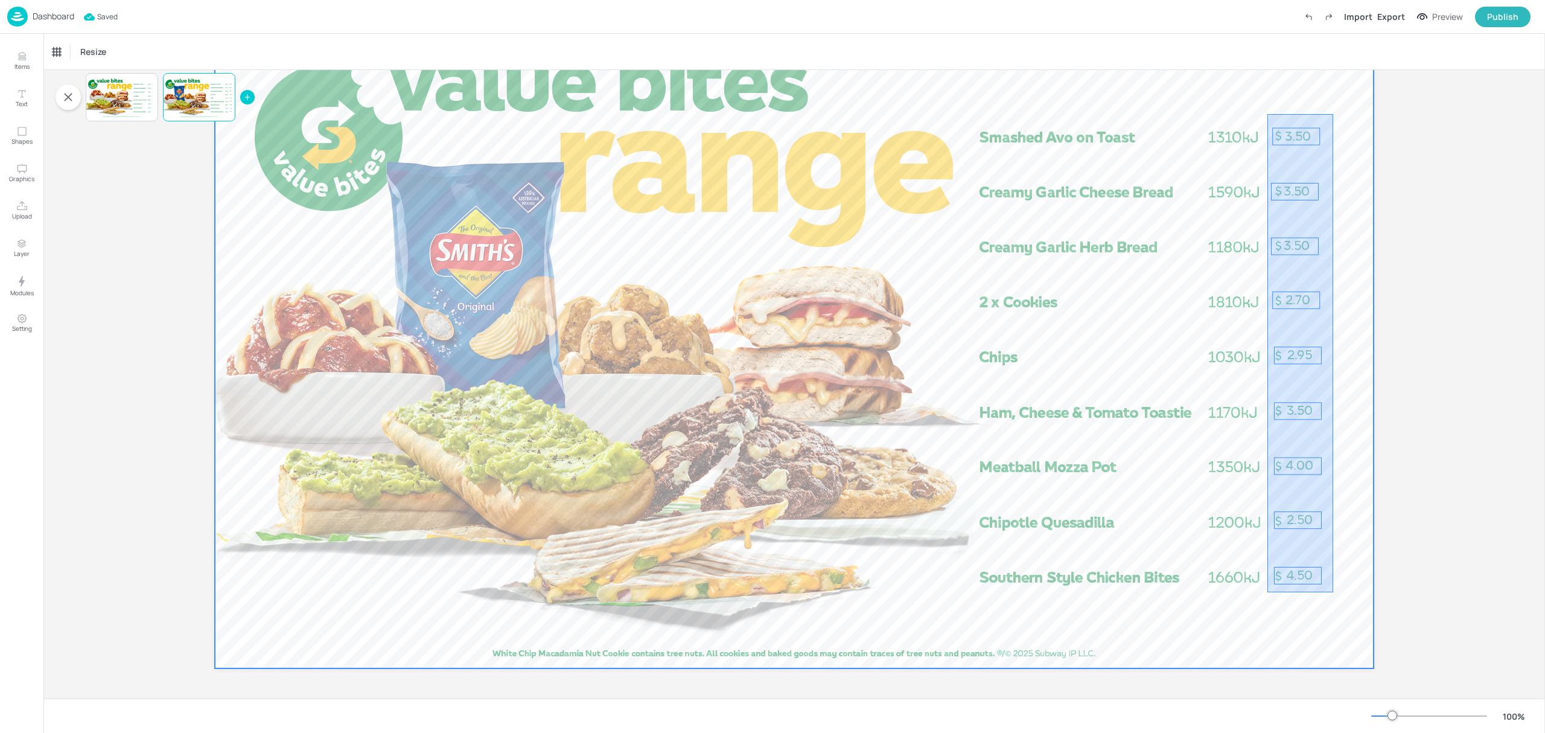
drag, startPoint x: 1326, startPoint y: 116, endPoint x: 1267, endPoint y: 592, distance: 479.1
click at [1267, 592] on div at bounding box center [794, 342] width 1159 height 652
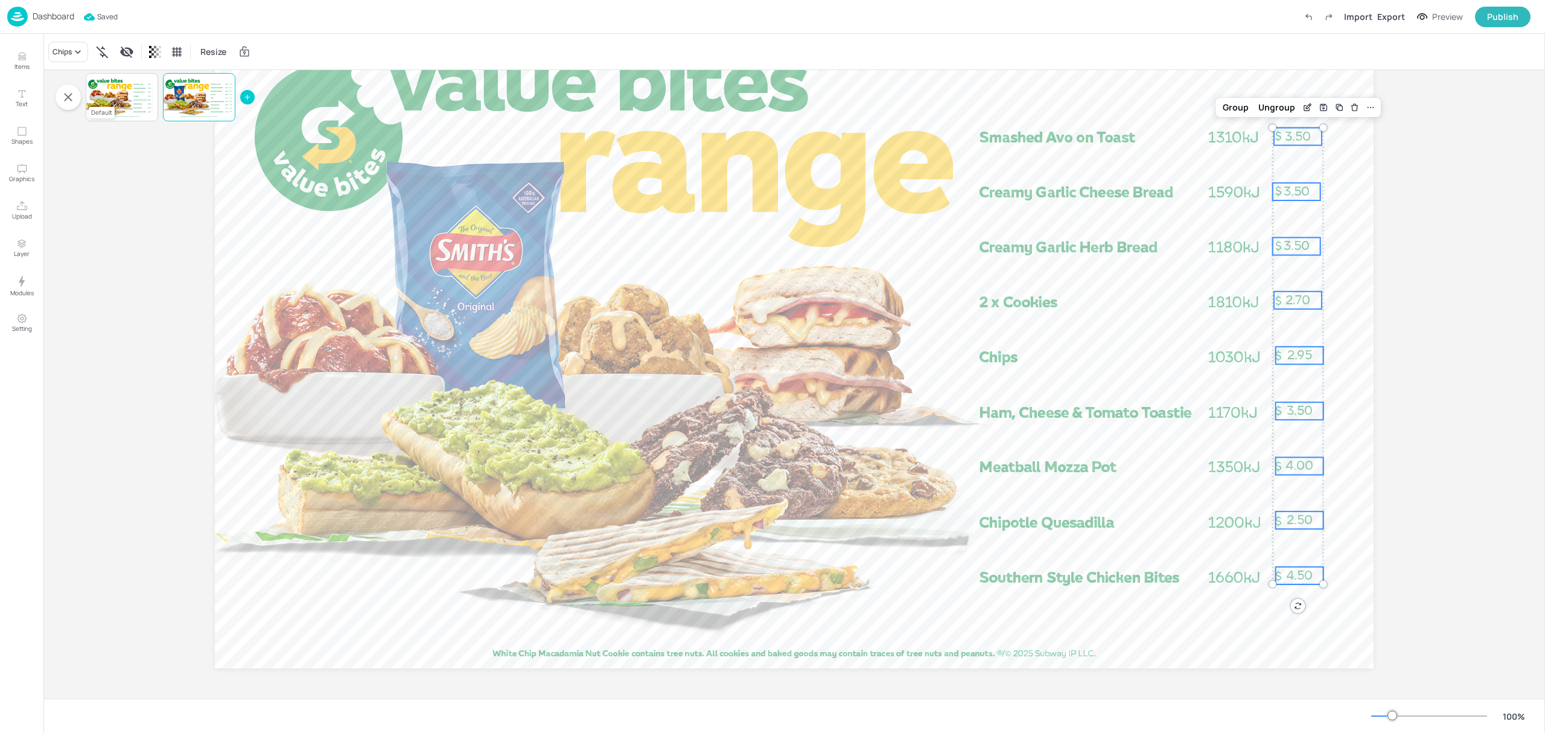
click at [130, 97] on div at bounding box center [122, 97] width 72 height 41
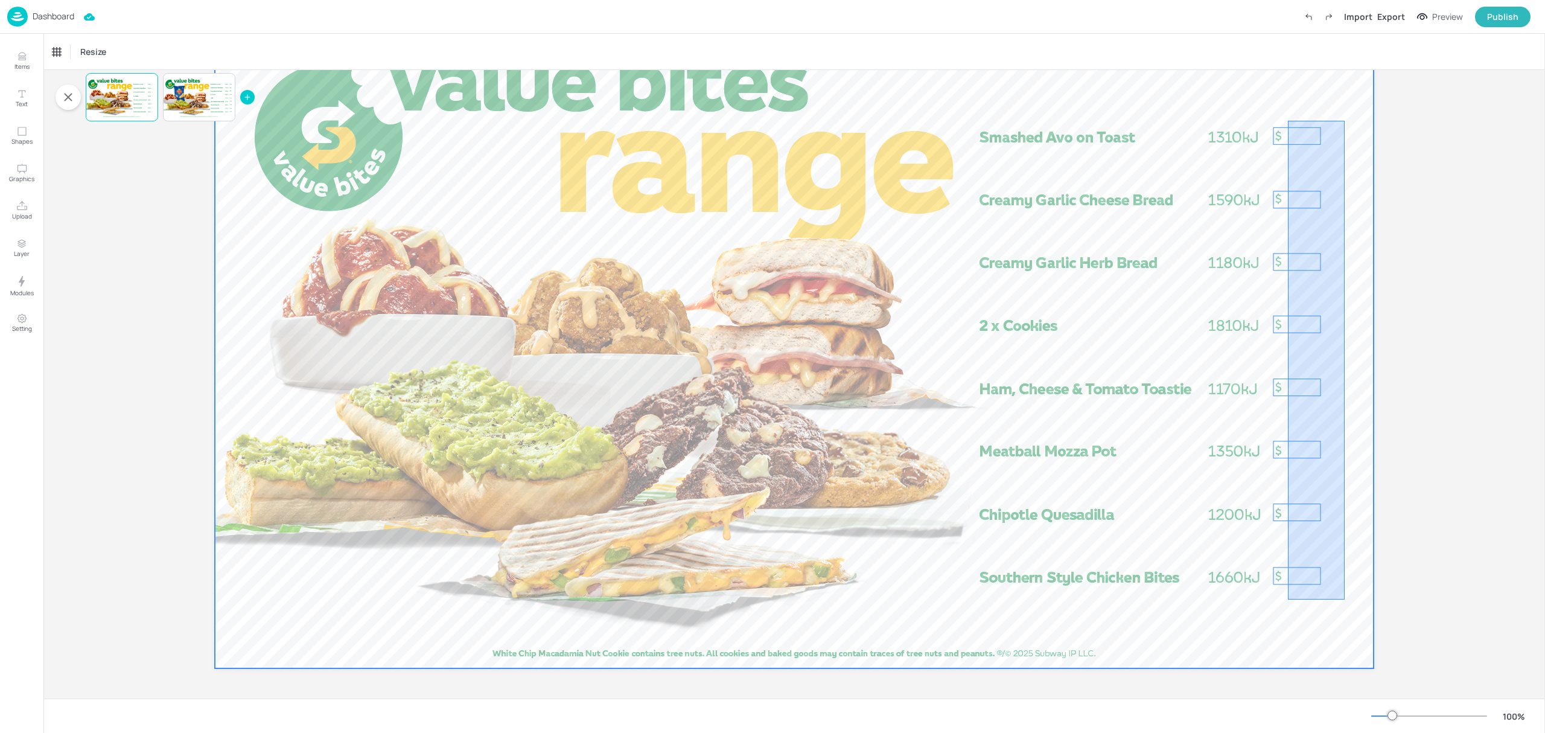
drag, startPoint x: 1344, startPoint y: 121, endPoint x: 1287, endPoint y: 602, distance: 484.3
click at [1288, 602] on div at bounding box center [794, 342] width 1159 height 652
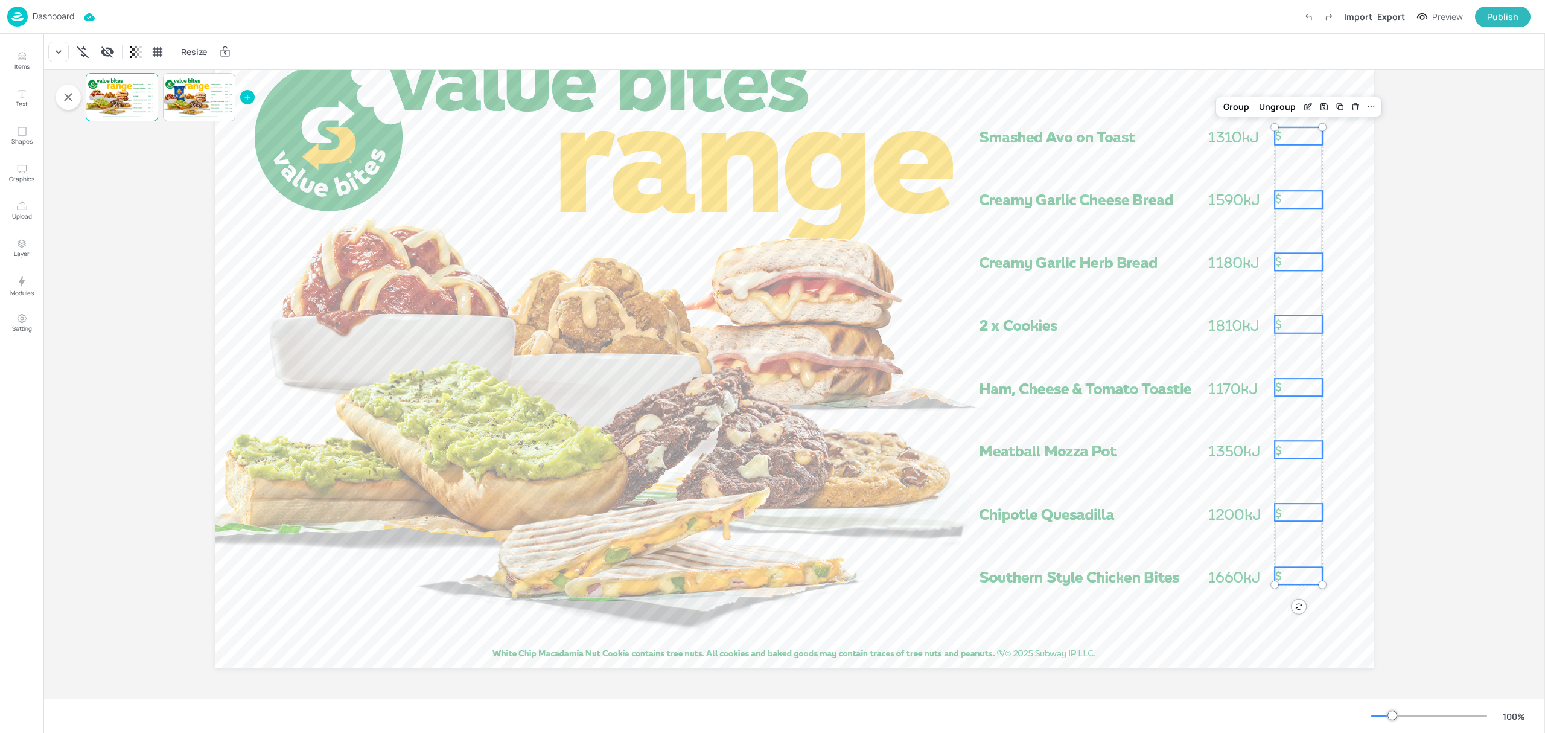
click at [1305, 578] on div at bounding box center [1298, 575] width 48 height 17
click at [52, 47] on icon at bounding box center [58, 52] width 12 height 12
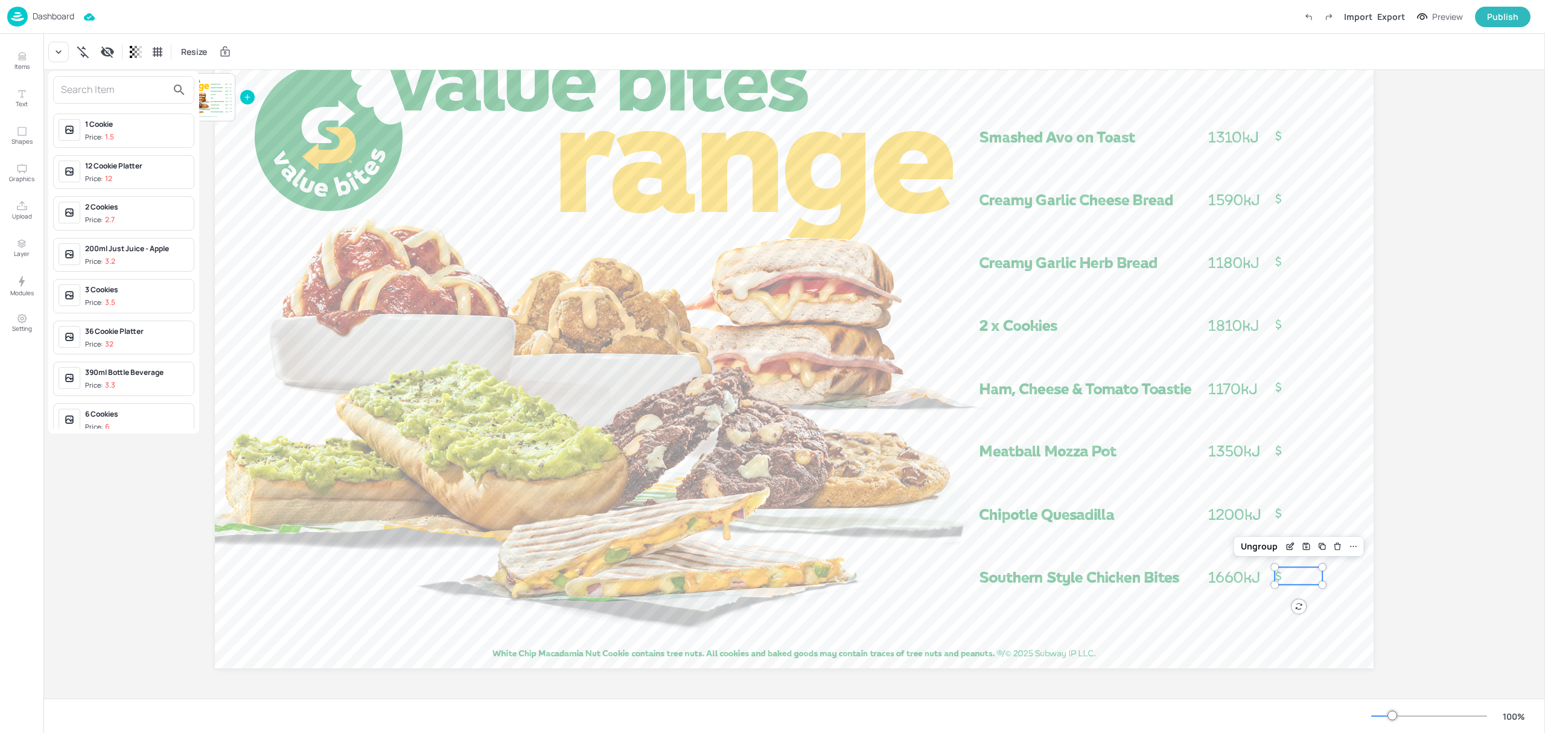
click at [115, 85] on input "text" at bounding box center [114, 89] width 106 height 19
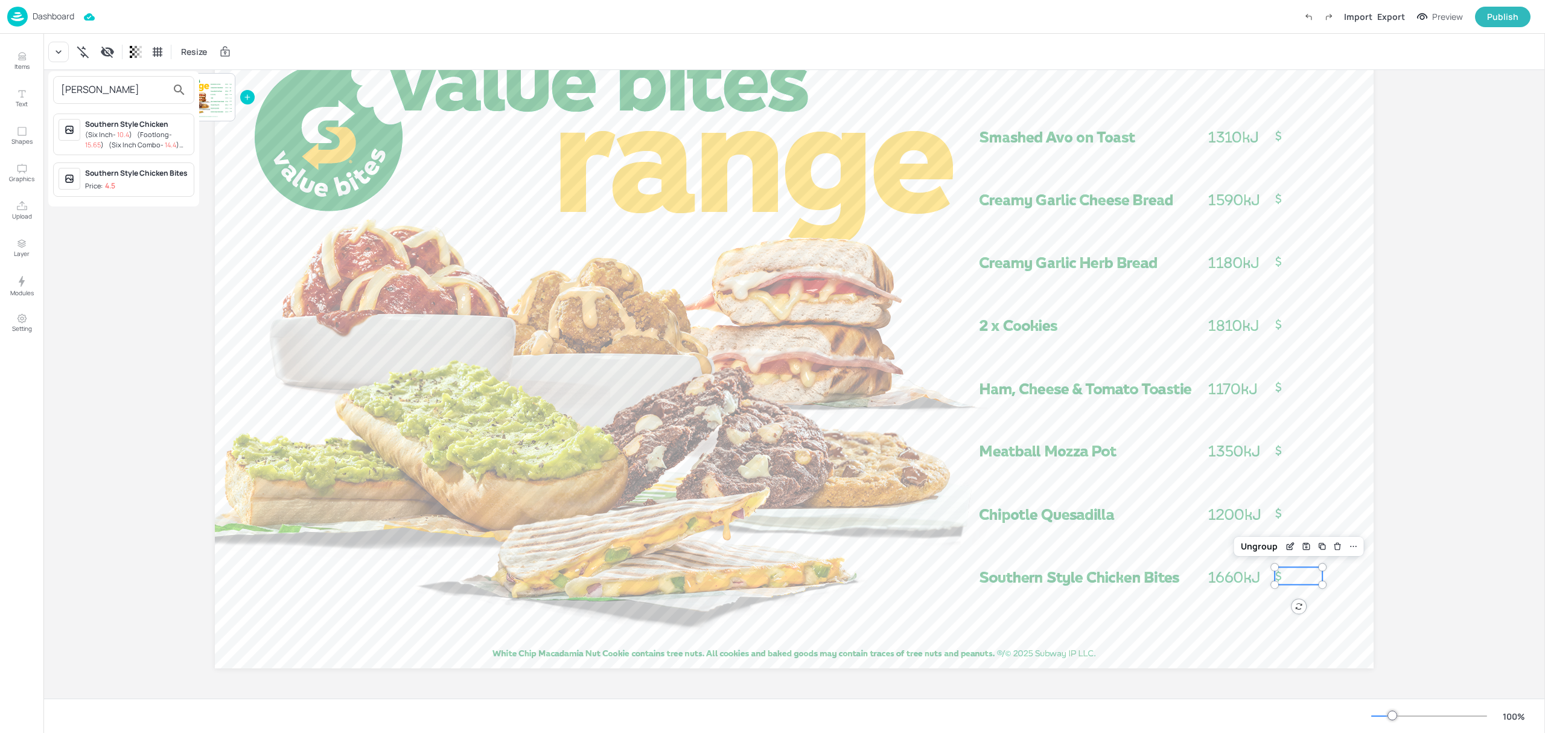
type input "[PERSON_NAME]"
click at [110, 182] on p "4.5" at bounding box center [110, 186] width 10 height 8
click at [1292, 508] on div at bounding box center [1298, 511] width 48 height 17
click at [63, 51] on icon at bounding box center [58, 52] width 12 height 12
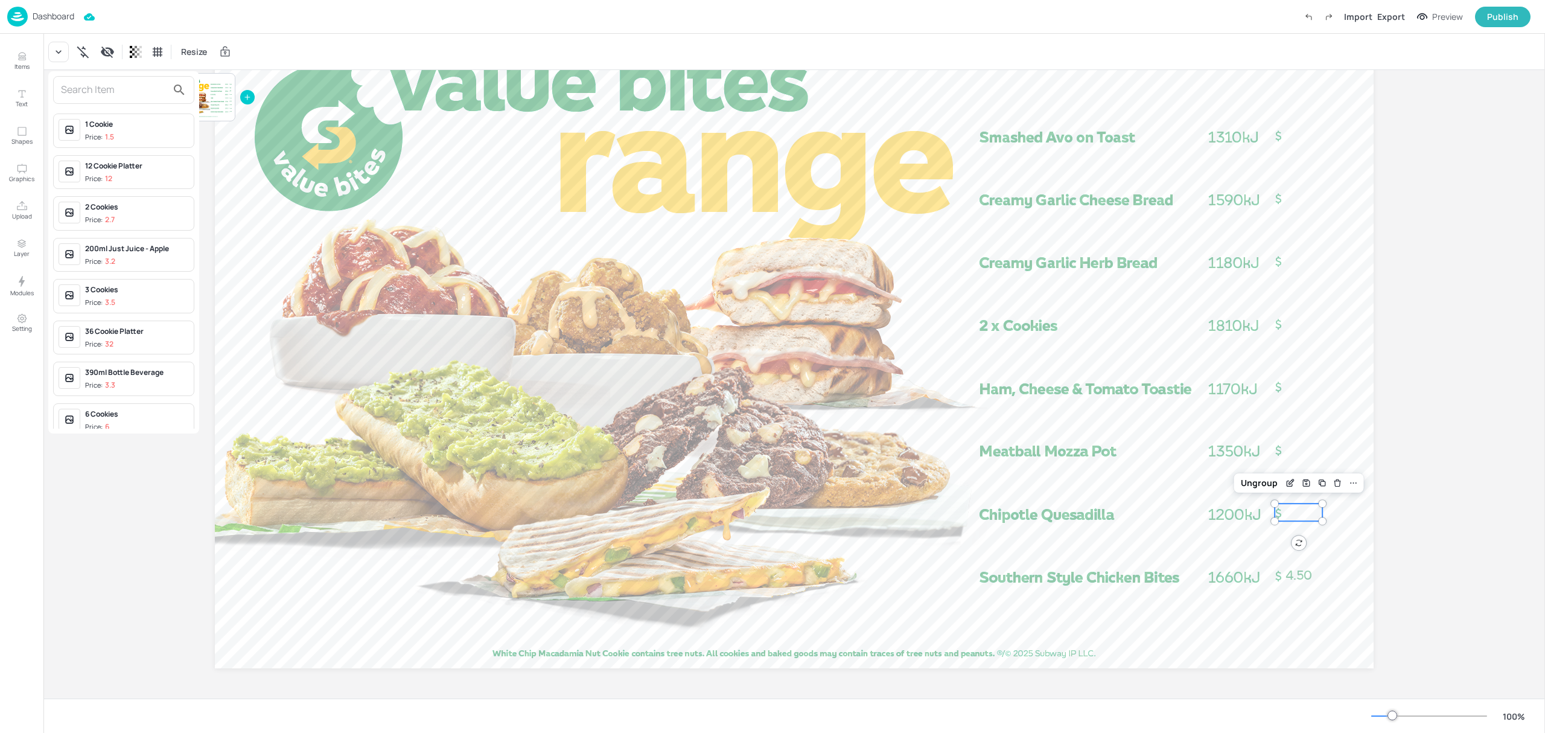
click at [80, 87] on input "text" at bounding box center [114, 89] width 106 height 19
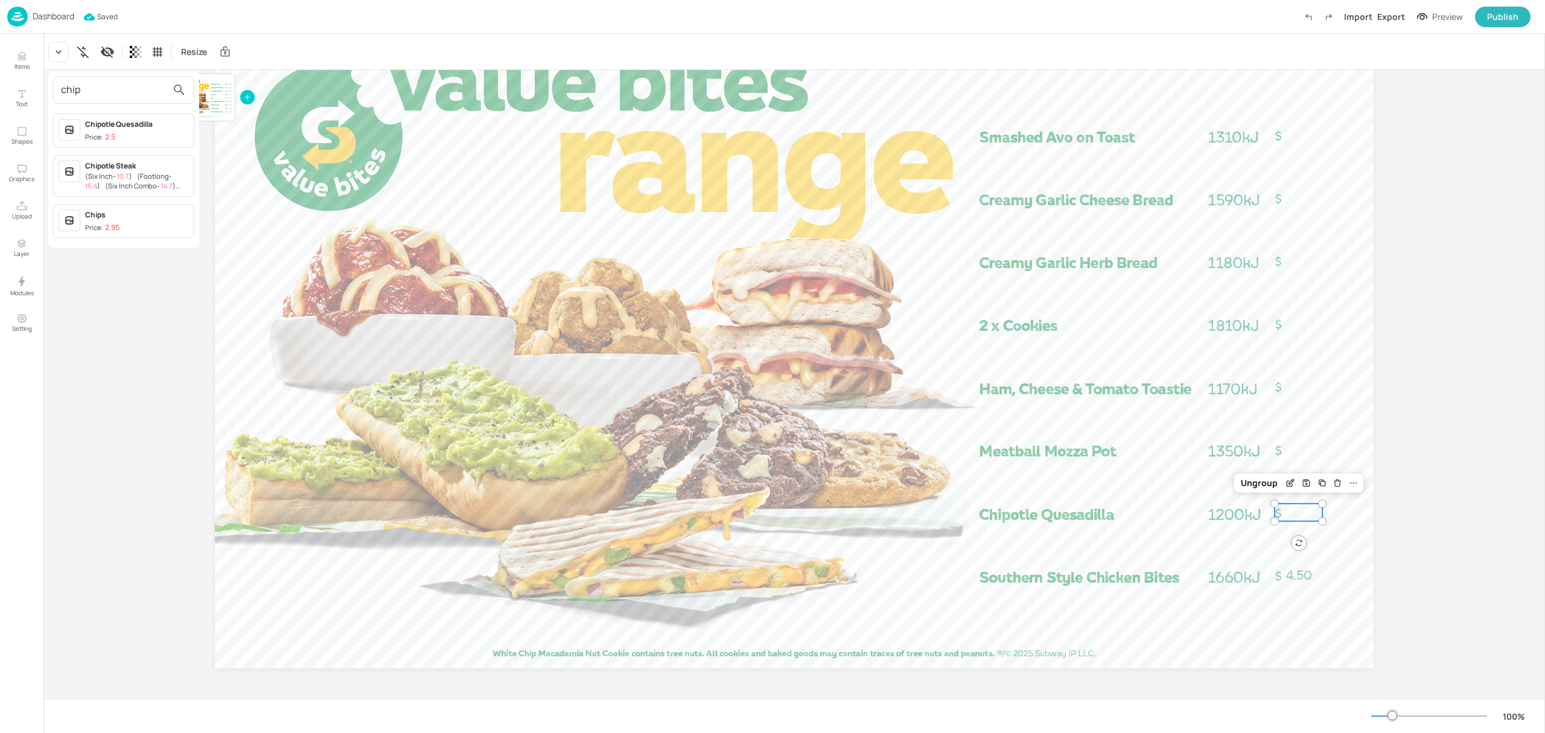
type input "chip"
click at [128, 134] on span "Price: 2.5" at bounding box center [137, 137] width 104 height 10
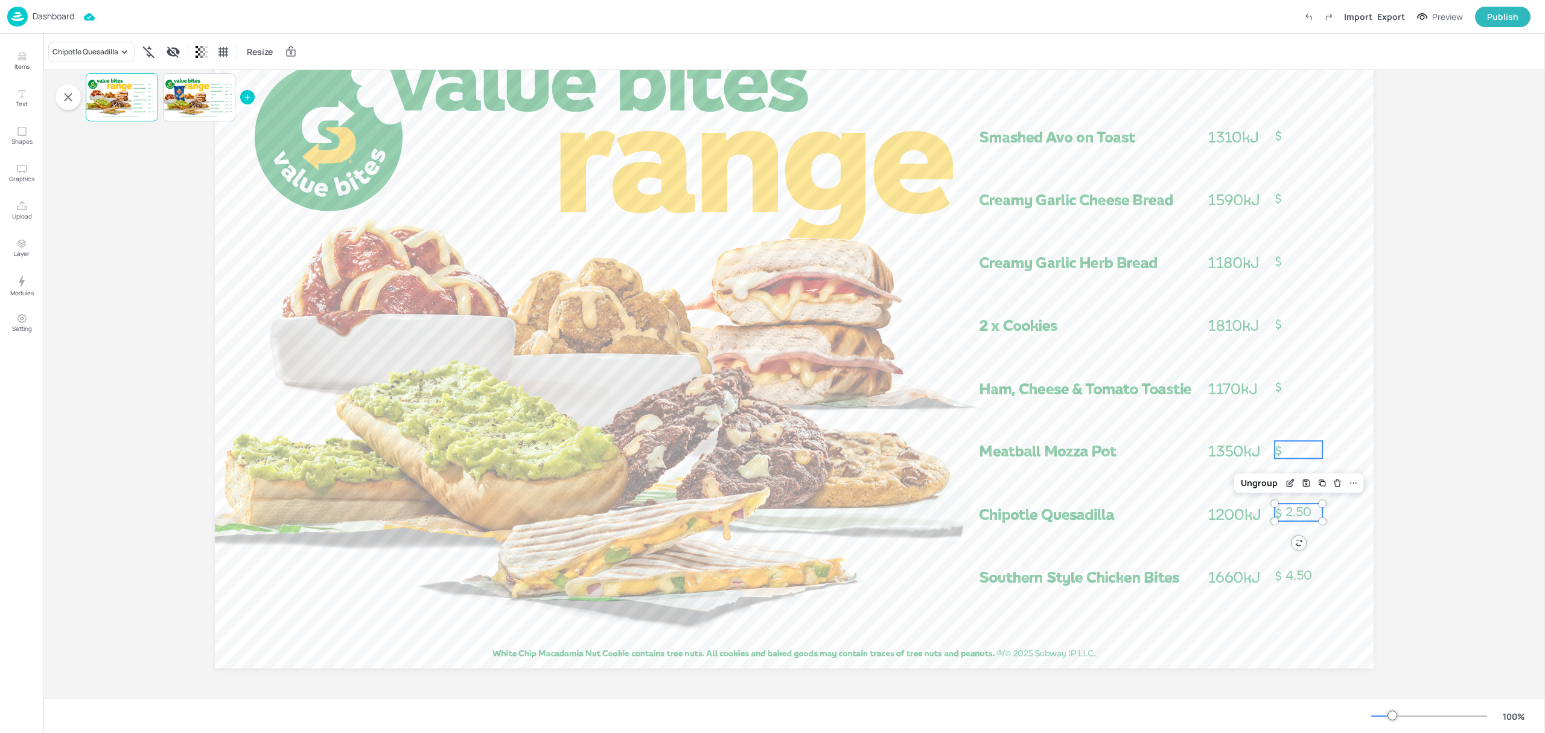
click at [1315, 454] on div "2.50 4.50 Ungroup" at bounding box center [794, 342] width 1159 height 652
click at [51, 53] on div at bounding box center [58, 52] width 21 height 21
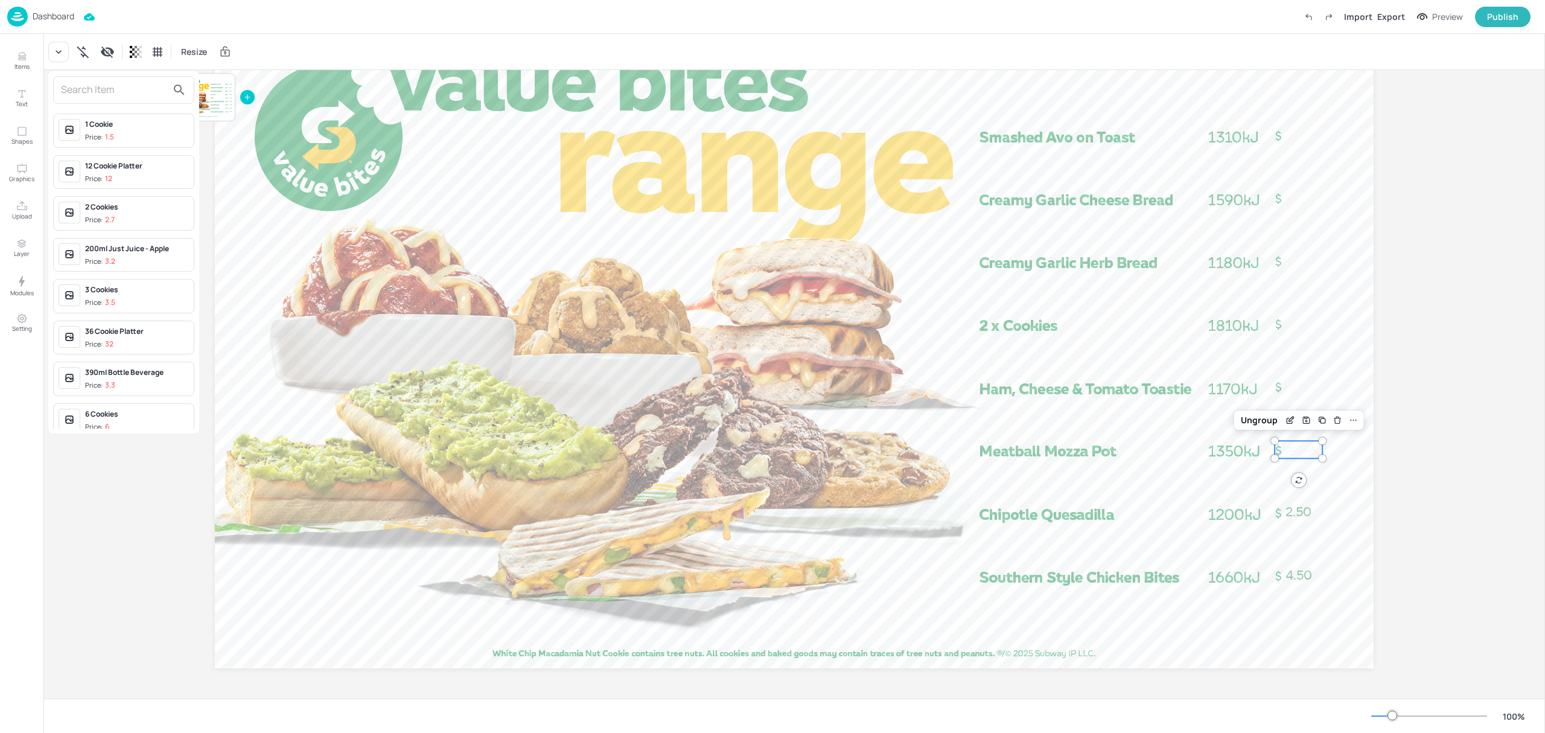
click at [97, 97] on input "text" at bounding box center [114, 89] width 106 height 19
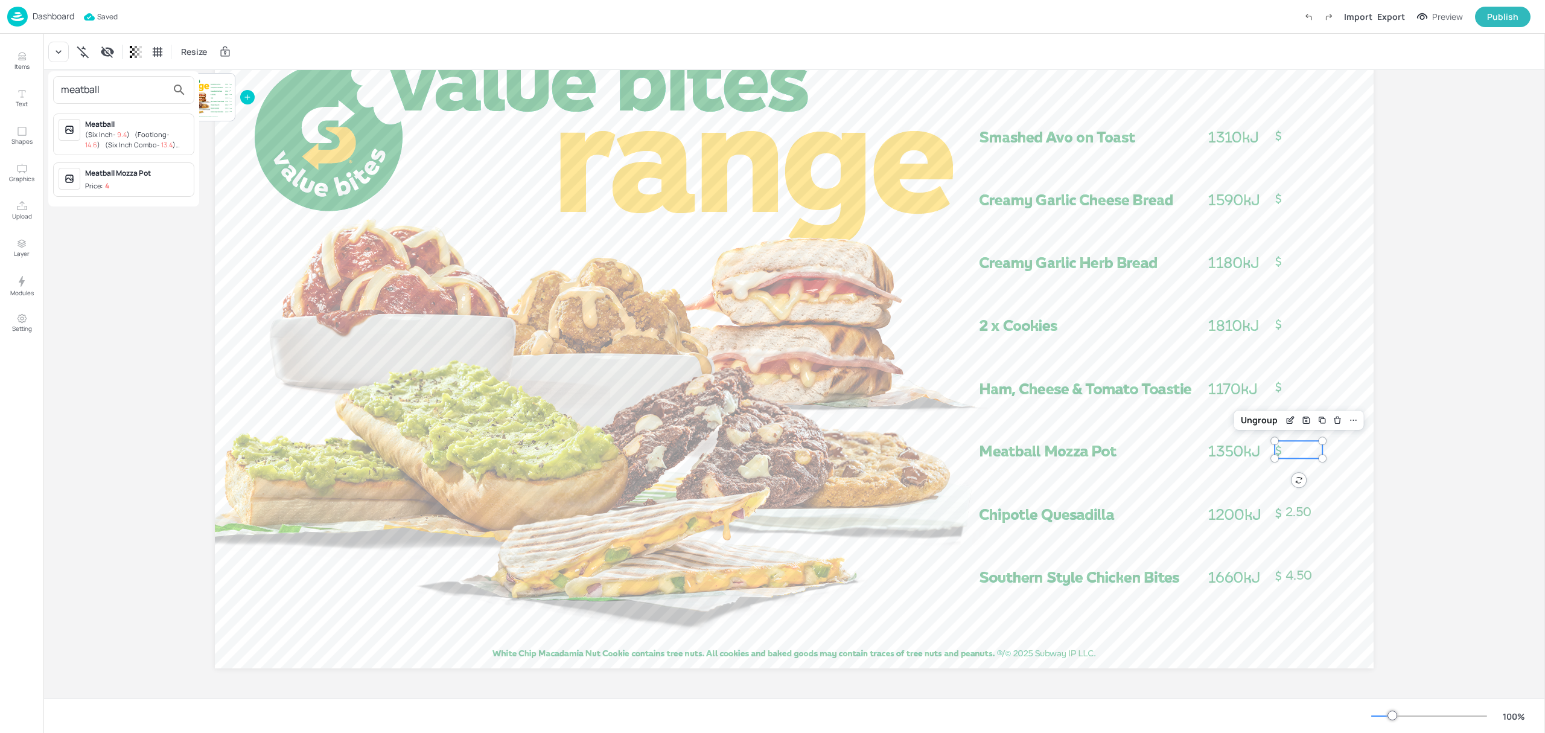
type input "meatball"
click at [123, 177] on div "Meatball Mozza Pot" at bounding box center [137, 173] width 104 height 11
click at [1285, 389] on div at bounding box center [1298, 386] width 48 height 17
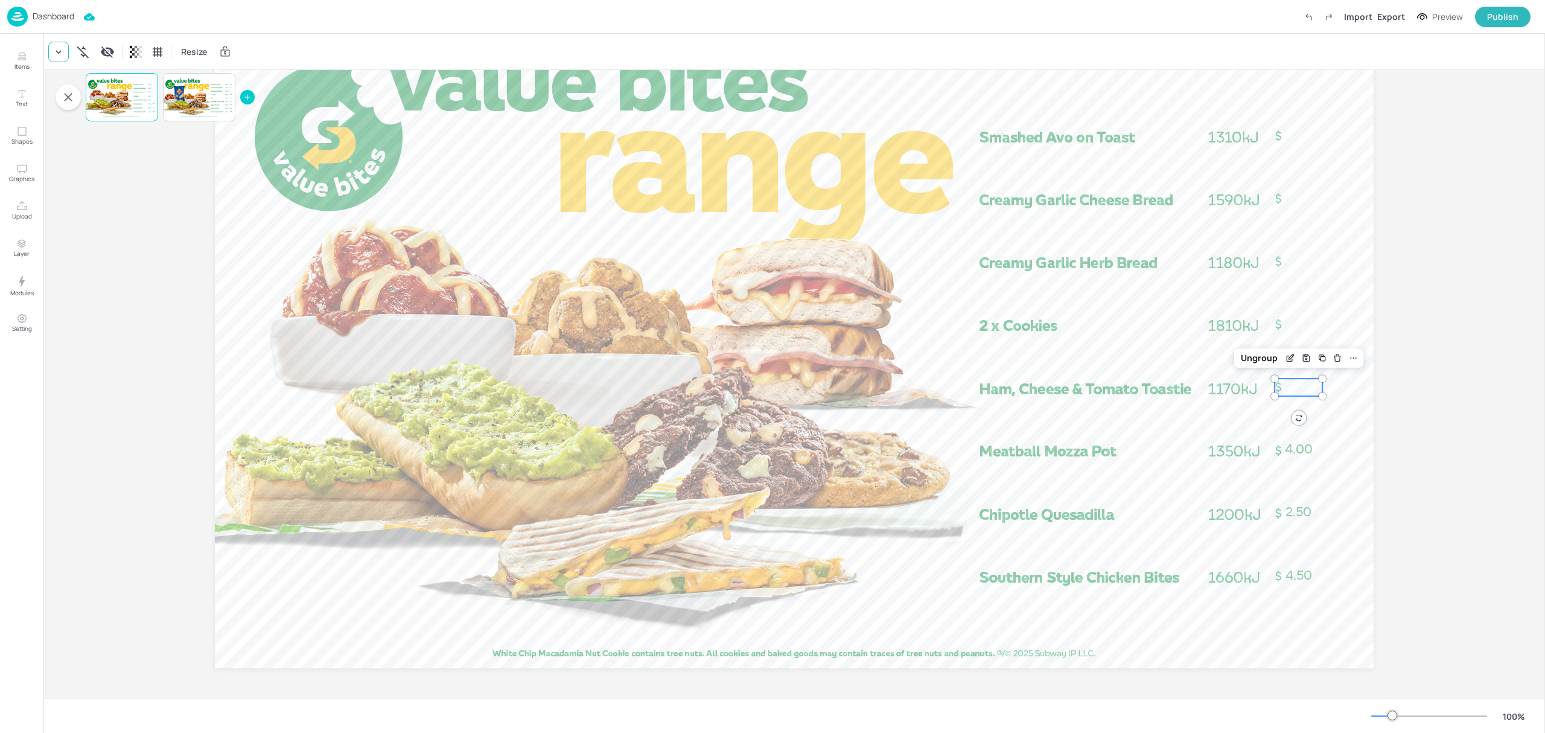
click at [56, 49] on icon at bounding box center [58, 52] width 12 height 12
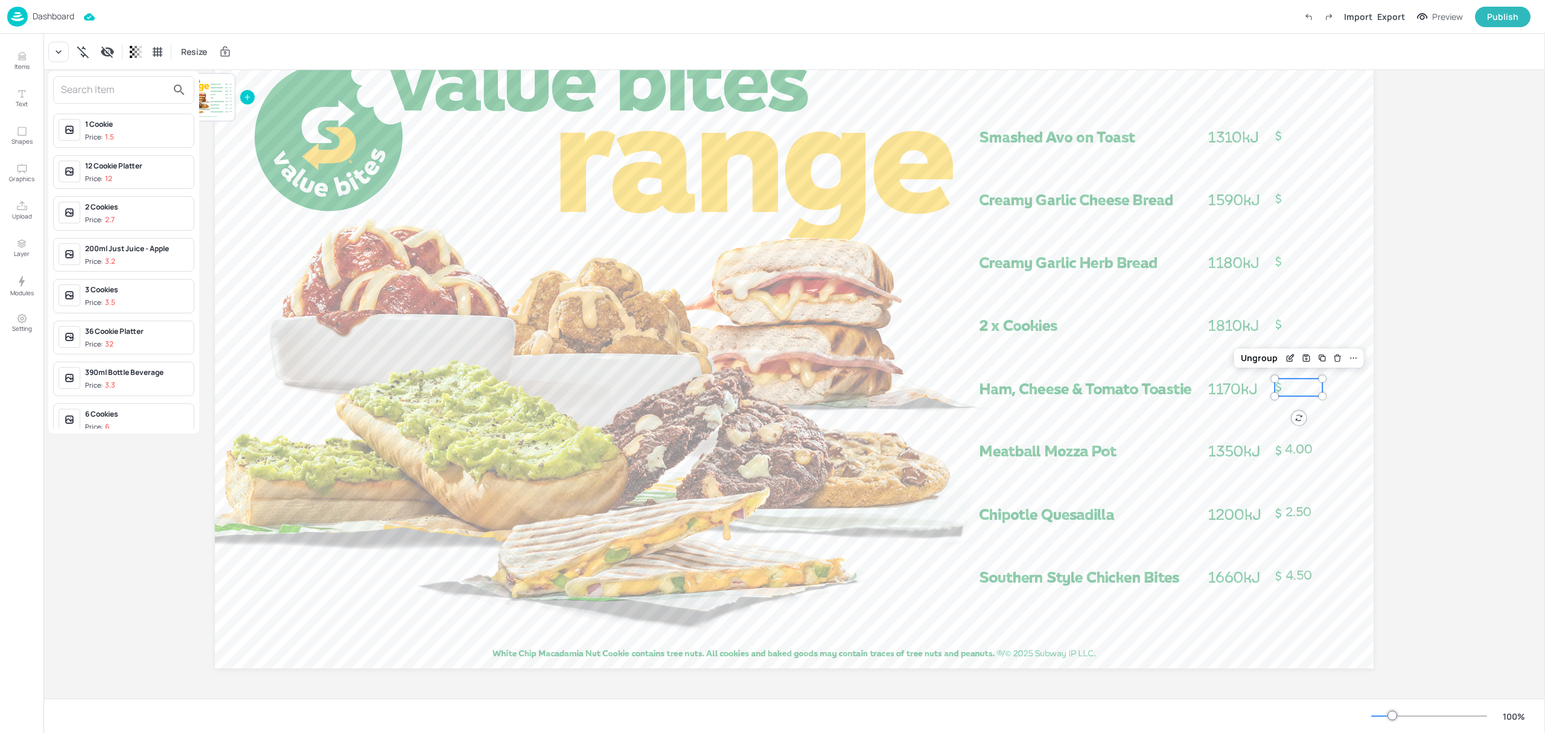
click at [95, 80] on input "text" at bounding box center [114, 89] width 106 height 19
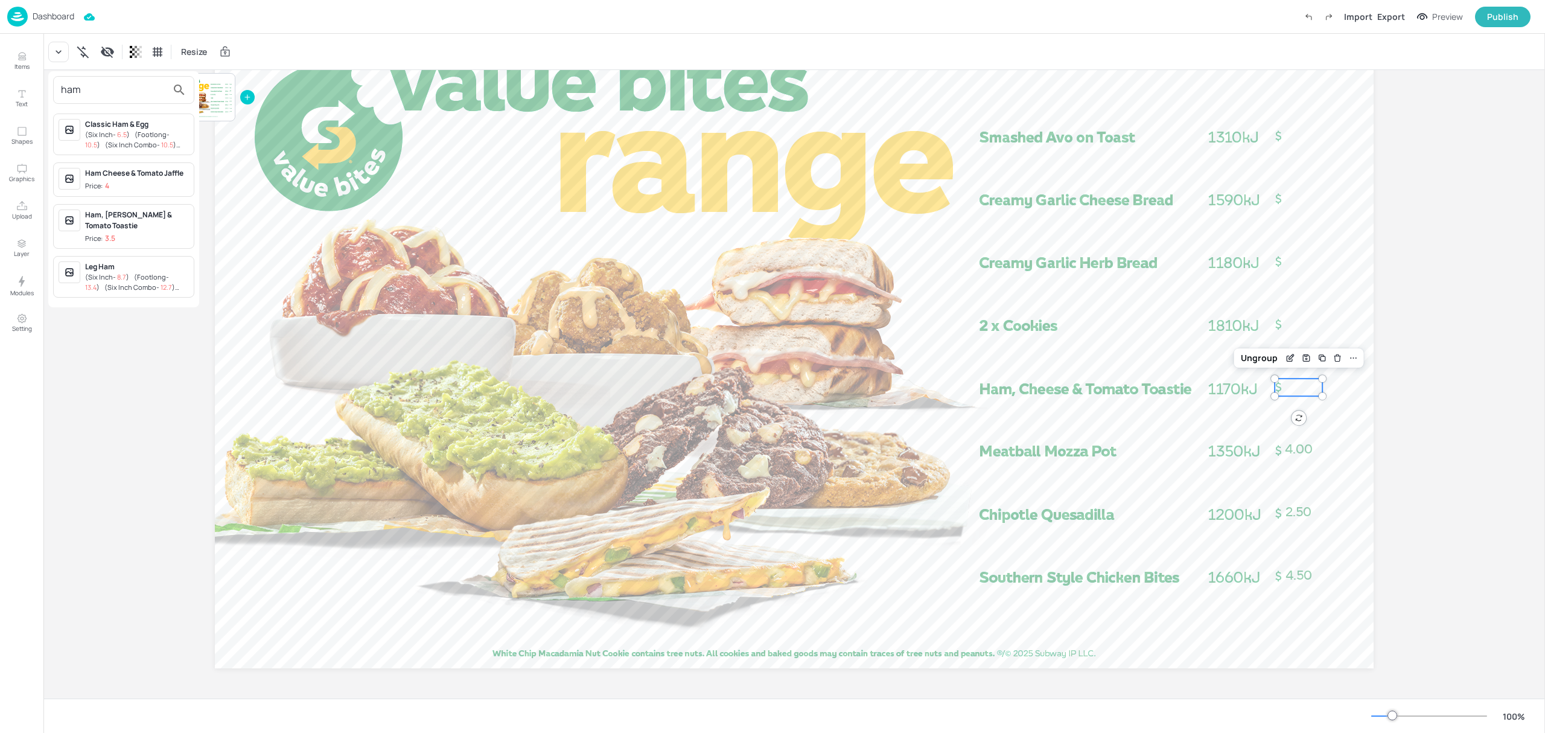
type input "ham"
click at [142, 220] on div "Ham, [PERSON_NAME] & Tomato Toastie" at bounding box center [137, 220] width 104 height 22
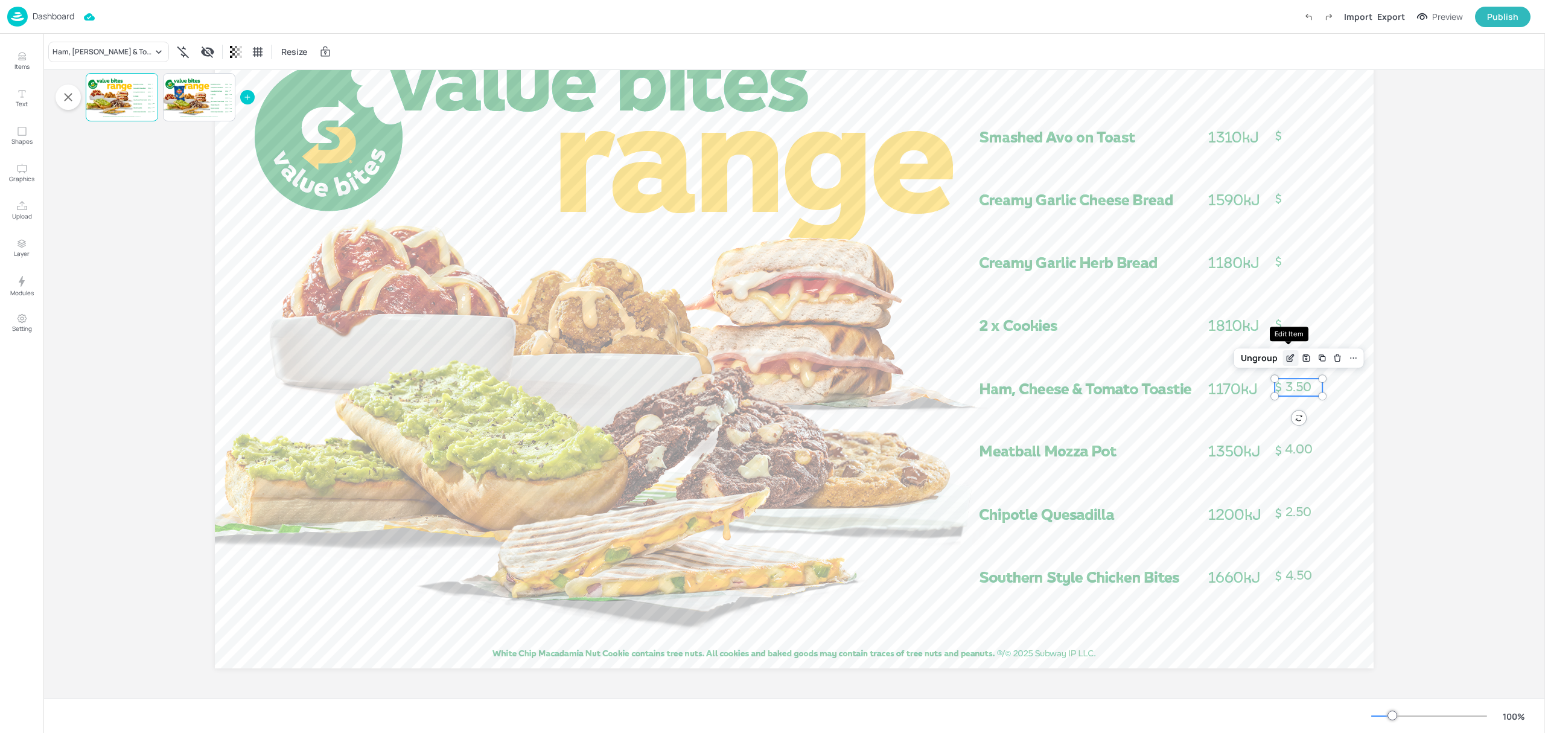
click at [1292, 356] on icon "Edit Item" at bounding box center [1292, 355] width 1 height 1
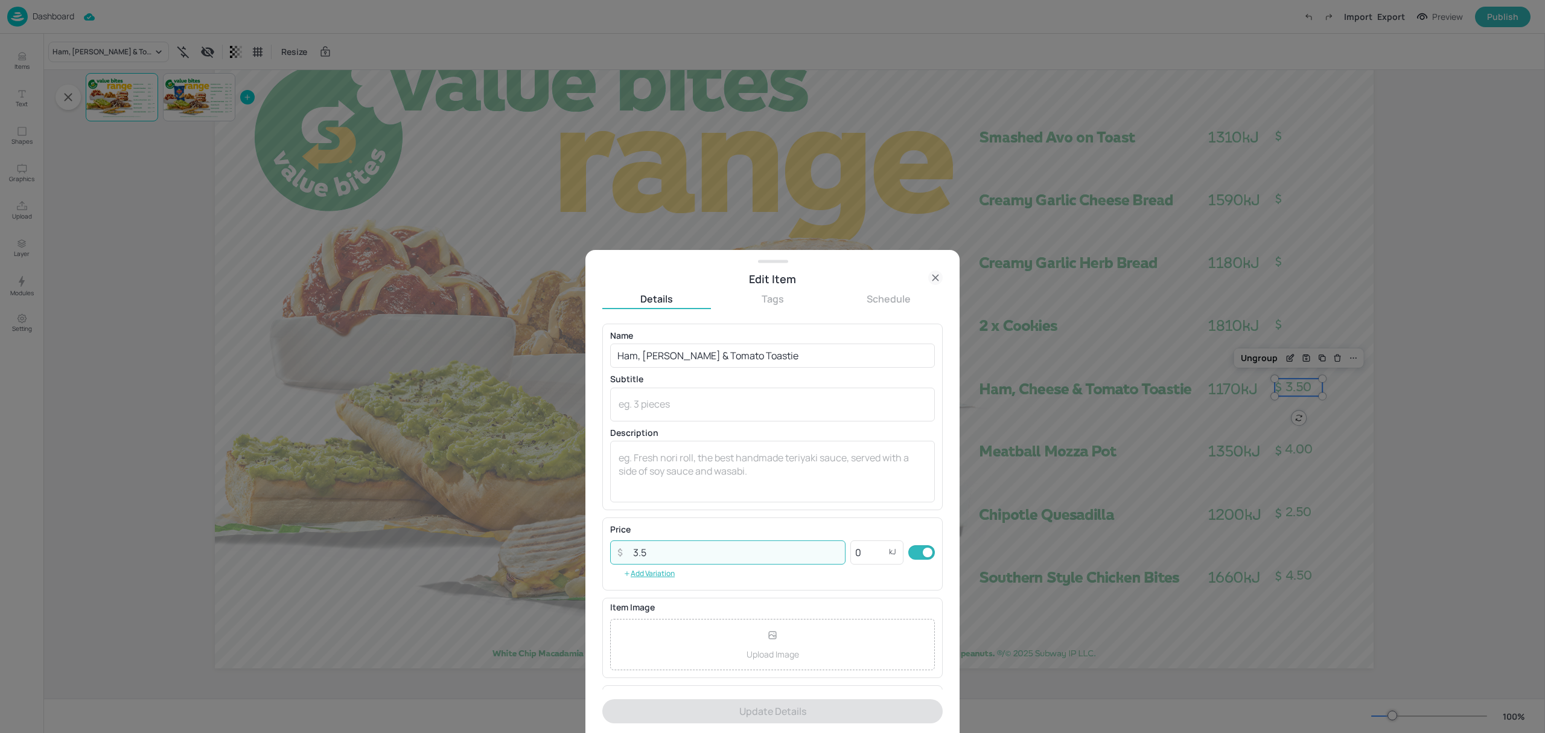
drag, startPoint x: 652, startPoint y: 553, endPoint x: 611, endPoint y: 543, distance: 42.3
click at [614, 544] on div "​ 3.5 ​" at bounding box center [727, 552] width 235 height 24
type input "4"
click at [799, 710] on button "Update Details" at bounding box center [772, 711] width 340 height 24
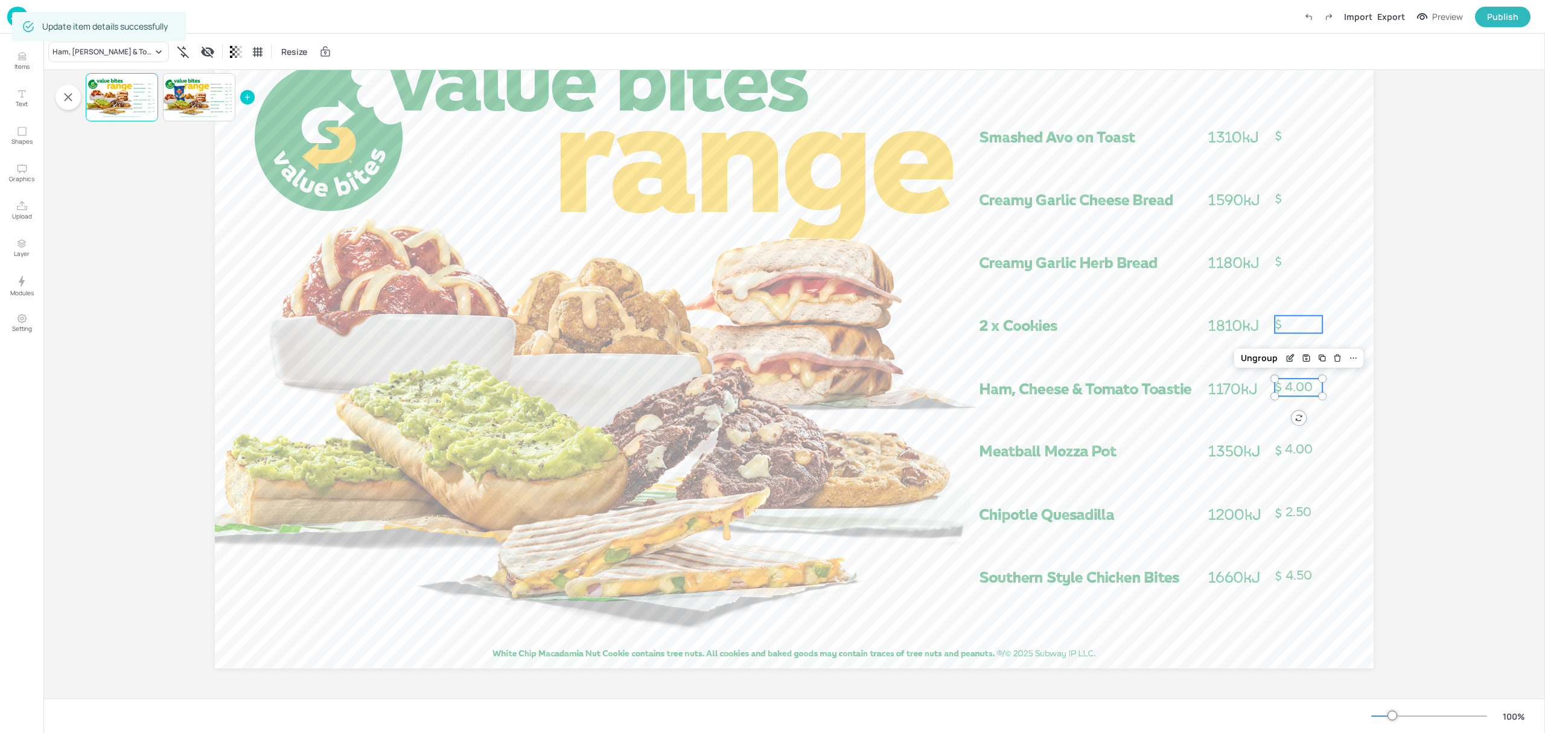
click at [1306, 329] on div at bounding box center [1298, 324] width 48 height 17
click at [59, 47] on icon at bounding box center [58, 52] width 12 height 12
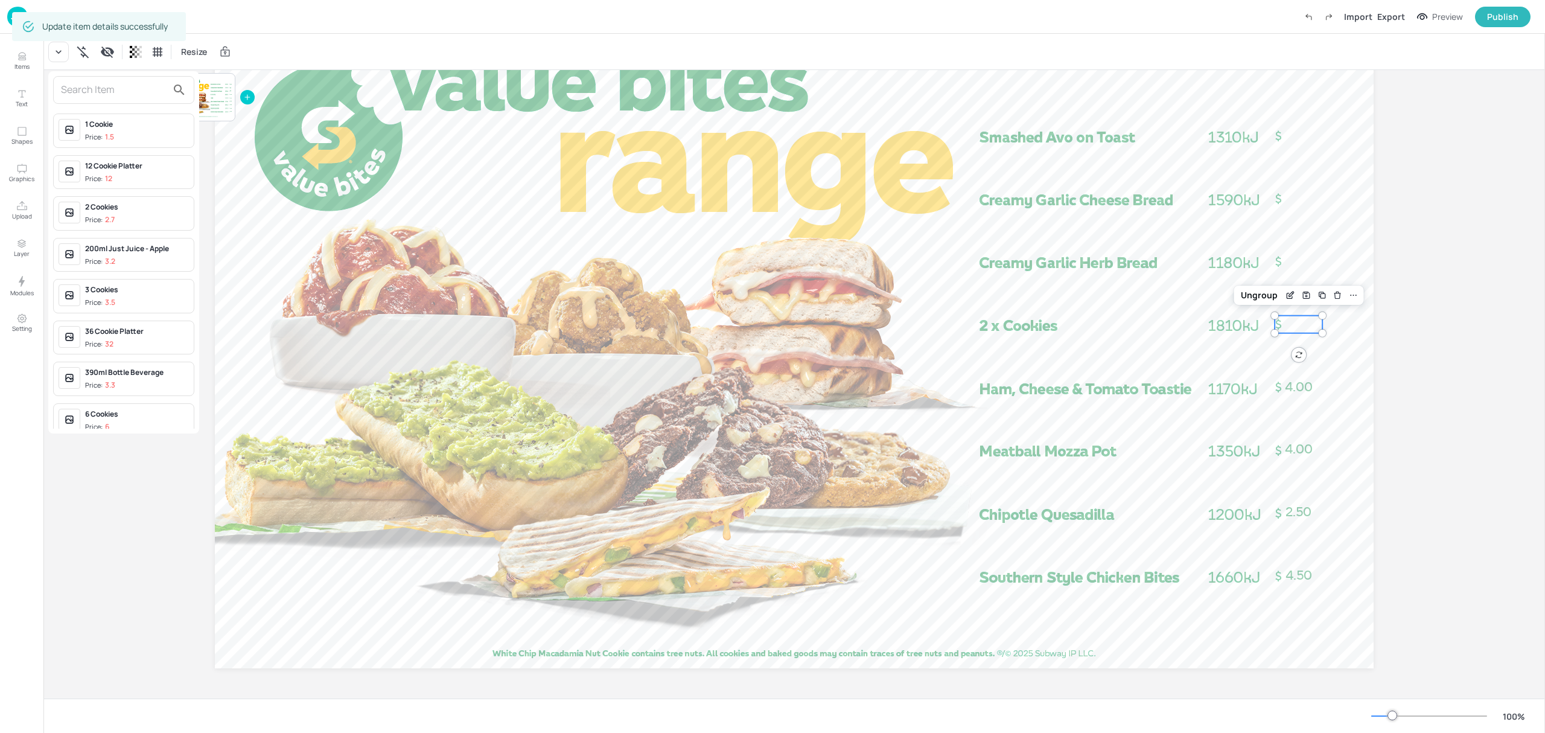
click at [77, 87] on input "text" at bounding box center [114, 89] width 106 height 19
type input "cooki"
click at [123, 214] on div "2 Cookies Price: 2.7" at bounding box center [137, 214] width 104 height 24
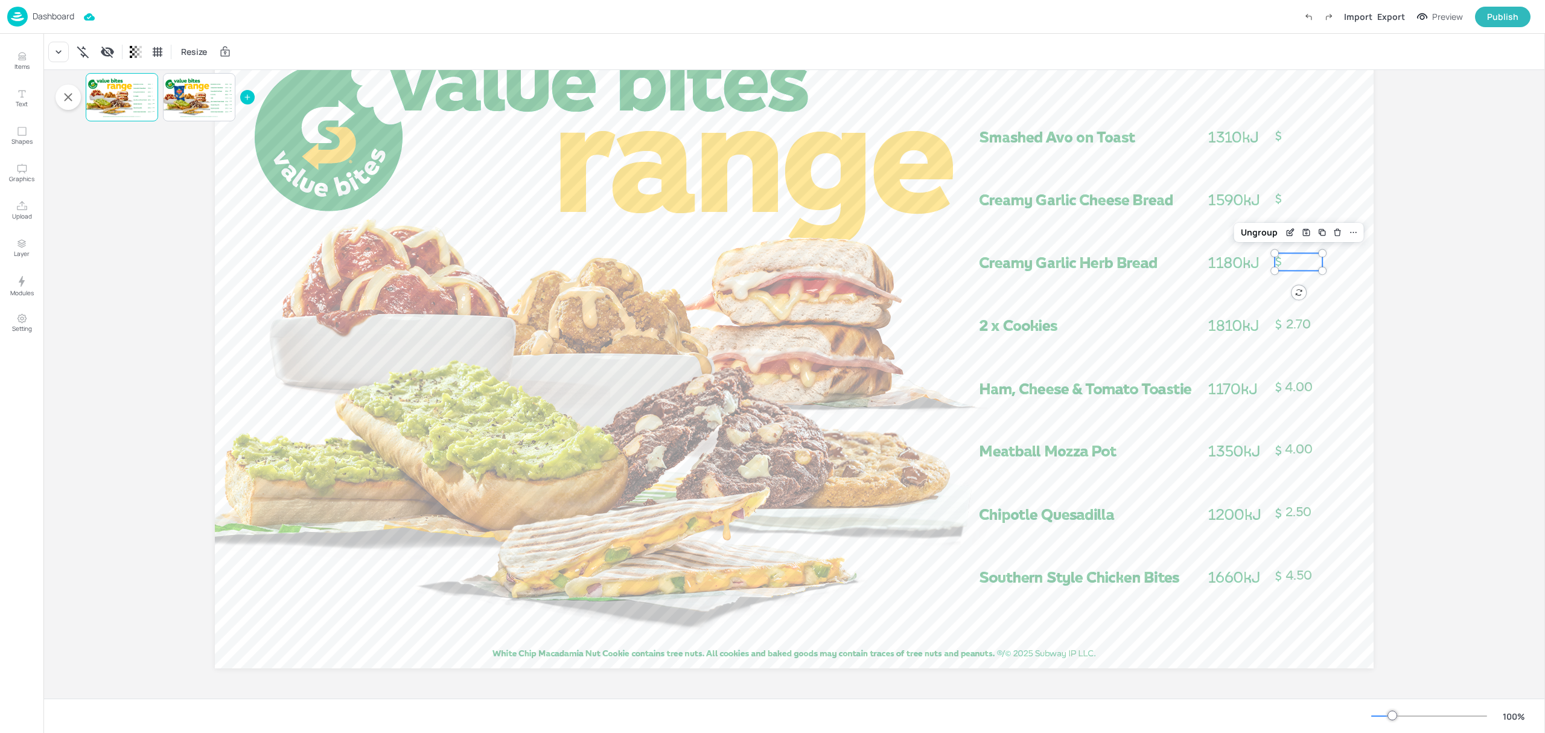
click at [1304, 267] on div at bounding box center [1298, 261] width 48 height 17
click at [53, 56] on icon at bounding box center [58, 52] width 12 height 12
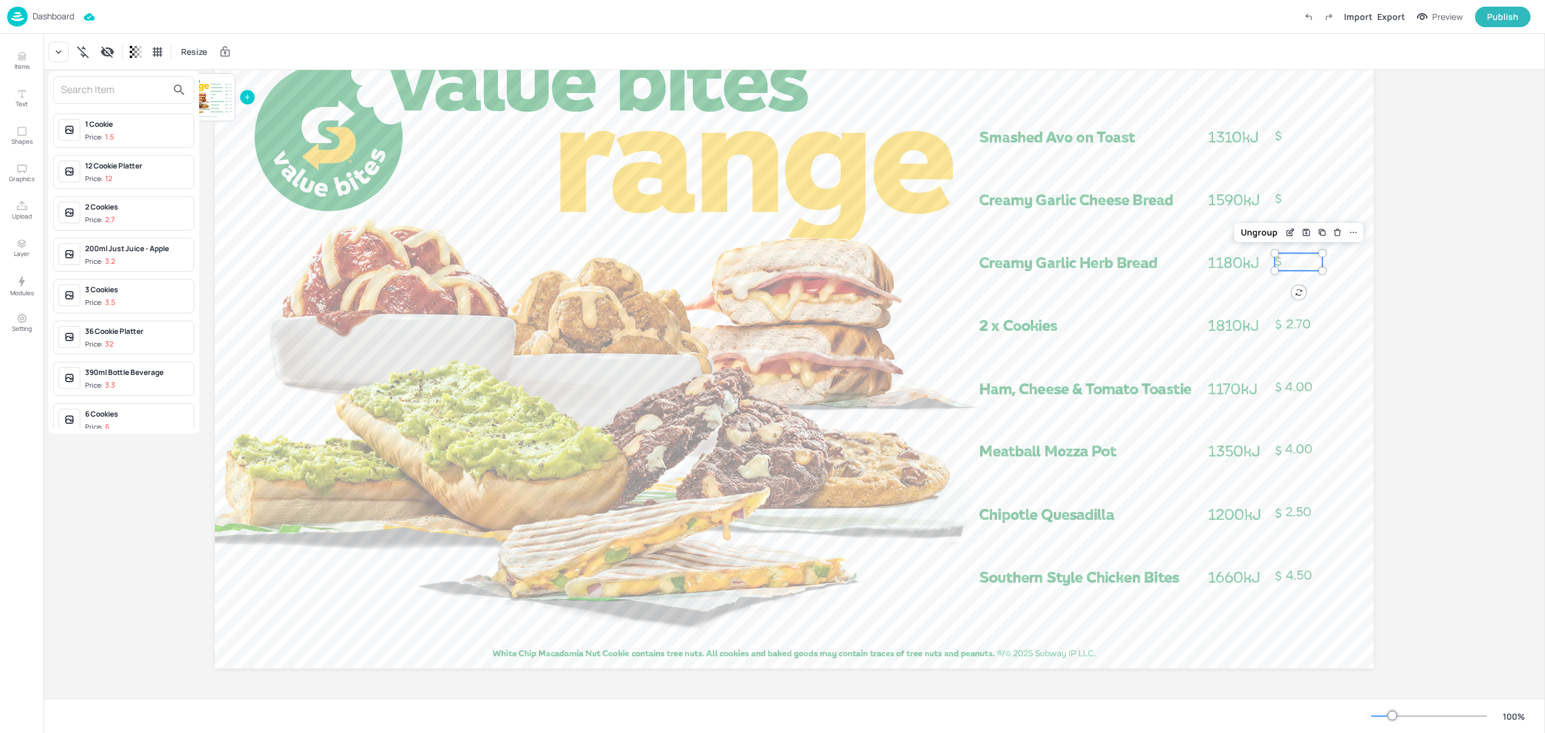
click at [106, 92] on input "text" at bounding box center [114, 89] width 106 height 19
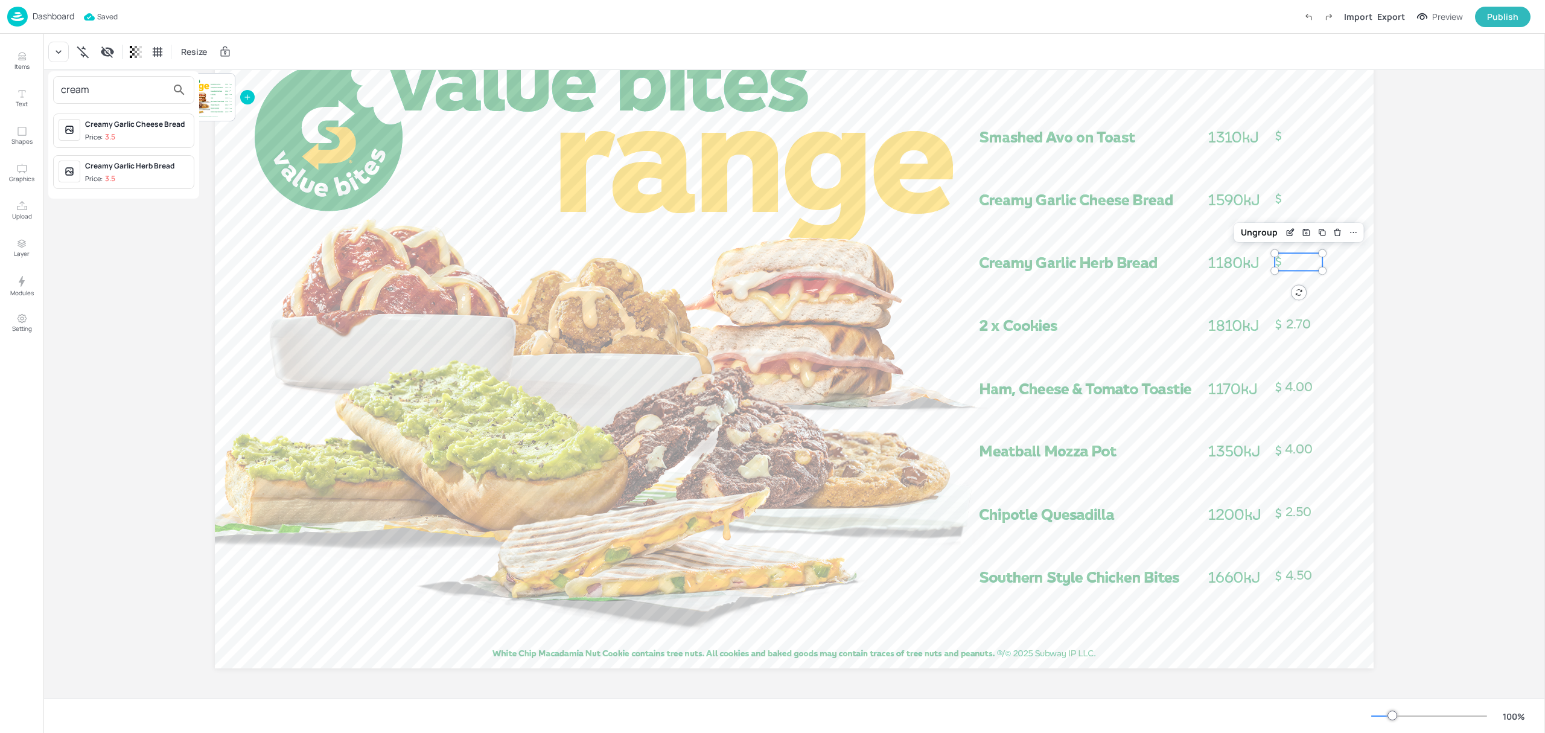
type input "cream"
click at [109, 165] on div "Creamy Garlic Herb Bread" at bounding box center [137, 166] width 104 height 11
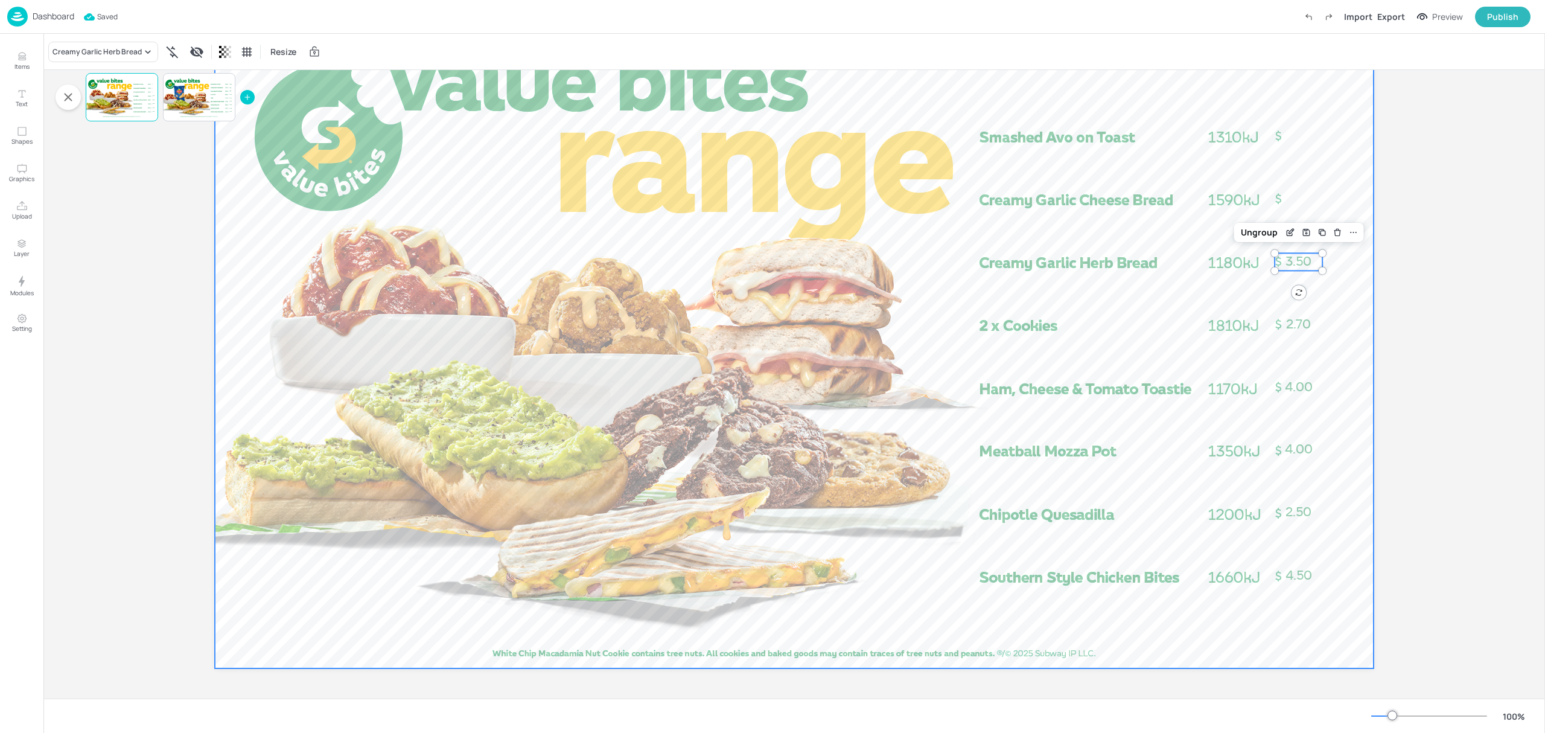
click at [1326, 201] on div at bounding box center [794, 342] width 1159 height 652
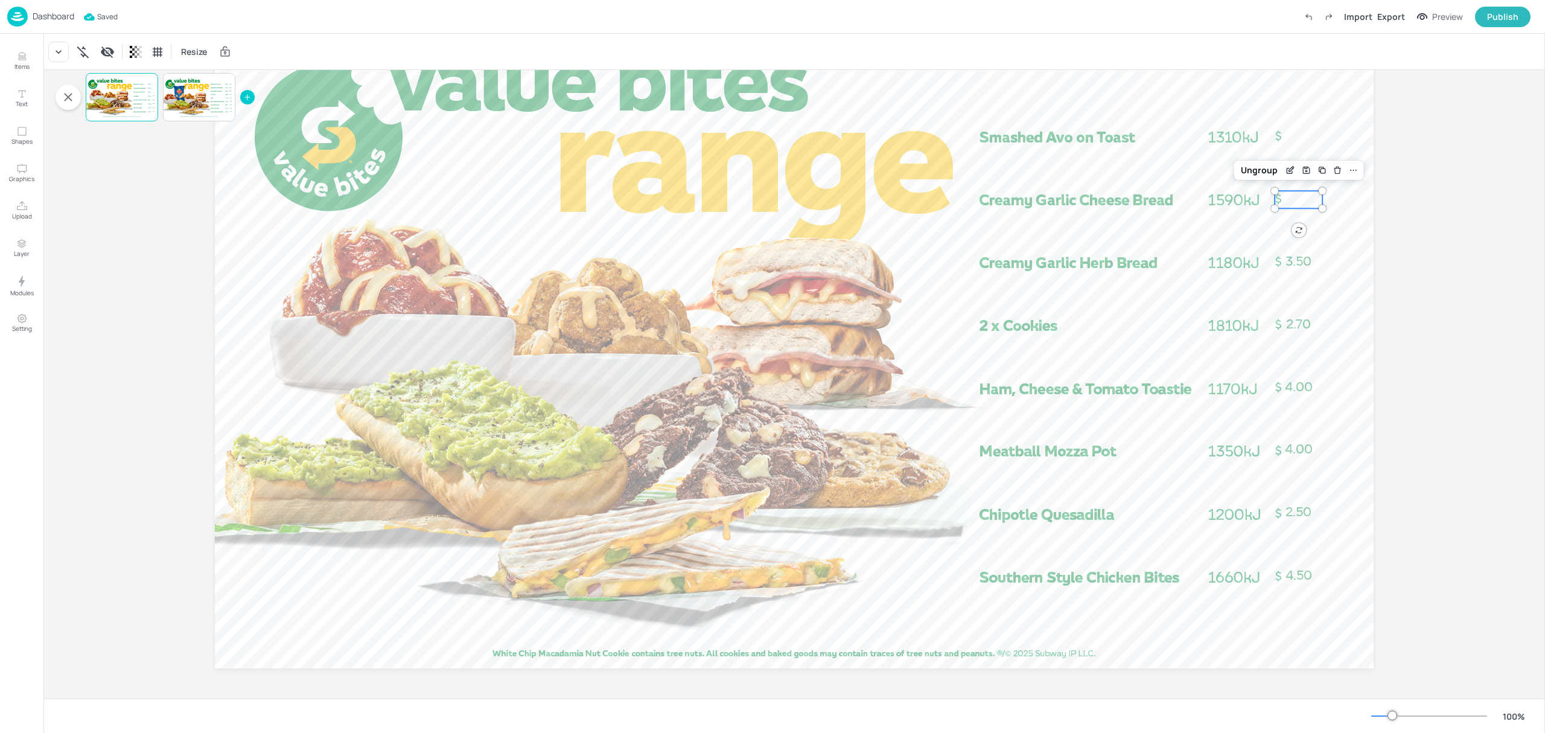
click at [1300, 201] on div at bounding box center [1298, 199] width 48 height 17
click at [59, 48] on icon at bounding box center [58, 52] width 12 height 12
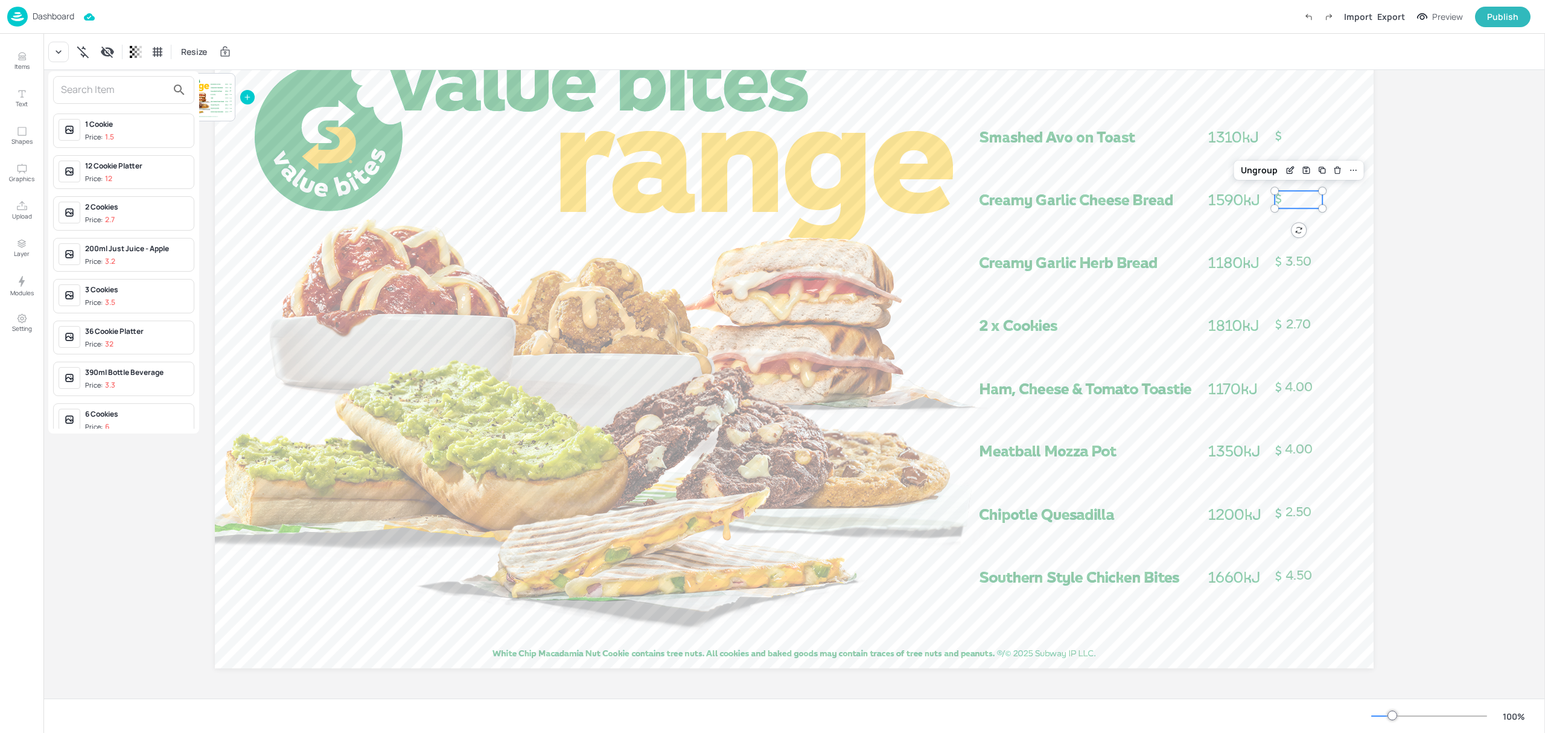
click at [112, 92] on input "text" at bounding box center [114, 89] width 106 height 19
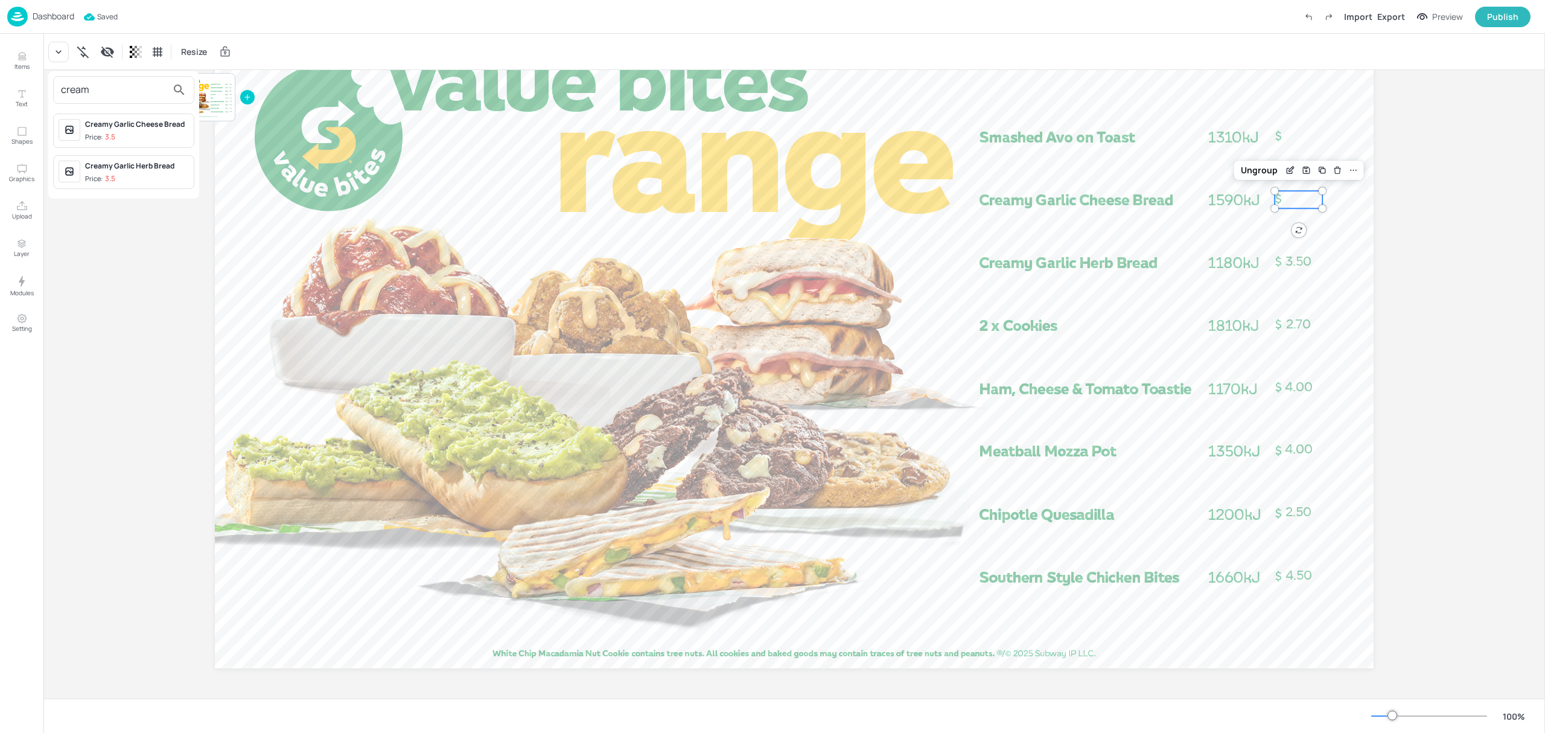
type input "cream"
click at [129, 127] on div "Creamy Garlic Cheese Bread" at bounding box center [137, 124] width 104 height 11
click at [1307, 141] on div at bounding box center [1298, 135] width 48 height 17
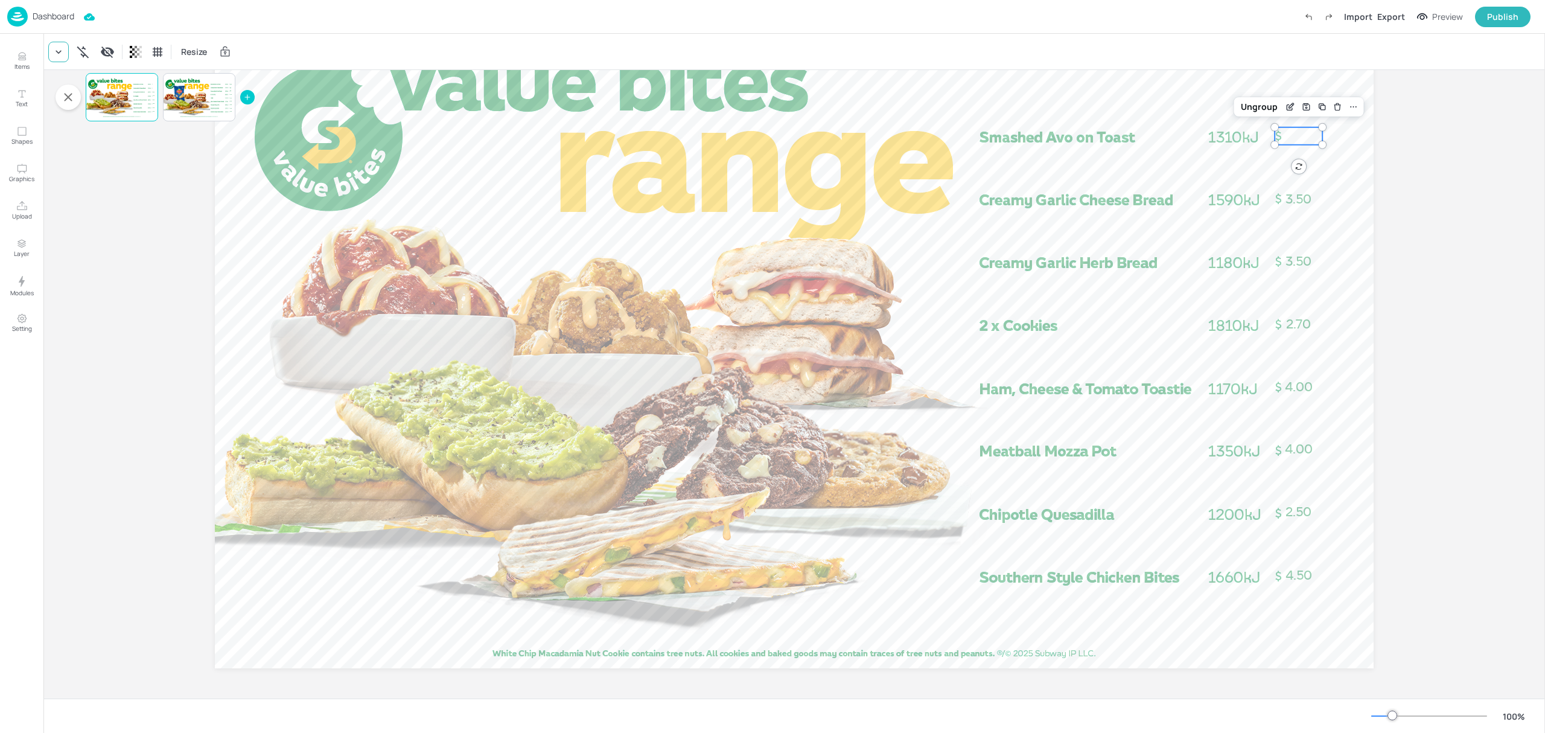
click at [58, 56] on icon at bounding box center [58, 52] width 12 height 12
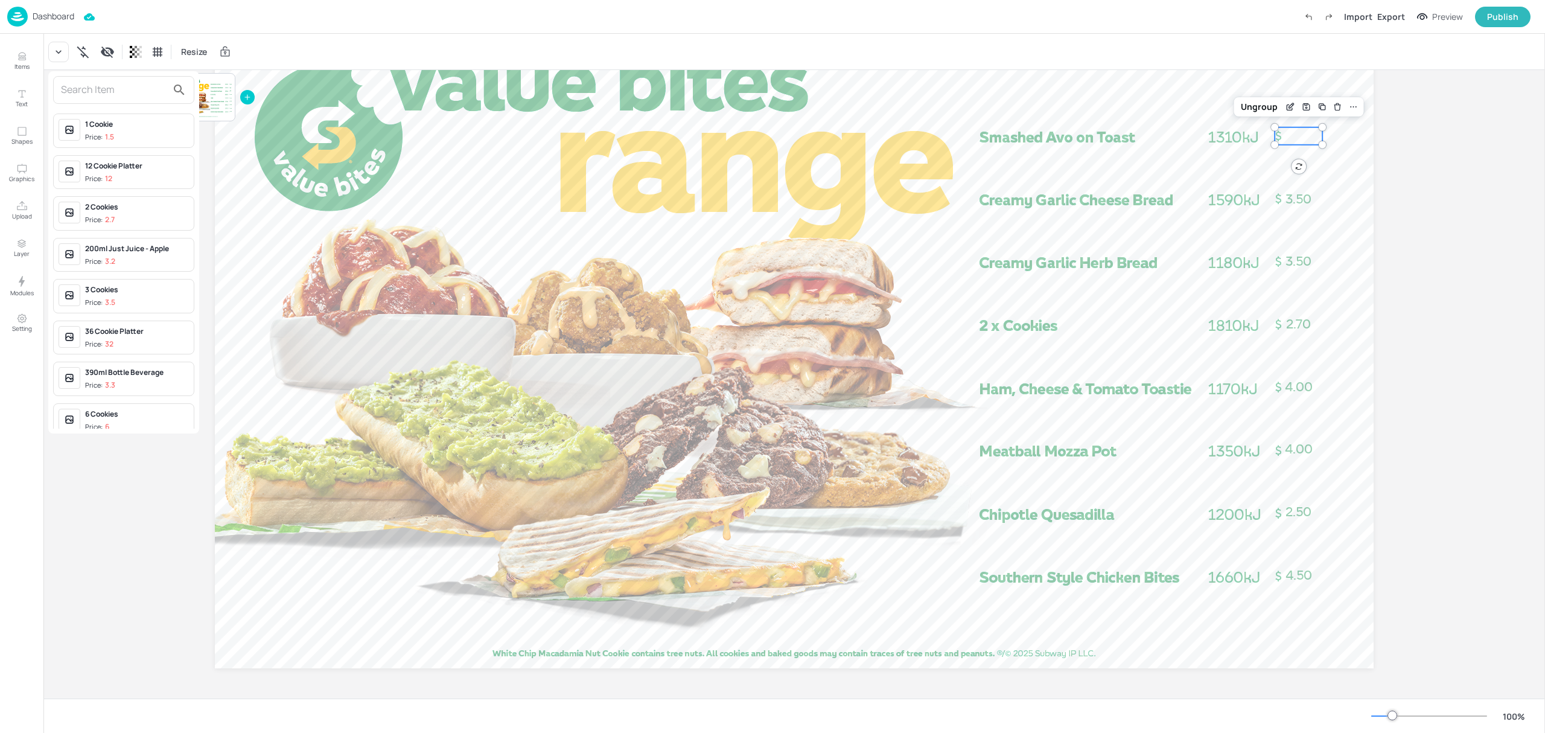
drag, startPoint x: 109, startPoint y: 75, endPoint x: 112, endPoint y: 82, distance: 7.1
click at [109, 76] on div at bounding box center [123, 90] width 141 height 28
click at [112, 83] on input "text" at bounding box center [114, 89] width 106 height 19
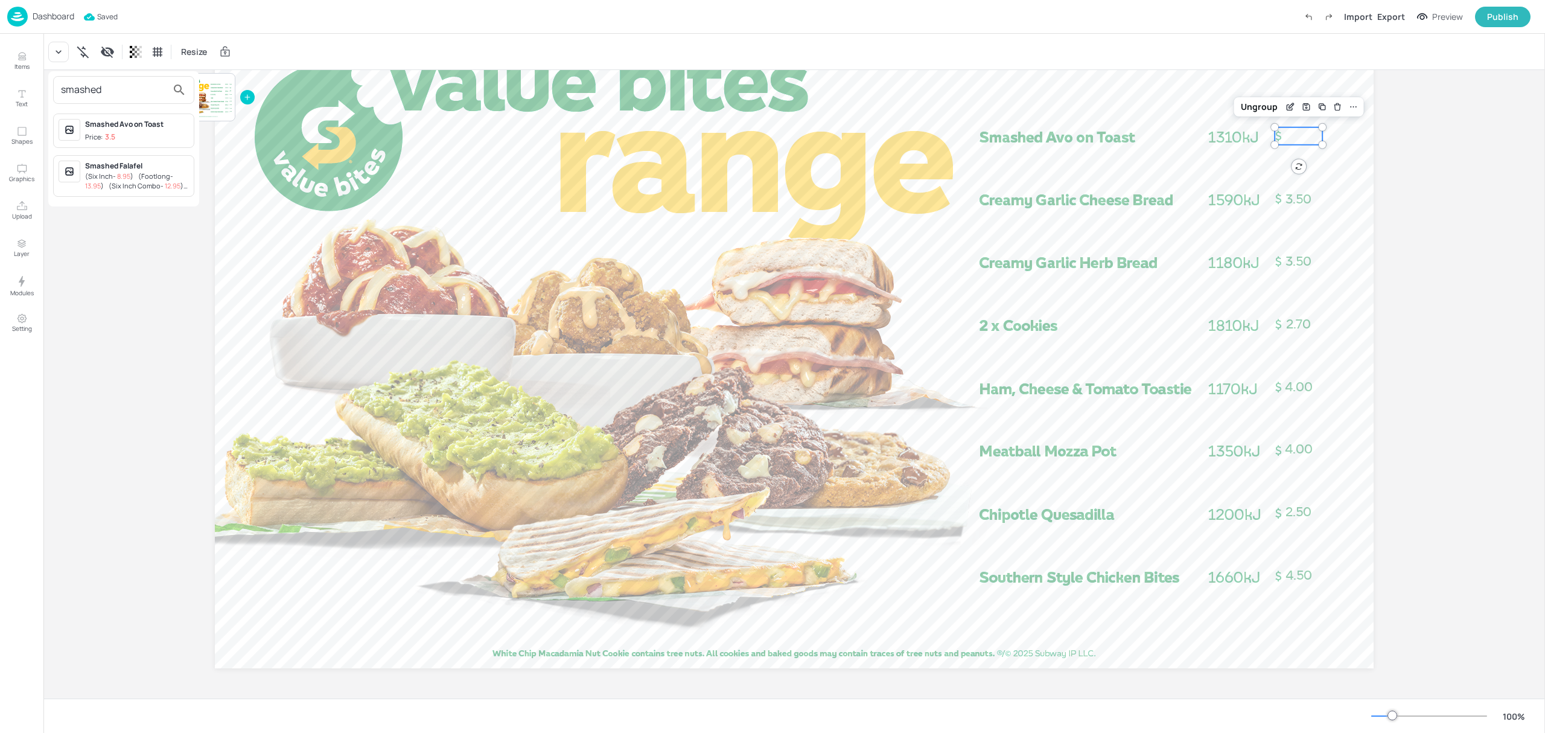
type input "smashed"
click at [139, 129] on div "Smashed Avo on Toast" at bounding box center [137, 124] width 104 height 11
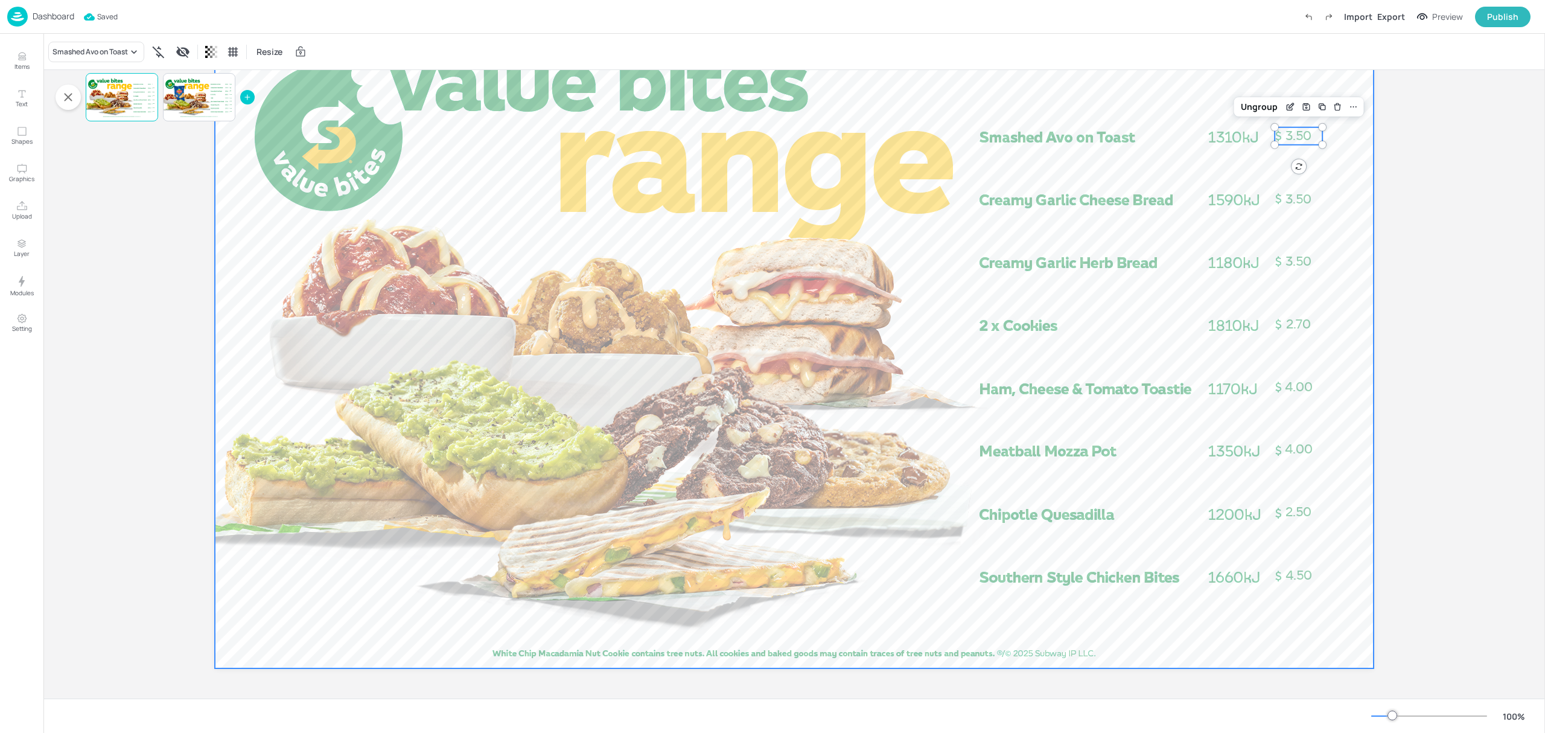
click at [1364, 163] on div at bounding box center [794, 342] width 1159 height 652
